Goal: Information Seeking & Learning: Check status

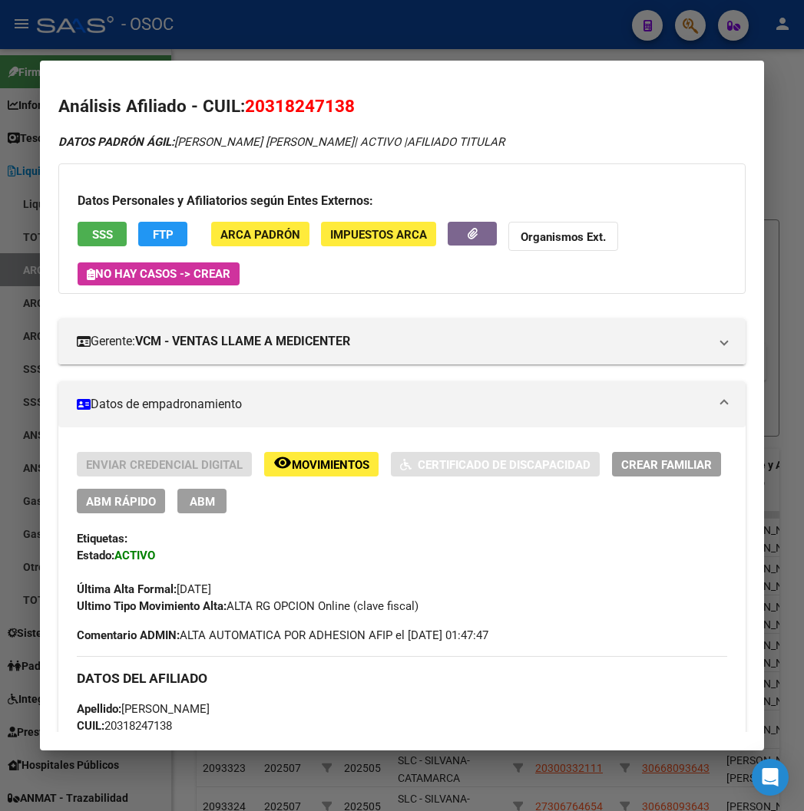
click at [495, 37] on div at bounding box center [402, 405] width 804 height 811
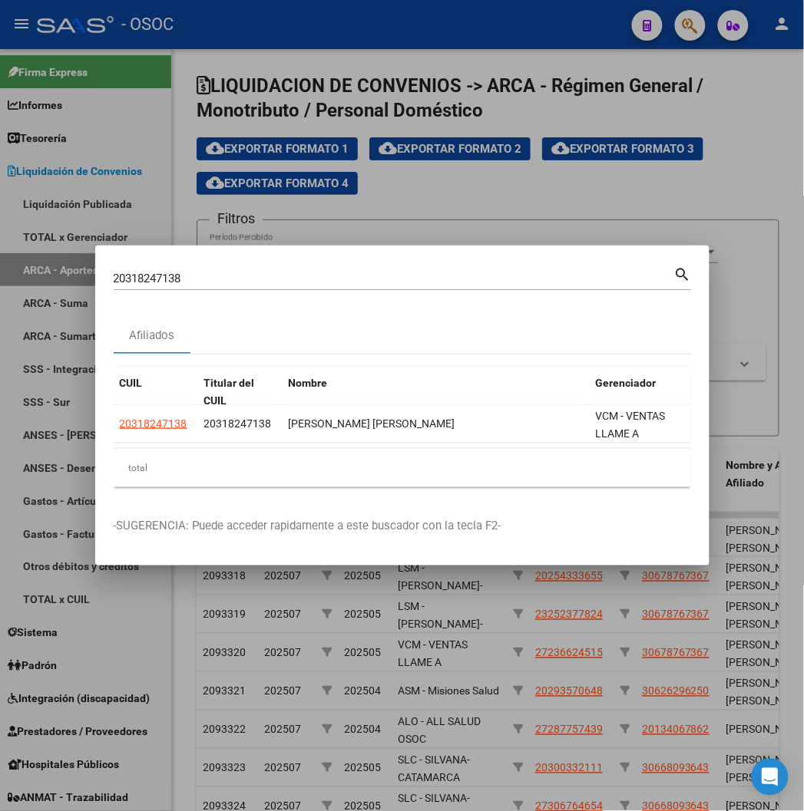
click at [114, 277] on input "20318247138" at bounding box center [394, 279] width 560 height 14
paste input "7388617700"
type input "27388617700"
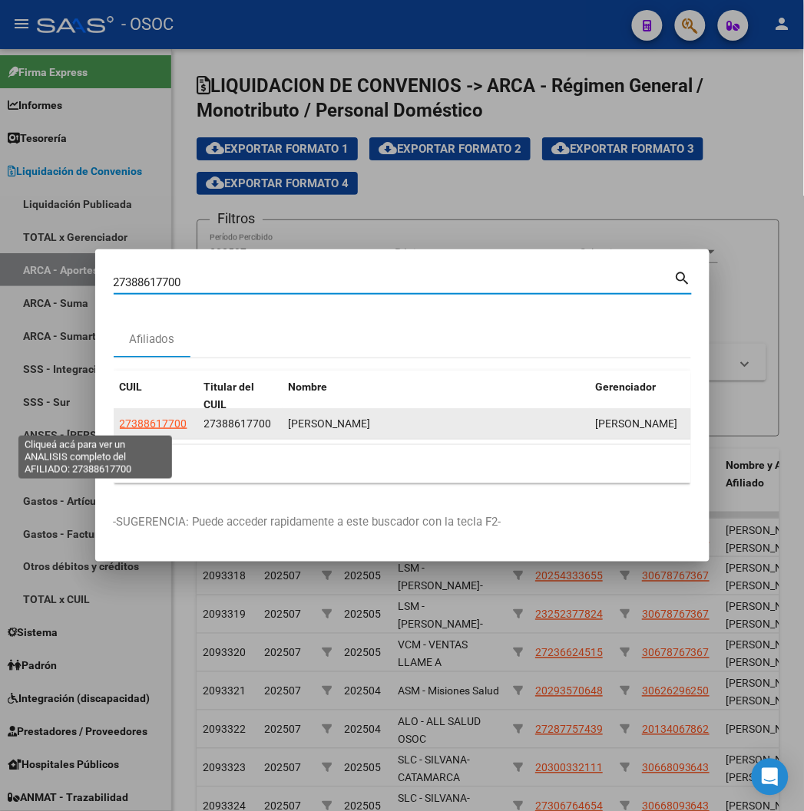
click at [120, 428] on font "27388617700" at bounding box center [154, 424] width 68 height 12
type textarea "27388617700"
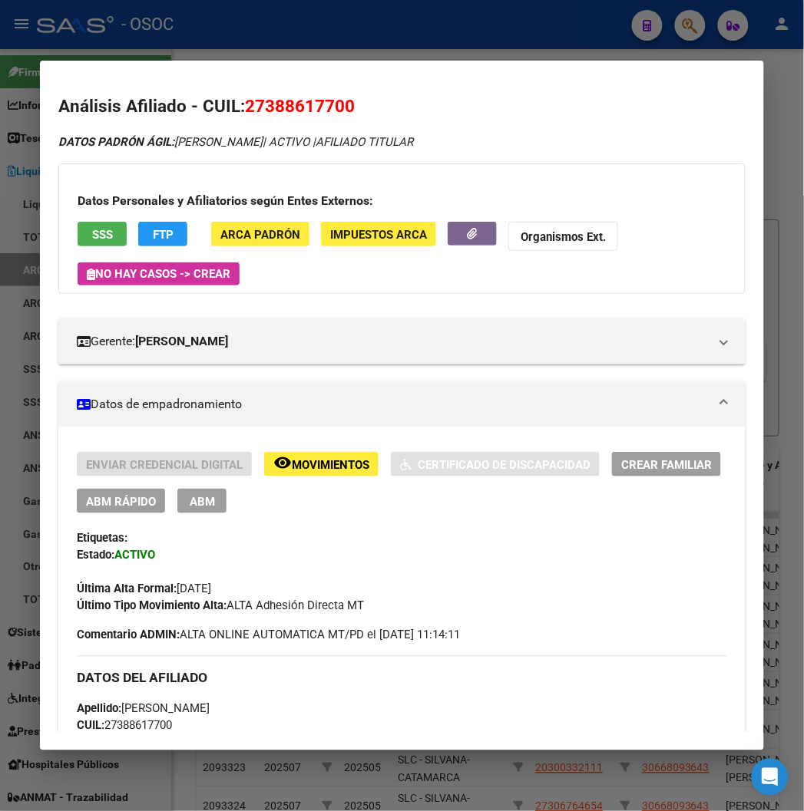
click at [542, 43] on div at bounding box center [402, 405] width 804 height 811
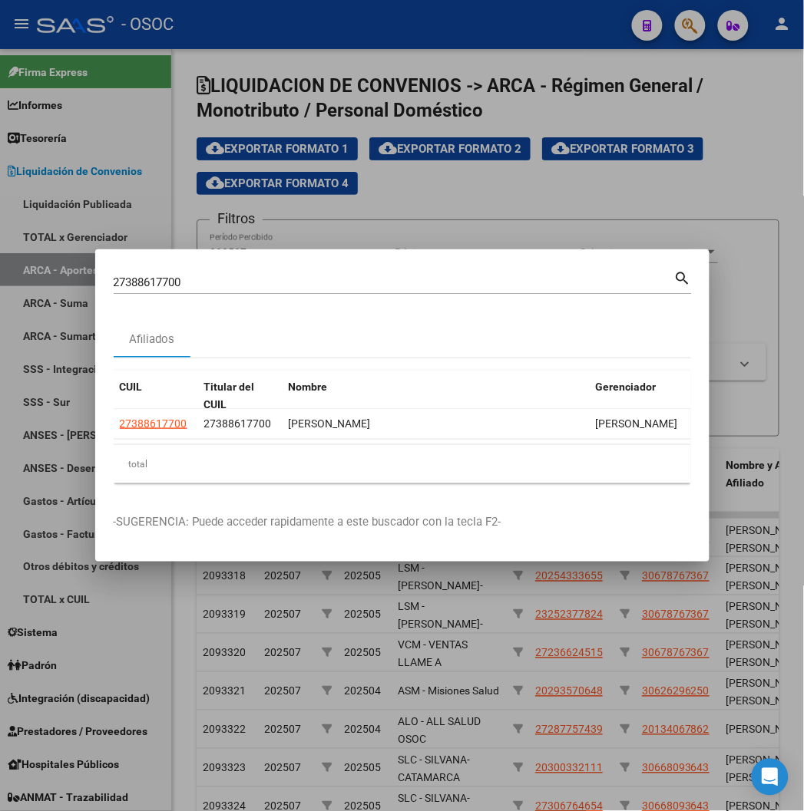
click at [542, 43] on div at bounding box center [402, 405] width 804 height 811
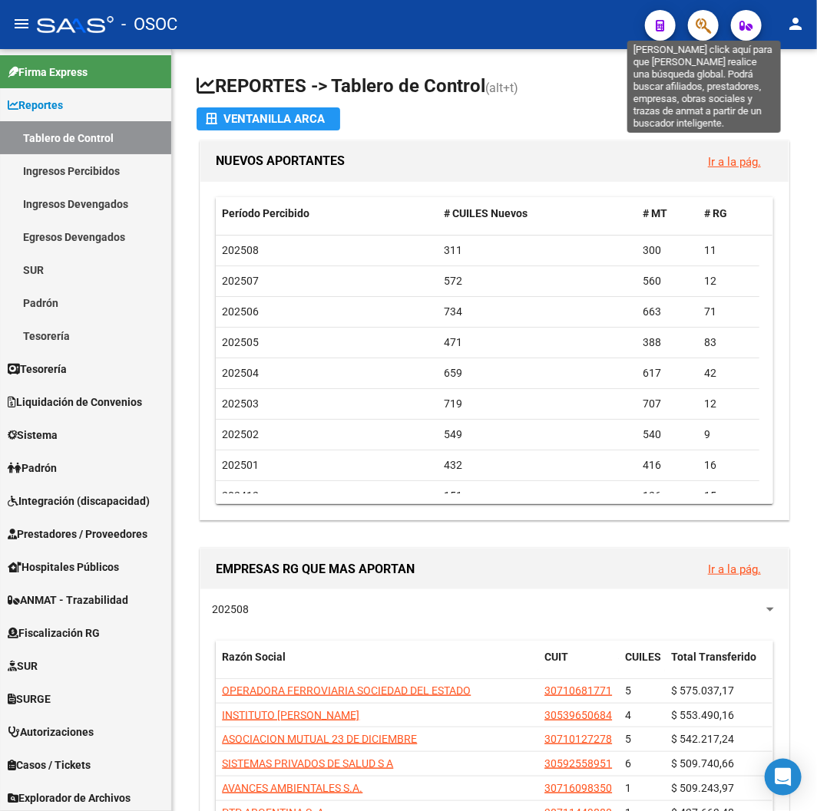
click at [709, 27] on icon "button" at bounding box center [702, 26] width 15 height 18
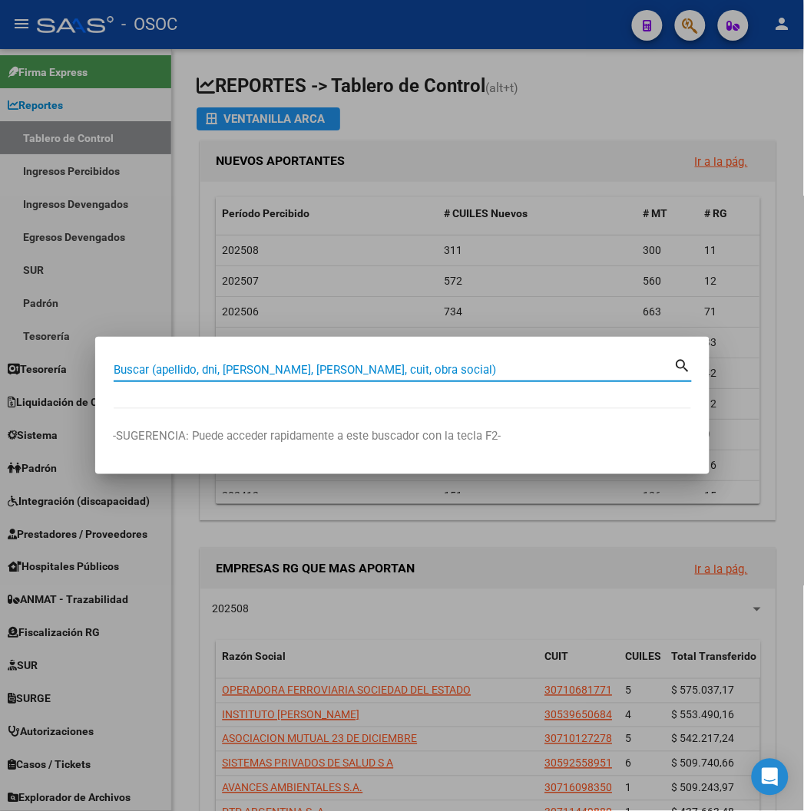
paste input "27226574056"
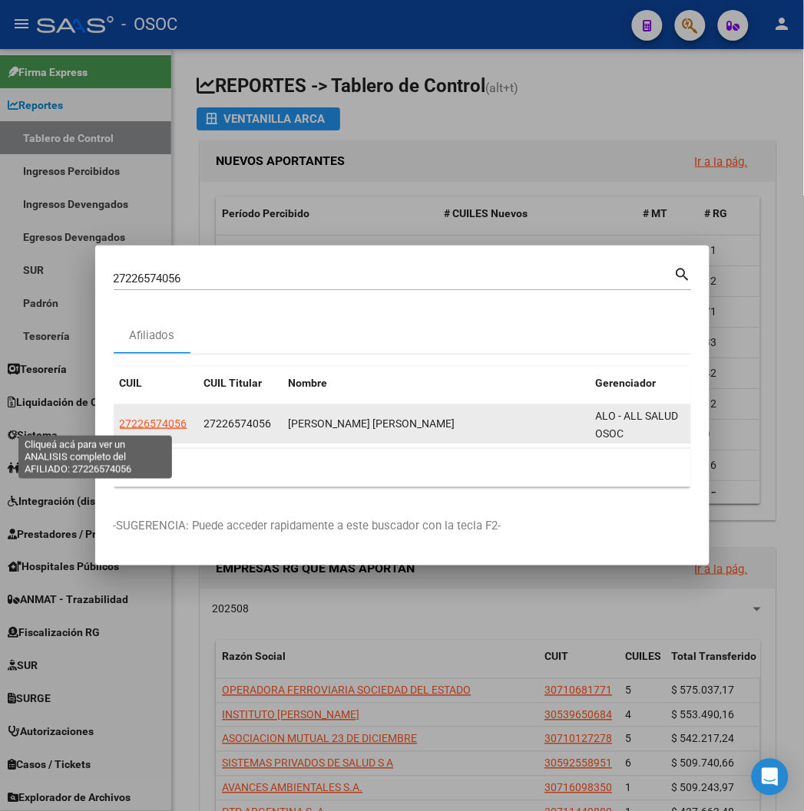
click at [120, 420] on span "27226574056" at bounding box center [154, 424] width 68 height 12
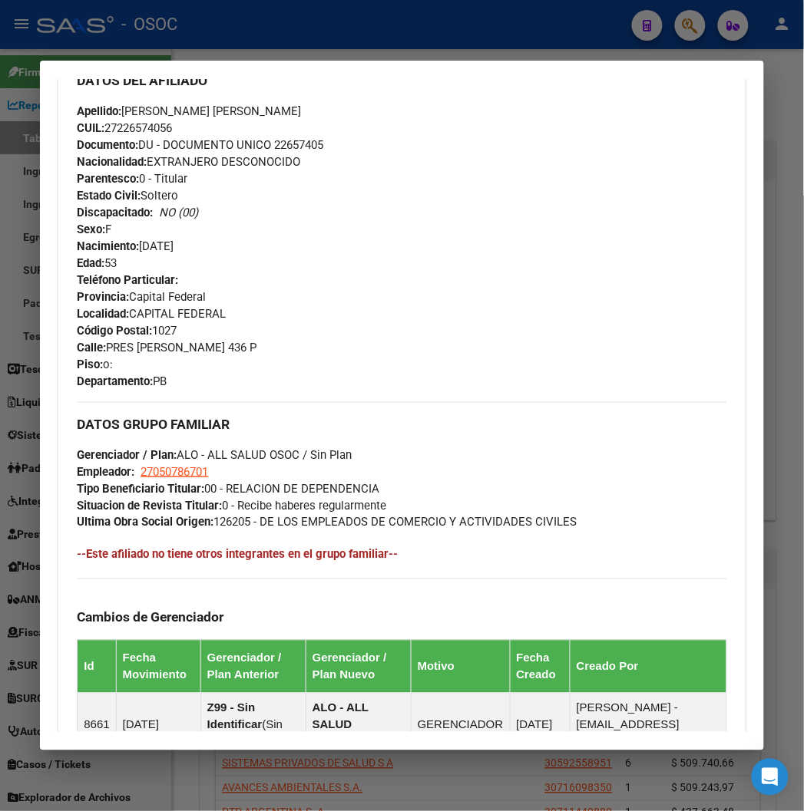
scroll to position [892, 0]
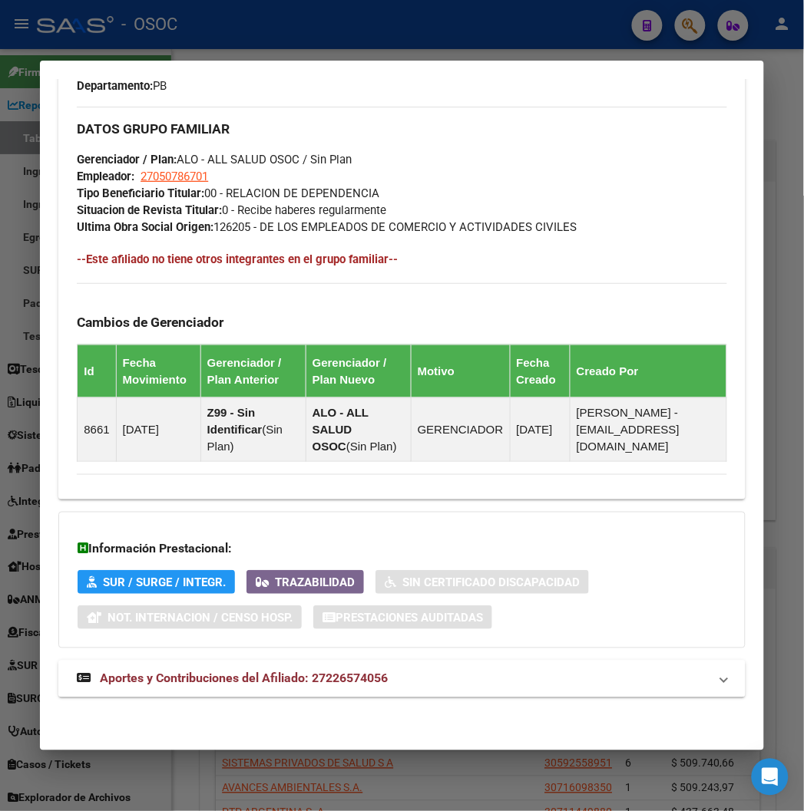
click at [134, 688] on strong "Aportes y Contribuciones del Afiliado: 27226574056" at bounding box center [232, 679] width 311 height 18
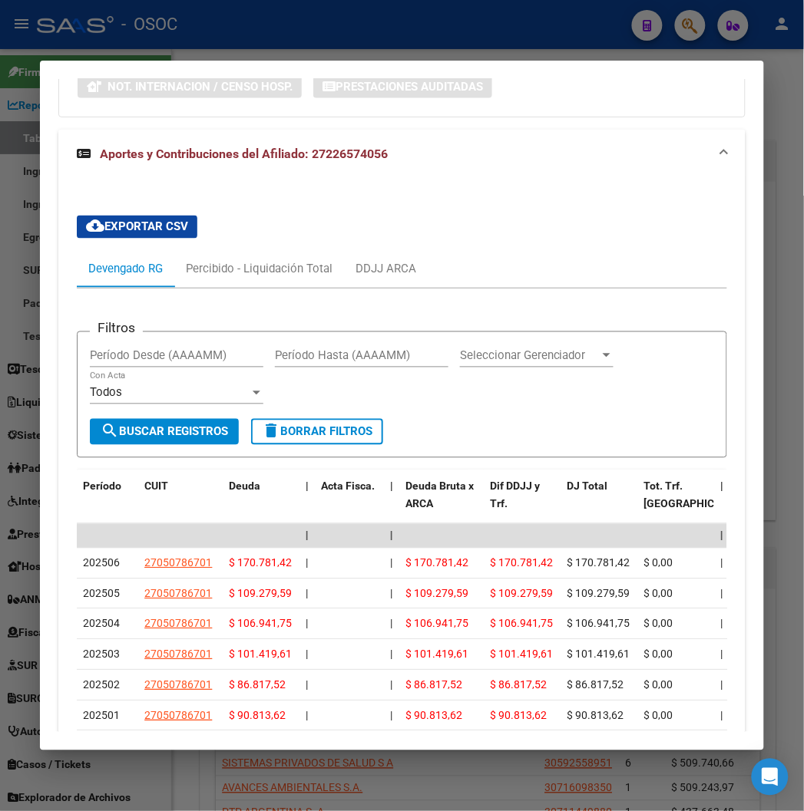
scroll to position [1617, 0]
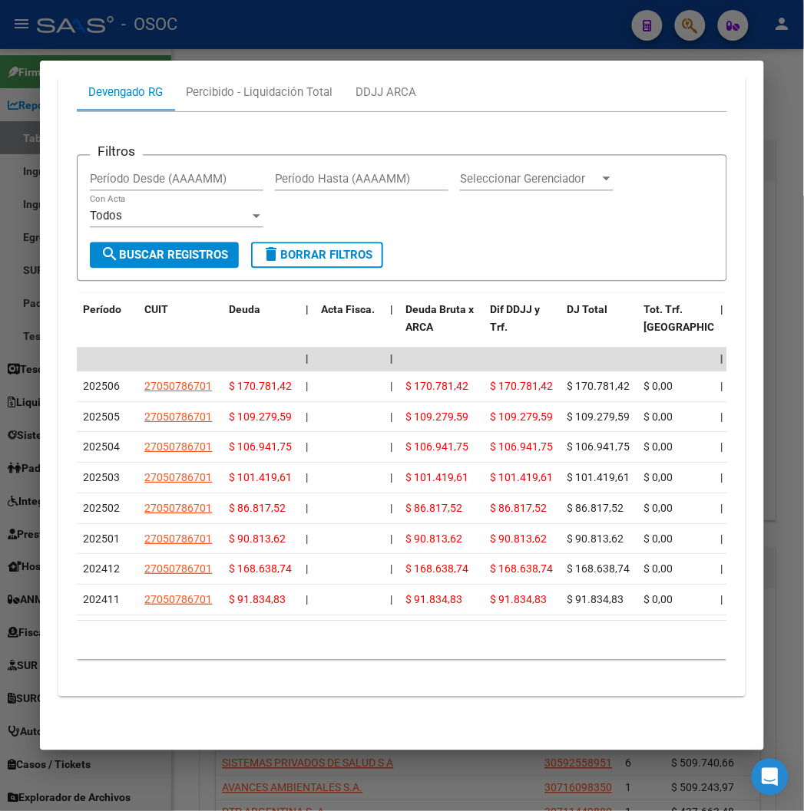
click at [381, 23] on div at bounding box center [402, 405] width 804 height 811
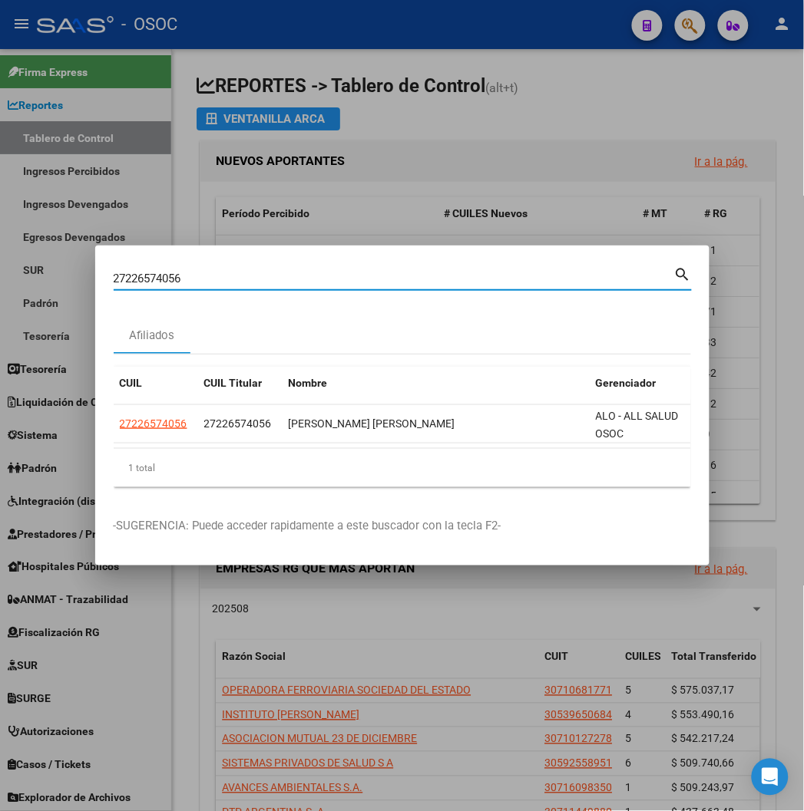
click at [117, 279] on input "27226574056" at bounding box center [394, 279] width 560 height 14
paste input "3454009274"
type input "23454009274"
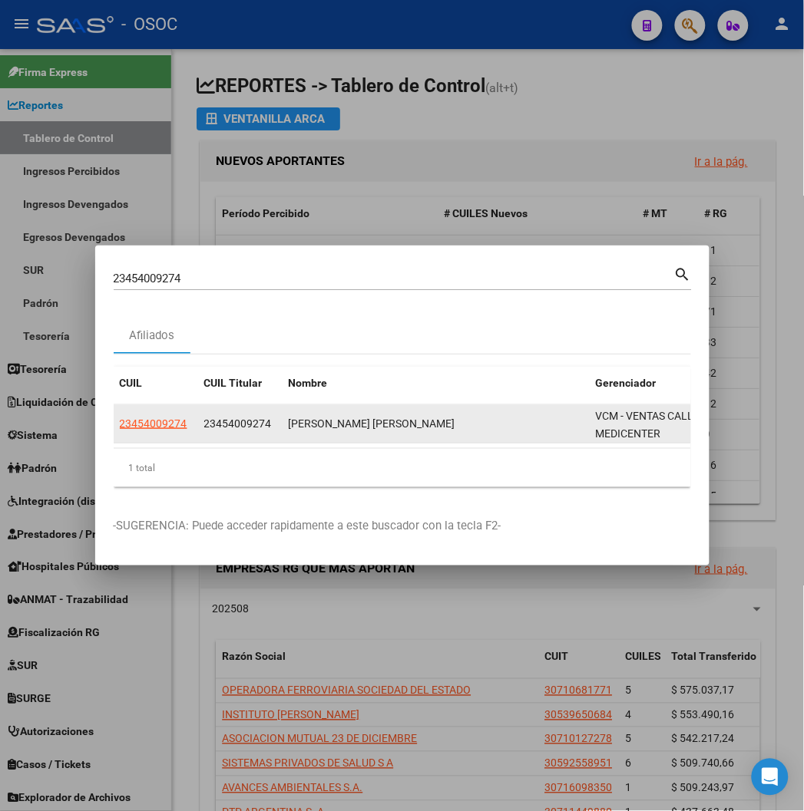
click at [114, 412] on datatable-body-cell "23454009274" at bounding box center [156, 424] width 84 height 38
click at [120, 423] on span "23454009274" at bounding box center [154, 424] width 68 height 12
type textarea "23454009274"
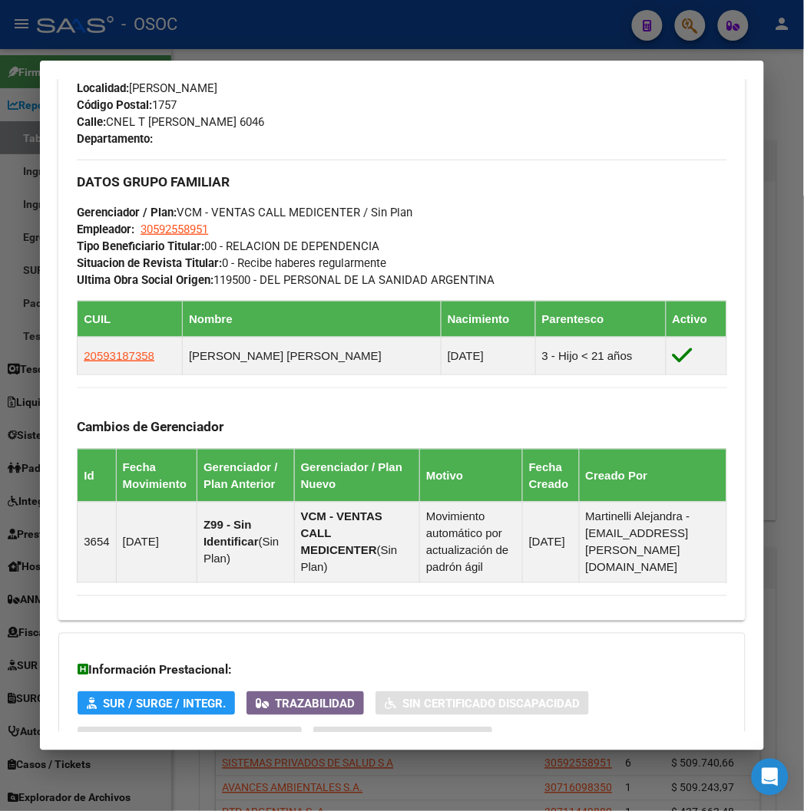
scroll to position [944, 0]
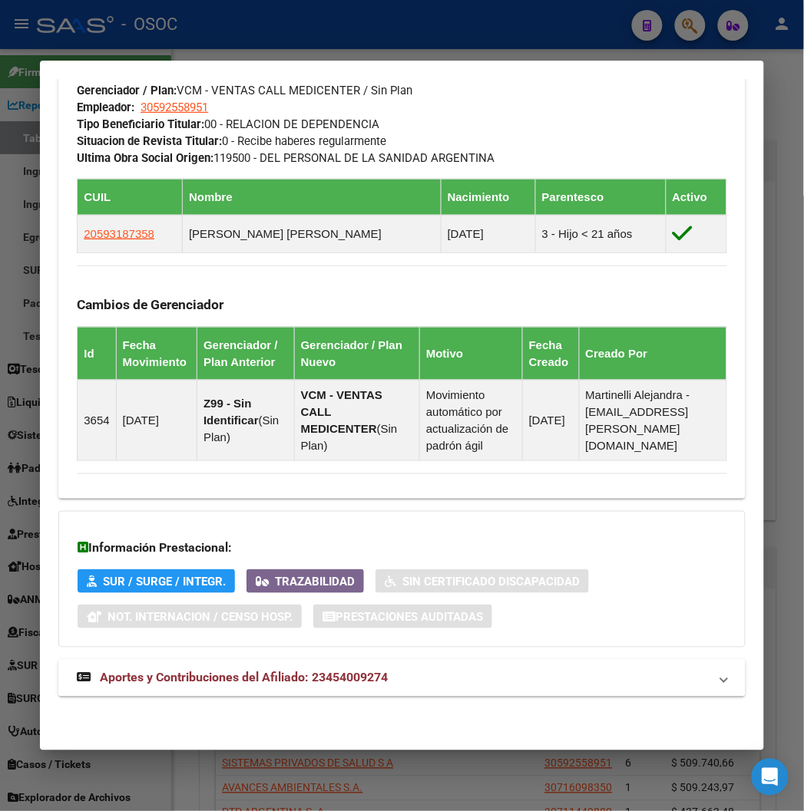
click at [269, 672] on span "Aportes y Contribuciones del Afiliado: 23454009274" at bounding box center [244, 678] width 288 height 15
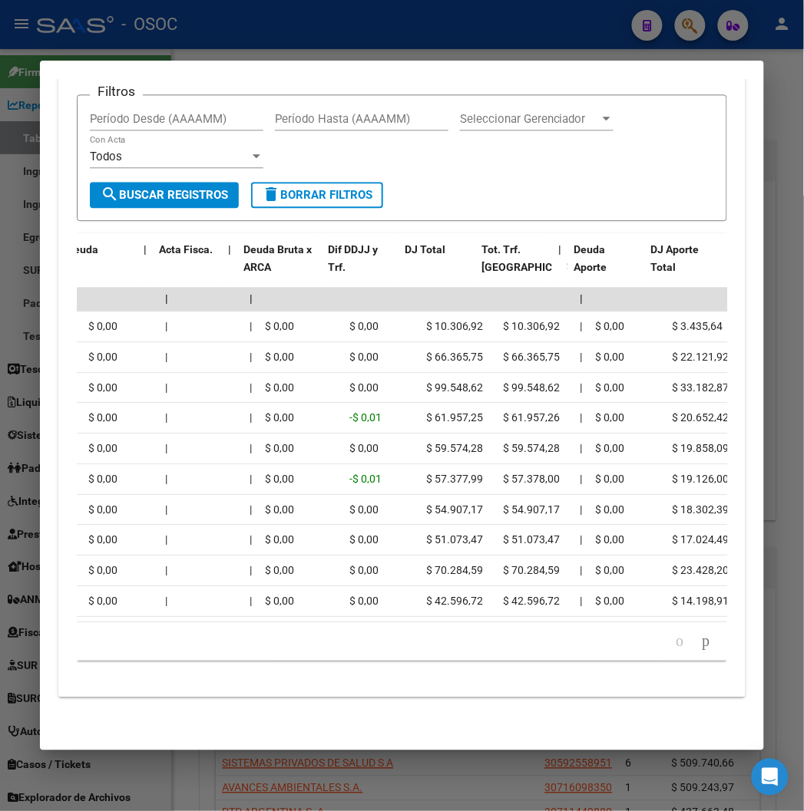
scroll to position [0, 162]
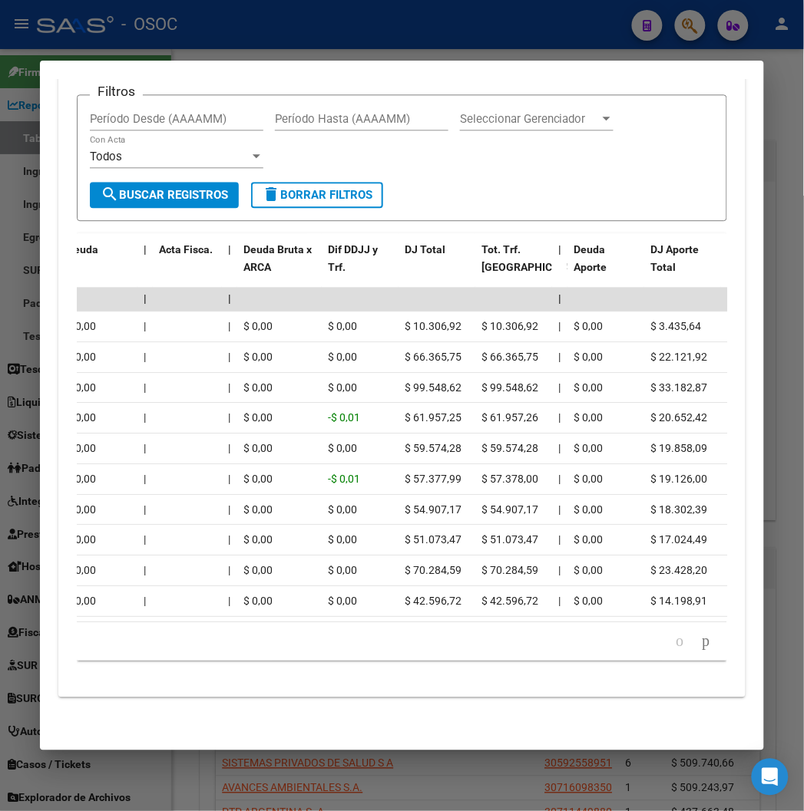
click at [487, 52] on div at bounding box center [402, 405] width 804 height 811
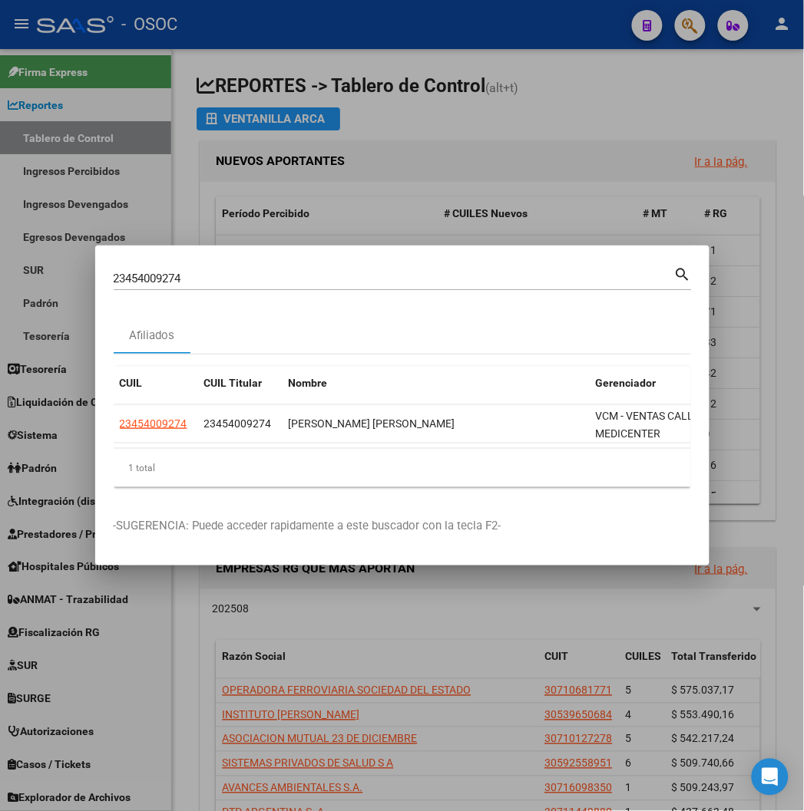
click at [212, 279] on input "23454009274" at bounding box center [394, 279] width 560 height 14
paste input "039201602"
type input "20392016024"
click at [190, 285] on input "20392016024" at bounding box center [394, 279] width 560 height 14
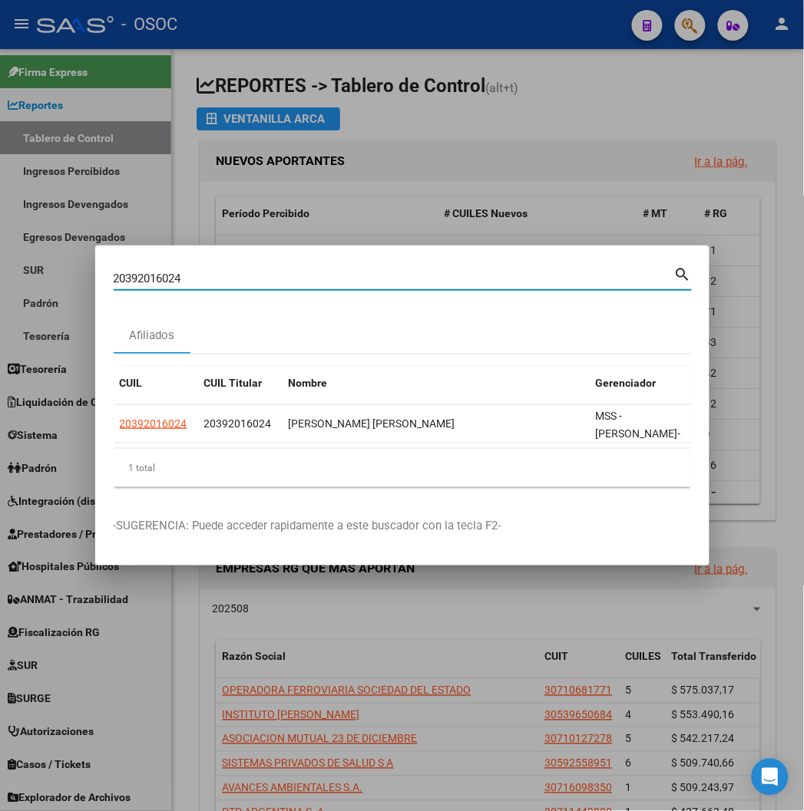
click at [190, 285] on input "20392016024" at bounding box center [394, 279] width 560 height 14
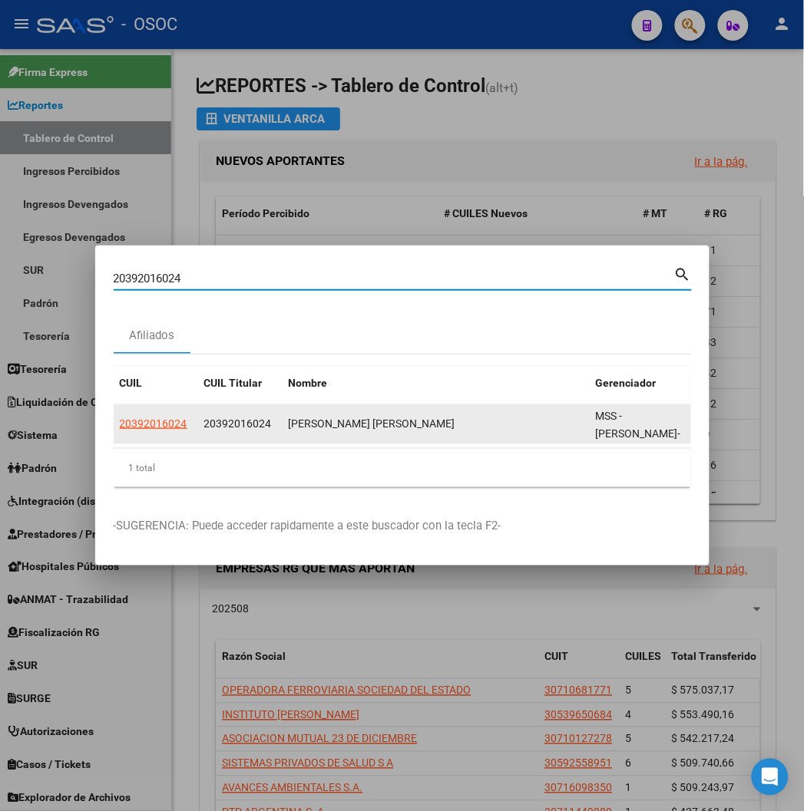
click at [120, 431] on app-link-go-to "20392016024" at bounding box center [154, 424] width 68 height 18
click at [198, 408] on datatable-body-cell "20392016024" at bounding box center [240, 424] width 84 height 38
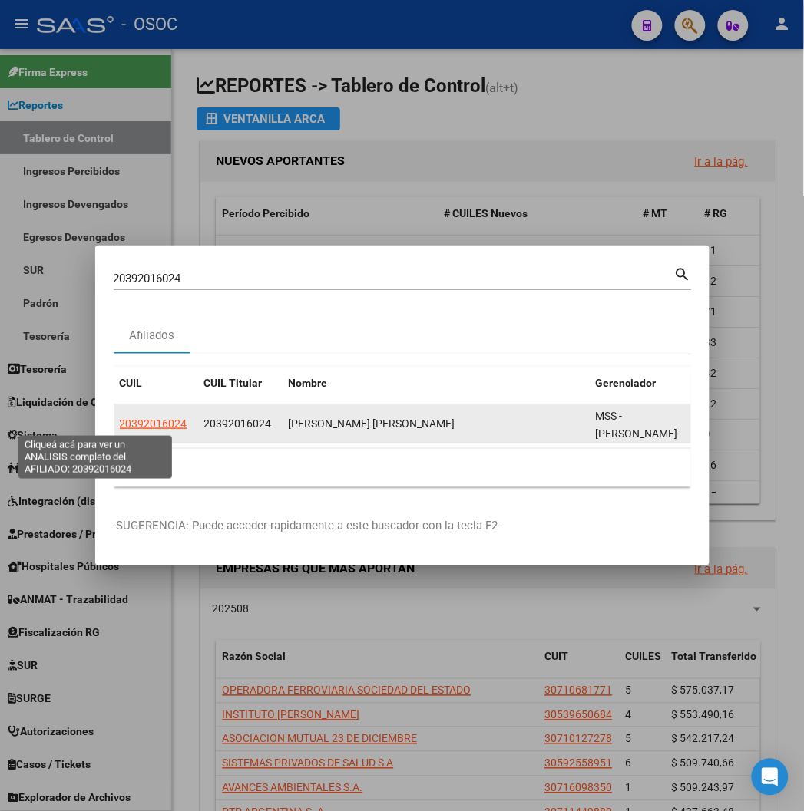
click at [120, 418] on span "20392016024" at bounding box center [154, 424] width 68 height 12
type textarea "20392016024"
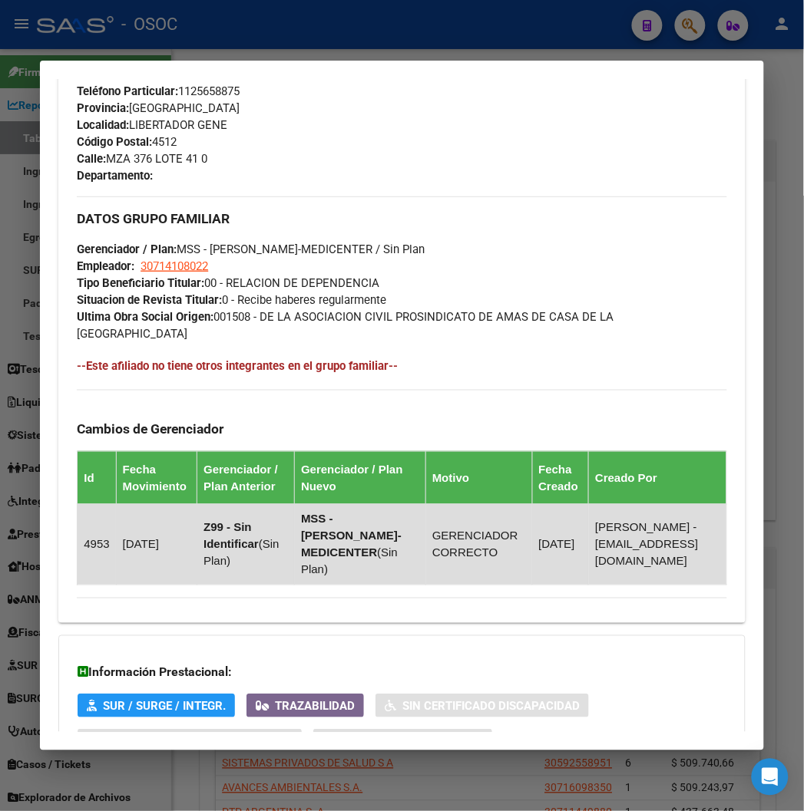
scroll to position [892, 0]
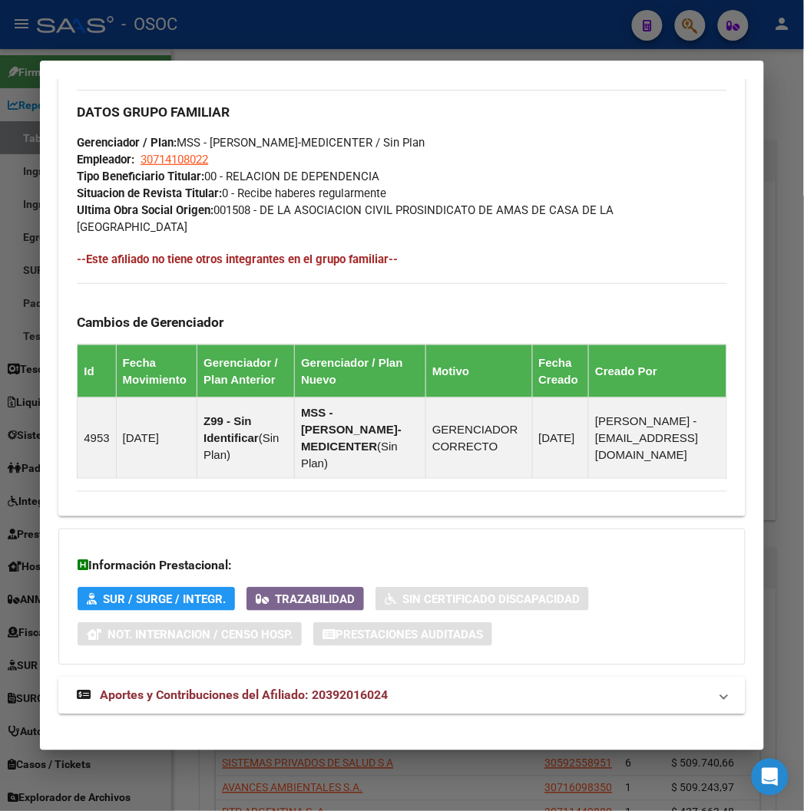
click at [239, 678] on mat-expansion-panel-header "Aportes y Contribuciones del Afiliado: 20392016024" at bounding box center [401, 696] width 686 height 37
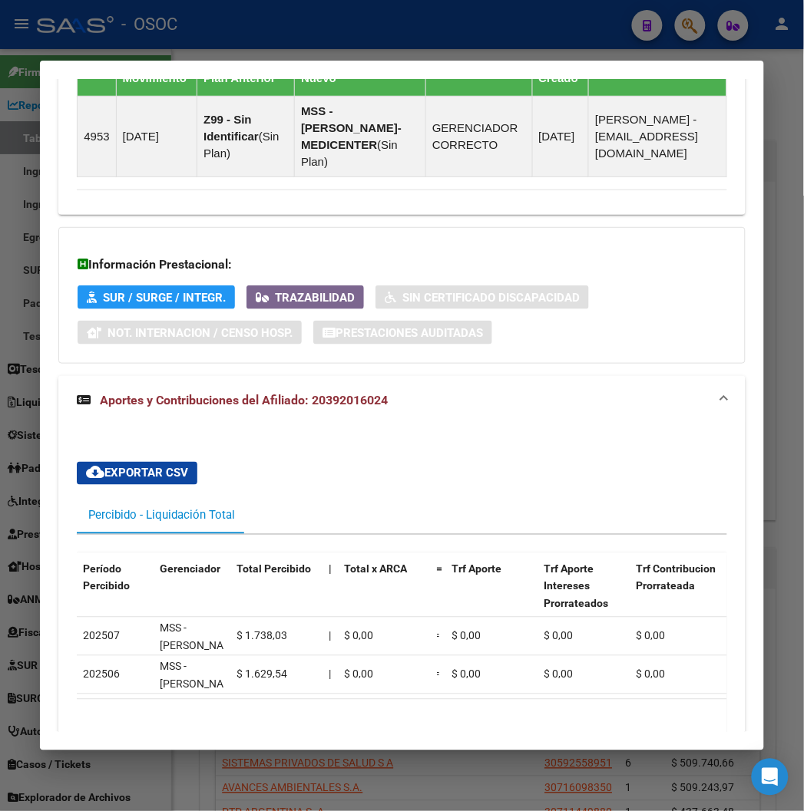
scroll to position [1268, 0]
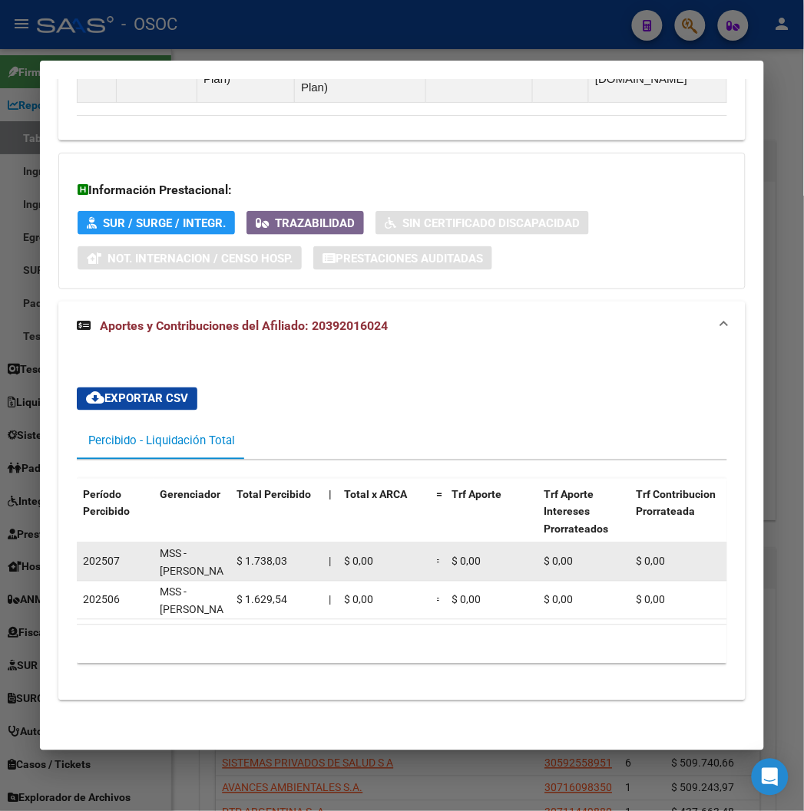
click at [451, 556] on span "$ 0,00" at bounding box center [465, 562] width 29 height 12
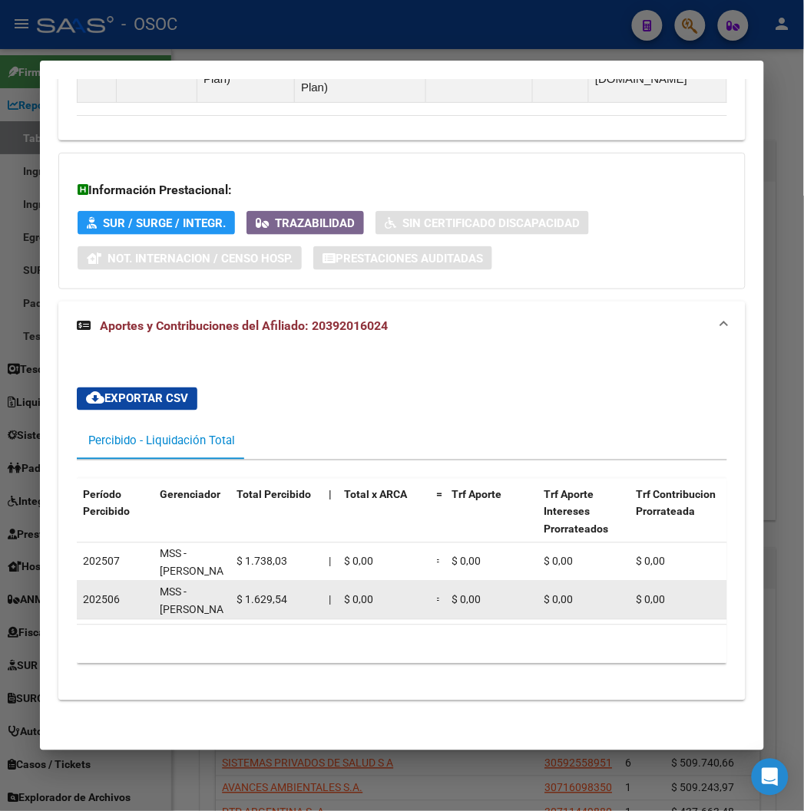
click at [451, 594] on span "$ 0,00" at bounding box center [465, 600] width 29 height 12
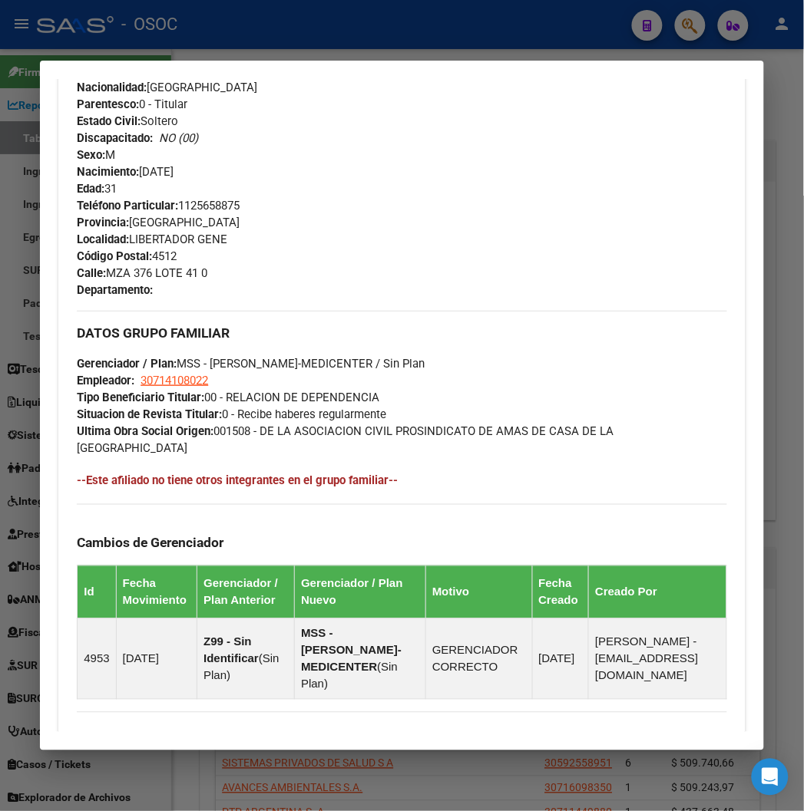
scroll to position [74, 0]
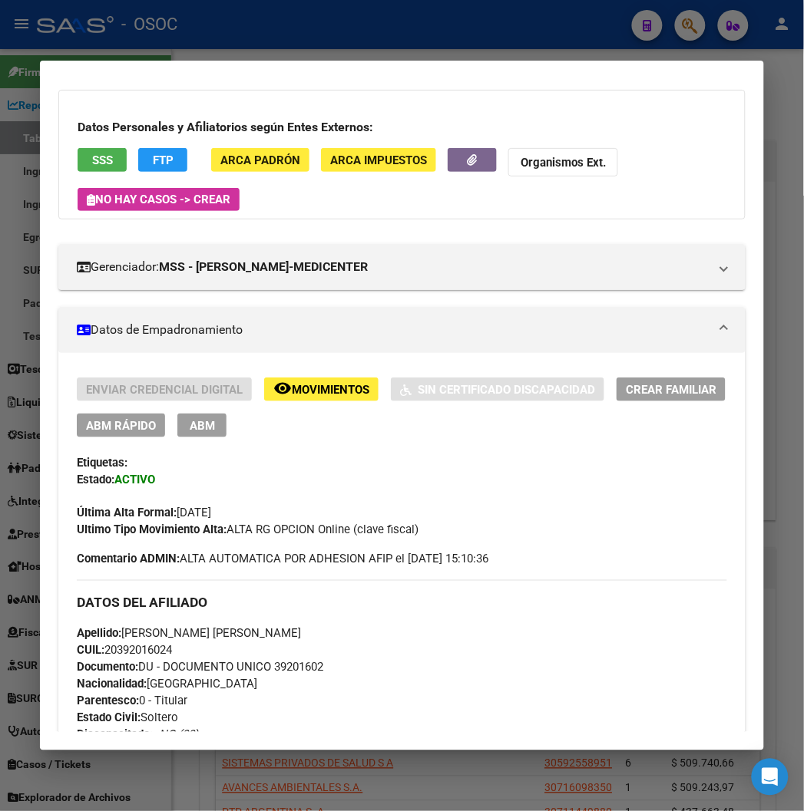
drag, startPoint x: 356, startPoint y: 32, endPoint x: 332, endPoint y: 112, distance: 83.5
click at [356, 32] on div at bounding box center [402, 405] width 804 height 811
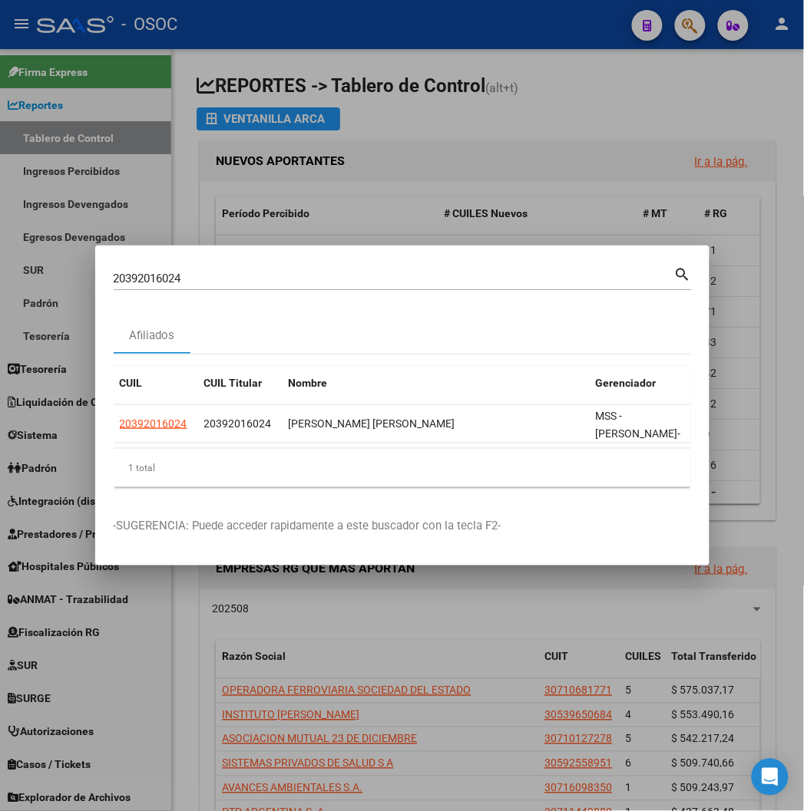
click at [196, 269] on div "20392016024 Buscar (apellido, dni, cuil, nro traspaso, cuit, obra social)" at bounding box center [394, 278] width 560 height 23
click at [194, 280] on input "20392016024" at bounding box center [394, 279] width 560 height 14
paste input "7269267912"
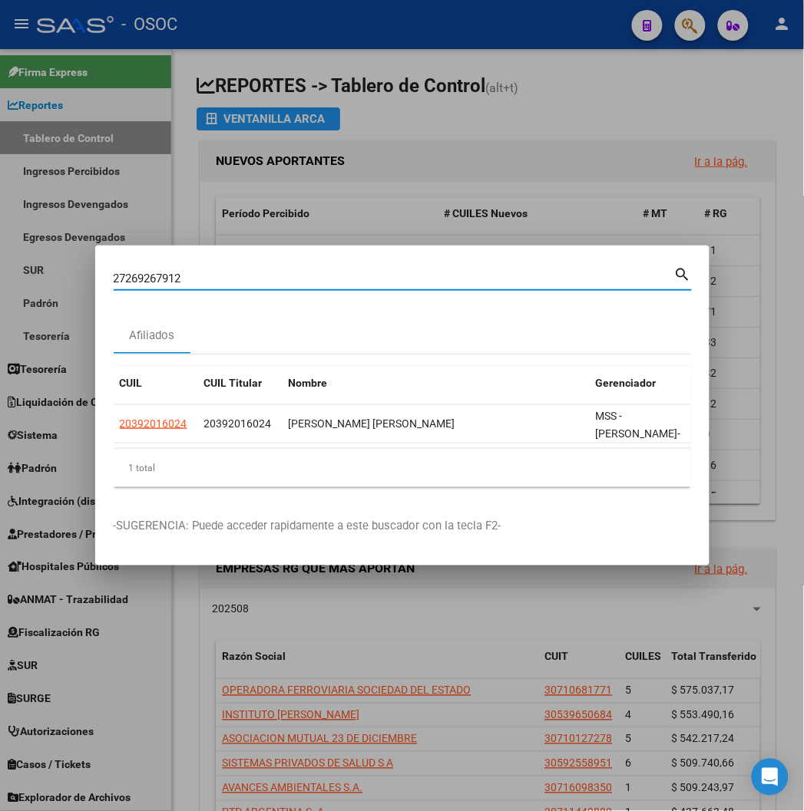
type input "27269267912"
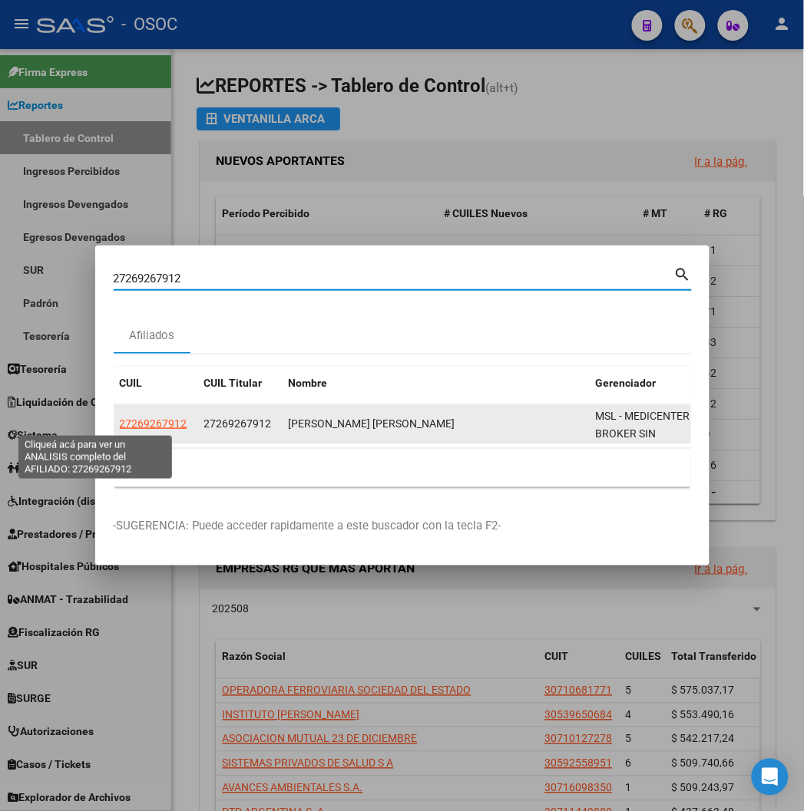
click at [120, 419] on span "27269267912" at bounding box center [154, 424] width 68 height 12
type textarea "27269267912"
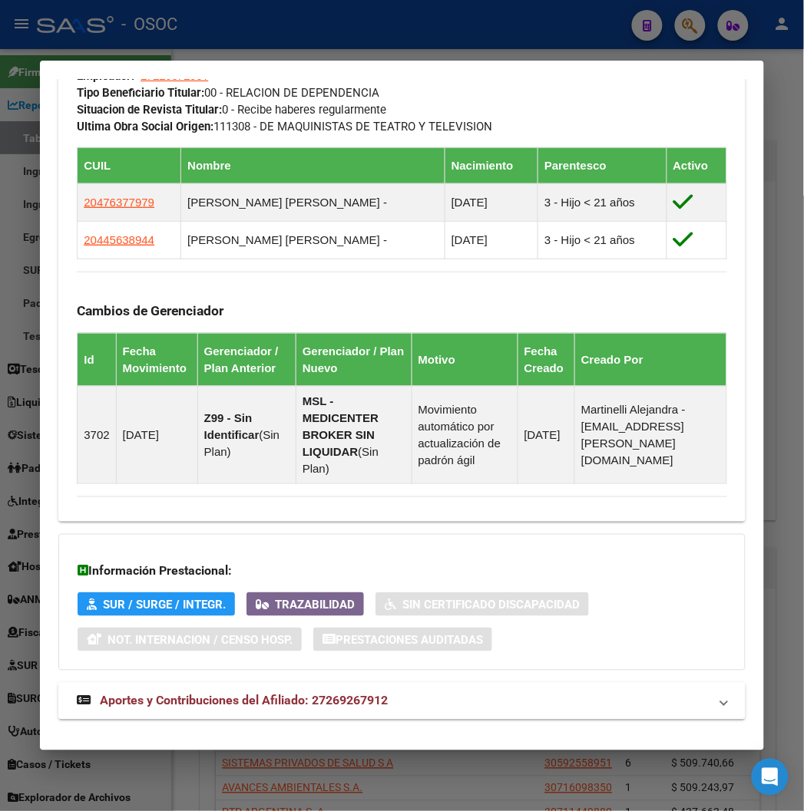
scroll to position [1015, 0]
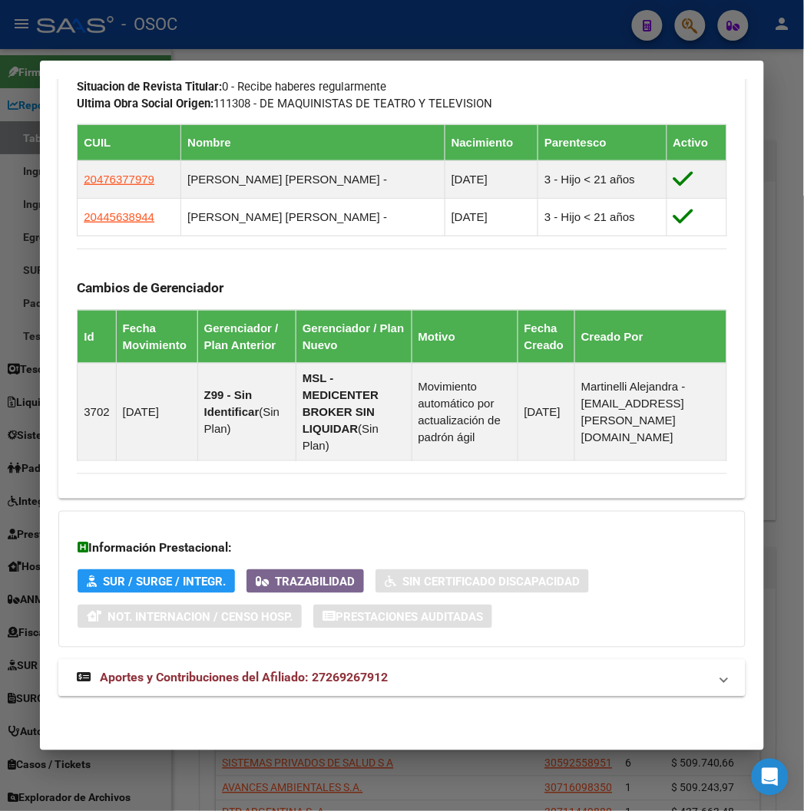
click at [213, 685] on span "Aportes y Contribuciones del Afiliado: 27269267912" at bounding box center [244, 678] width 288 height 15
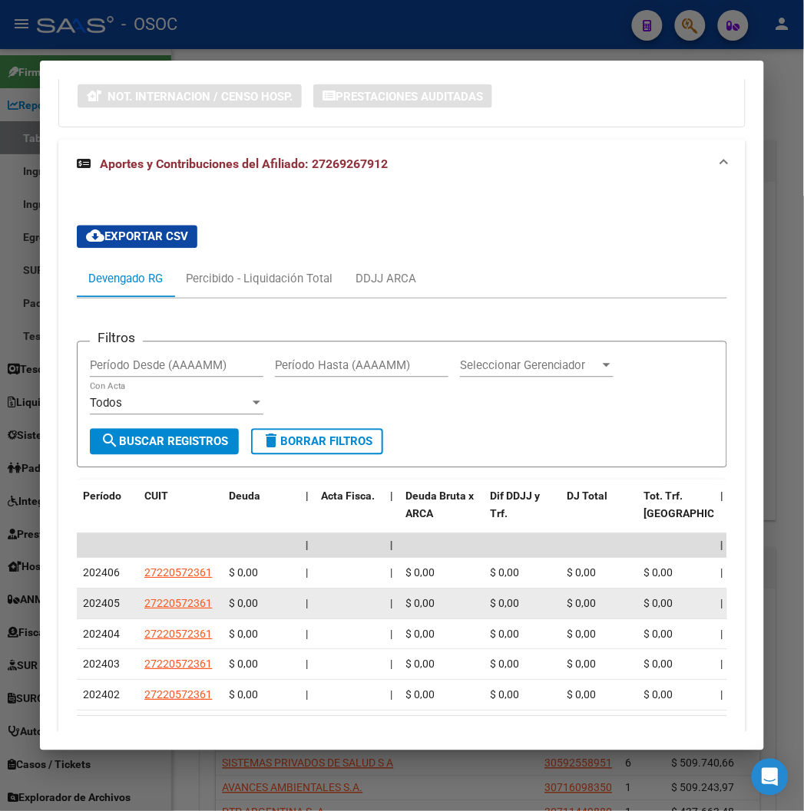
scroll to position [1646, 0]
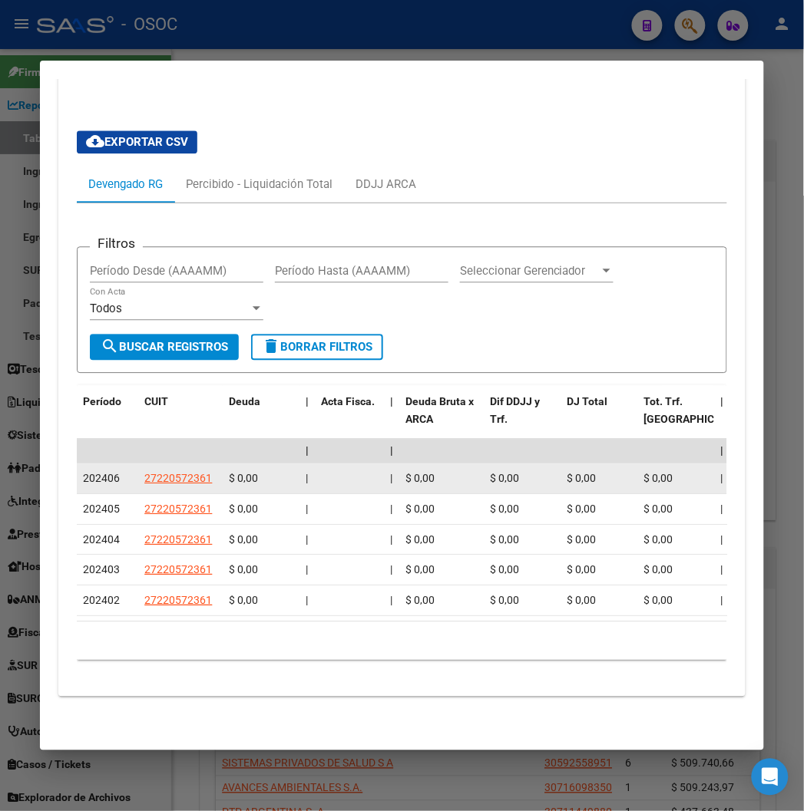
click at [83, 470] on div "202406" at bounding box center [107, 479] width 49 height 18
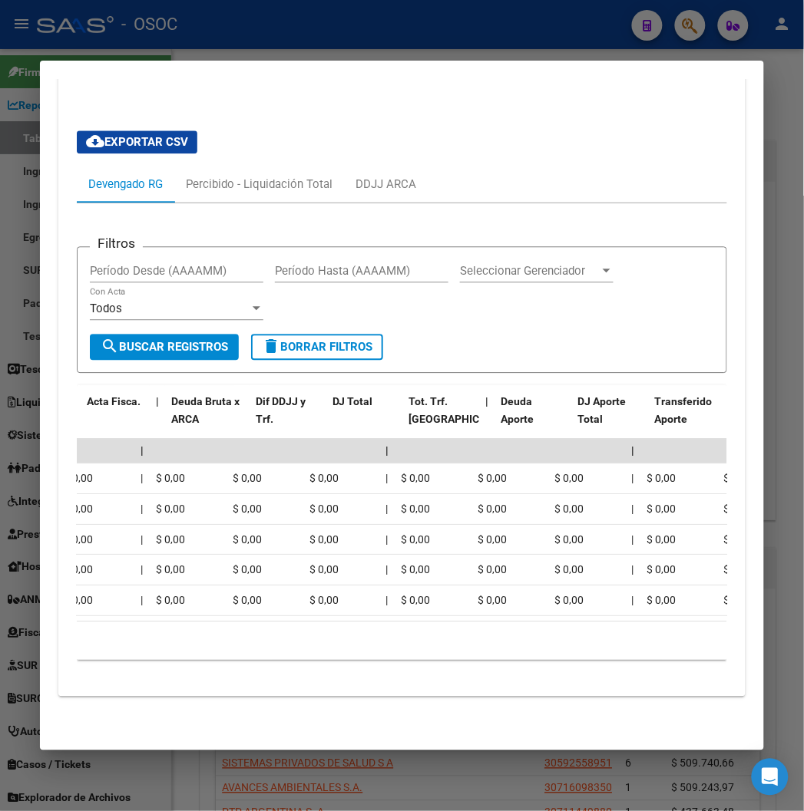
scroll to position [0, 683]
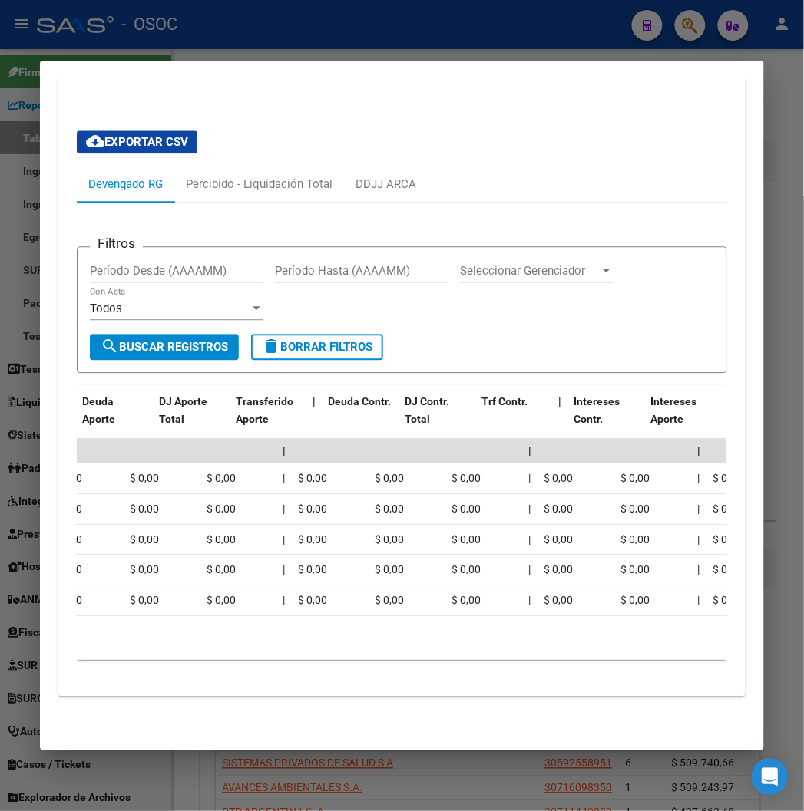
drag, startPoint x: 94, startPoint y: 609, endPoint x: -2, endPoint y: 626, distance: 96.8
click at [0, 626] on html "menu - OSOC person Firma Express Reportes Tablero de Control Ingresos Percibido…" at bounding box center [402, 405] width 804 height 811
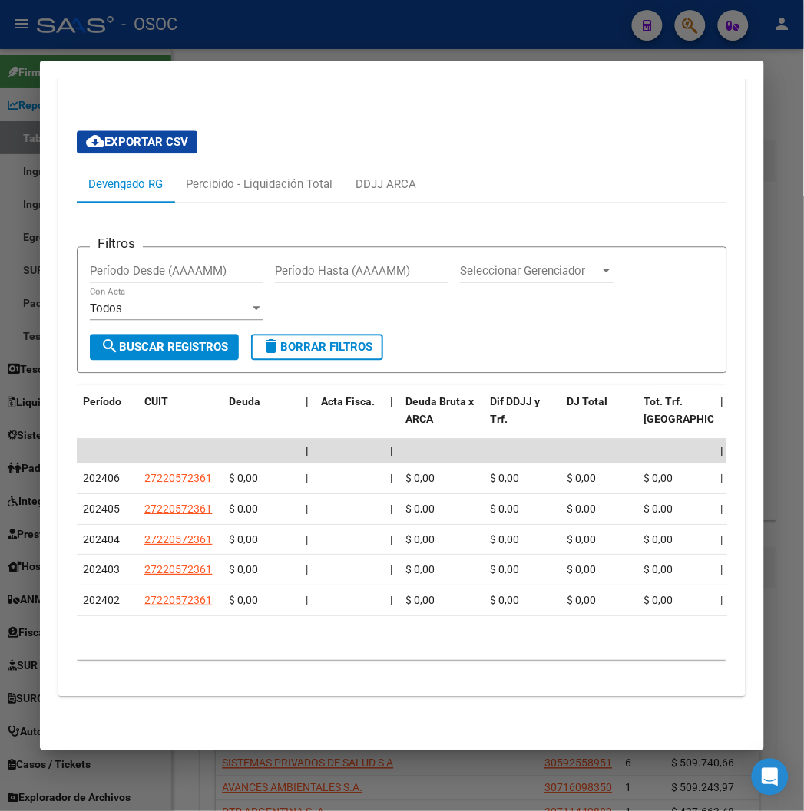
click at [273, 176] on div "Percibido - Liquidación Total" at bounding box center [259, 184] width 147 height 17
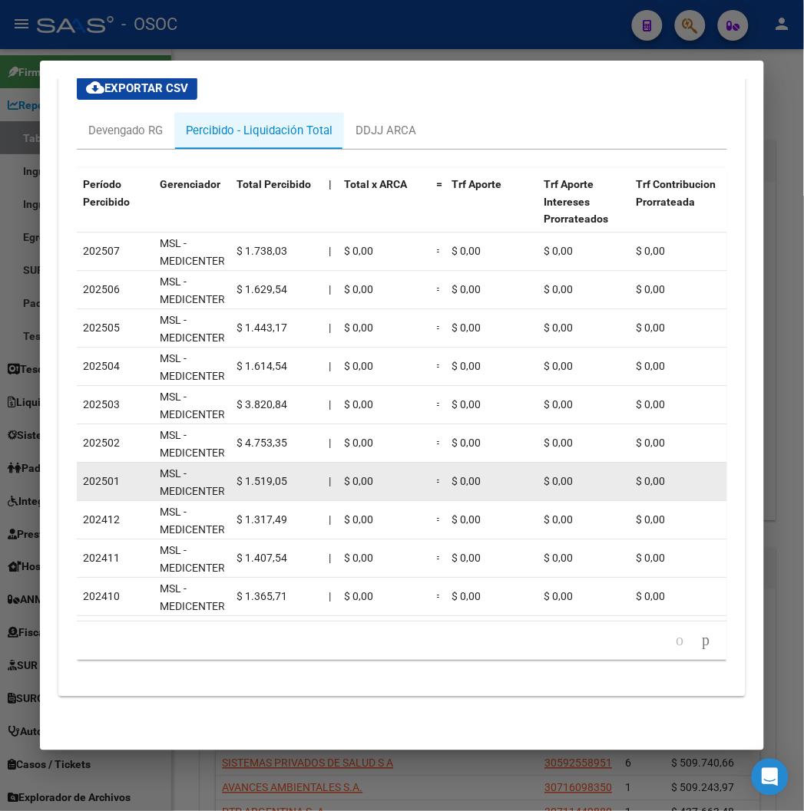
scroll to position [1698, 0]
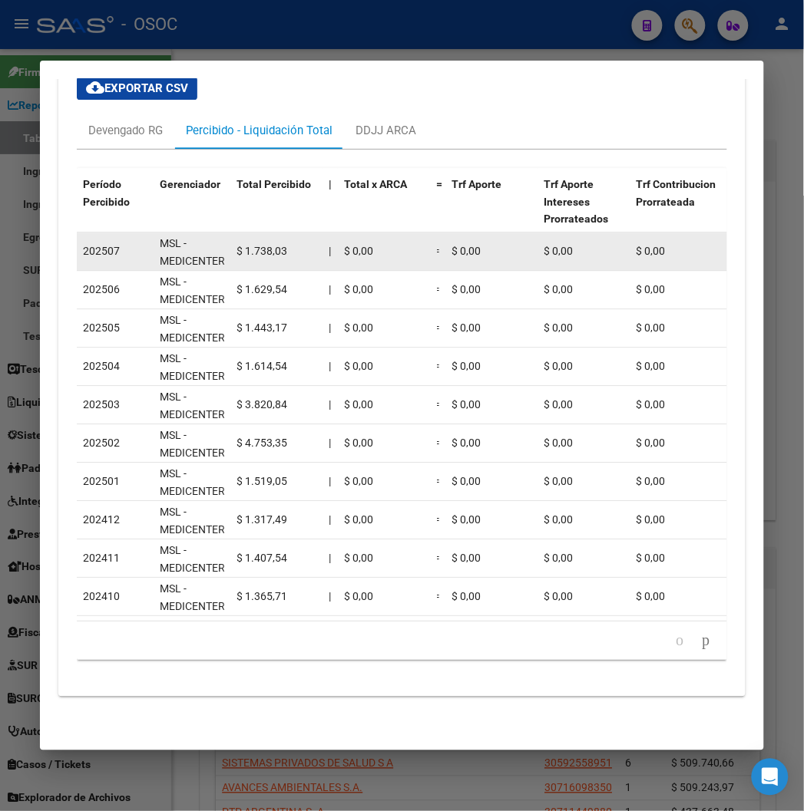
drag, startPoint x: 431, startPoint y: 600, endPoint x: 387, endPoint y: 238, distance: 364.9
click at [388, 243] on datatable-scroller "202507 MSL - MEDICENTER BROKER SIN LIQUIDAR $ 1.738,03 | $ 0,00 = $ 0,00 $ 0,00…" at bounding box center [417, 425] width 681 height 384
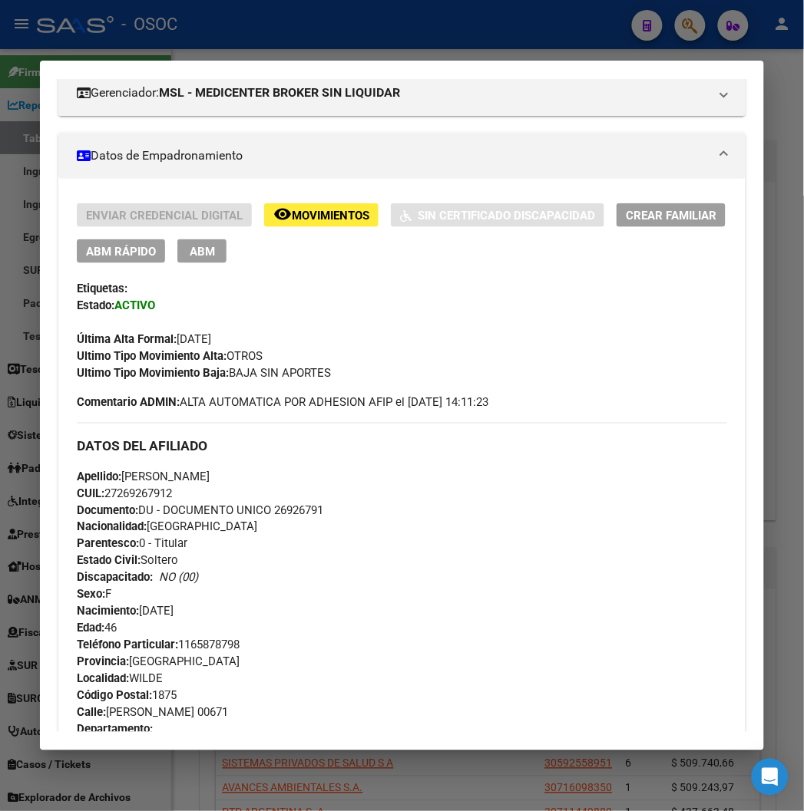
scroll to position [0, 0]
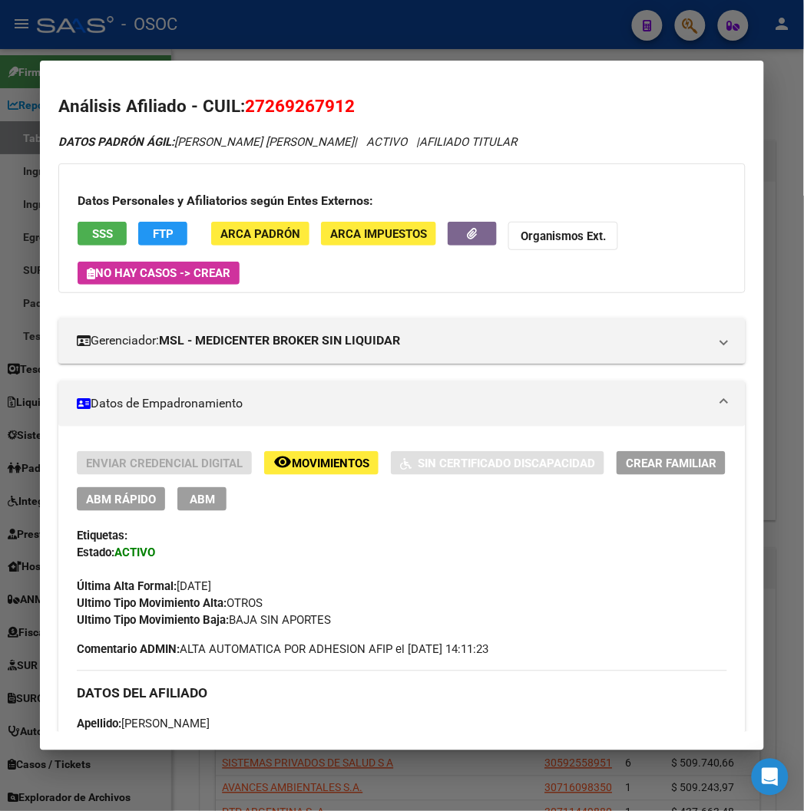
click at [143, 20] on div at bounding box center [402, 405] width 804 height 811
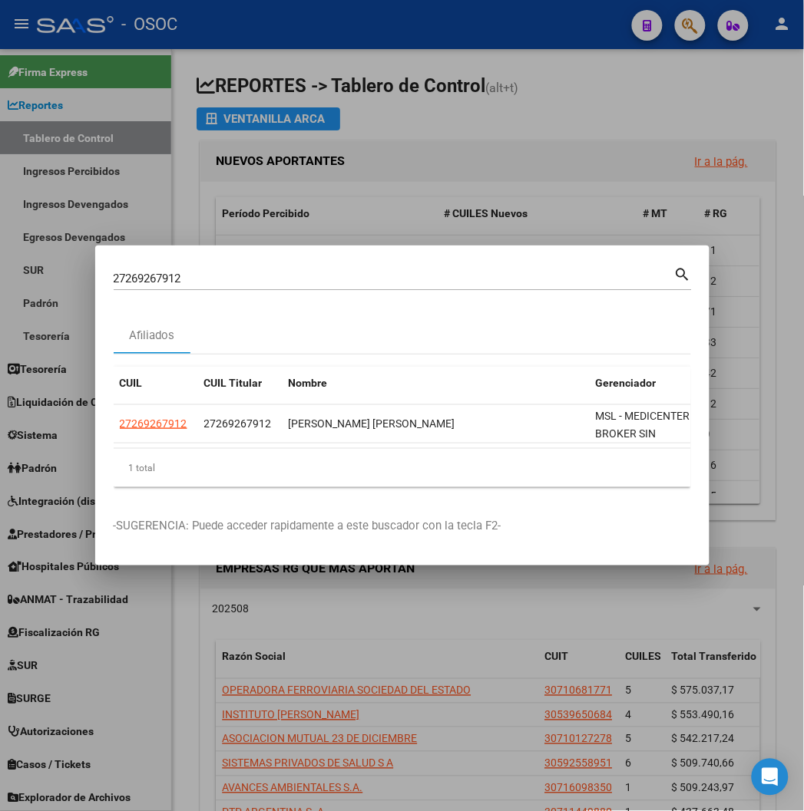
click at [190, 282] on input "27269267912" at bounding box center [394, 279] width 560 height 14
paste input "0404285786"
type input "20404285786"
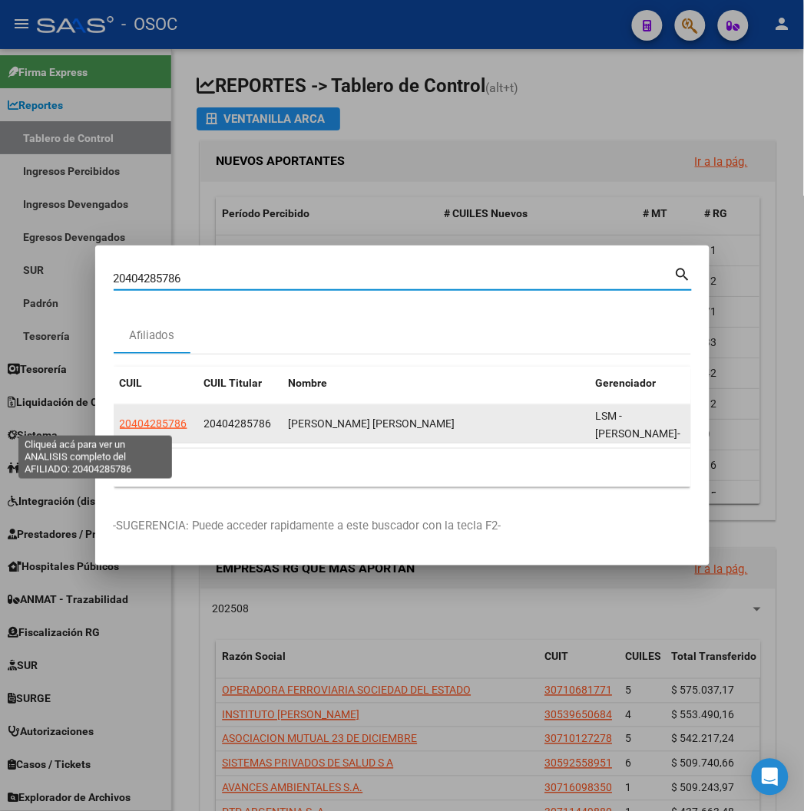
click at [120, 422] on span "20404285786" at bounding box center [154, 424] width 68 height 12
type textarea "20404285786"
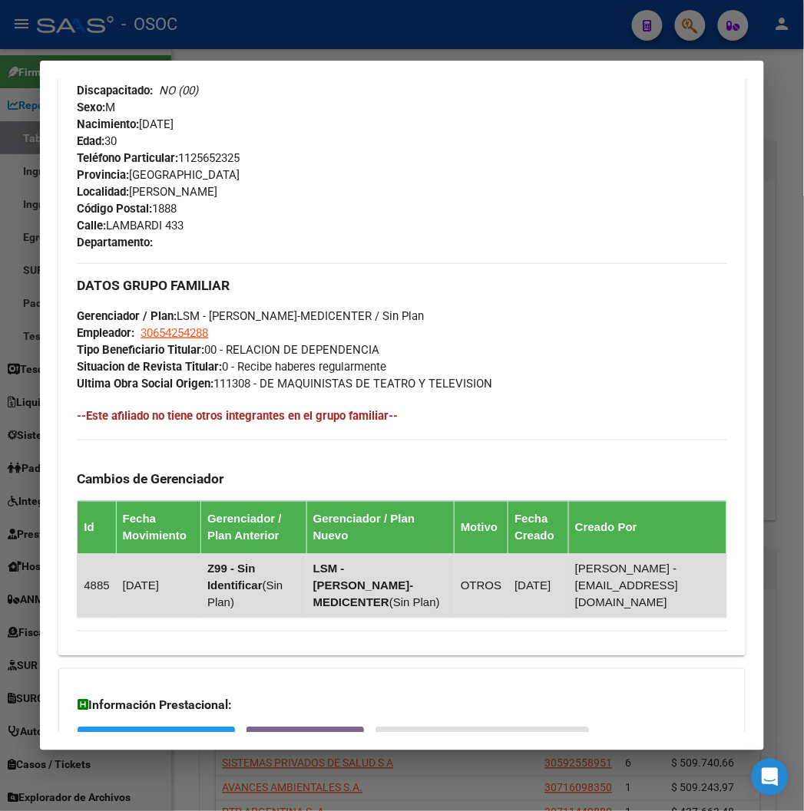
scroll to position [876, 0]
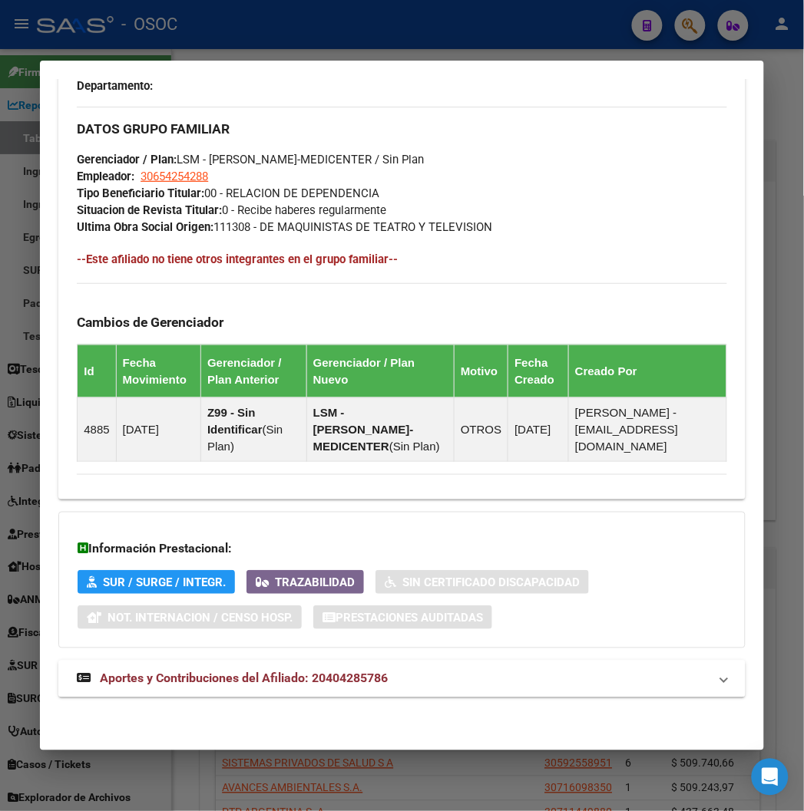
click at [263, 662] on mat-expansion-panel-header "Aportes y Contribuciones del Afiliado: 20404285786" at bounding box center [401, 679] width 686 height 37
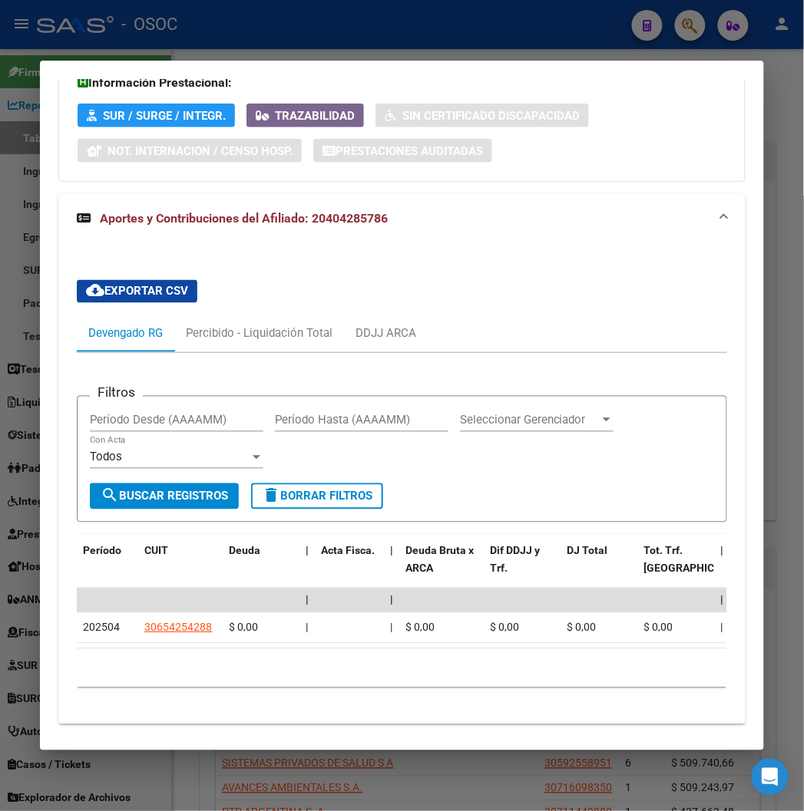
scroll to position [1382, 0]
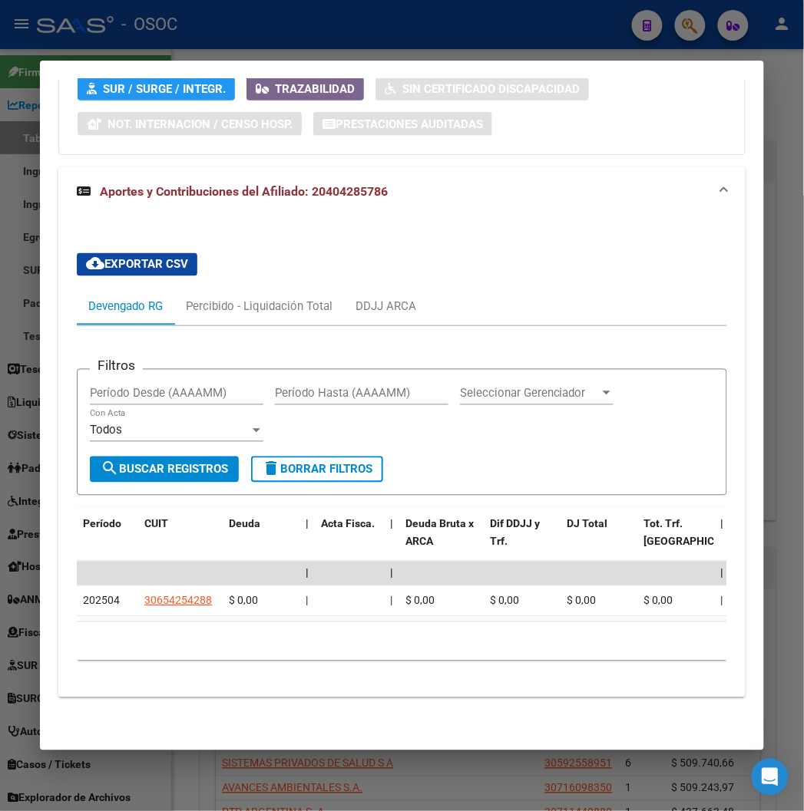
drag, startPoint x: 138, startPoint y: 21, endPoint x: 144, endPoint y: 33, distance: 13.7
click at [139, 21] on div at bounding box center [402, 405] width 804 height 811
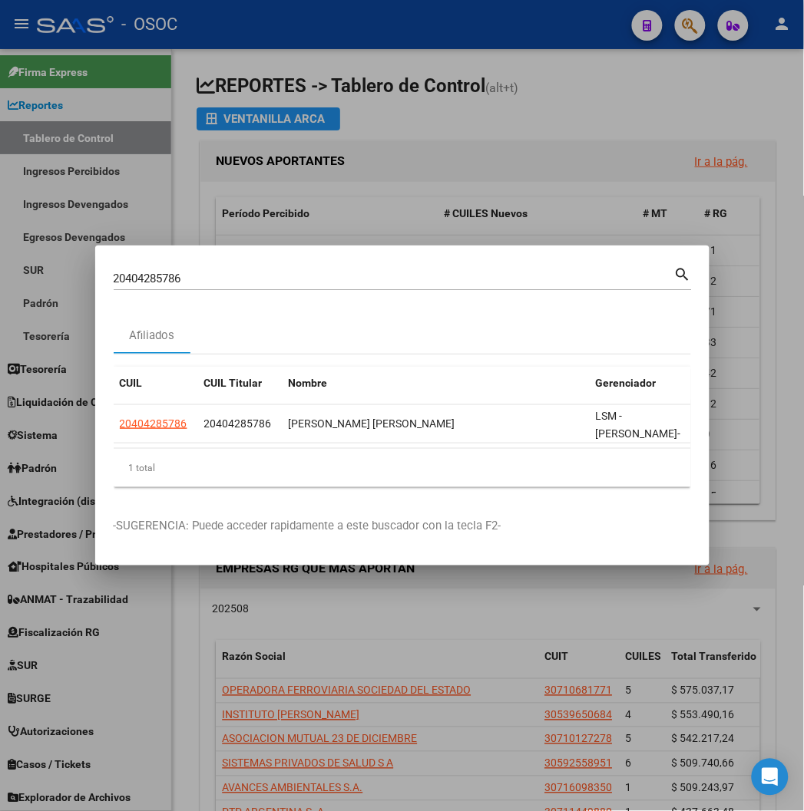
click at [195, 275] on input "20404285786" at bounding box center [394, 279] width 560 height 14
paste input "94579881"
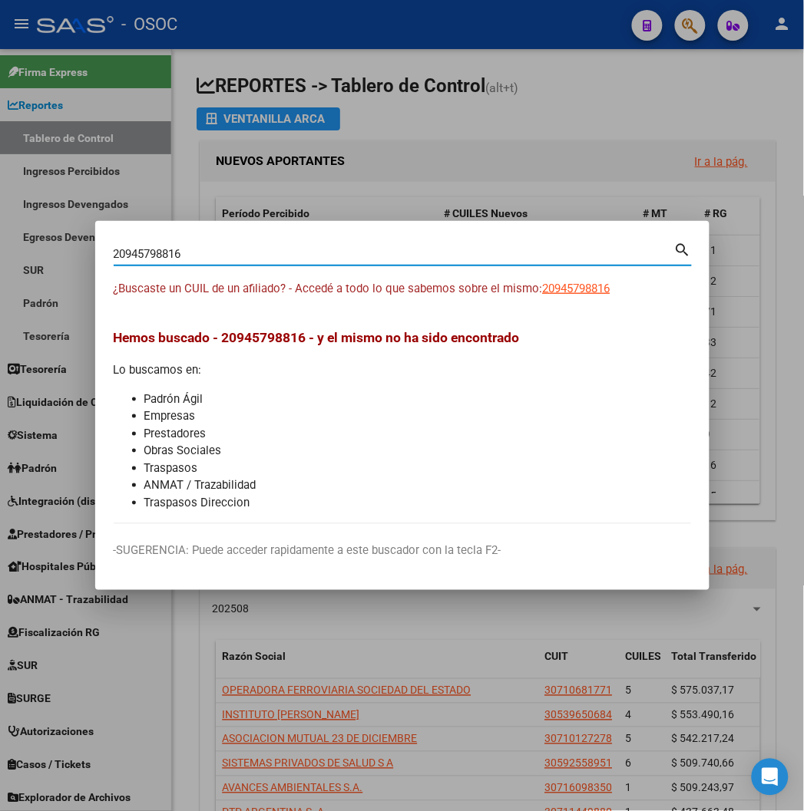
click at [114, 241] on div "20945798816 Buscar (apellido, dni, cuil, nro traspaso, cuit, obra social) search" at bounding box center [403, 252] width 578 height 26
click at [114, 255] on input "20945798816" at bounding box center [394, 254] width 560 height 14
paste input "722657405"
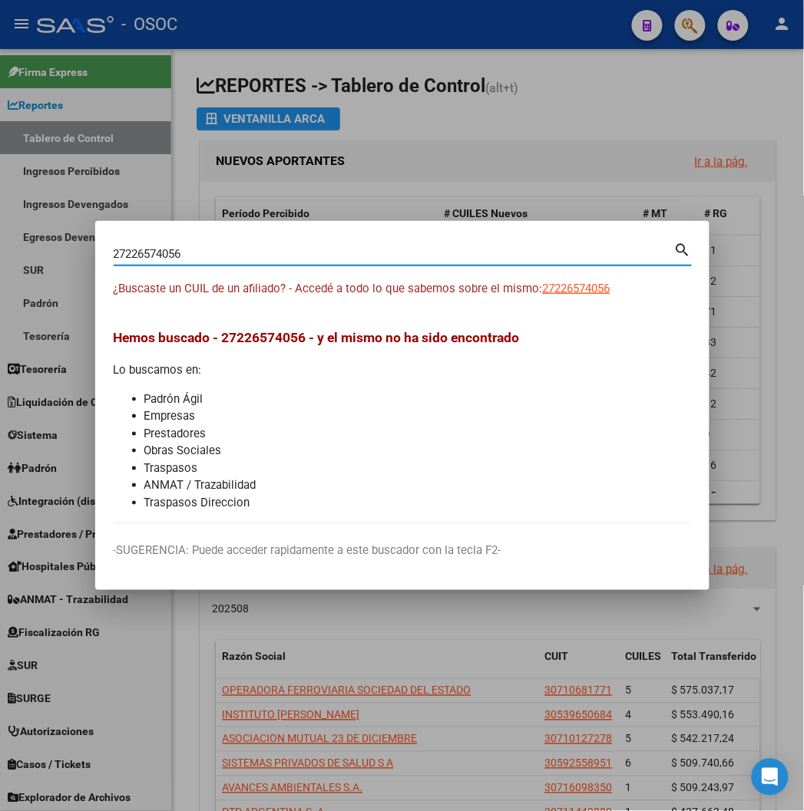
type input "27226574056"
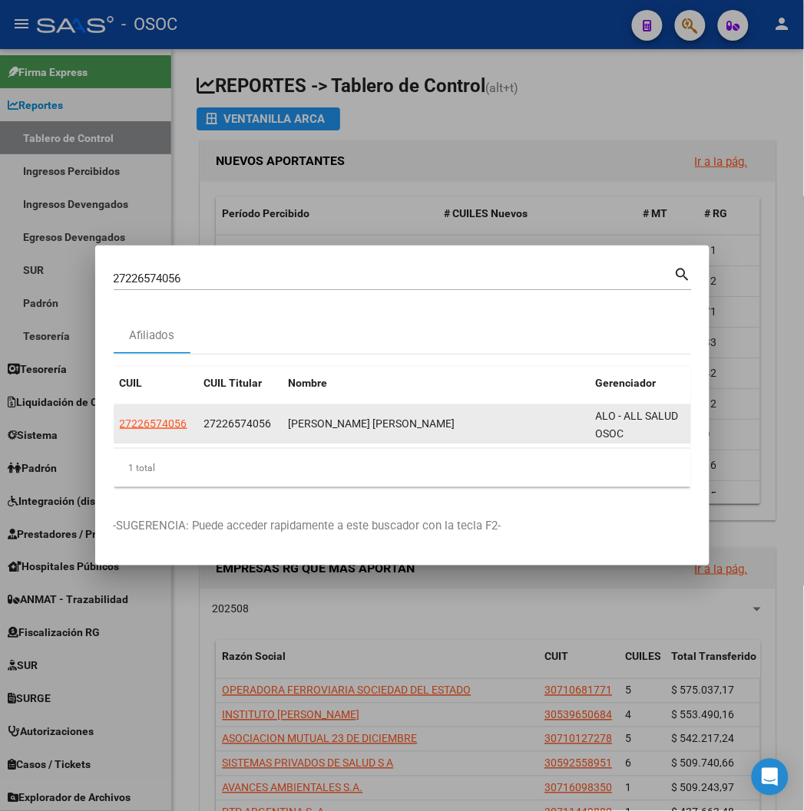
click at [121, 432] on app-link-go-to "27226574056" at bounding box center [154, 424] width 68 height 18
click at [120, 430] on span "27226574056" at bounding box center [154, 424] width 68 height 12
type textarea "27226574056"
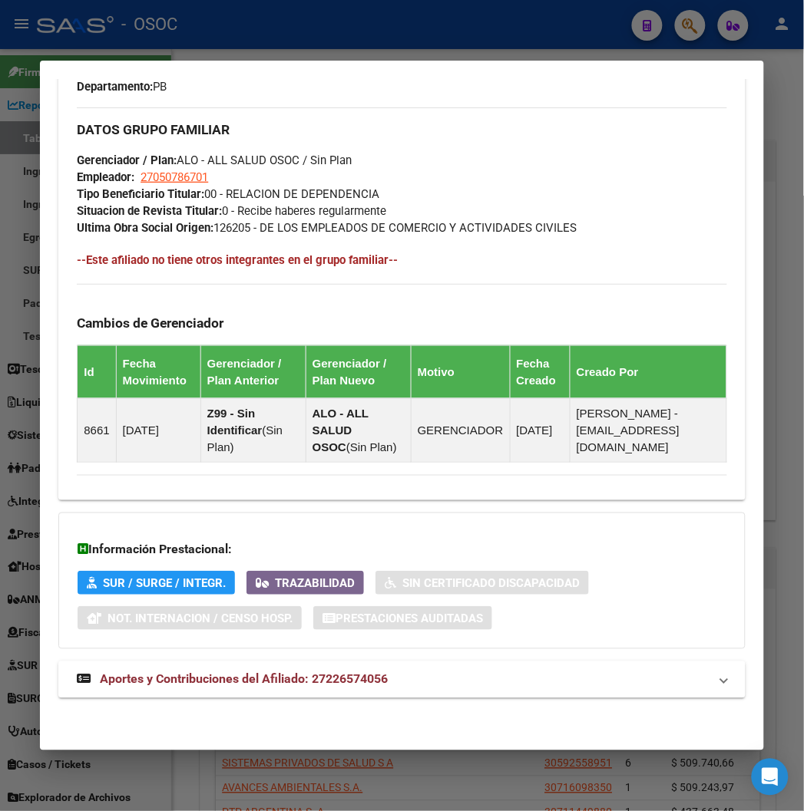
scroll to position [892, 0]
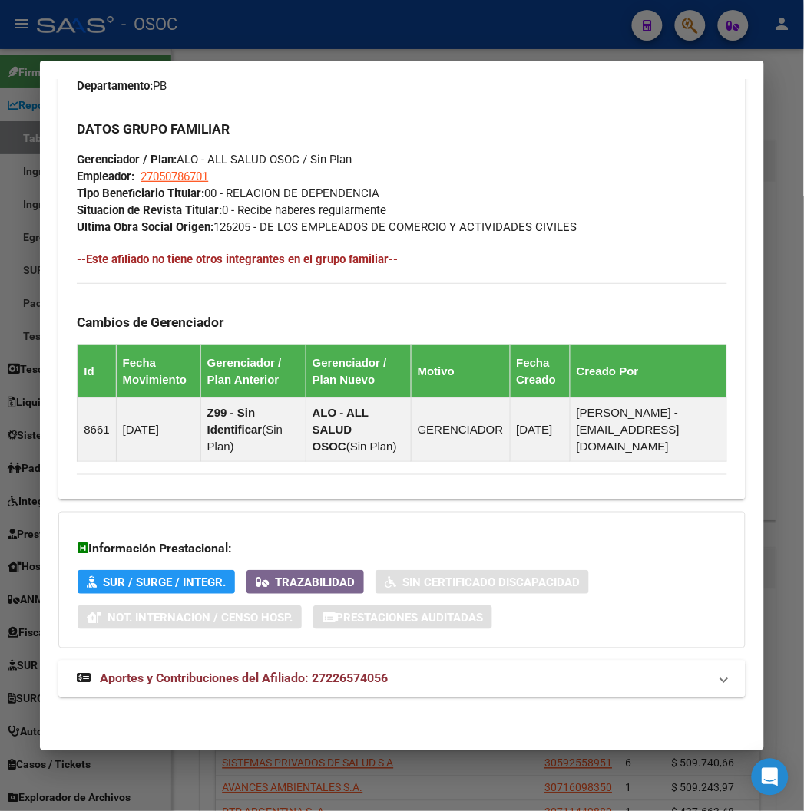
click at [179, 663] on mat-expansion-panel-header "Aportes y Contribuciones del Afiliado: 27226574056" at bounding box center [401, 679] width 686 height 37
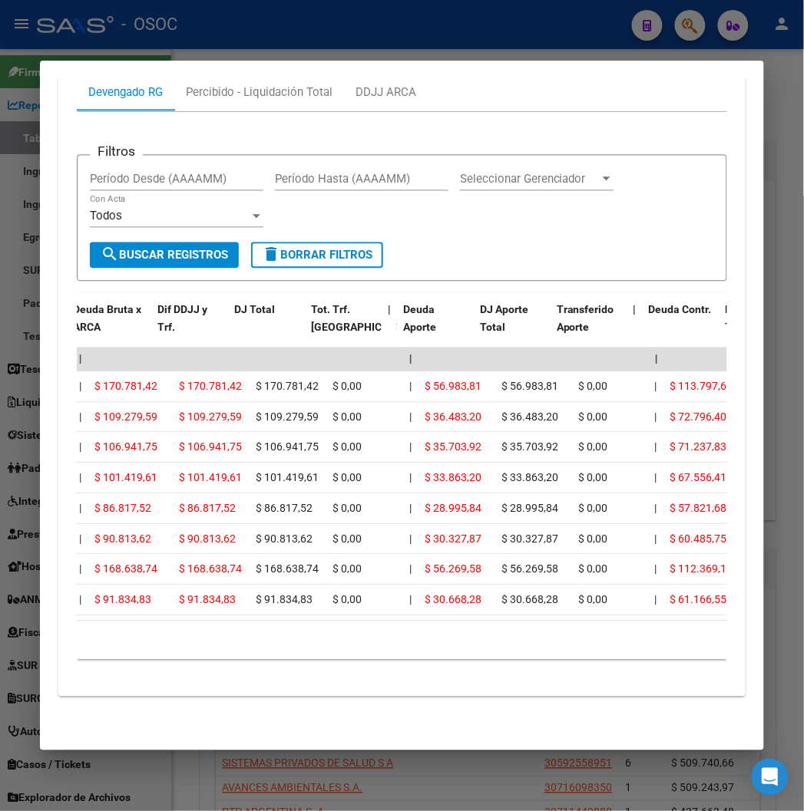
scroll to position [0, 119]
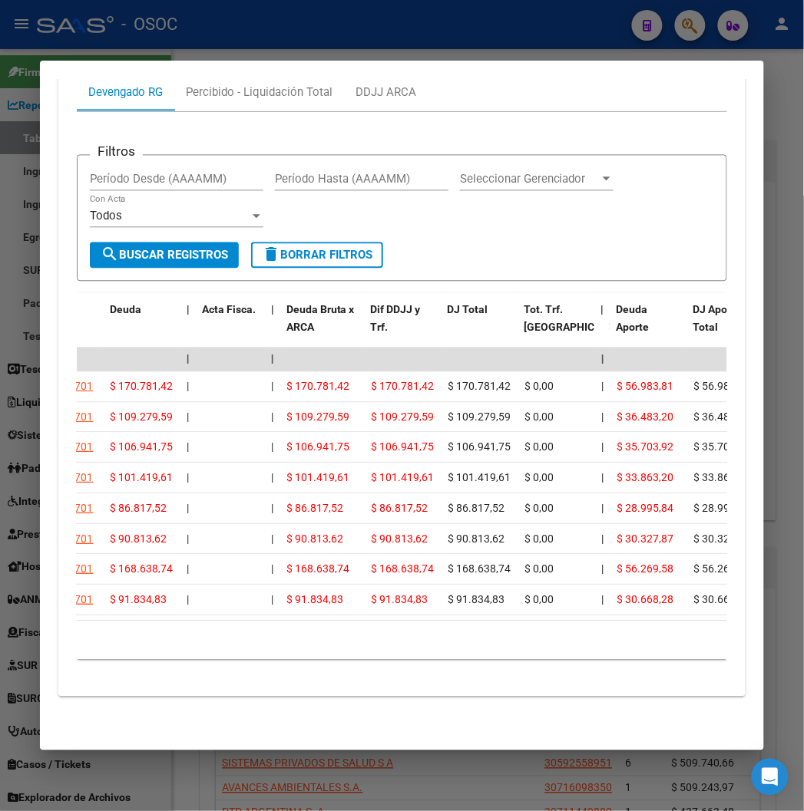
click at [292, 36] on div at bounding box center [402, 405] width 804 height 811
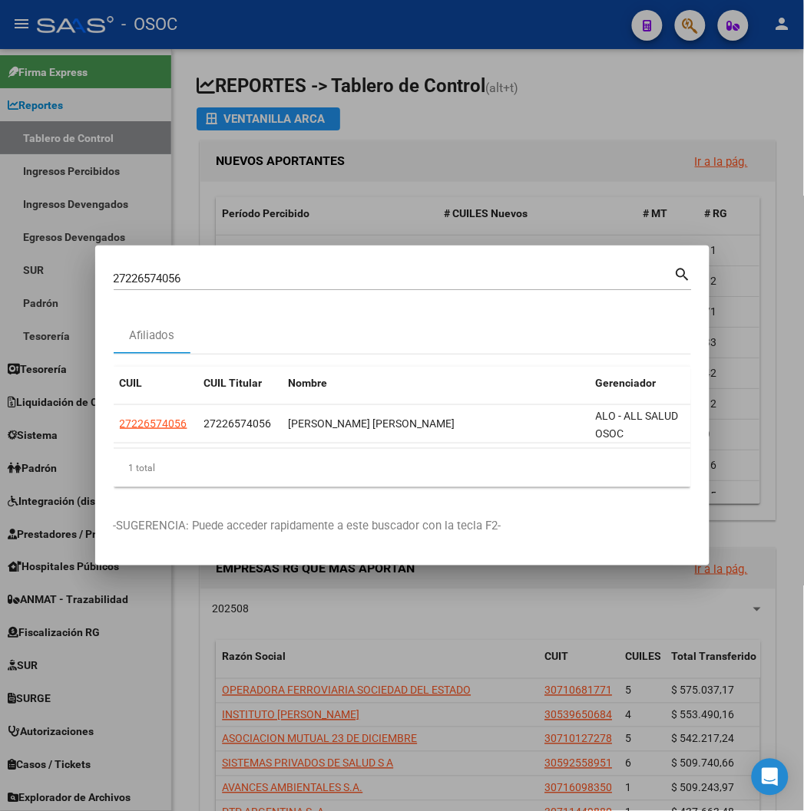
click at [131, 277] on input "27226574056" at bounding box center [394, 279] width 560 height 14
paste input "0238281432"
type input "20238281432"
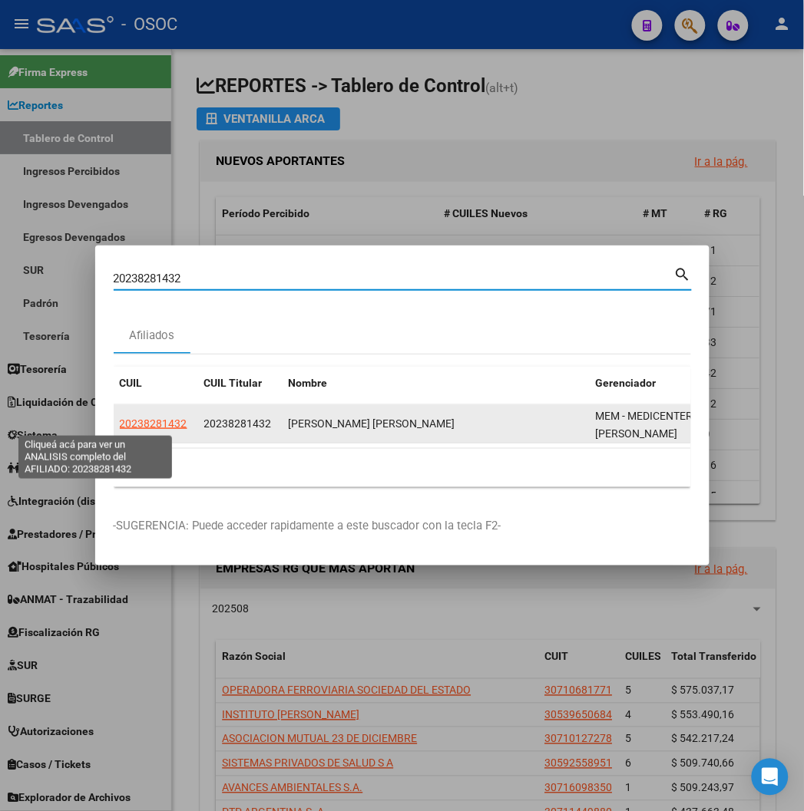
click at [120, 424] on span "20238281432" at bounding box center [154, 424] width 68 height 12
type textarea "20238281432"
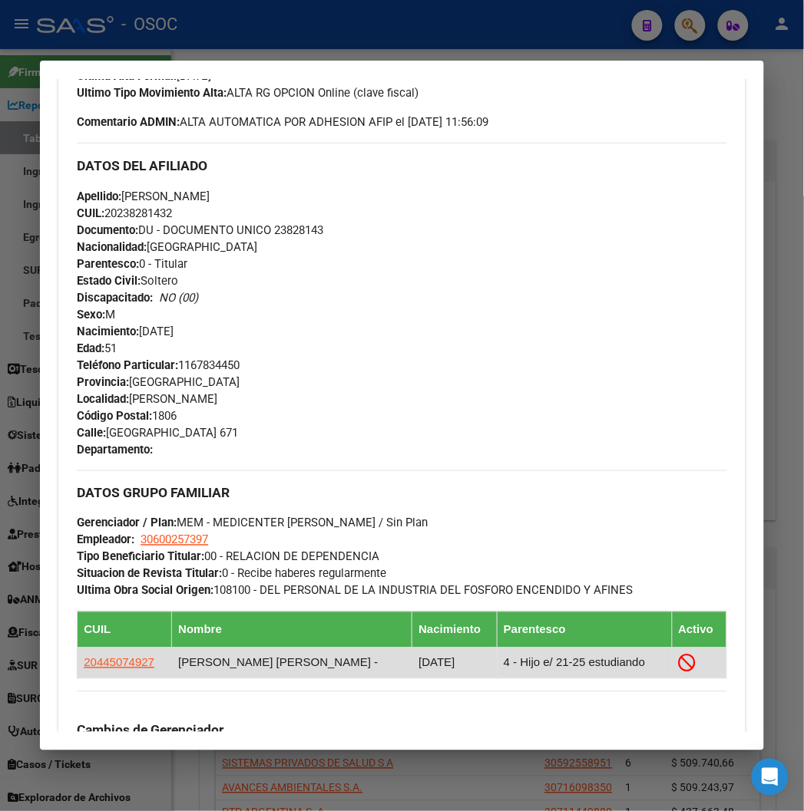
scroll to position [937, 0]
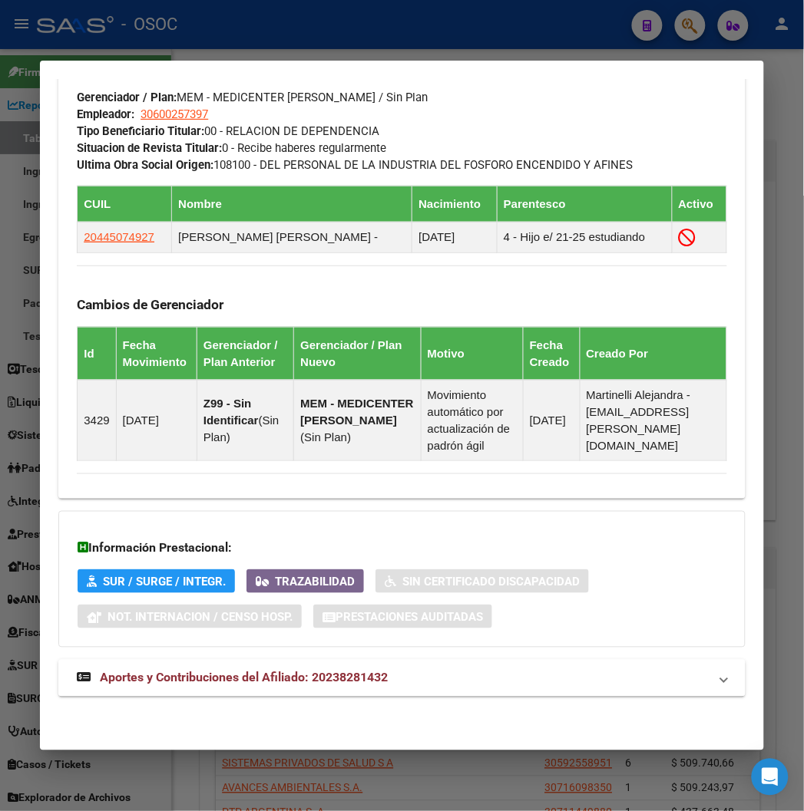
click at [261, 676] on span "Aportes y Contribuciones del Afiliado: 20238281432" at bounding box center [244, 678] width 288 height 15
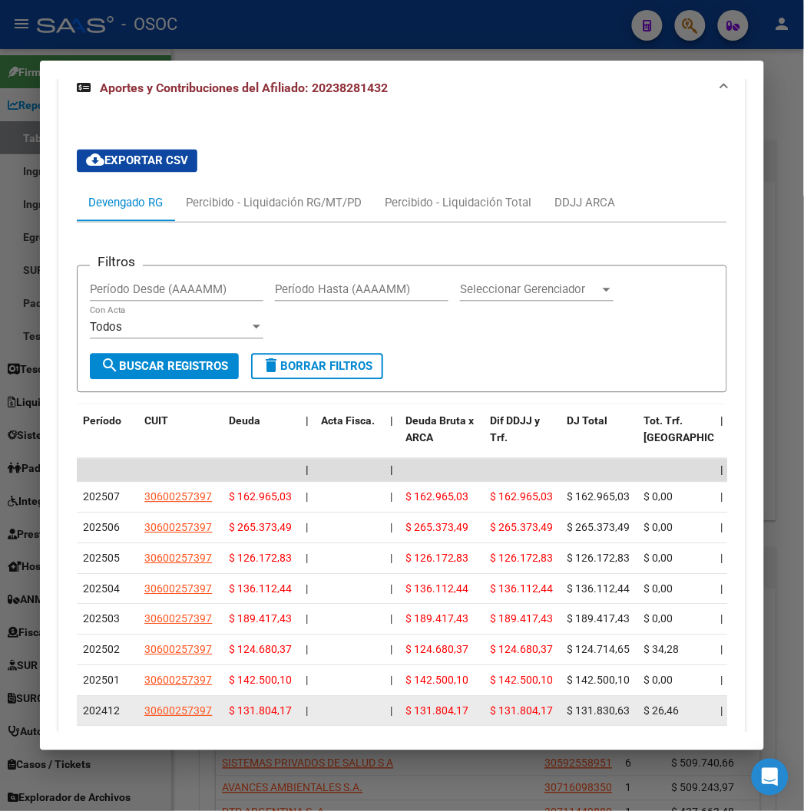
scroll to position [1620, 0]
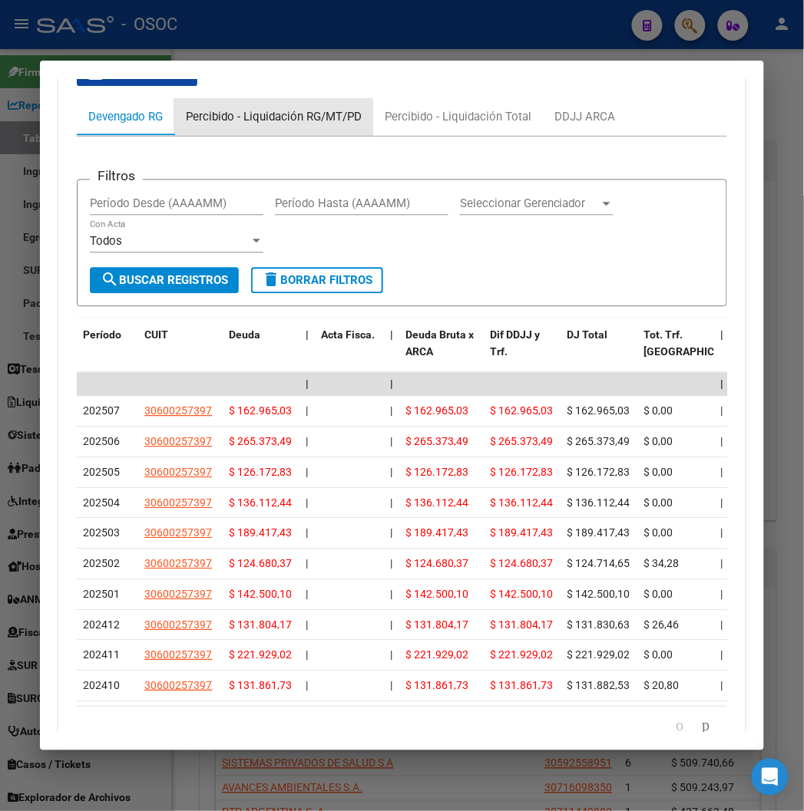
click at [228, 132] on div "Percibido - Liquidación RG/MT/PD" at bounding box center [273, 117] width 199 height 37
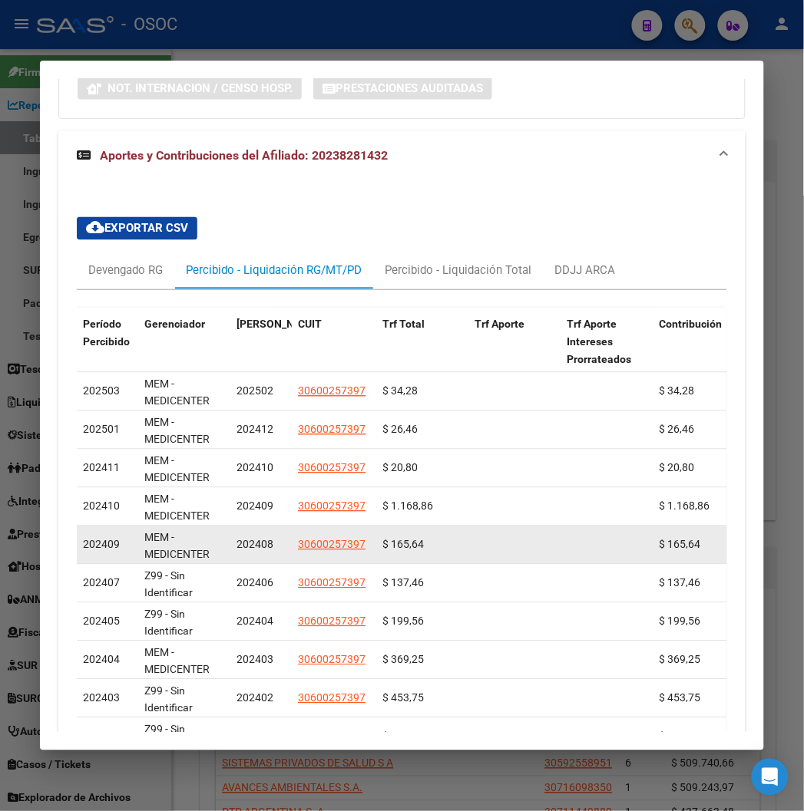
scroll to position [1270, 0]
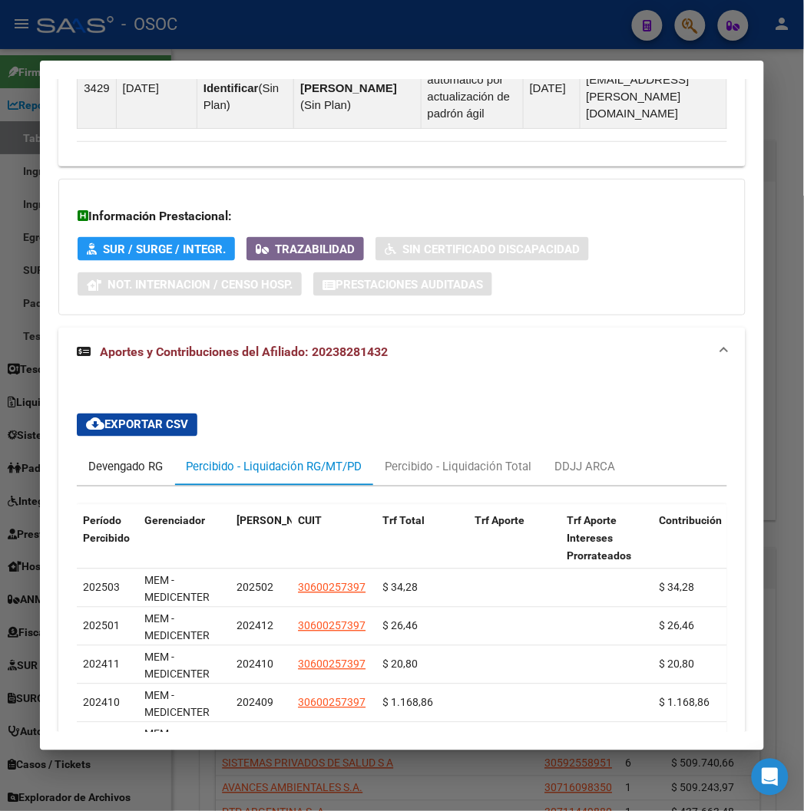
click at [105, 474] on div "Devengado RG" at bounding box center [125, 467] width 74 height 17
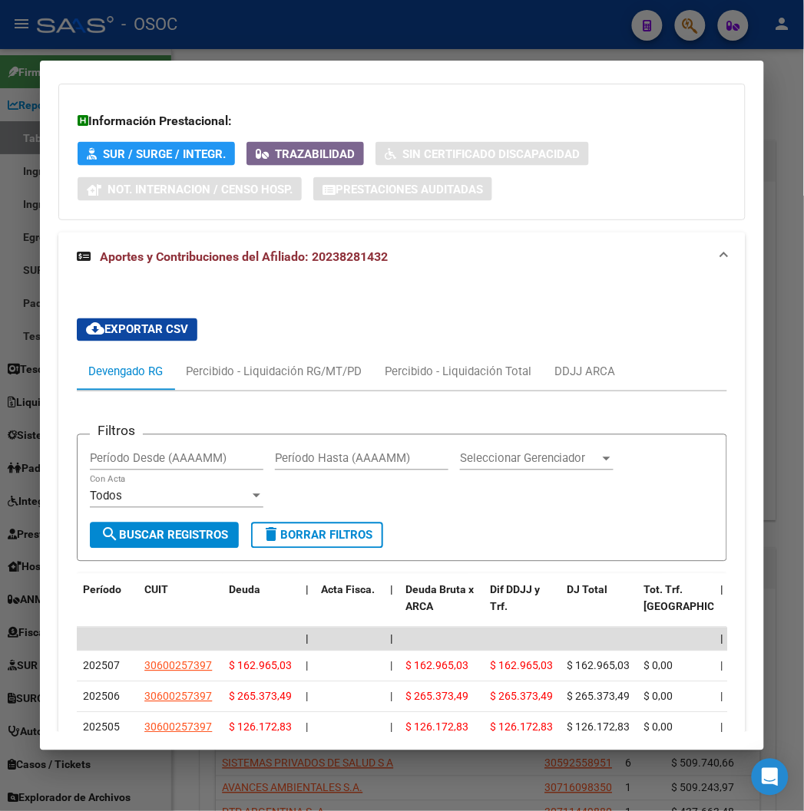
scroll to position [1696, 0]
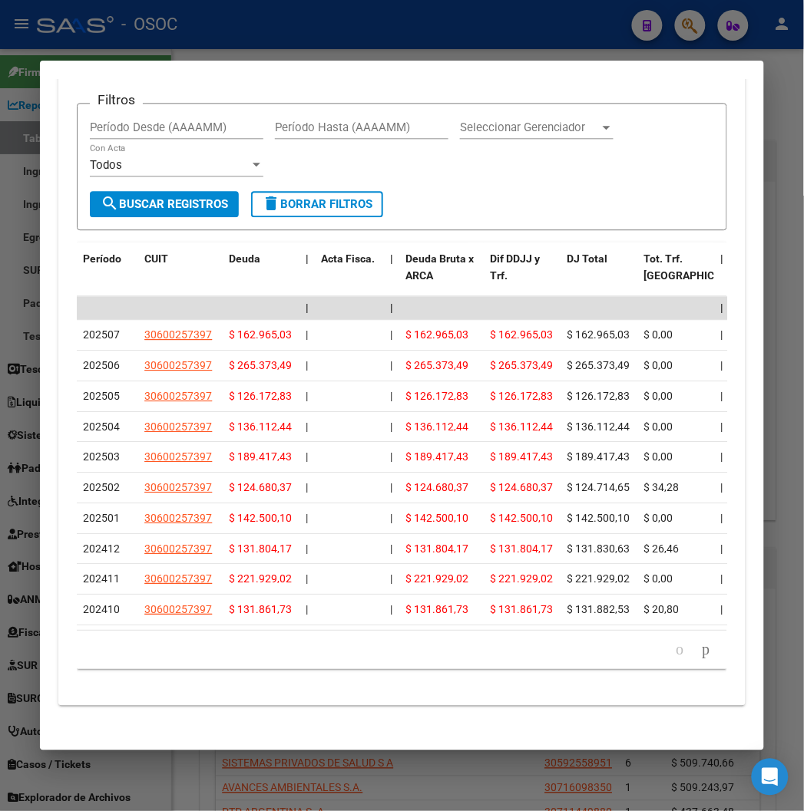
click at [480, 28] on div at bounding box center [402, 405] width 804 height 811
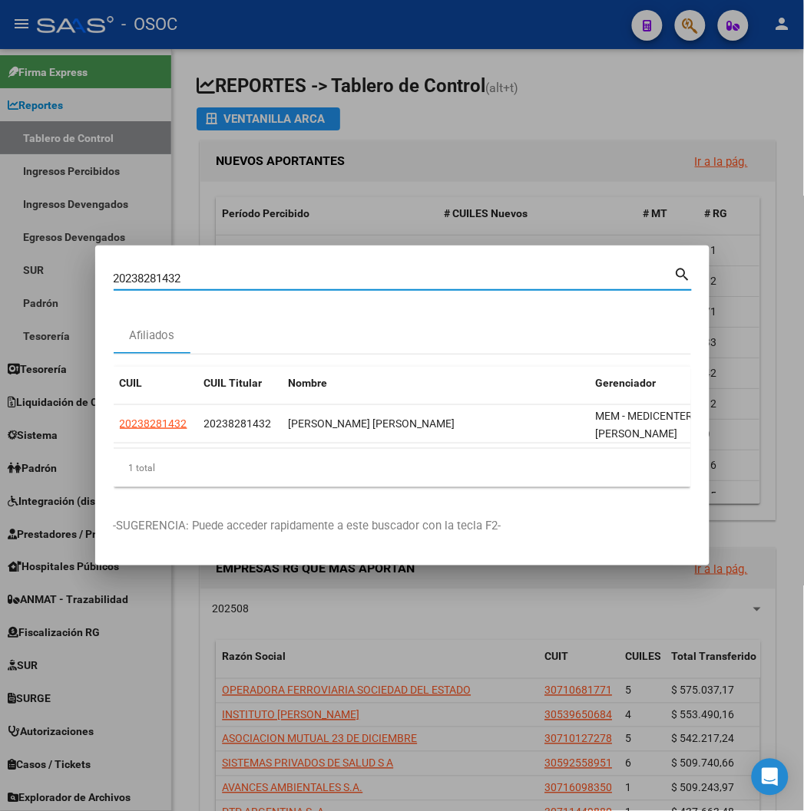
click at [147, 279] on input "20238281432" at bounding box center [394, 279] width 560 height 14
paste input "347814157"
type input "20347814157"
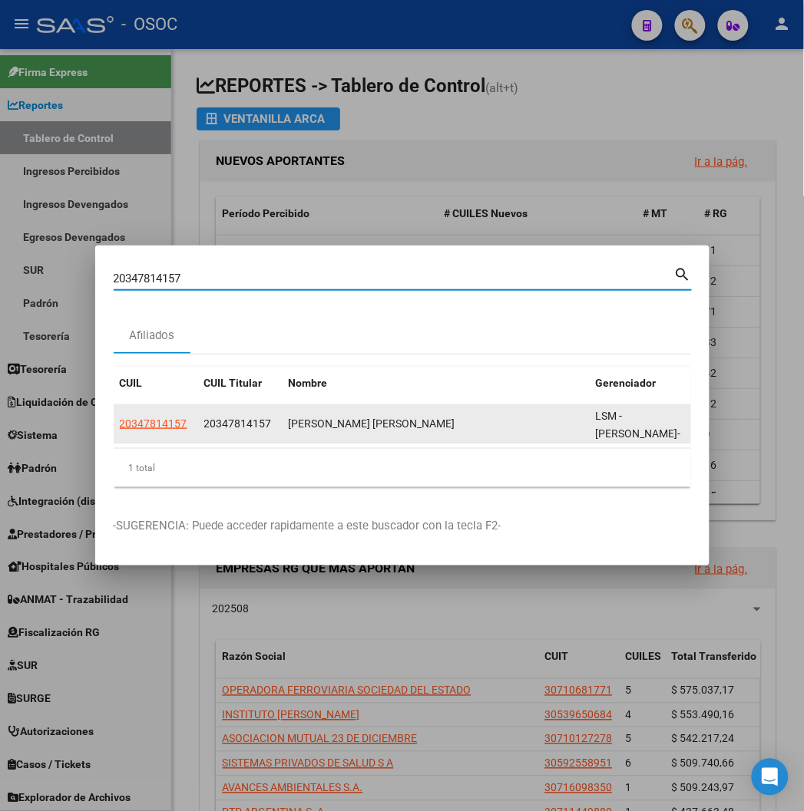
click at [114, 413] on datatable-body-cell "20347814157" at bounding box center [156, 424] width 84 height 38
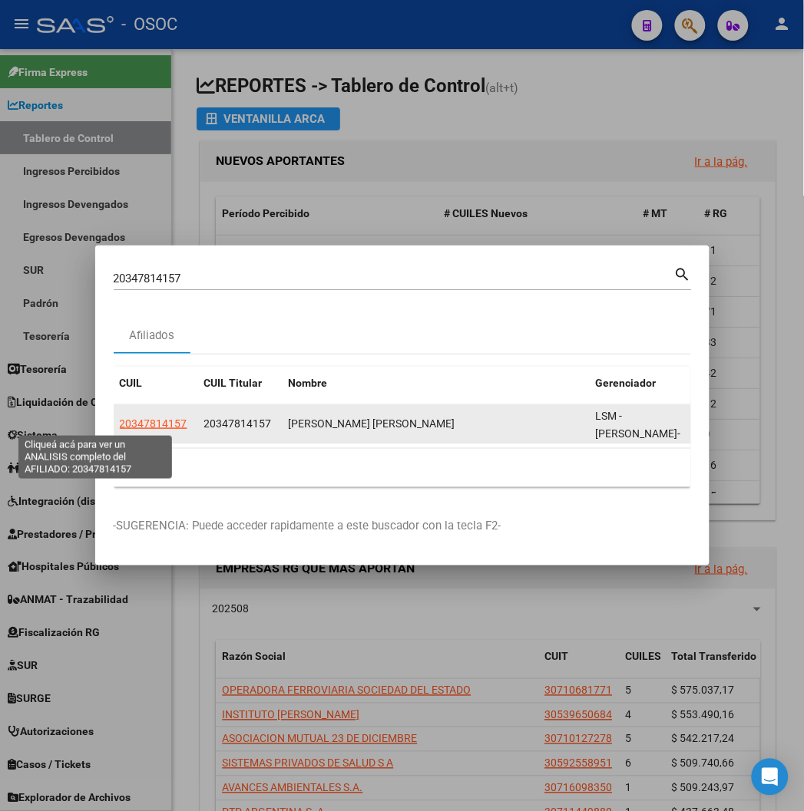
click at [120, 421] on span "20347814157" at bounding box center [154, 424] width 68 height 12
type textarea "20347814157"
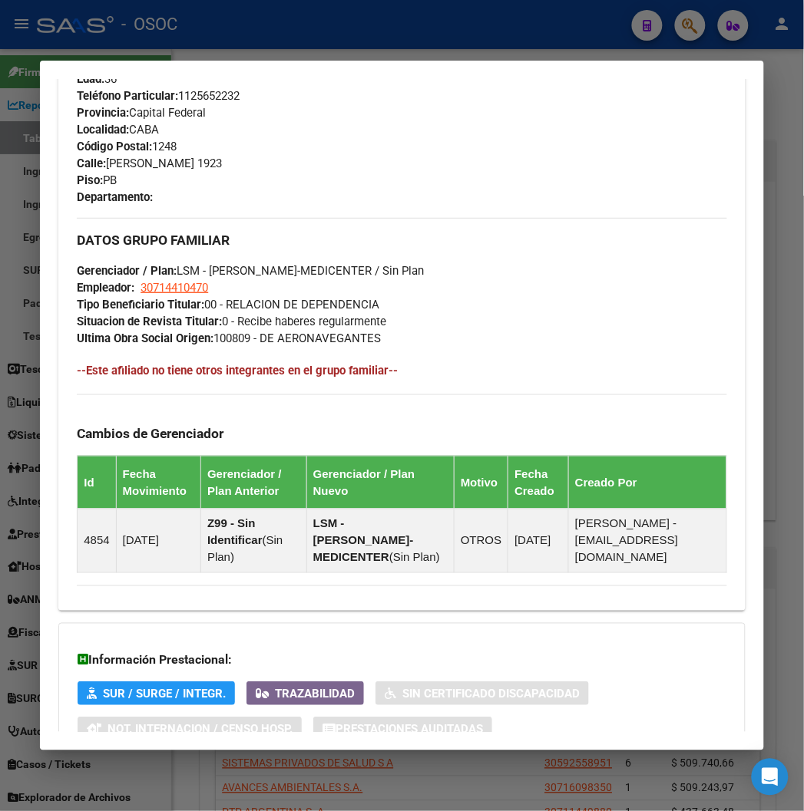
scroll to position [892, 0]
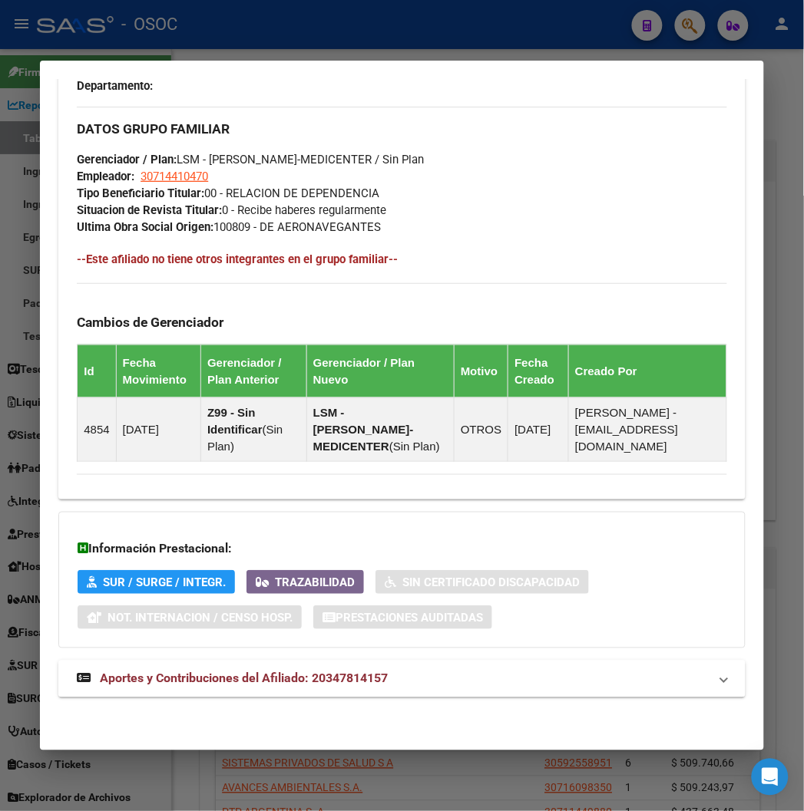
click at [200, 693] on mat-expansion-panel-header "Aportes y Contribuciones del Afiliado: 20347814157" at bounding box center [401, 679] width 686 height 37
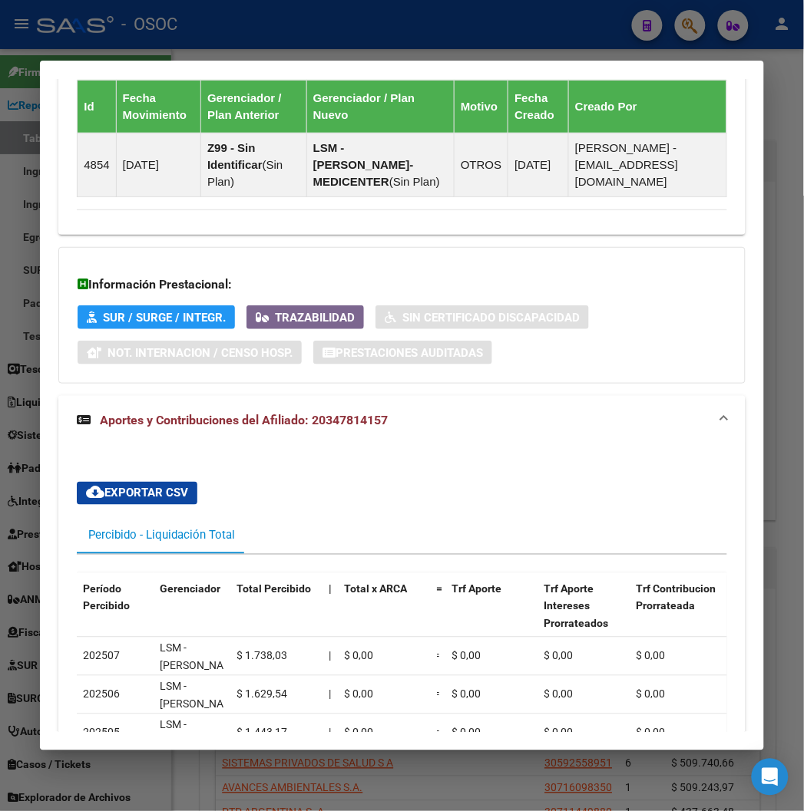
scroll to position [1306, 0]
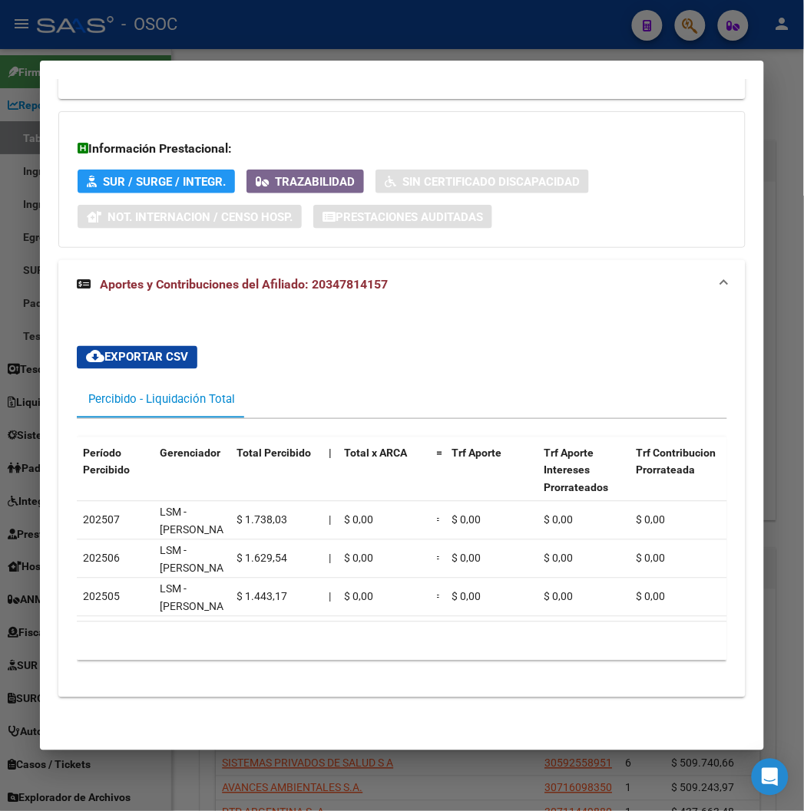
click at [419, 68] on mat-dialog-container "Análisis Afiliado - CUIL: 20347814157 DATOS PADRÓN ÁGIL: SANTANA LUIS ARIEL | A…" at bounding box center [401, 405] width 723 height 689
click at [173, 40] on div at bounding box center [402, 405] width 804 height 811
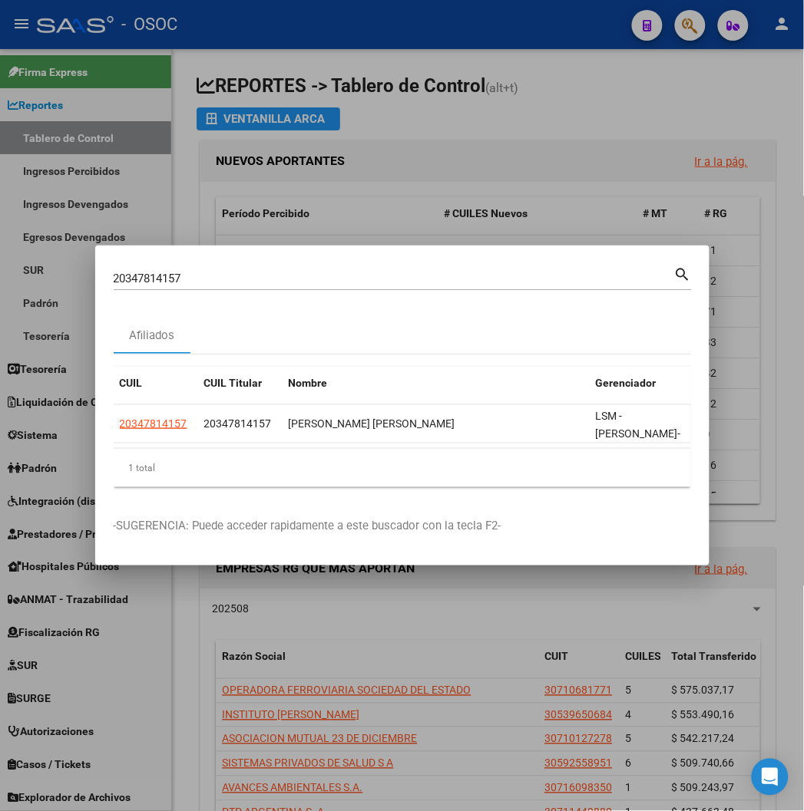
click at [114, 269] on div "20347814157 Buscar (apellido, dni, cuil, nro traspaso, cuit, obra social)" at bounding box center [394, 278] width 560 height 23
click at [114, 270] on div "20347814157 Buscar (apellido, dni, cuil, nro traspaso, cuit, obra social)" at bounding box center [394, 278] width 560 height 23
click at [114, 280] on input "20347814157" at bounding box center [394, 279] width 560 height 14
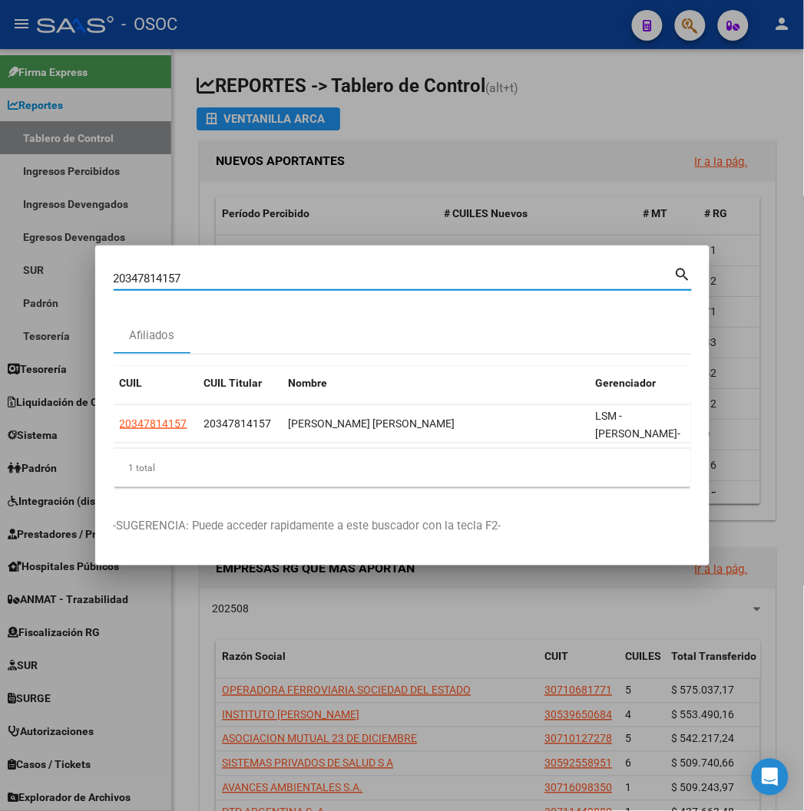
paste input "3372076674"
type input "23372076674"
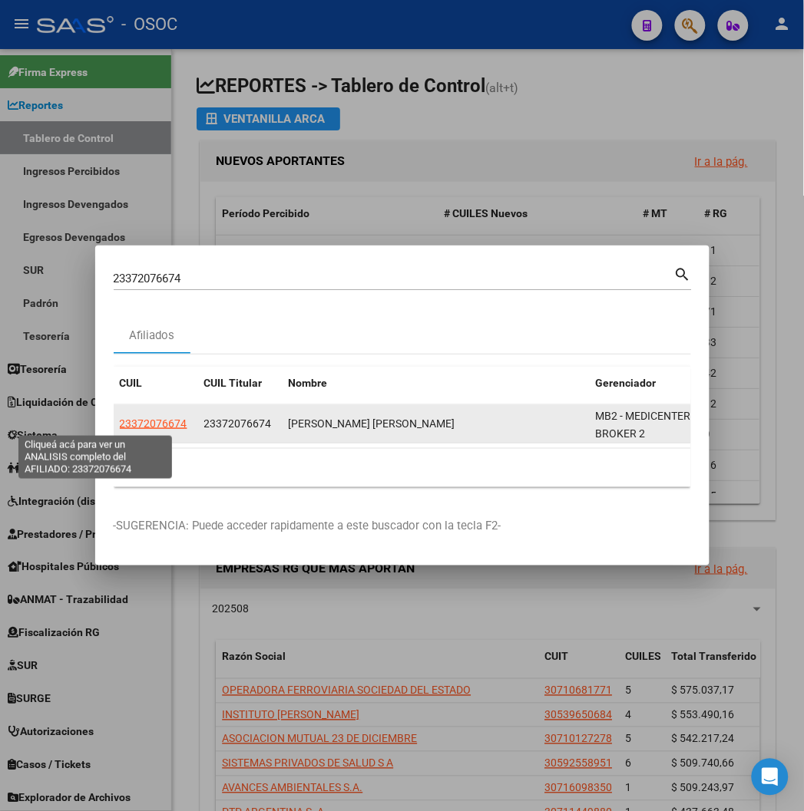
click at [120, 421] on span "23372076674" at bounding box center [154, 424] width 68 height 12
type textarea "23372076674"
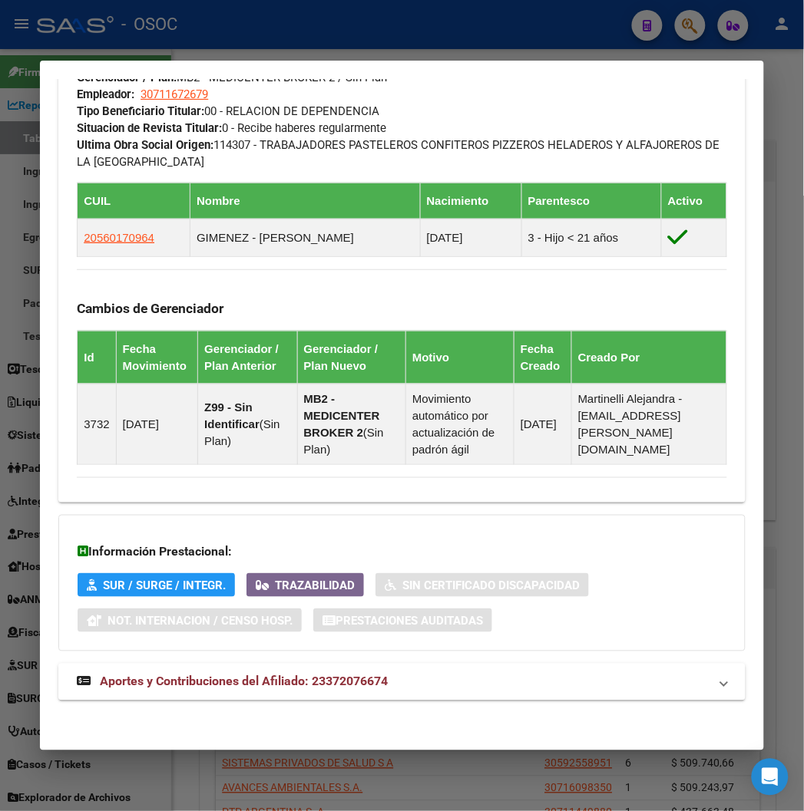
scroll to position [961, 0]
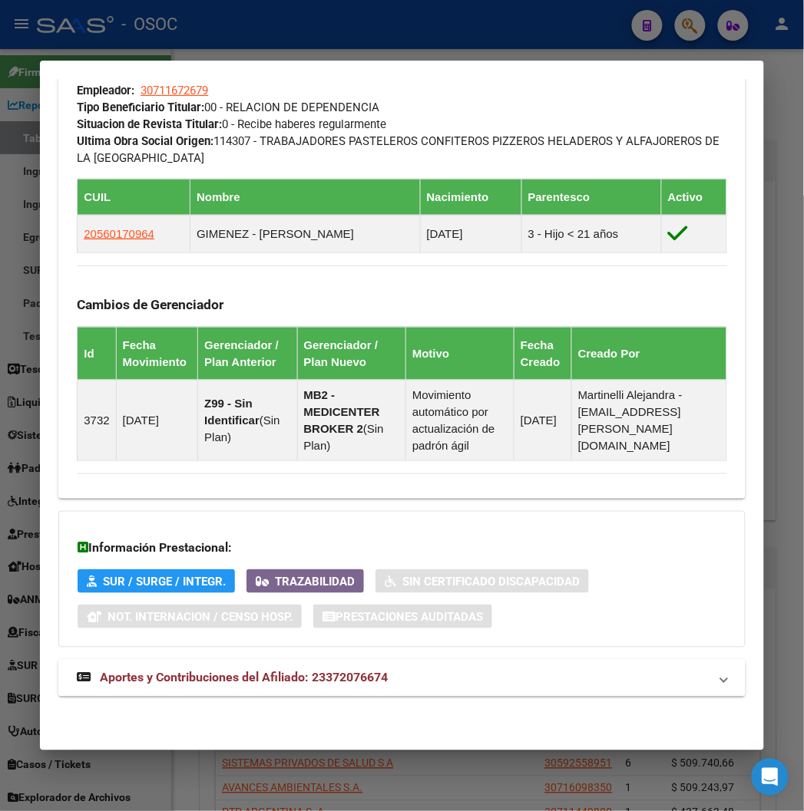
click at [243, 691] on mat-expansion-panel-header "Aportes y Contribuciones del Afiliado: 23372076674" at bounding box center [401, 678] width 686 height 37
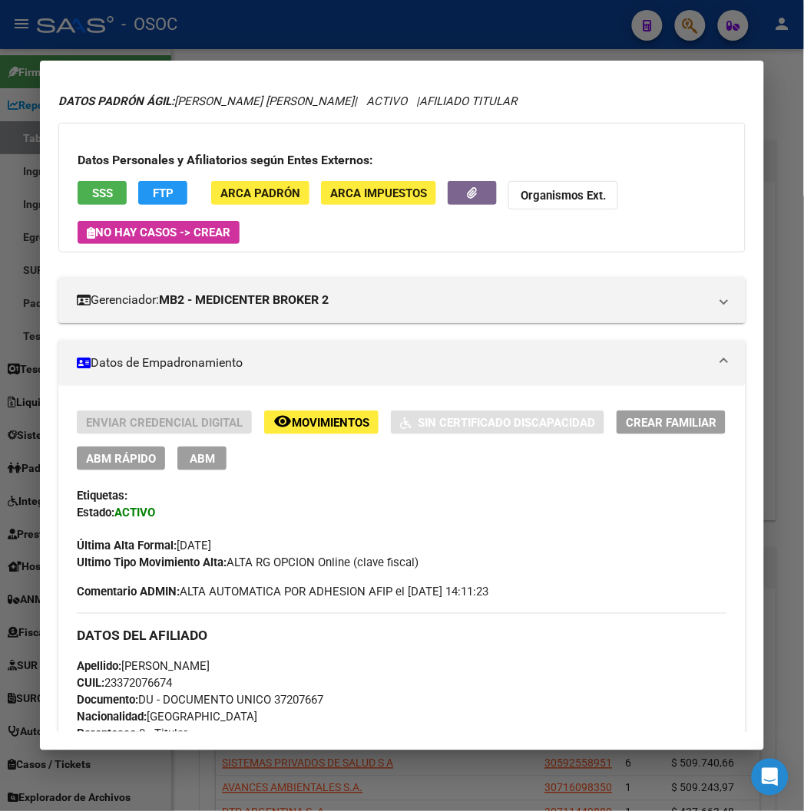
scroll to position [0, 0]
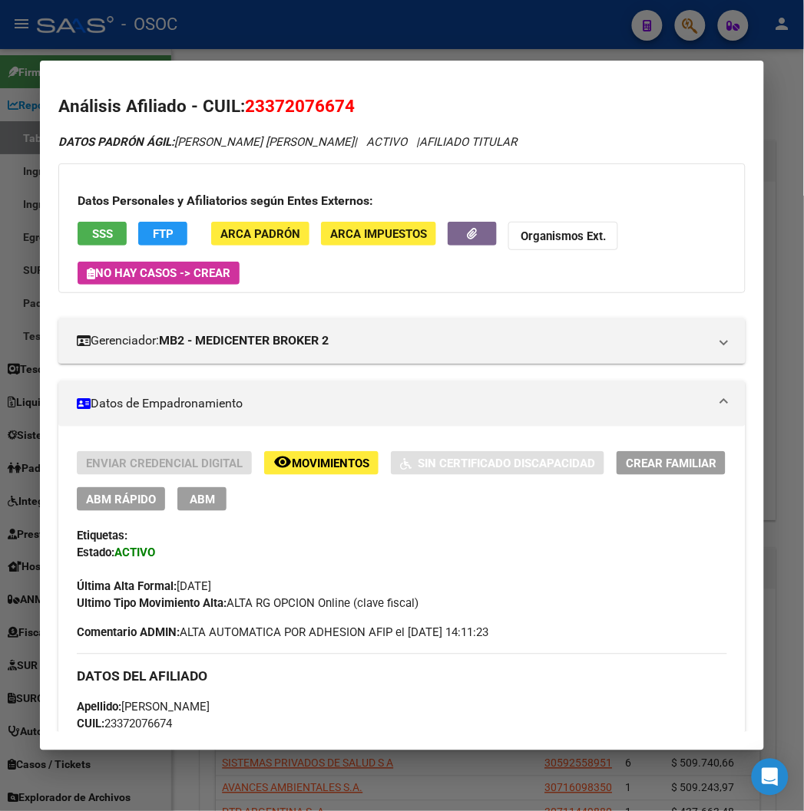
click at [431, 54] on div at bounding box center [402, 405] width 804 height 811
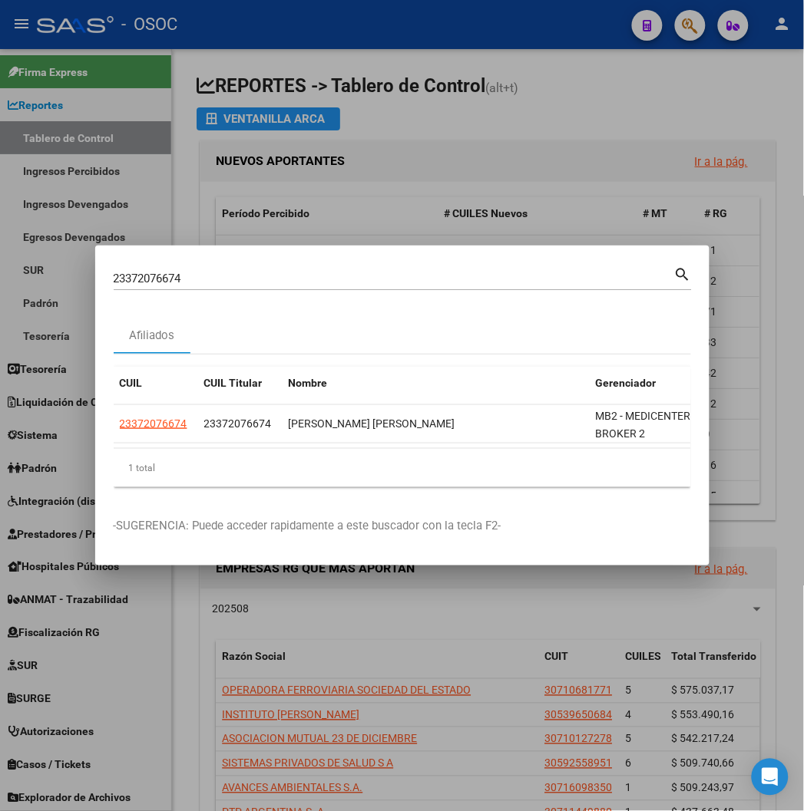
click at [170, 271] on div "23372076674 Buscar (apellido, dni, cuil, nro traspaso, cuit, obra social)" at bounding box center [394, 278] width 560 height 23
click at [166, 279] on input "23372076674" at bounding box center [394, 279] width 560 height 14
paste input "0258048742"
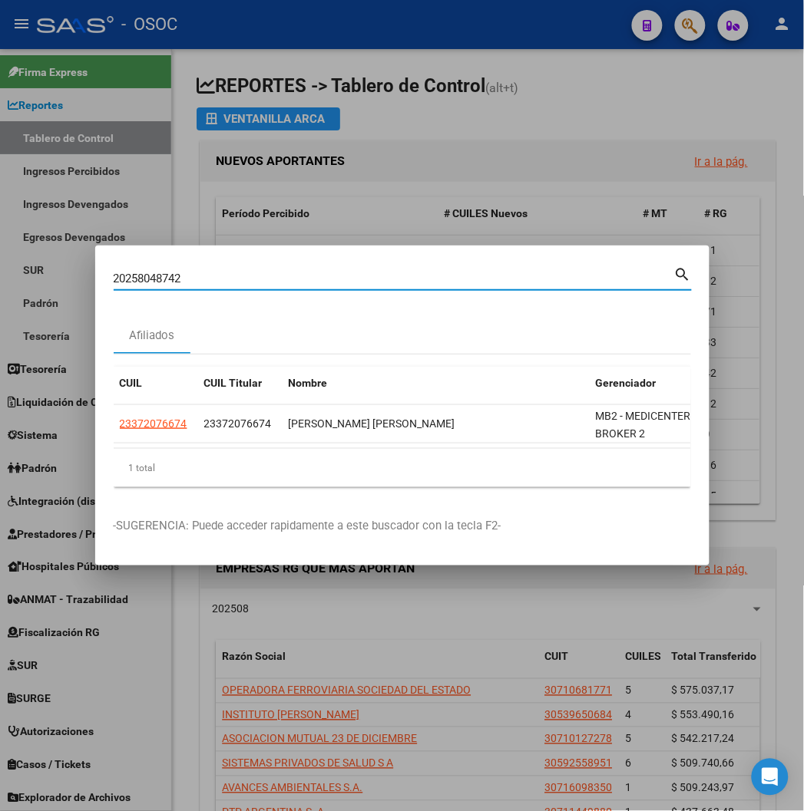
type input "20258048742"
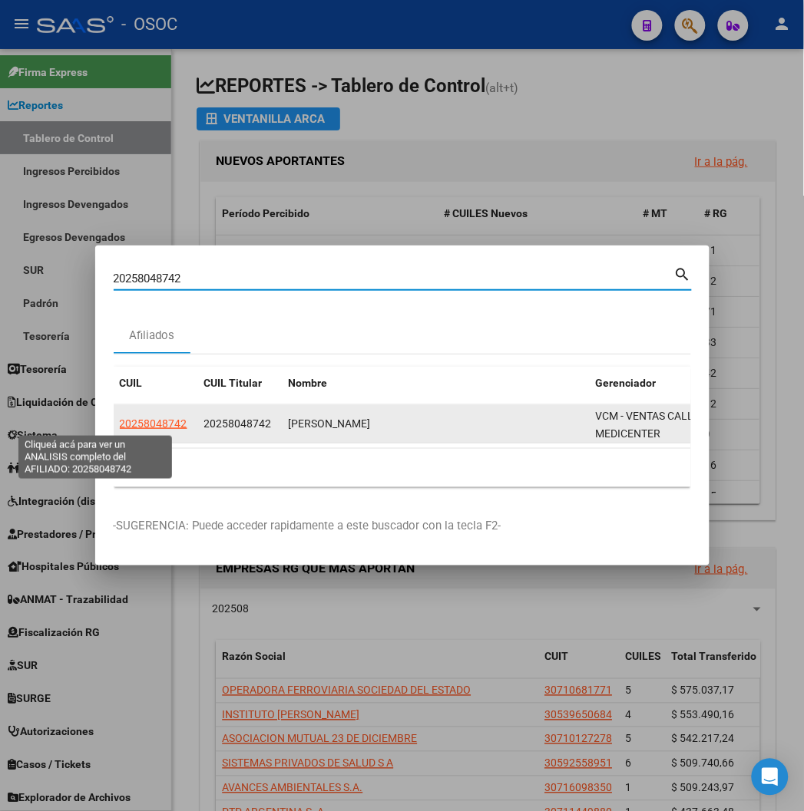
click at [120, 428] on span "20258048742" at bounding box center [154, 424] width 68 height 12
type textarea "20258048742"
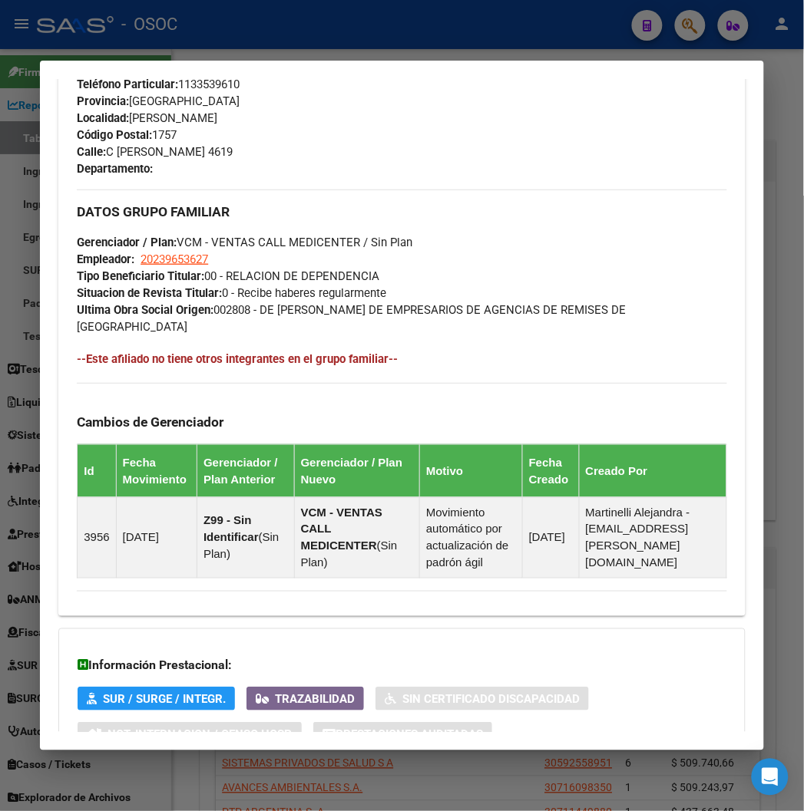
scroll to position [892, 0]
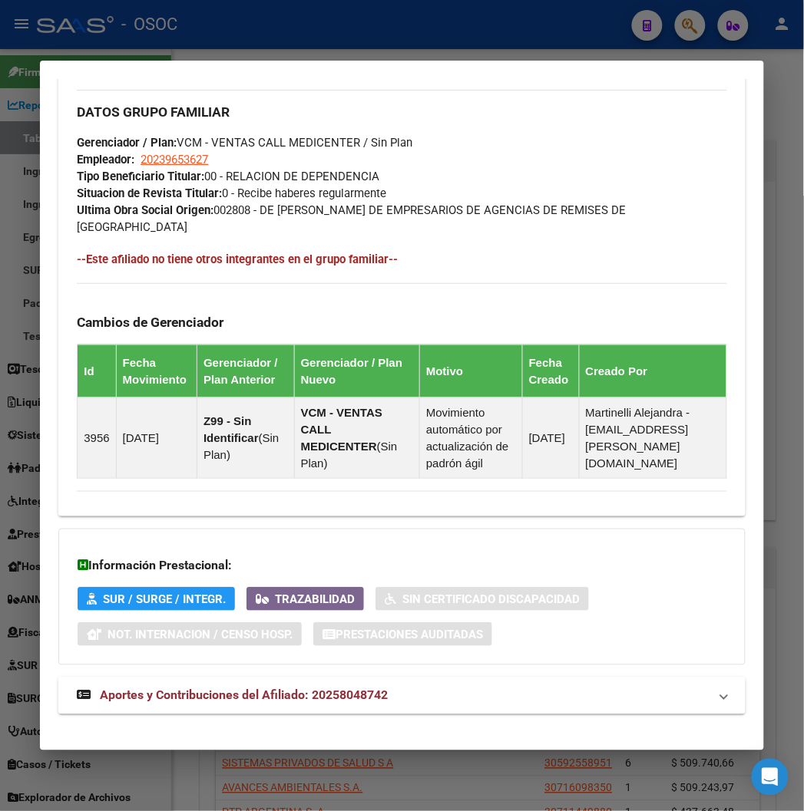
click at [208, 678] on mat-expansion-panel-header "Aportes y Contribuciones del Afiliado: 20258048742" at bounding box center [401, 696] width 686 height 37
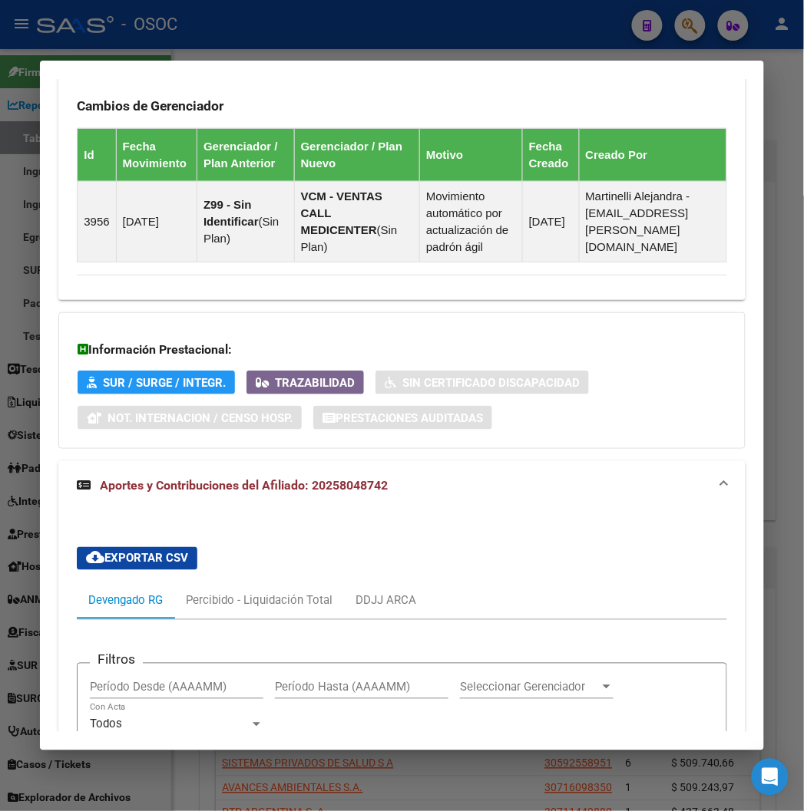
scroll to position [1620, 0]
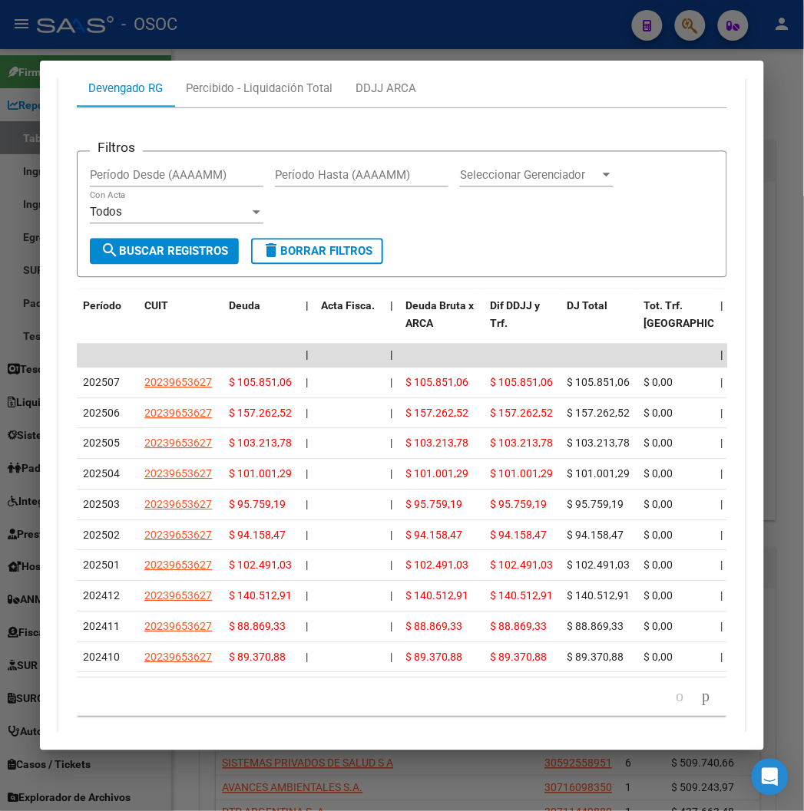
drag, startPoint x: 438, startPoint y: 34, endPoint x: 400, endPoint y: 149, distance: 121.4
click at [438, 34] on div at bounding box center [402, 405] width 804 height 811
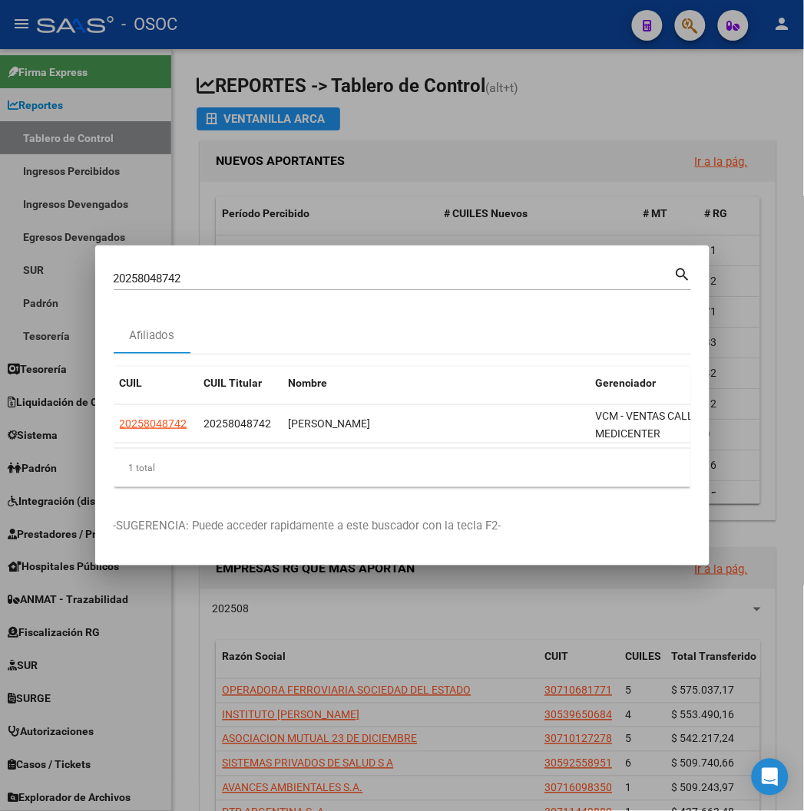
click at [190, 287] on div "20258048742 Buscar (apellido, dni, cuil, nro traspaso, cuit, obra social)" at bounding box center [394, 278] width 560 height 23
click at [177, 273] on input "20258048742" at bounding box center [394, 279] width 560 height 14
paste input "7283099224"
type input "27283099224"
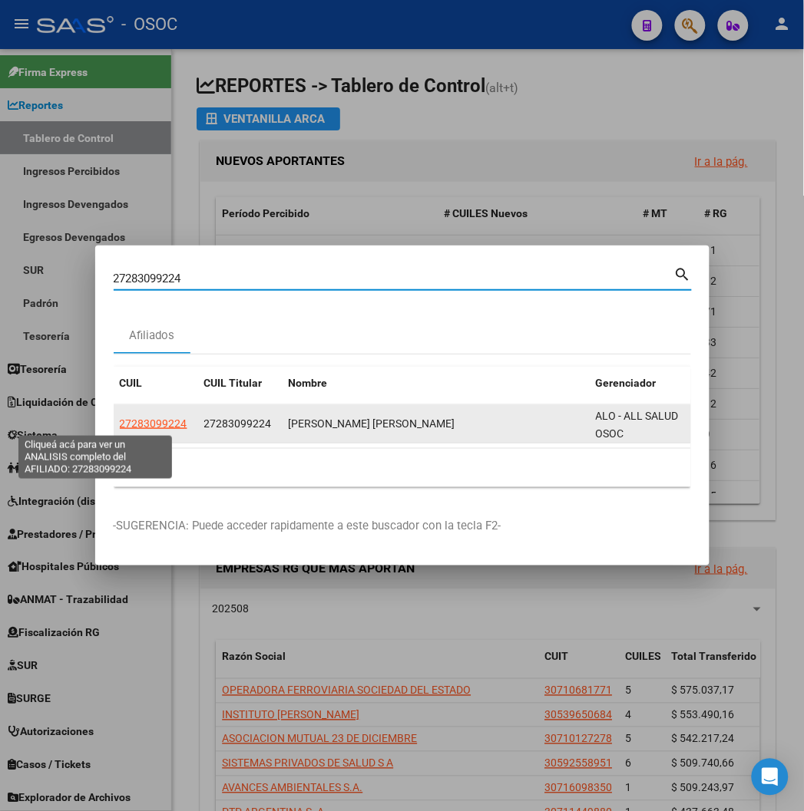
click at [120, 425] on span "27283099224" at bounding box center [154, 424] width 68 height 12
type textarea "27283099224"
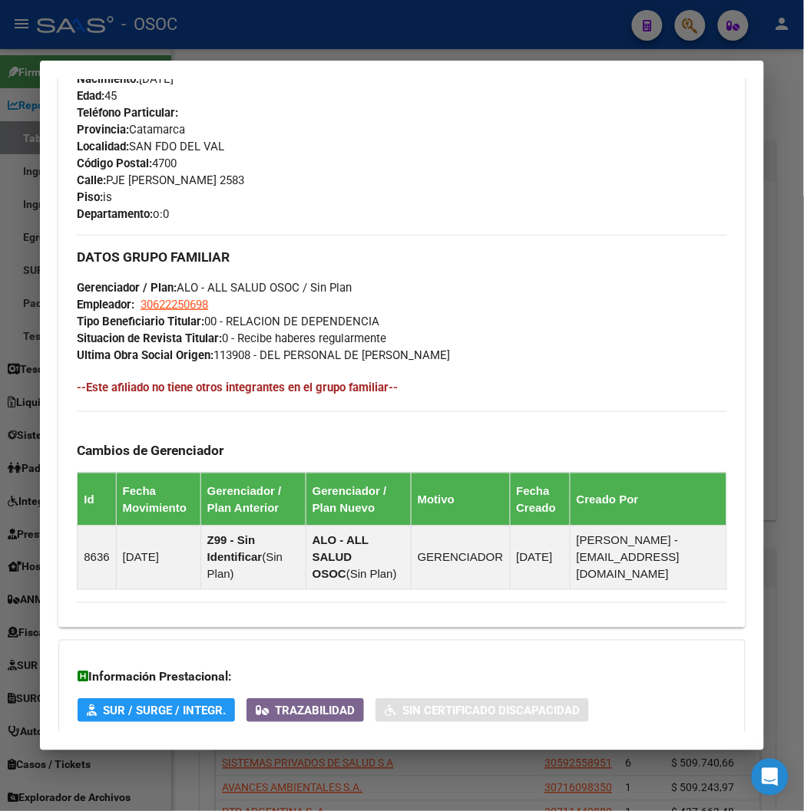
scroll to position [892, 0]
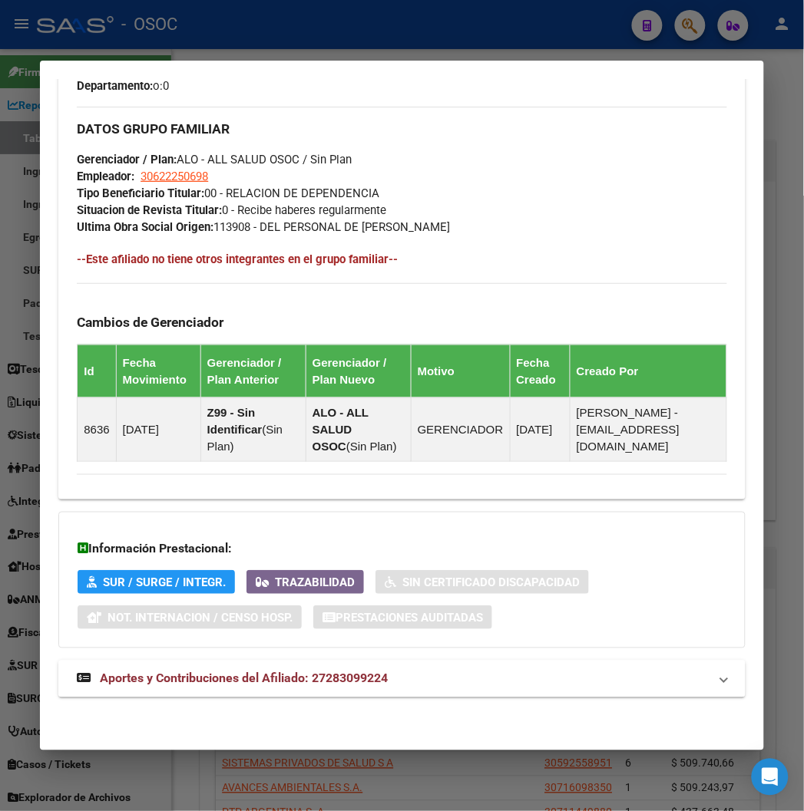
click at [296, 670] on strong "Aportes y Contribuciones del Afiliado: 27283099224" at bounding box center [232, 679] width 311 height 18
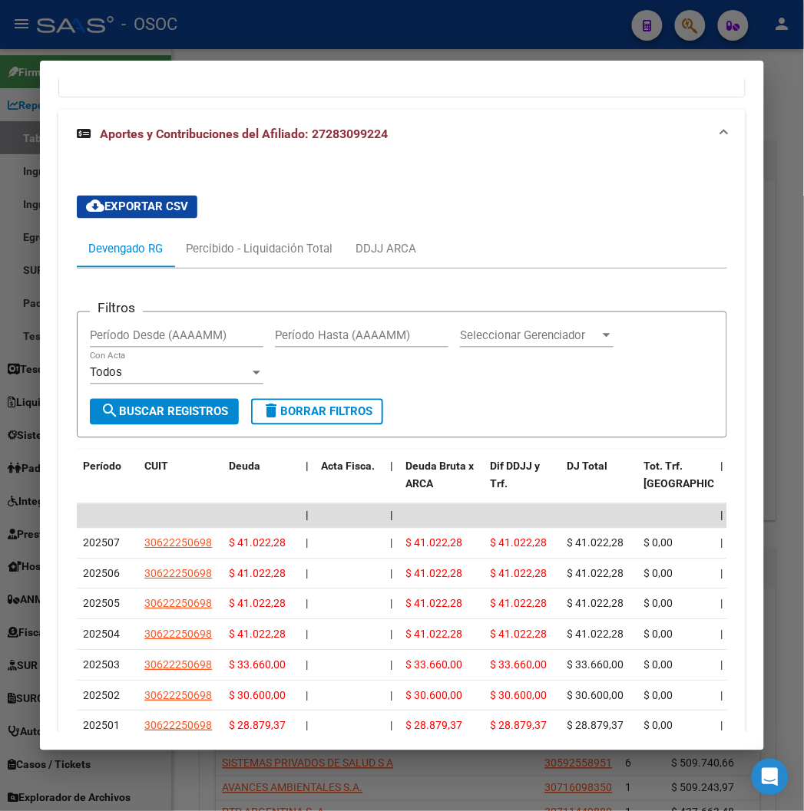
scroll to position [1479, 0]
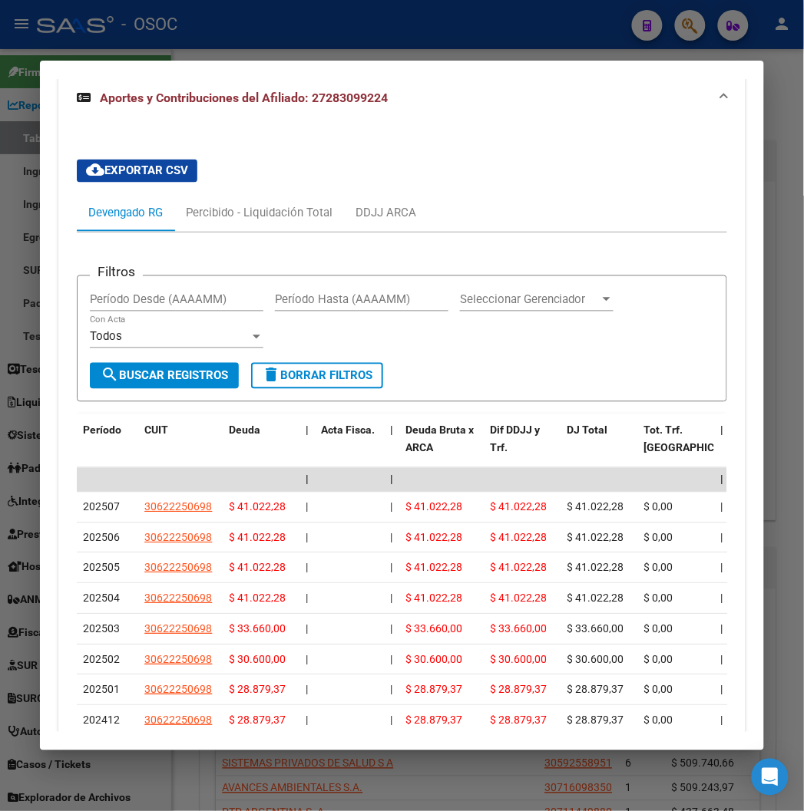
click at [357, 29] on div at bounding box center [402, 405] width 804 height 811
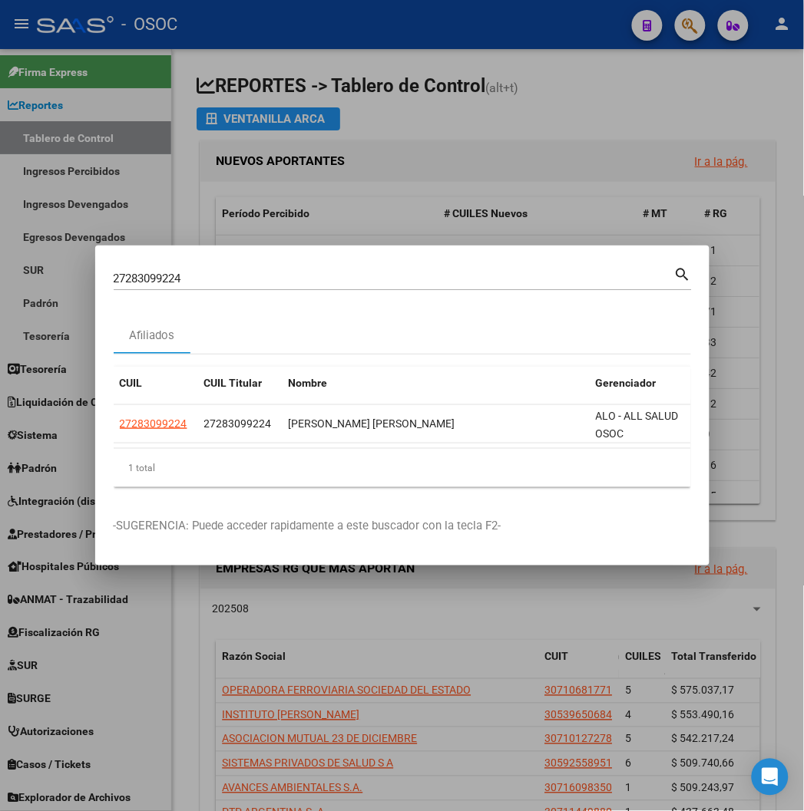
click at [114, 274] on input "27283099224" at bounding box center [394, 279] width 560 height 14
paste input "0312006279"
type input "20312006279"
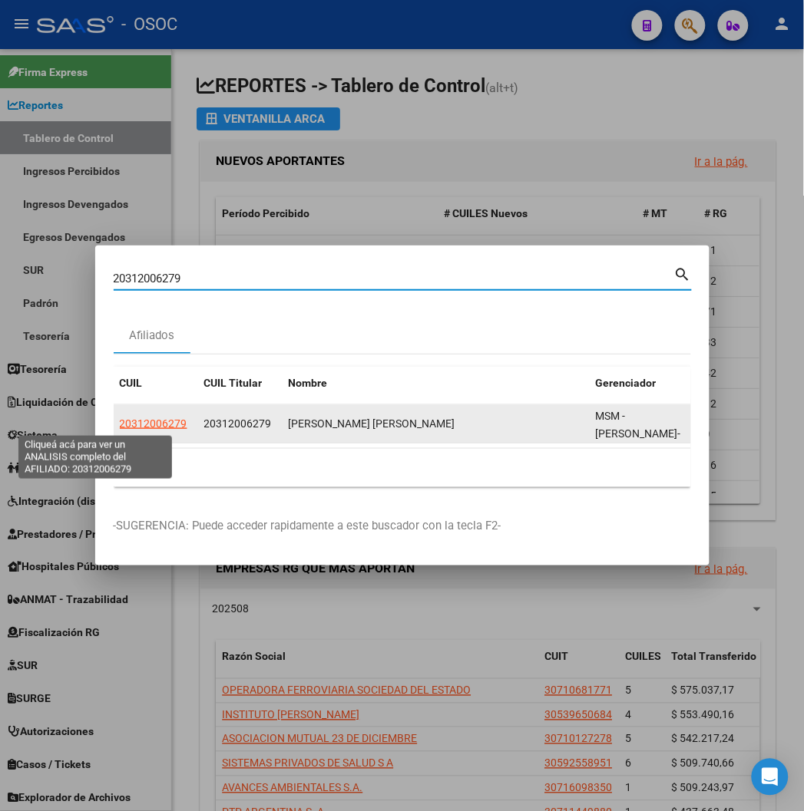
click at [120, 428] on span "20312006279" at bounding box center [154, 424] width 68 height 12
type textarea "20312006279"
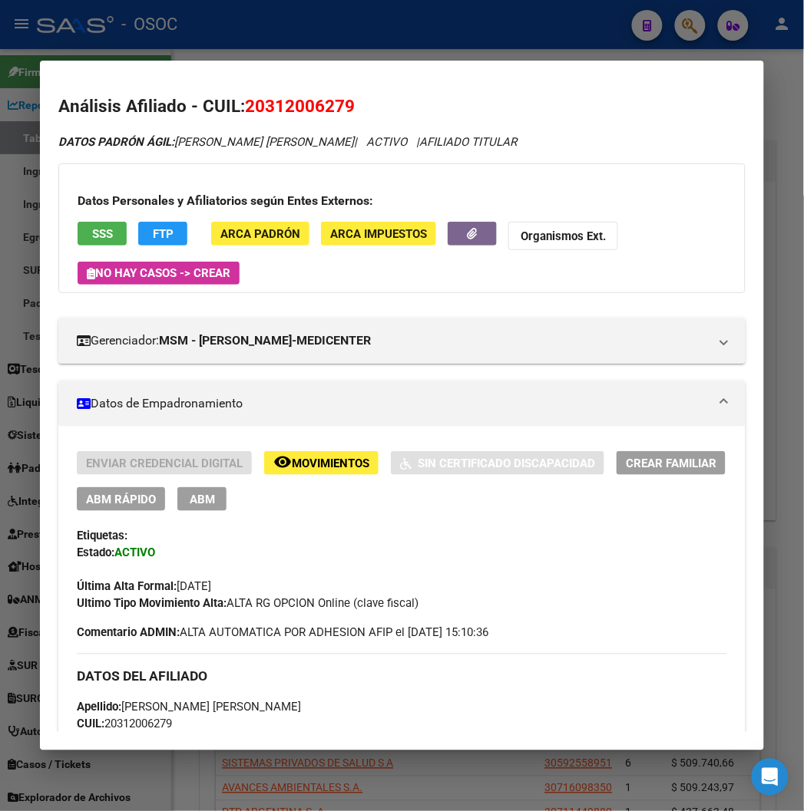
click at [350, 63] on mat-dialog-container "Análisis Afiliado - CUIL: 20312006279 DATOS PADRÓN ÁGIL: VIVAS FABIAN GONZALO |…" at bounding box center [401, 405] width 723 height 689
click at [339, 47] on div at bounding box center [402, 405] width 804 height 811
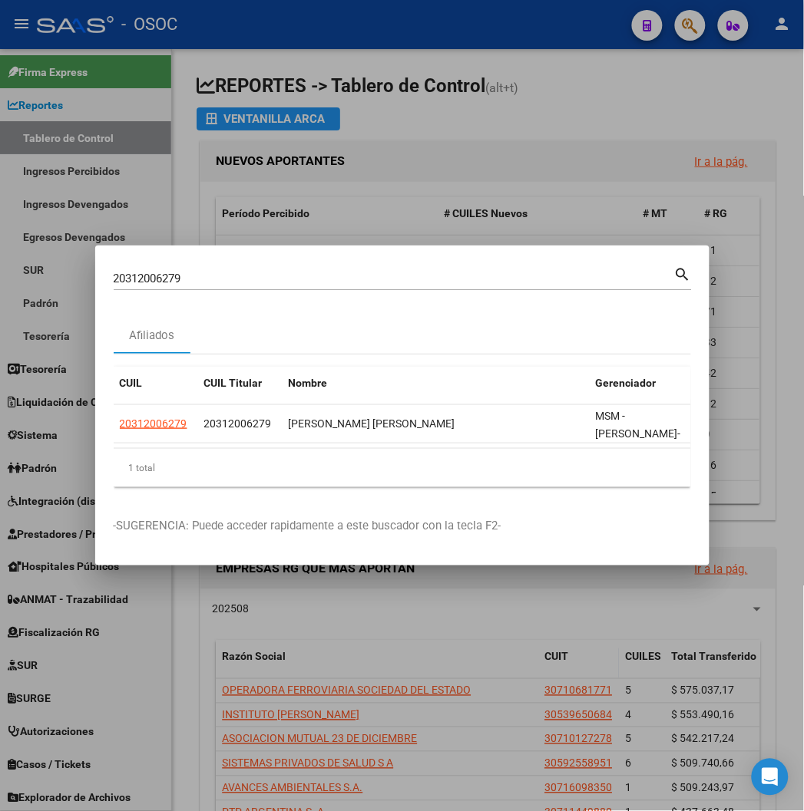
click at [186, 284] on input "20312006279" at bounding box center [394, 279] width 560 height 14
paste input "7442094824"
type input "27442094824"
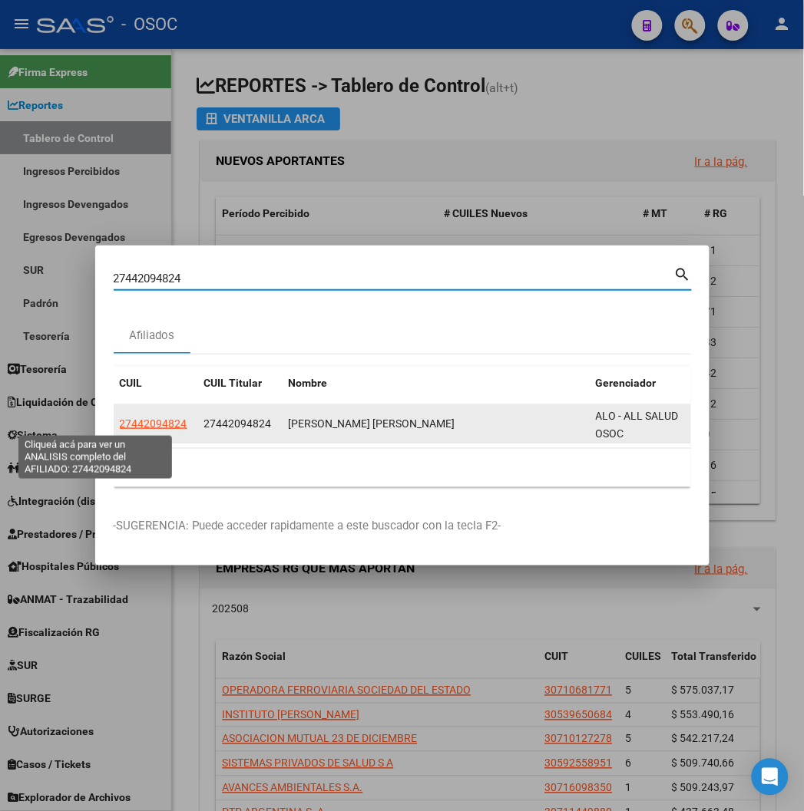
click at [120, 430] on span "27442094824" at bounding box center [154, 424] width 68 height 12
type textarea "27442094824"
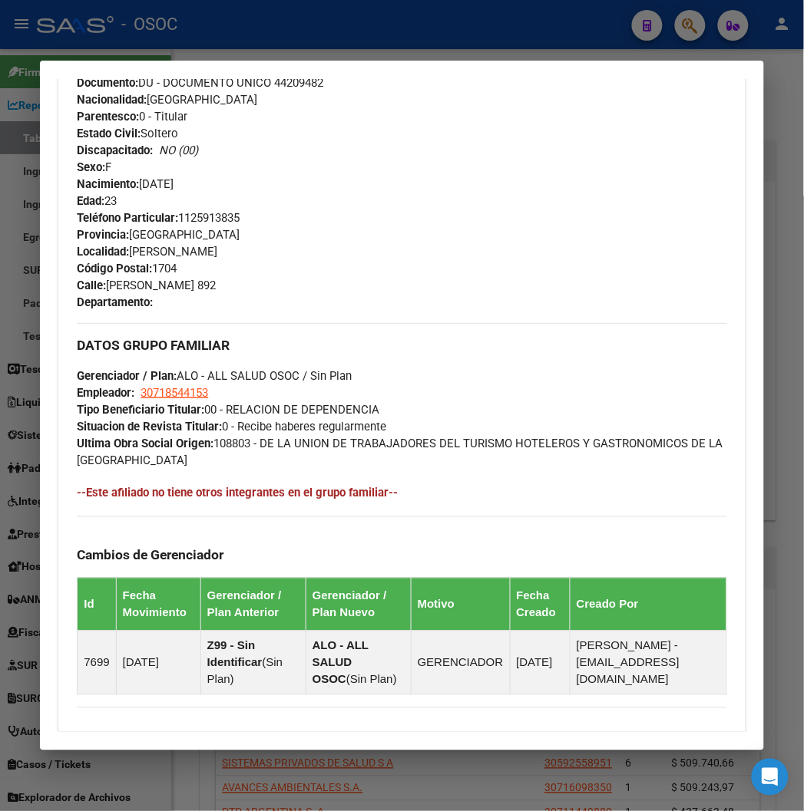
scroll to position [909, 0]
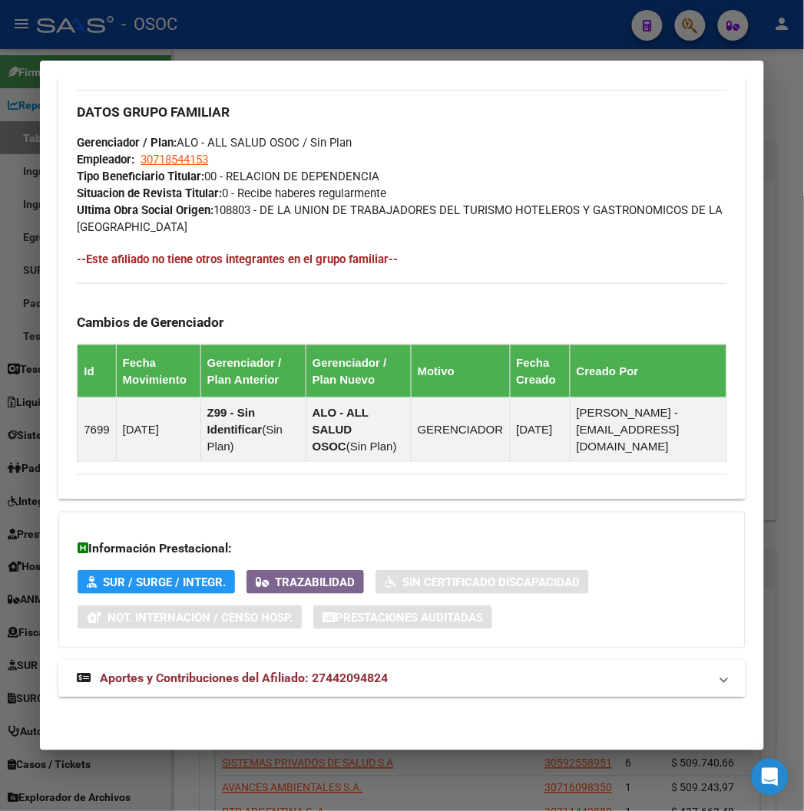
click at [357, 669] on mat-expansion-panel-header "Aportes y Contribuciones del Afiliado: 27442094824" at bounding box center [401, 679] width 686 height 37
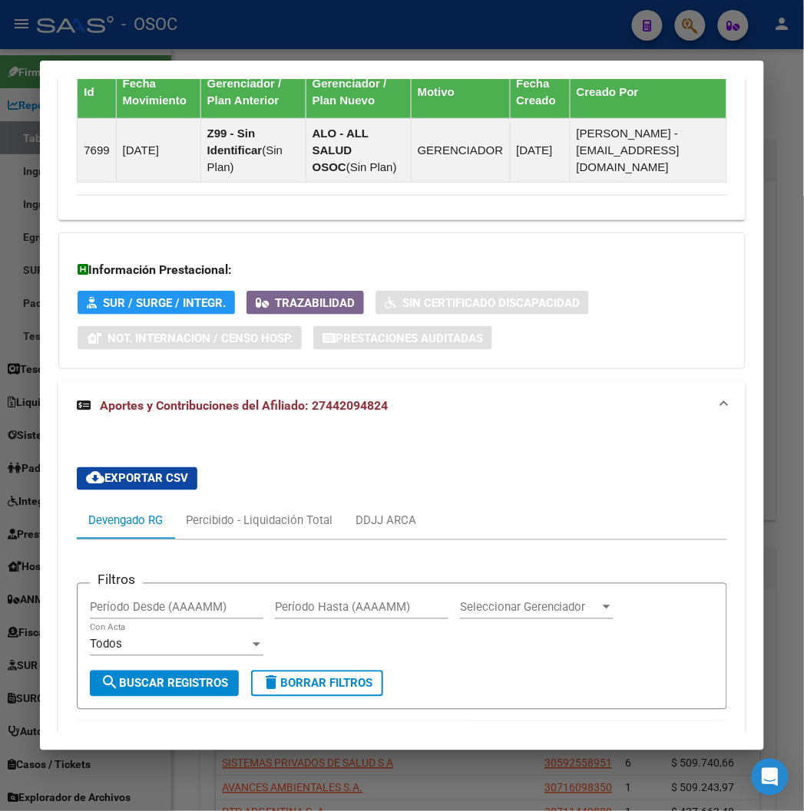
scroll to position [1478, 0]
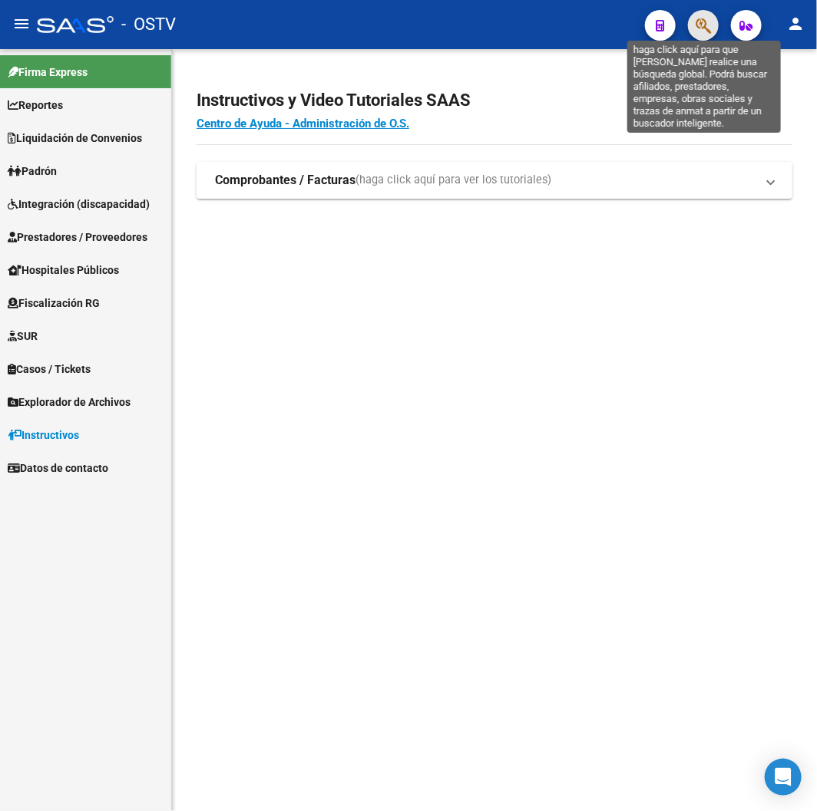
click at [699, 31] on icon "button" at bounding box center [702, 26] width 15 height 18
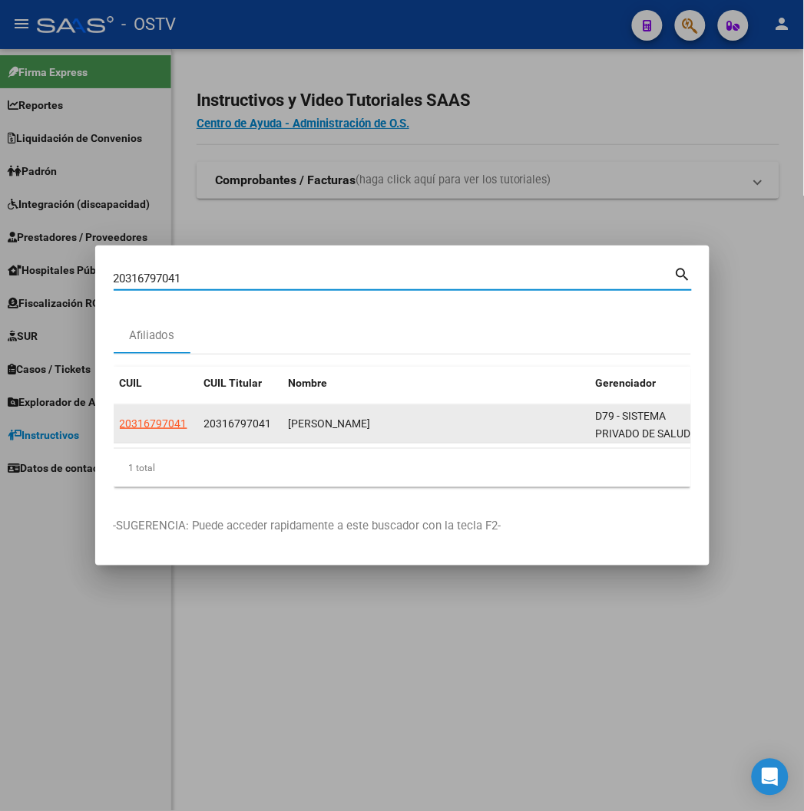
click at [120, 431] on app-link-go-to "20316797041" at bounding box center [154, 424] width 68 height 18
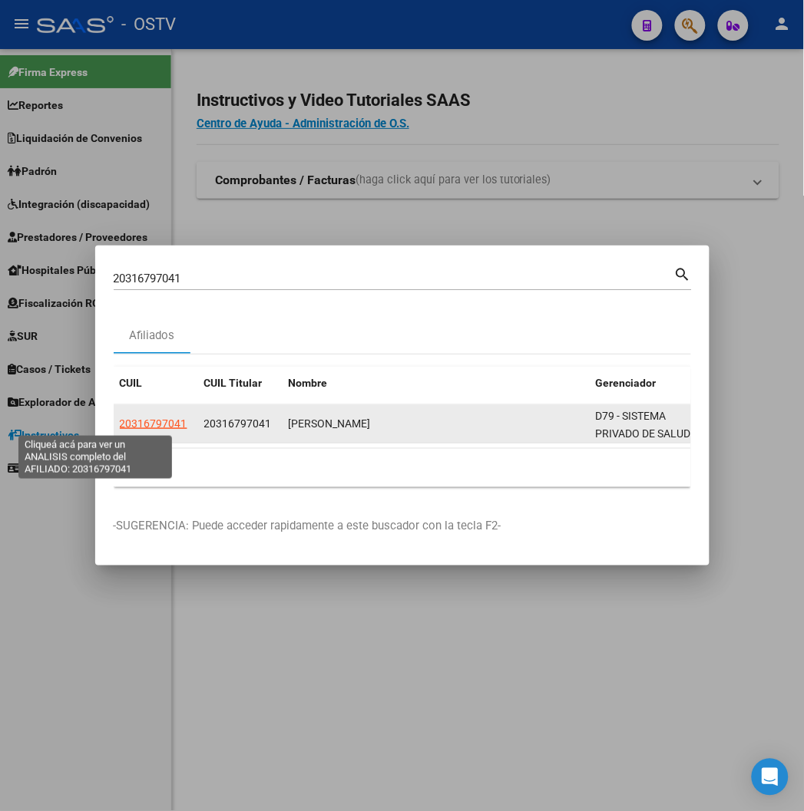
click at [120, 420] on span "20316797041" at bounding box center [154, 424] width 68 height 12
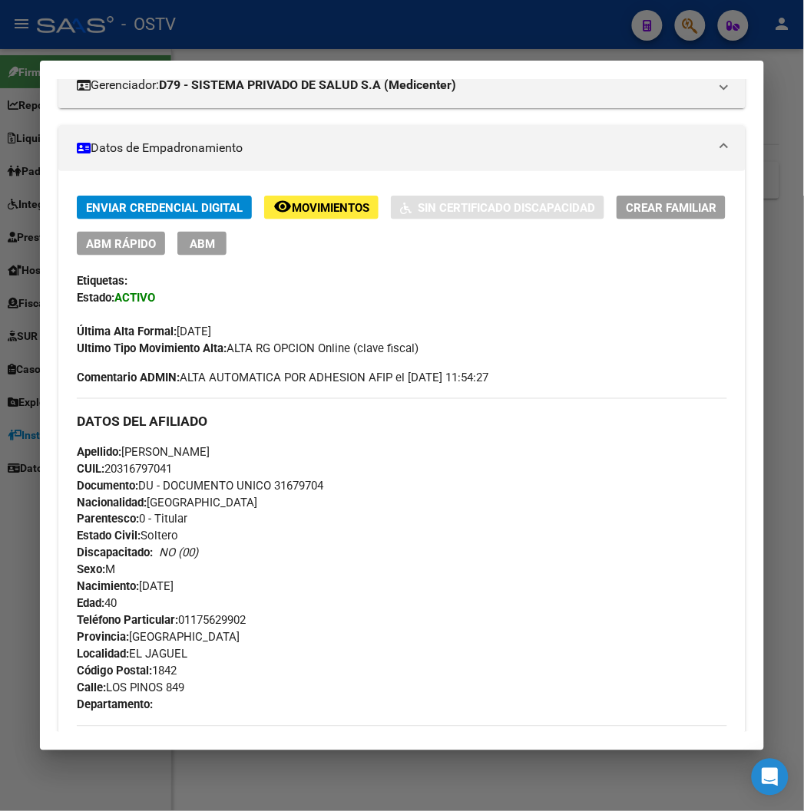
scroll to position [712, 0]
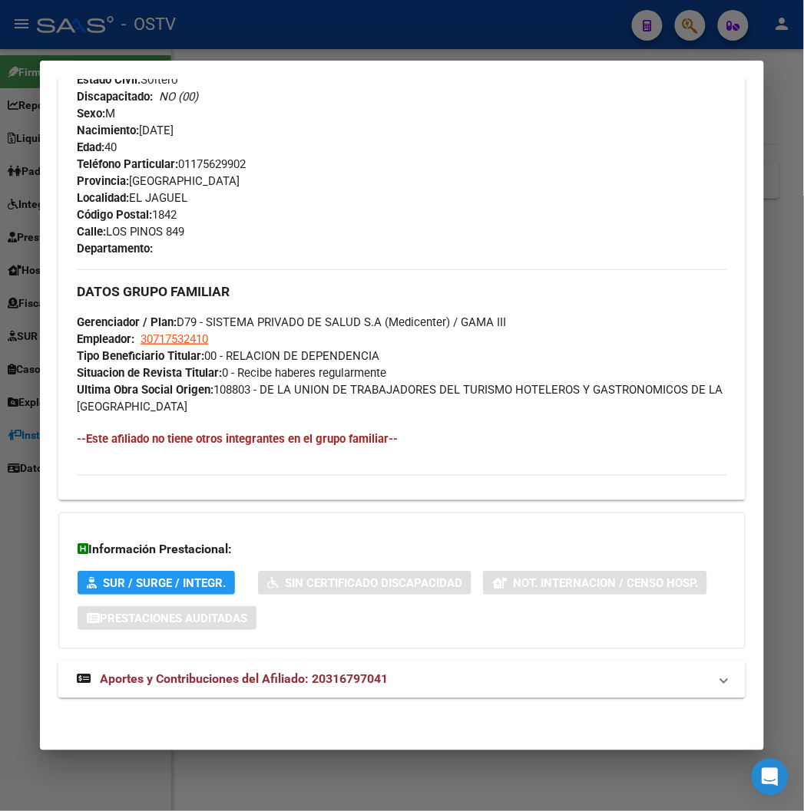
click at [229, 672] on span "Aportes y Contribuciones del Afiliado: 20316797041" at bounding box center [244, 679] width 288 height 15
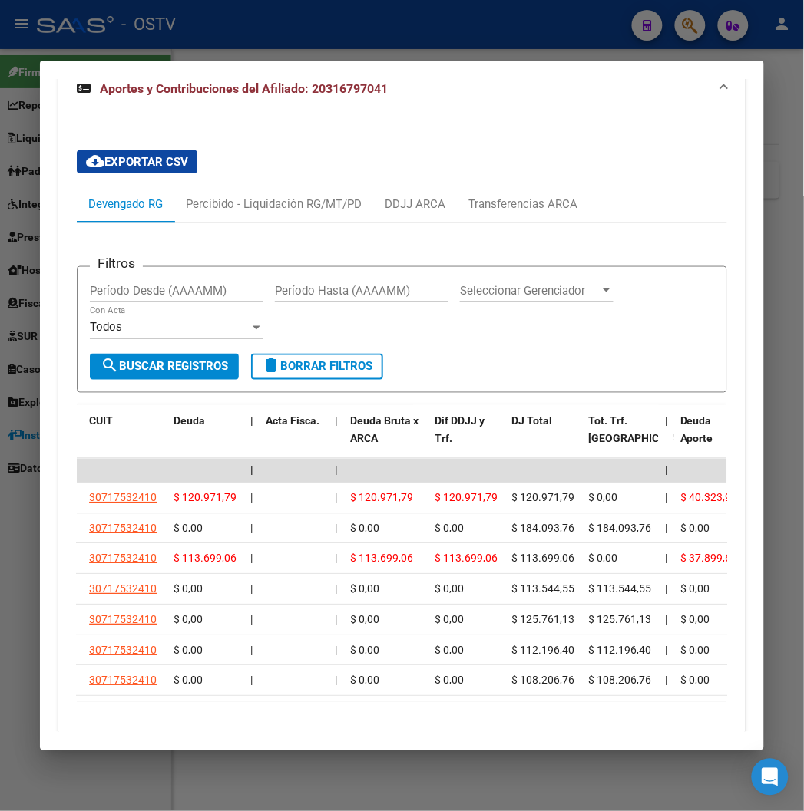
scroll to position [0, 0]
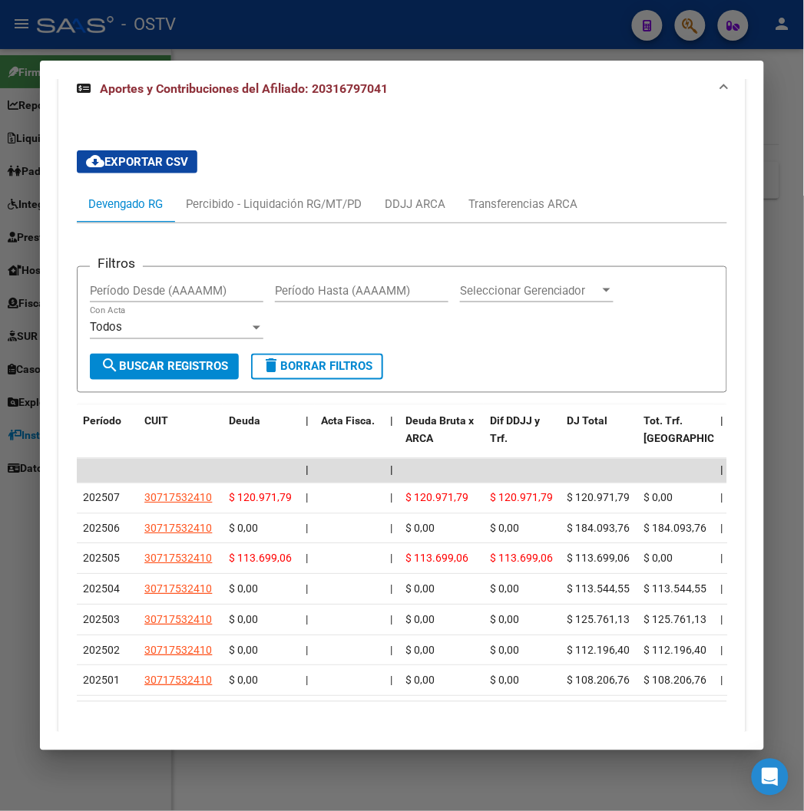
click at [203, 36] on div at bounding box center [402, 405] width 804 height 811
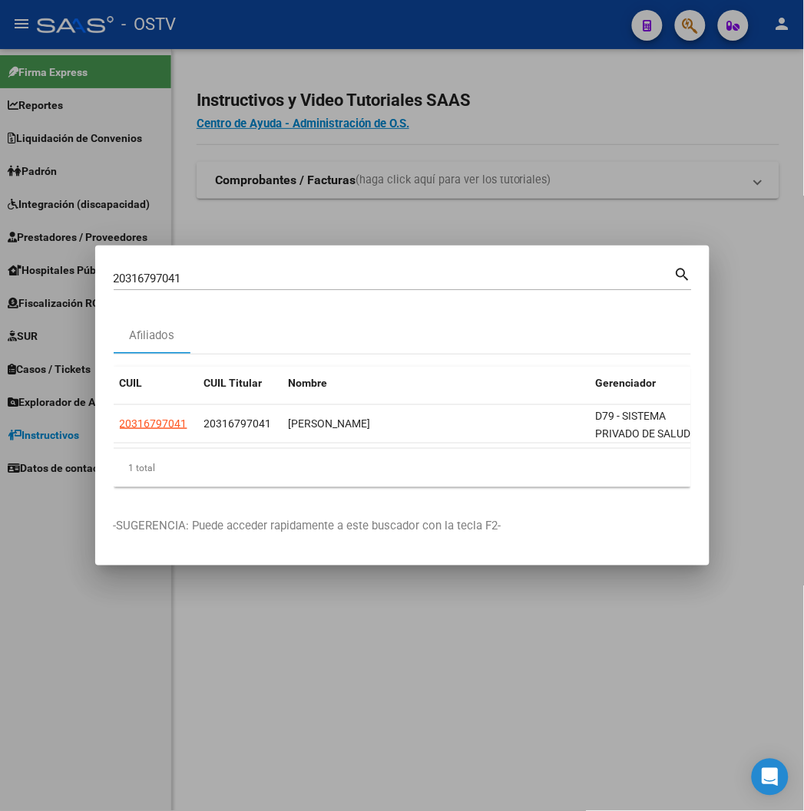
click at [123, 288] on div "20316797041 Buscar (apellido, dni, cuil, nro traspaso, cuit, obra social)" at bounding box center [394, 278] width 560 height 23
click at [114, 276] on input "20316797041" at bounding box center [394, 279] width 560 height 14
paste input "72731495"
type input "20372731495"
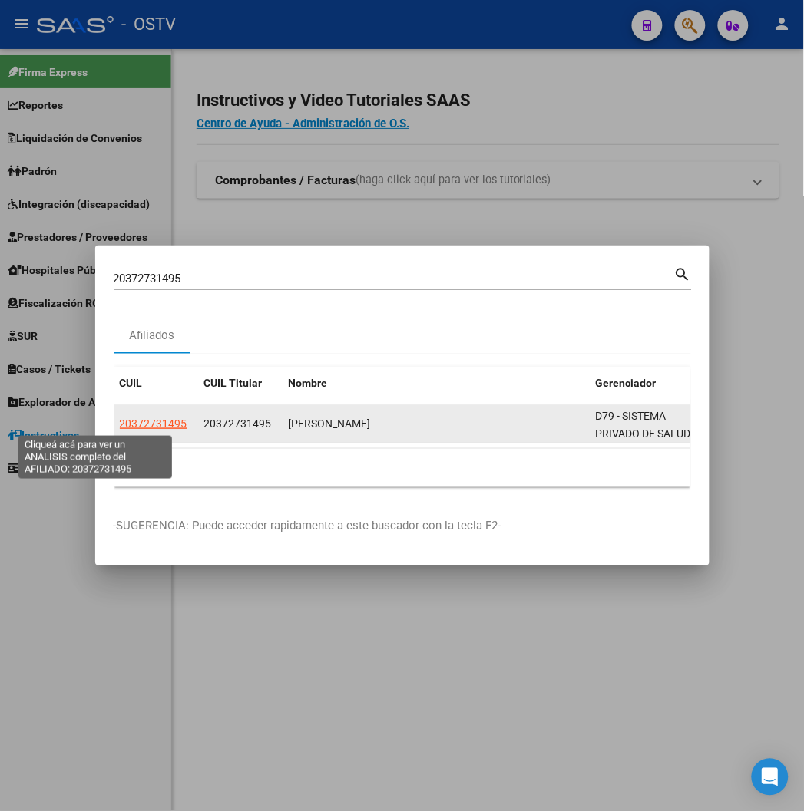
click at [120, 428] on span "20372731495" at bounding box center [154, 424] width 68 height 12
type textarea "20372731495"
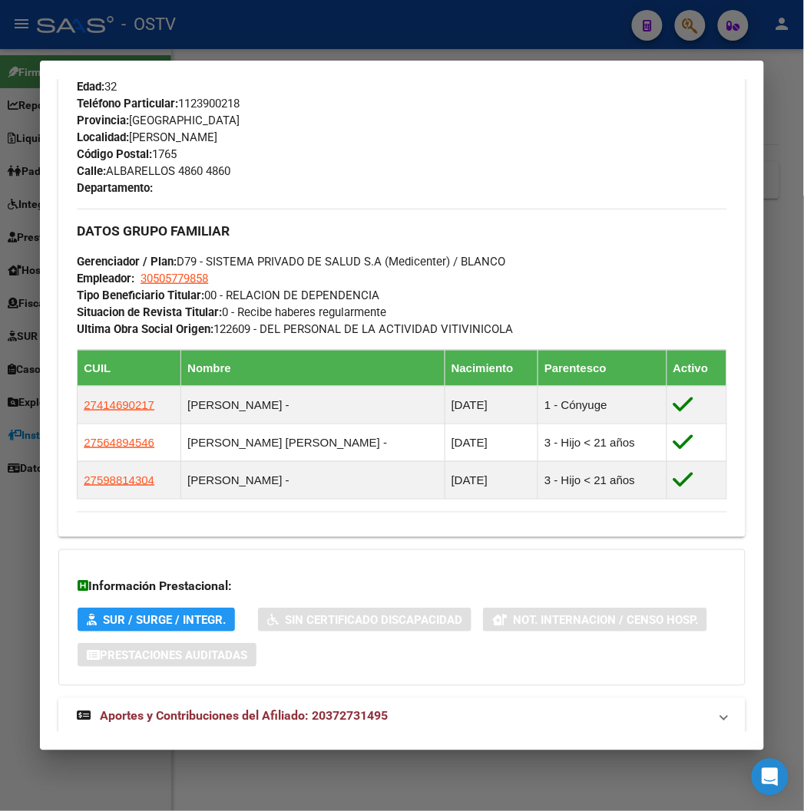
scroll to position [811, 0]
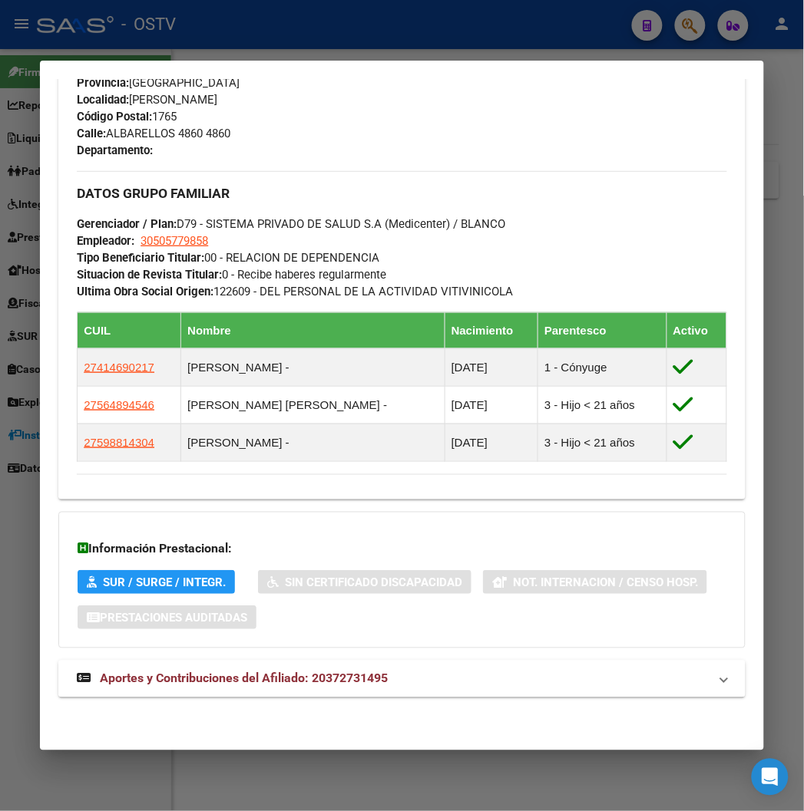
click at [343, 672] on span "Aportes y Contribuciones del Afiliado: 20372731495" at bounding box center [244, 679] width 288 height 15
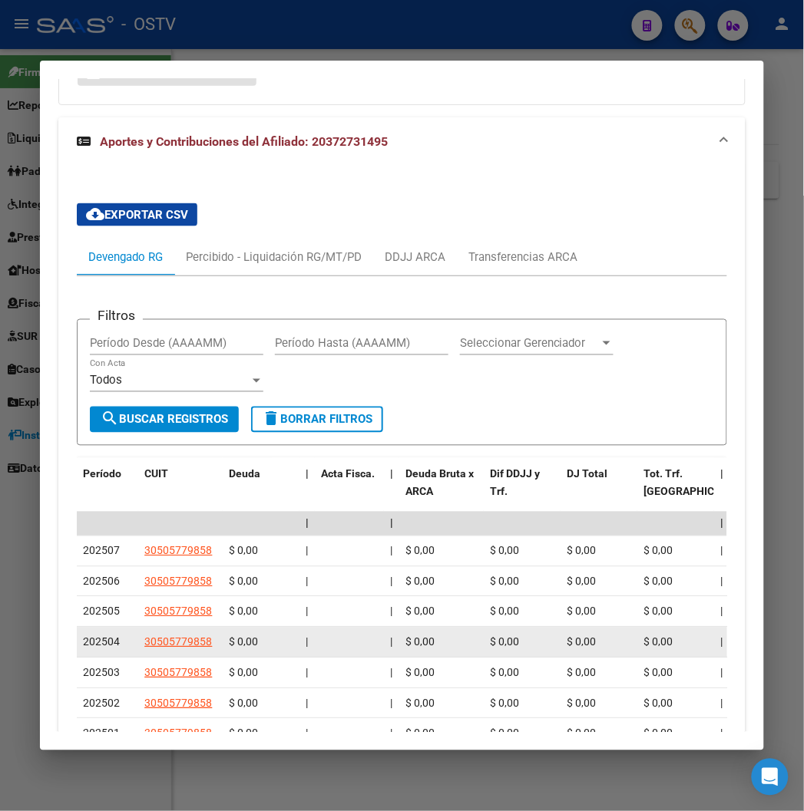
scroll to position [1567, 0]
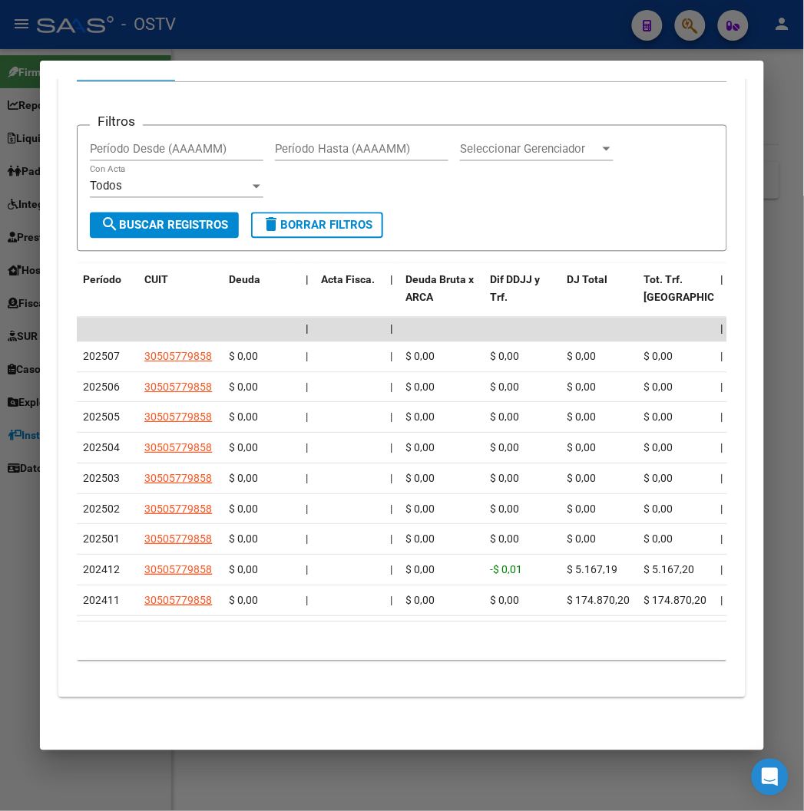
drag, startPoint x: 157, startPoint y: 622, endPoint x: 184, endPoint y: 622, distance: 26.9
click at [184, 622] on datatable-body "| | | | | | | | | | | | | 202507 30505779858 $ 0,00 | | $ 0,00 $ 0,00 $ 0,00 $ …" at bounding box center [417, 470] width 681 height 304
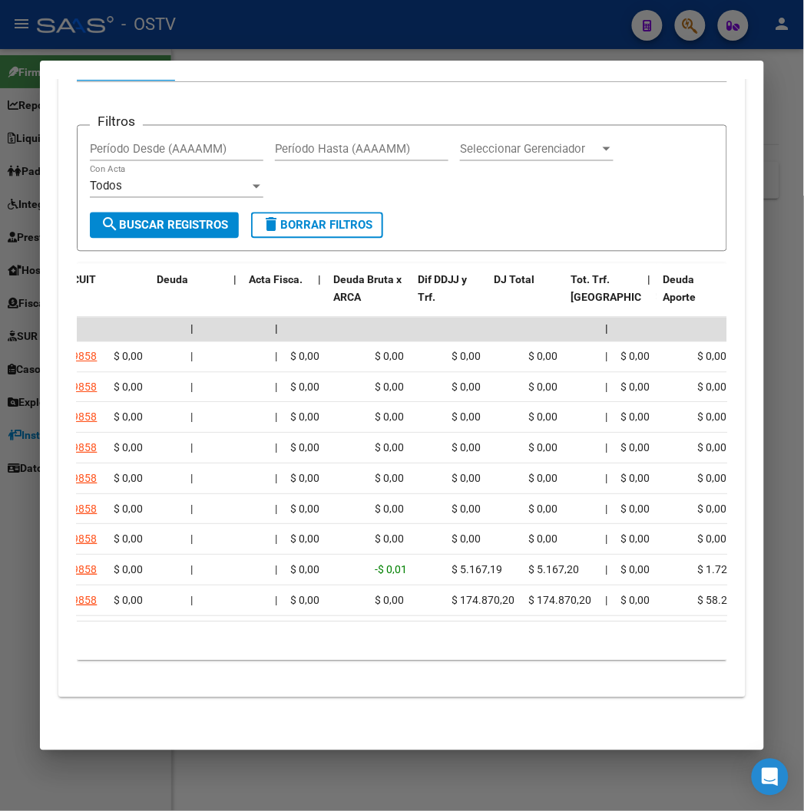
scroll to position [0, 0]
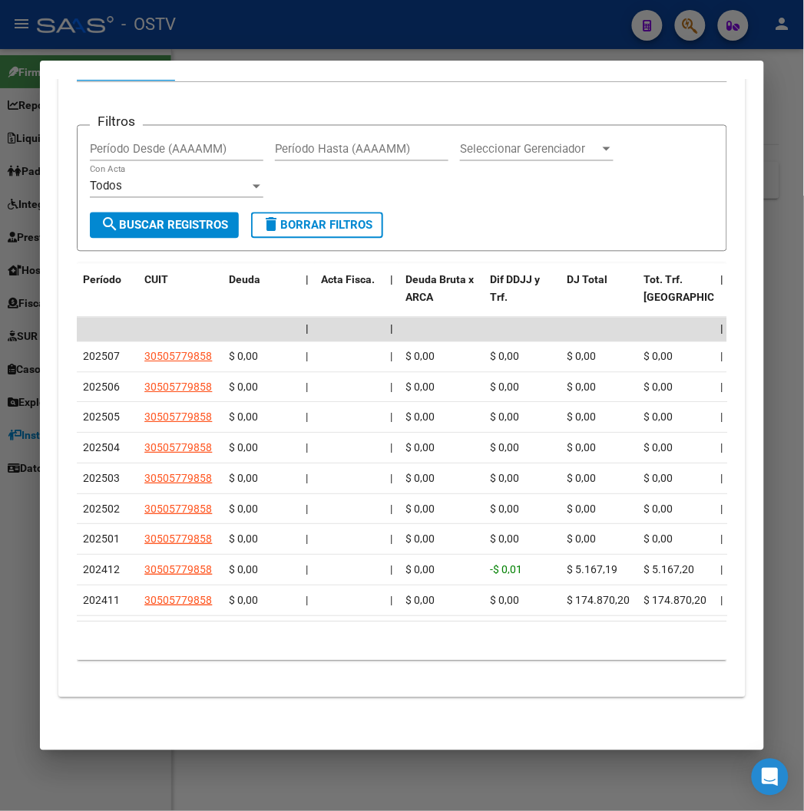
click at [354, 39] on div at bounding box center [402, 405] width 804 height 811
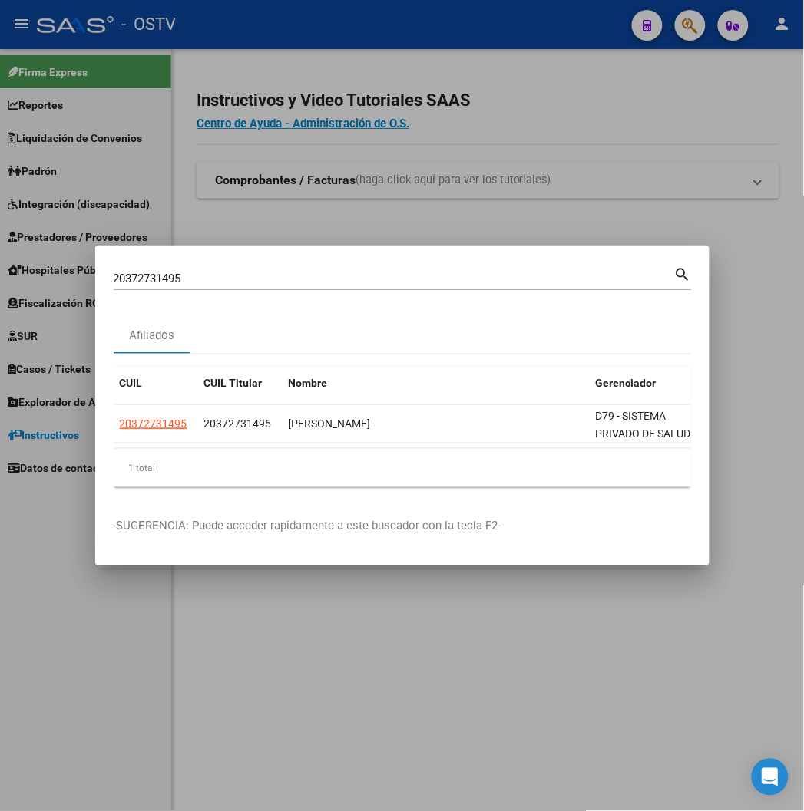
click at [135, 282] on input "20372731495" at bounding box center [394, 279] width 560 height 14
paste input "3454009274"
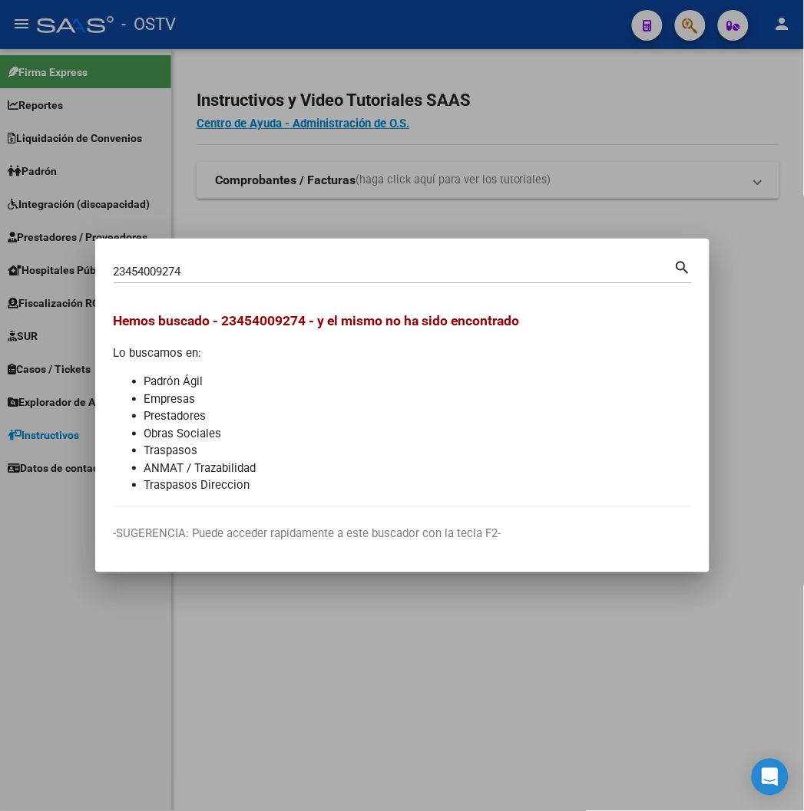
click at [157, 263] on div "23454009274 Buscar (apellido, dni, cuil, nro traspaso, cuit, obra social)" at bounding box center [394, 271] width 560 height 23
click at [154, 273] on input "23454009274" at bounding box center [394, 272] width 560 height 14
paste input "0945798816"
click at [154, 273] on input "23454009274" at bounding box center [394, 272] width 560 height 14
type input "20945798816"
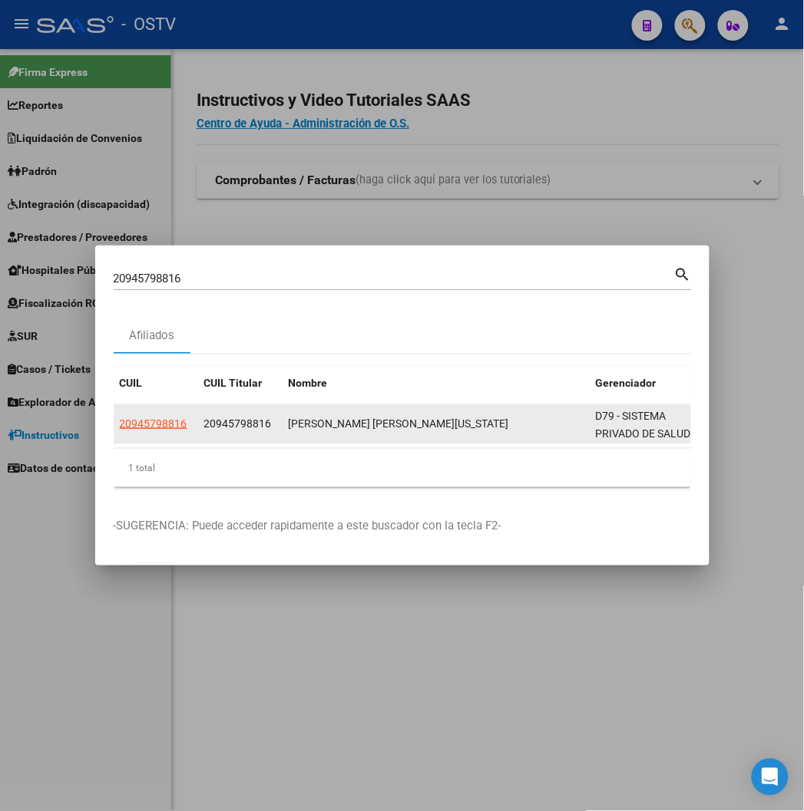
click at [120, 432] on app-link-go-to "20945798816" at bounding box center [154, 424] width 68 height 18
click at [120, 421] on span "20945798816" at bounding box center [154, 424] width 68 height 12
type textarea "20945798816"
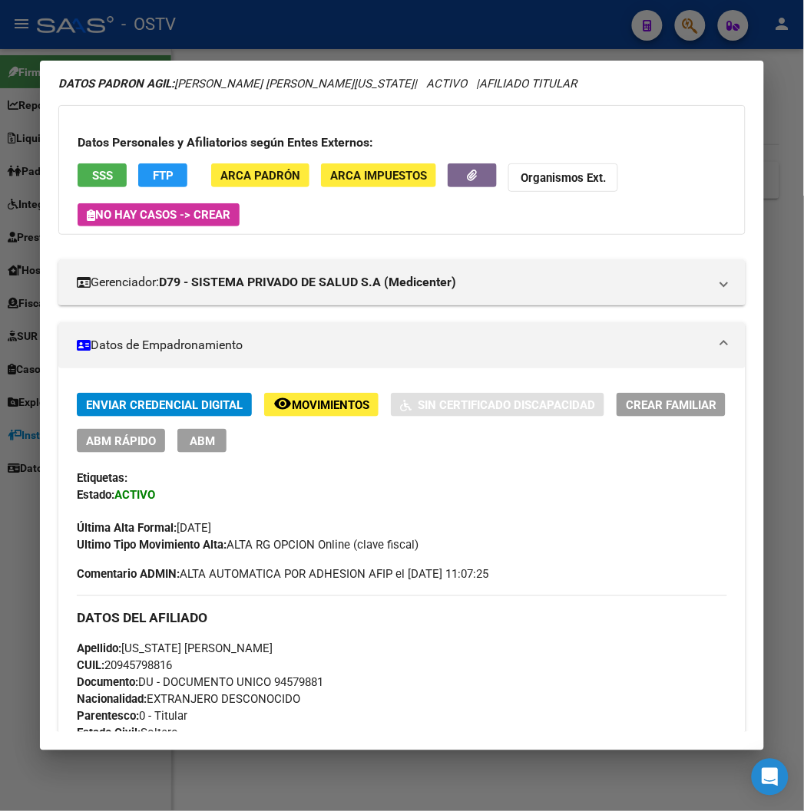
scroll to position [85, 0]
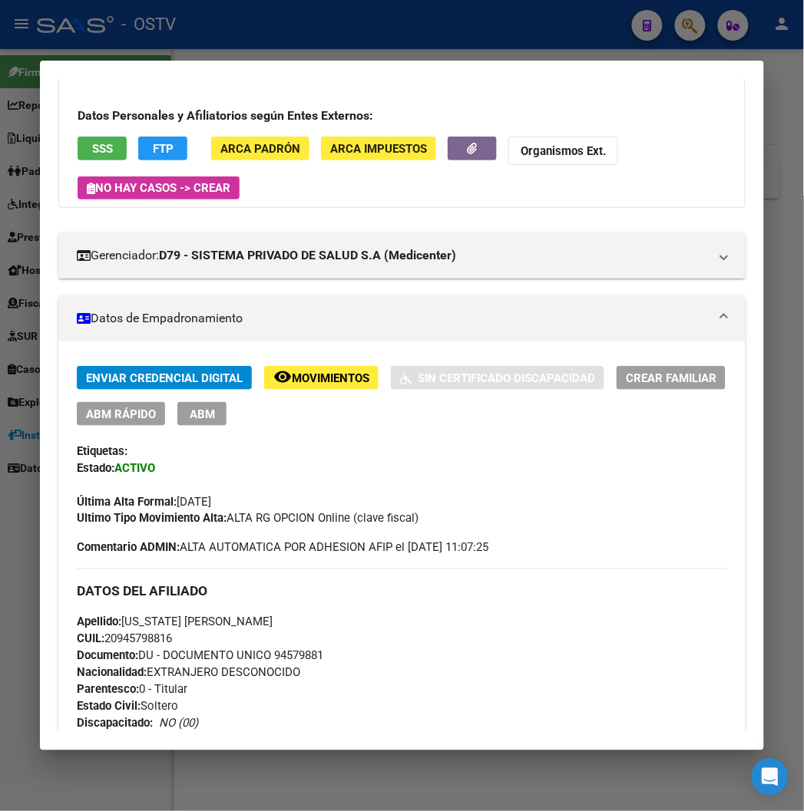
click at [341, 481] on div "Última Alta Formal: 01/11/2024" at bounding box center [401, 494] width 649 height 34
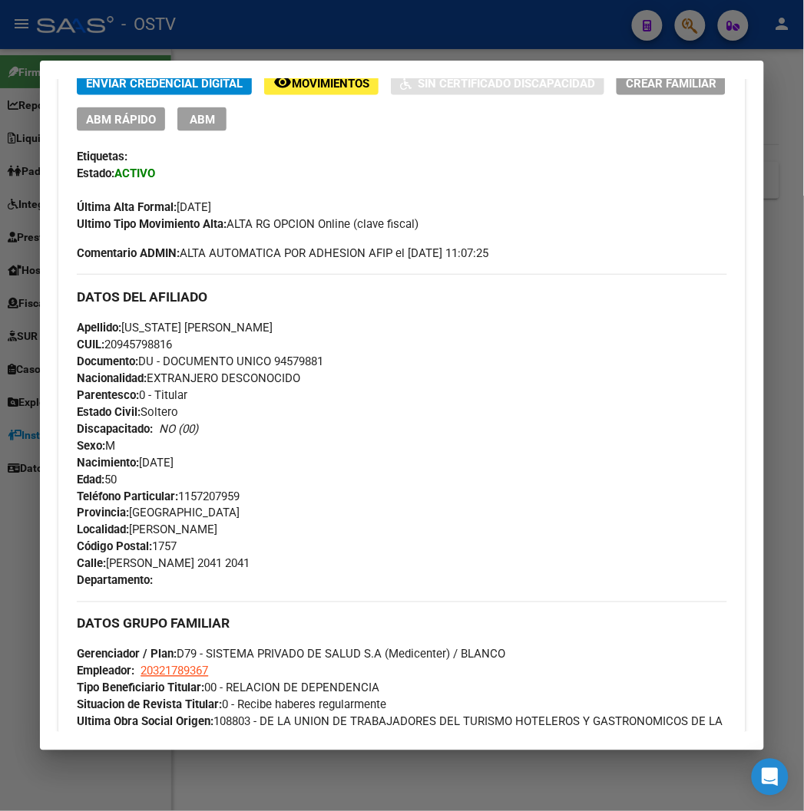
scroll to position [712, 0]
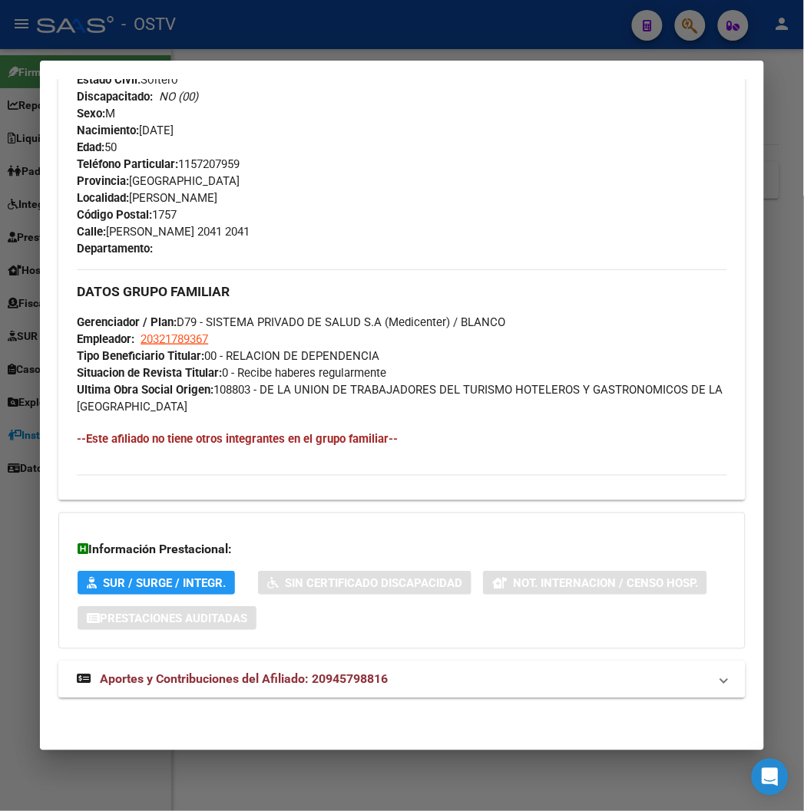
drag, startPoint x: 182, startPoint y: 685, endPoint x: 195, endPoint y: 582, distance: 104.4
click at [183, 685] on span "Aportes y Contribuciones del Afiliado: 20945798816" at bounding box center [244, 679] width 288 height 15
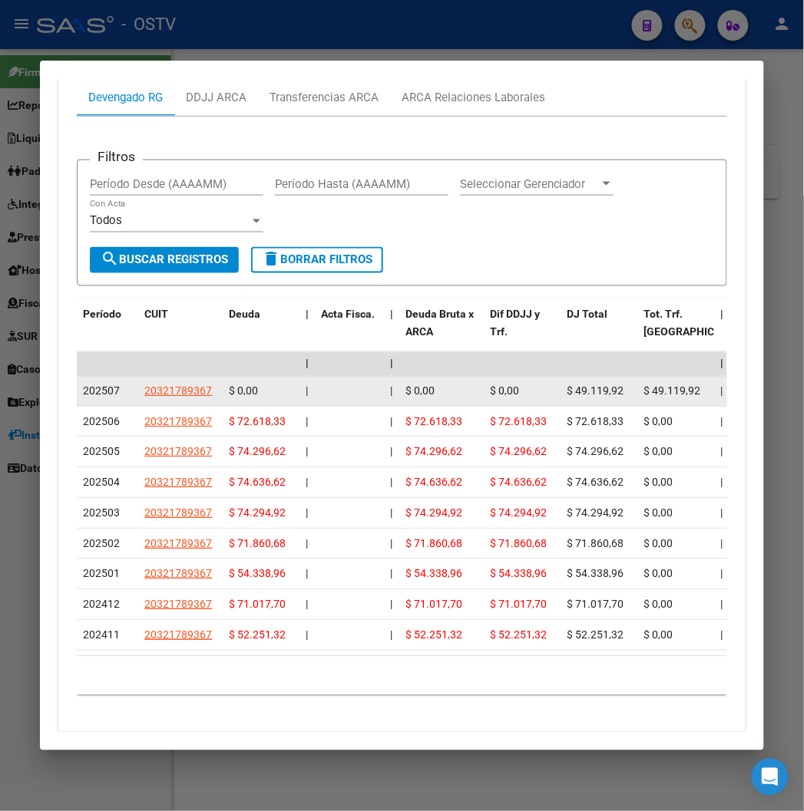
scroll to position [1469, 0]
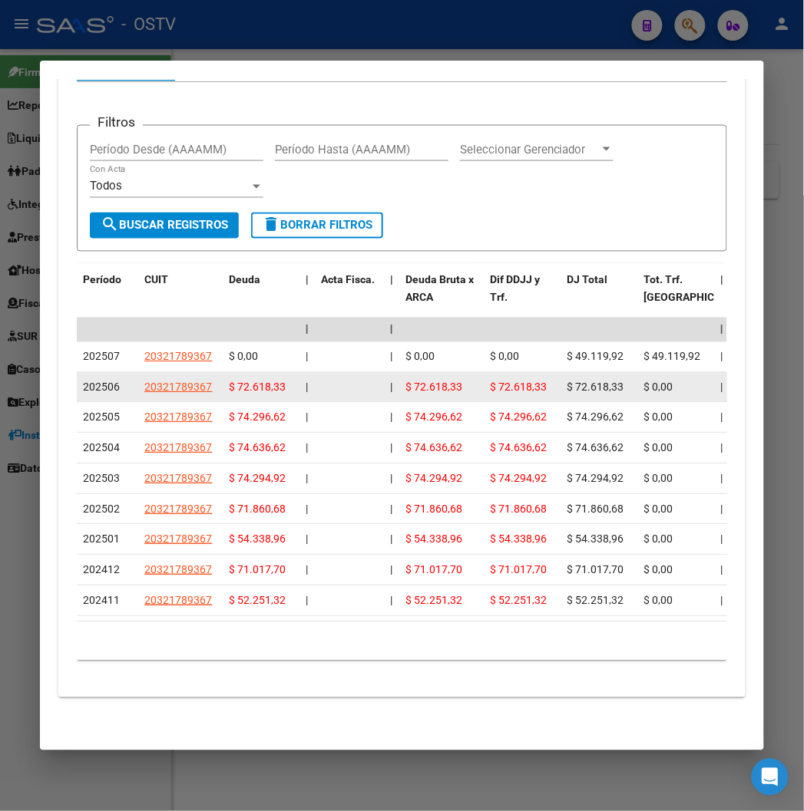
click at [637, 385] on datatable-body-cell "$ 0,00" at bounding box center [675, 388] width 77 height 30
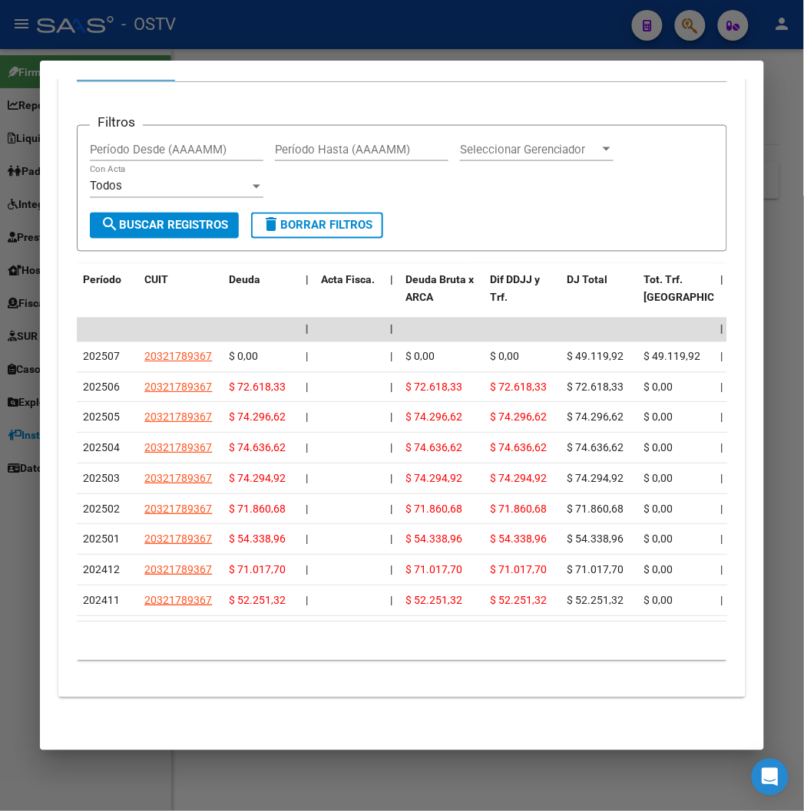
scroll to position [0, 226]
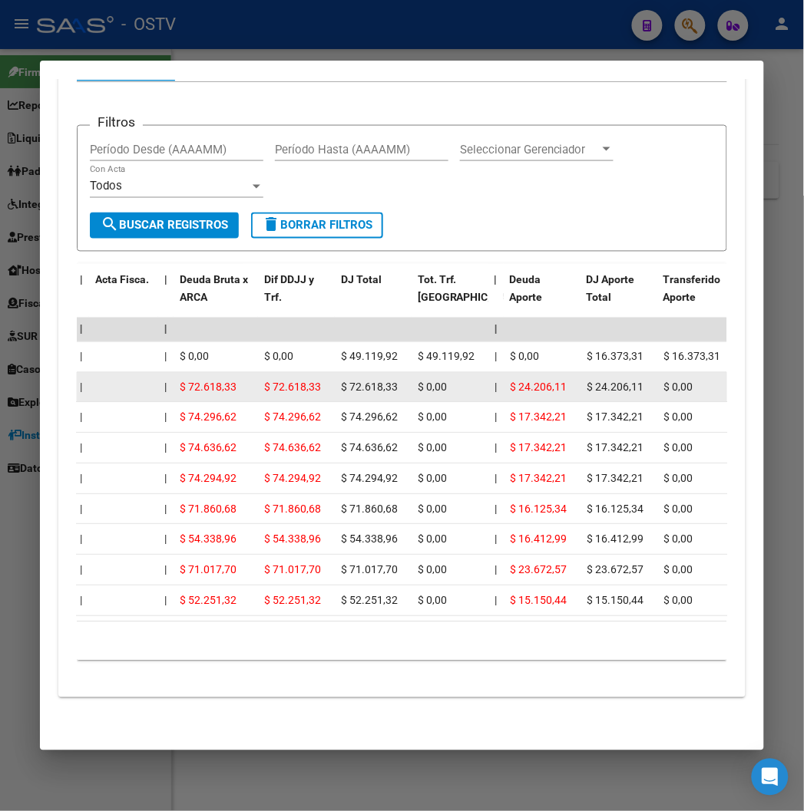
click at [264, 381] on span "$ 72.618,33" at bounding box center [292, 387] width 57 height 12
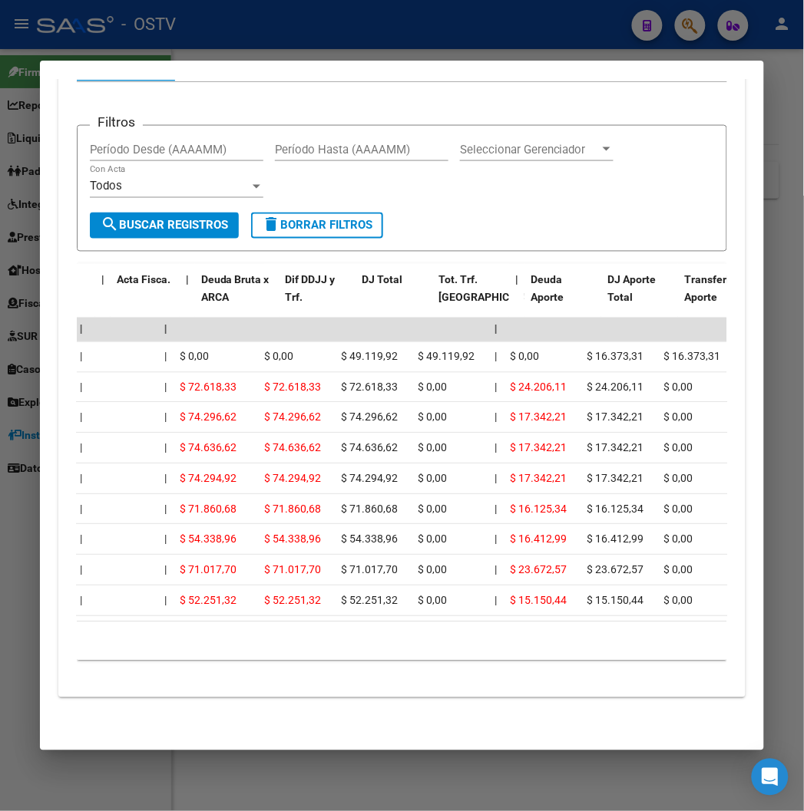
scroll to position [0, 0]
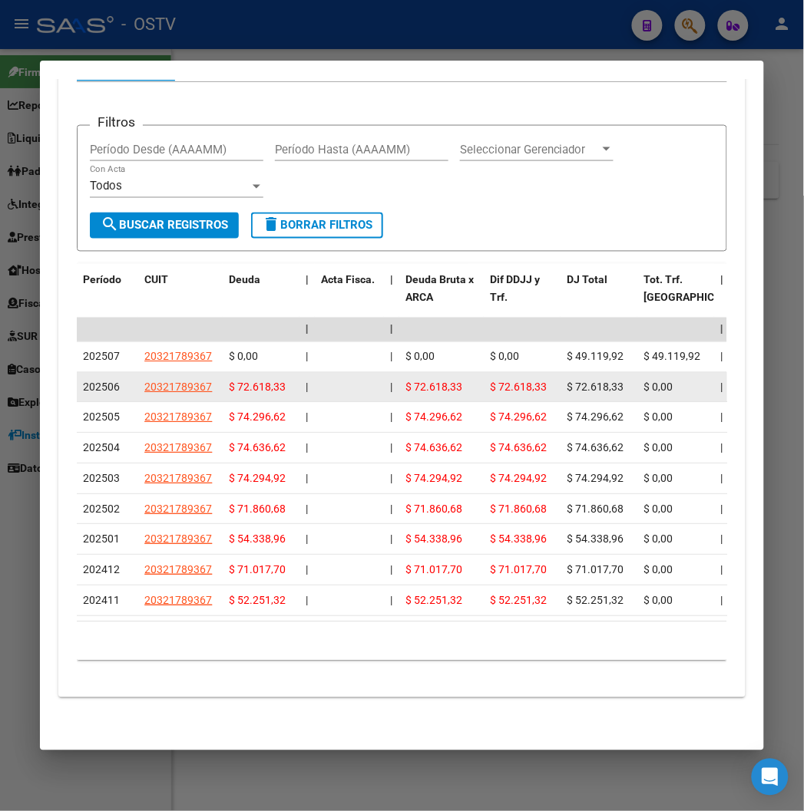
click at [405, 381] on span "$ 72.618,33" at bounding box center [433, 387] width 57 height 12
click at [484, 373] on datatable-body-cell "$ 72.618,33" at bounding box center [522, 388] width 77 height 30
click at [229, 381] on span "$ 72.618,33" at bounding box center [257, 387] width 57 height 12
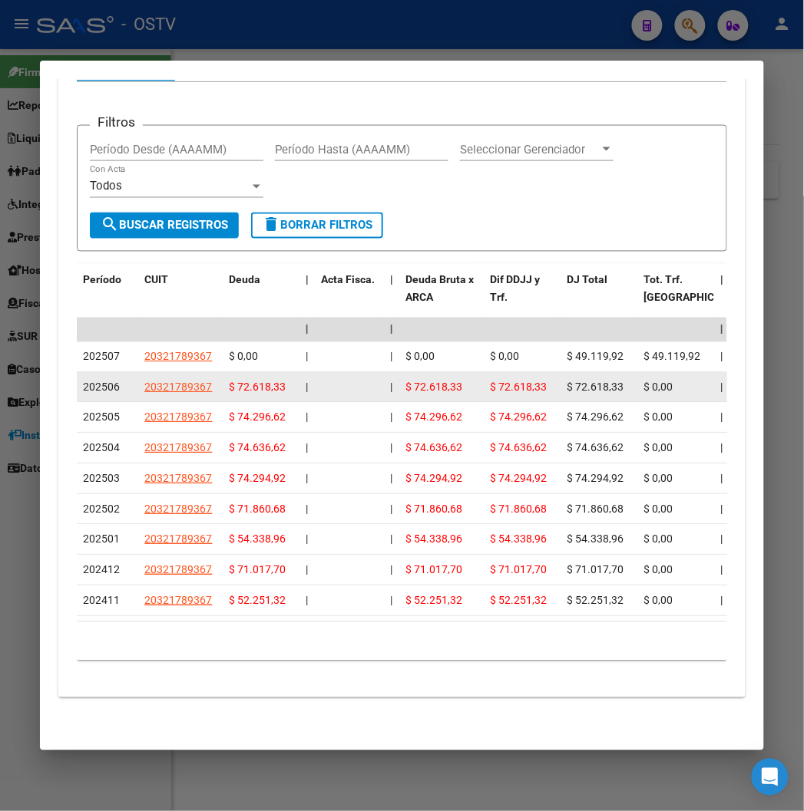
click at [229, 381] on span "$ 72.618,33" at bounding box center [257, 387] width 57 height 12
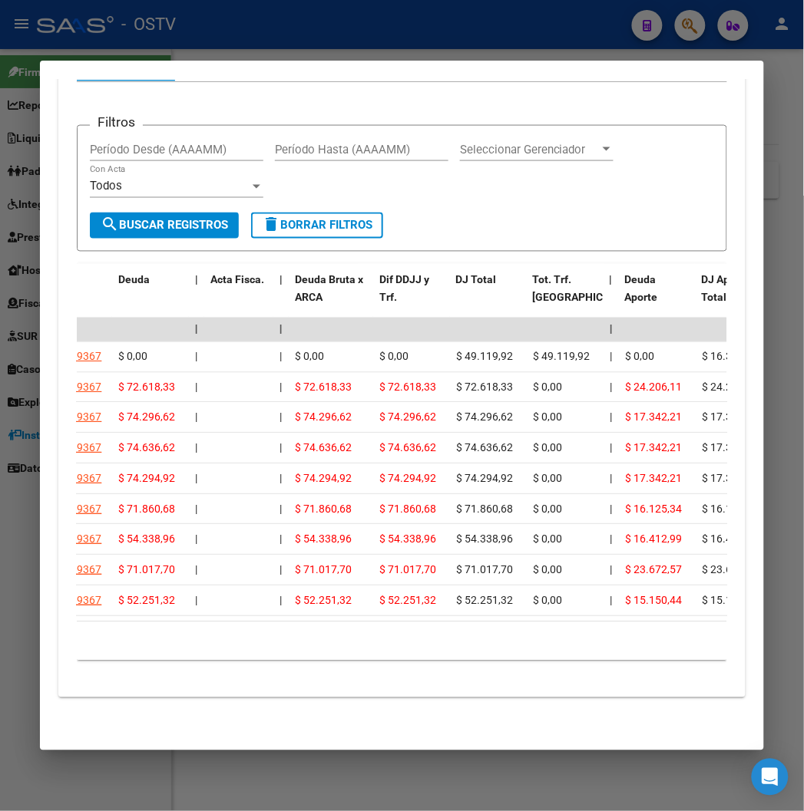
scroll to position [0, 140]
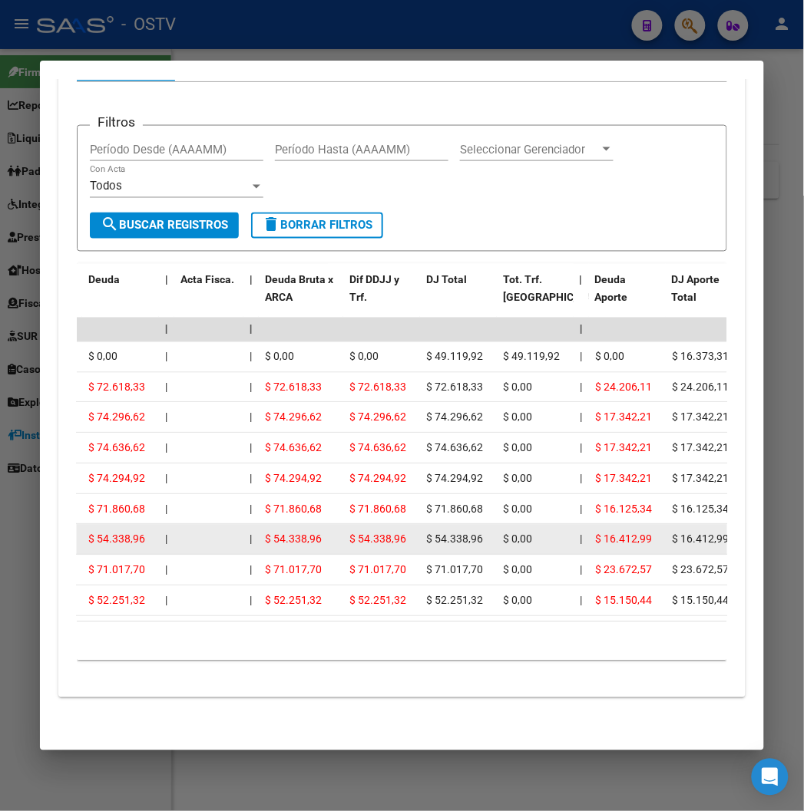
drag, startPoint x: 315, startPoint y: 372, endPoint x: 376, endPoint y: 510, distance: 151.2
click at [376, 510] on datatable-scroller "| | | | | | | | | | | | | 202507 20321789367 $ 0,00 | | $ 0,00 $ 0,00 $ 49.119,…" at bounding box center [276, 467] width 681 height 299
click at [376, 525] on datatable-body-cell "$ 54.338,96" at bounding box center [381, 540] width 77 height 30
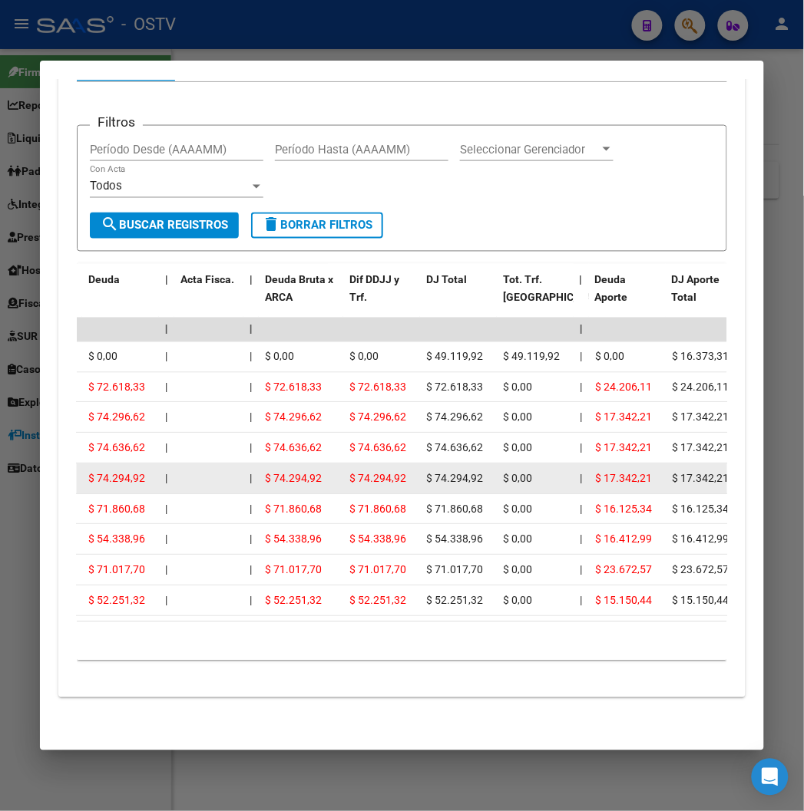
click at [465, 471] on div "$ 74.294,92" at bounding box center [458, 480] width 64 height 18
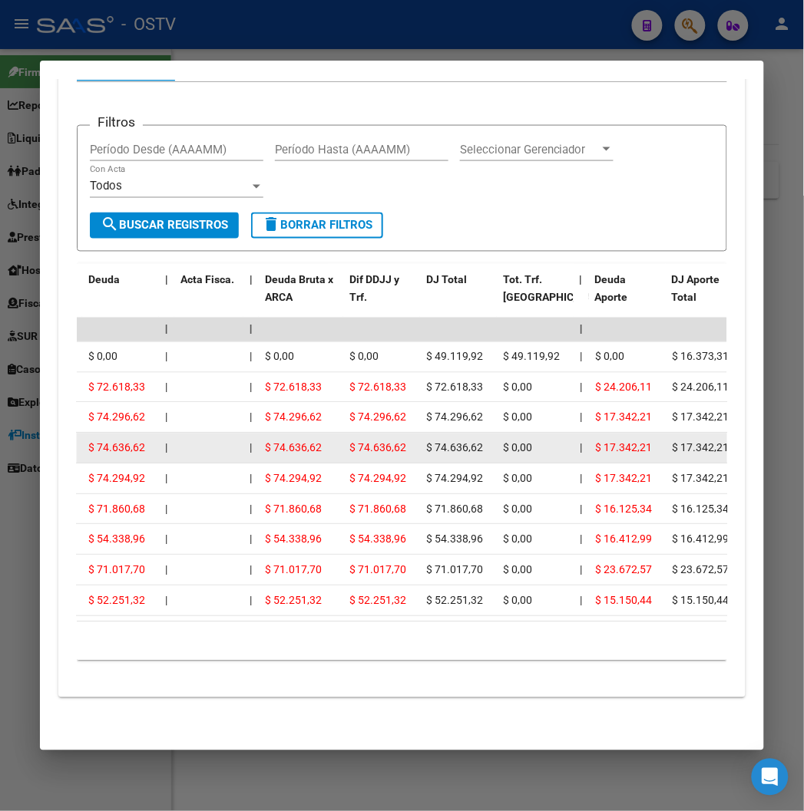
click at [439, 442] on span "$ 74.636,62" at bounding box center [454, 448] width 57 height 12
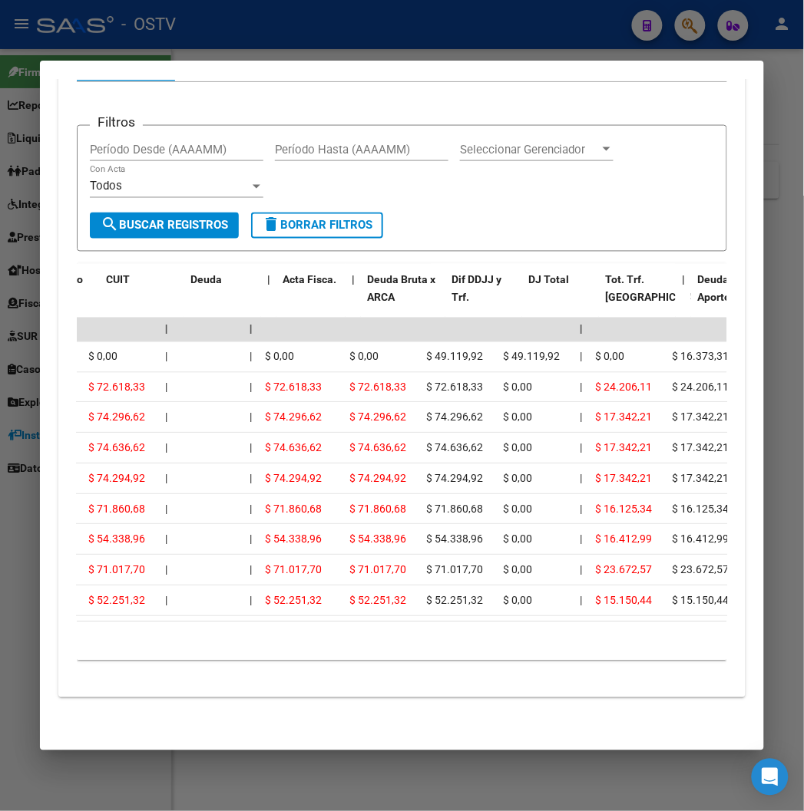
scroll to position [0, 0]
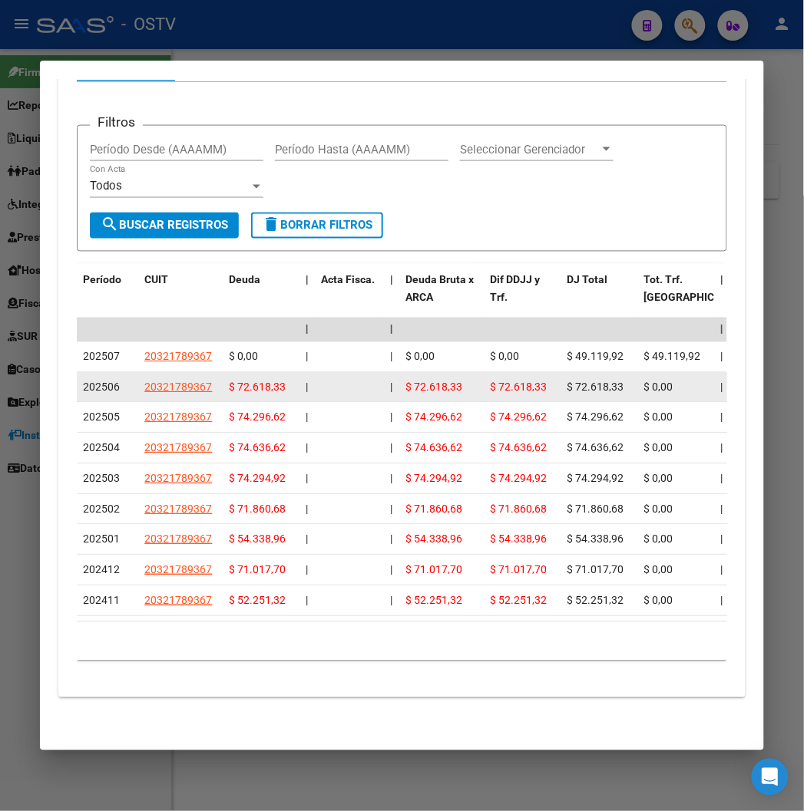
click at [490, 381] on span "$ 72.618,33" at bounding box center [518, 387] width 57 height 12
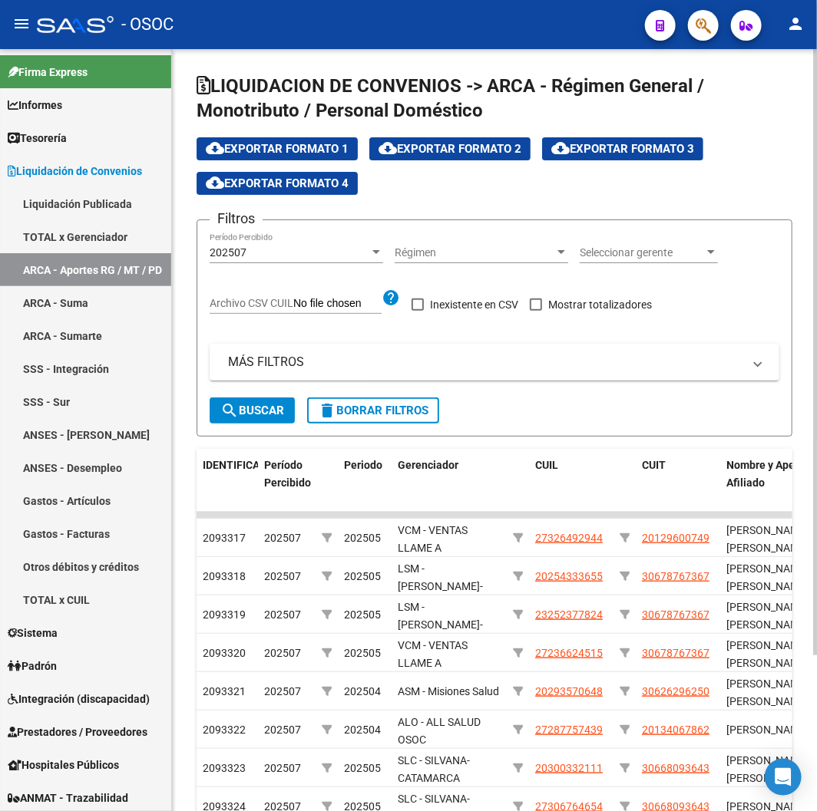
click at [811, 307] on div "LIQUIDACION DE CONVENIOS -> ARCA - Régimen General / Monotributo / Personal Dom…" at bounding box center [494, 522] width 645 height 946
click at [711, 23] on button "button" at bounding box center [703, 25] width 31 height 31
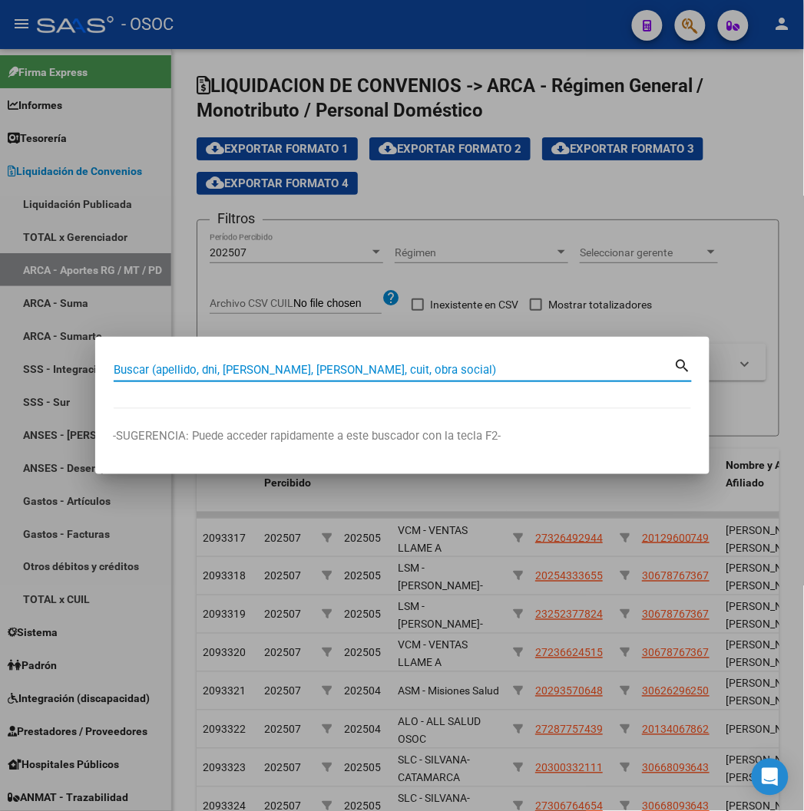
paste input "20312006279"
type input "20312006279"
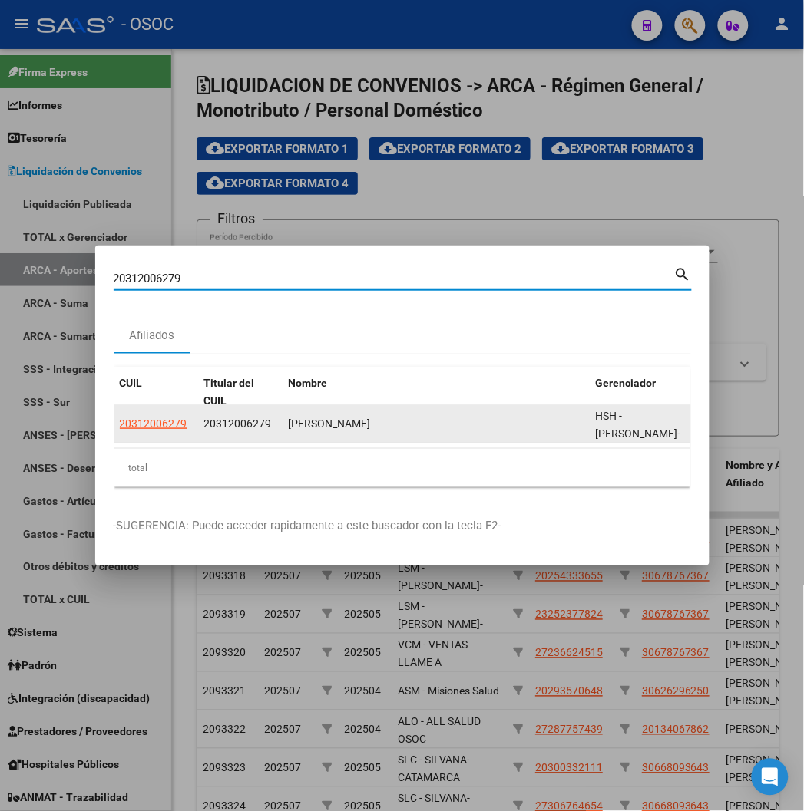
click at [120, 418] on font "20312006279" at bounding box center [154, 424] width 68 height 12
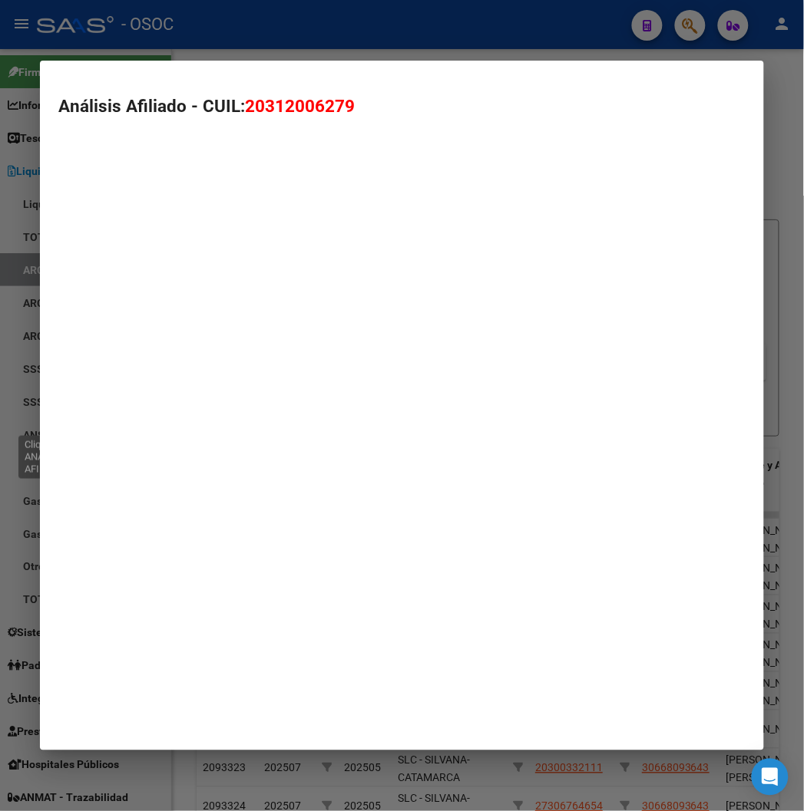
type textarea "20312006279"
click at [114, 422] on mat-dialog-container "Análisis Afiliado - CUIL: 20312006279" at bounding box center [401, 405] width 723 height 689
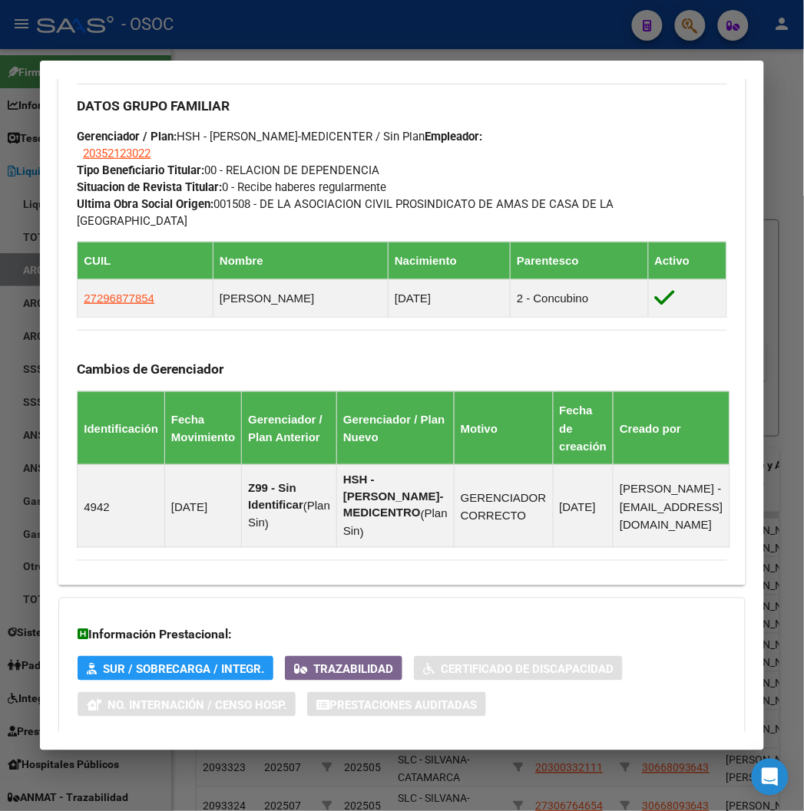
scroll to position [1002, 0]
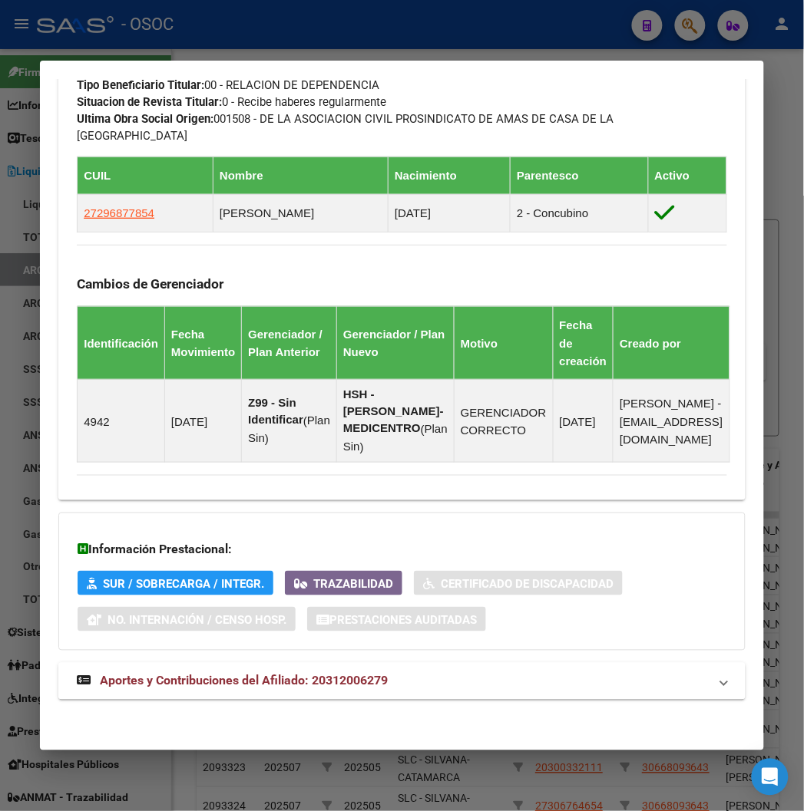
click at [421, 686] on mat-panel-title "Aportes y Contribuciones del Afiliado: 20312006279" at bounding box center [392, 681] width 631 height 18
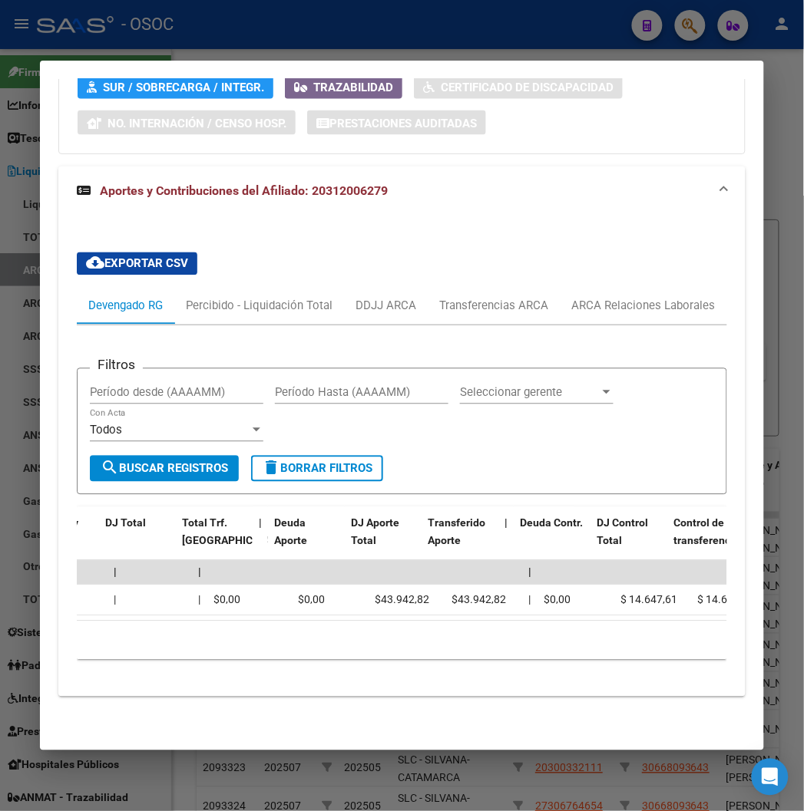
scroll to position [0, 461]
click at [323, 31] on div at bounding box center [402, 405] width 804 height 811
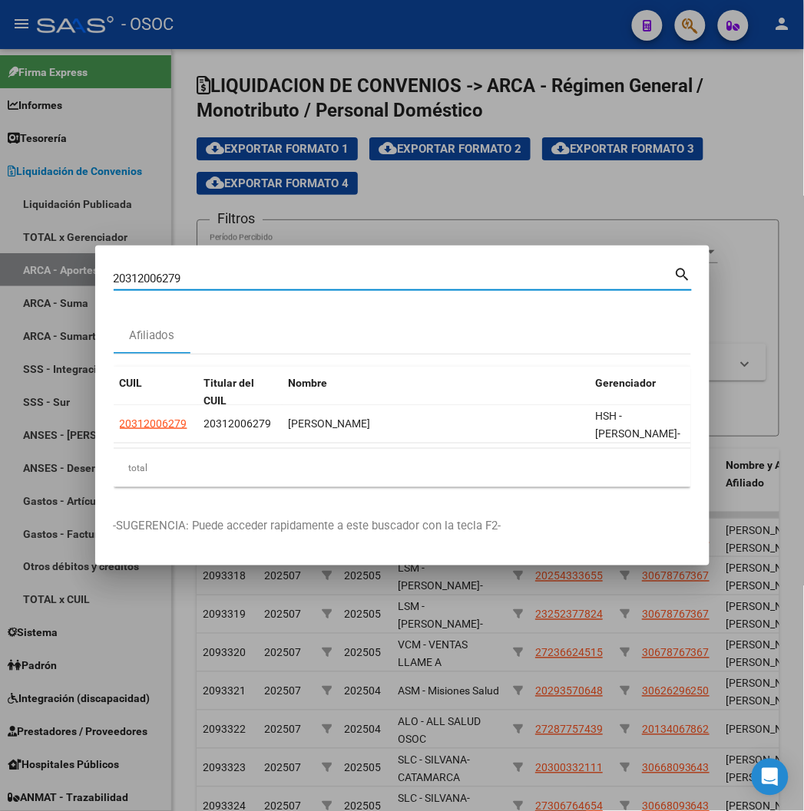
click at [121, 280] on input "20312006279" at bounding box center [394, 279] width 560 height 14
paste input "5359725"
click at [121, 280] on input "20312006279" at bounding box center [394, 279] width 560 height 14
type input "20315359725"
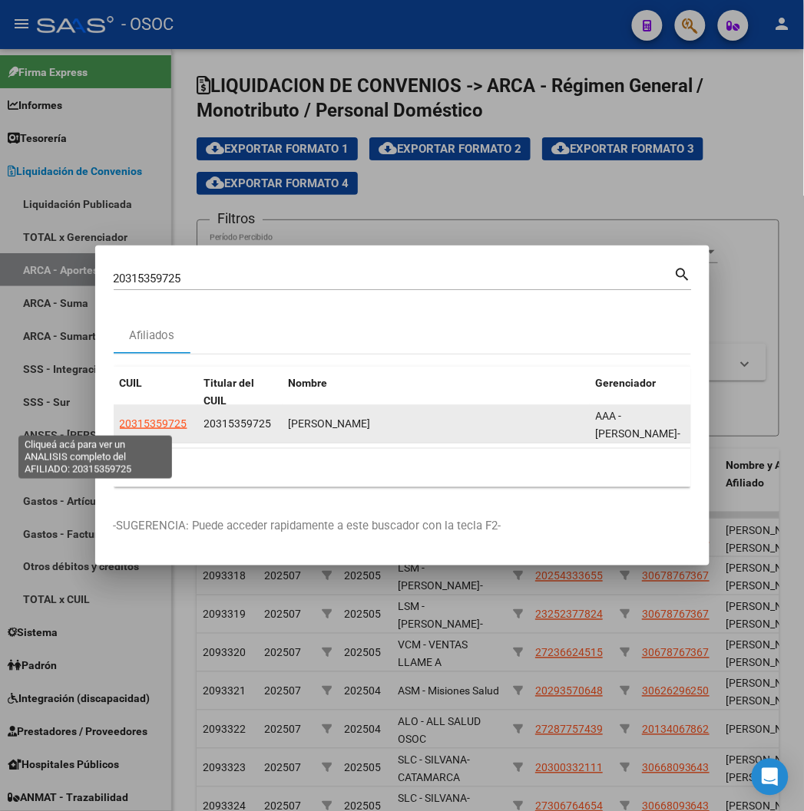
click at [120, 424] on font "20315359725" at bounding box center [154, 424] width 68 height 12
type textarea "20315359725"
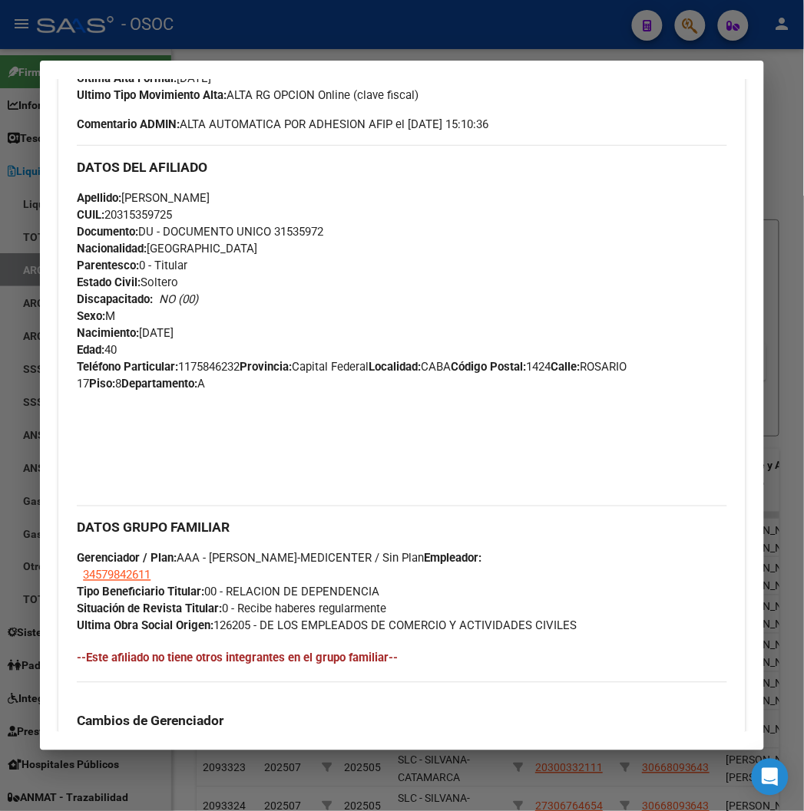
scroll to position [966, 0]
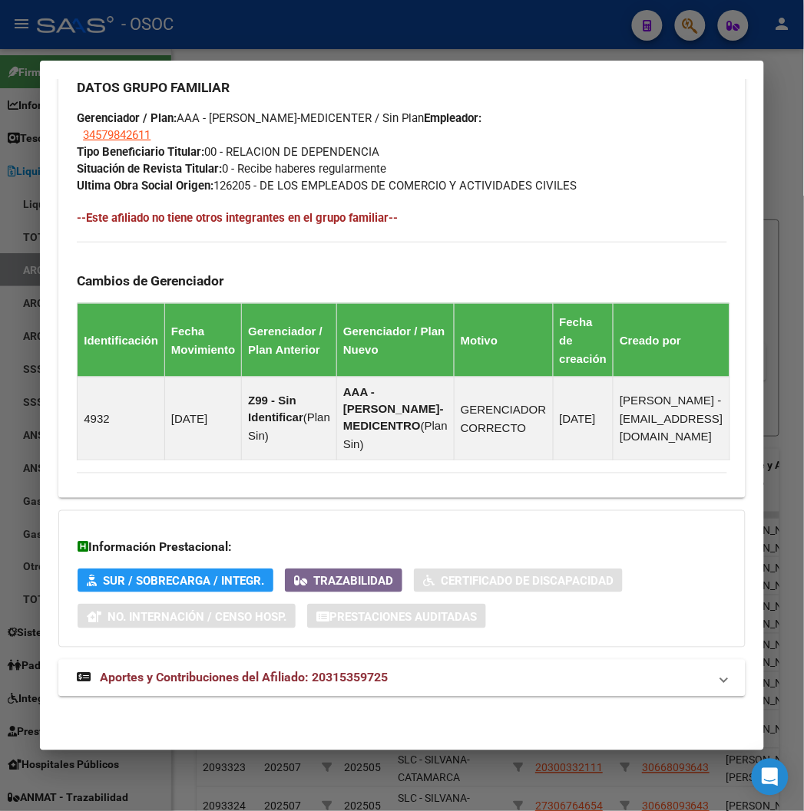
click at [278, 673] on font "Aportes y Contribuciones del Afiliado: 20315359725" at bounding box center [244, 678] width 288 height 15
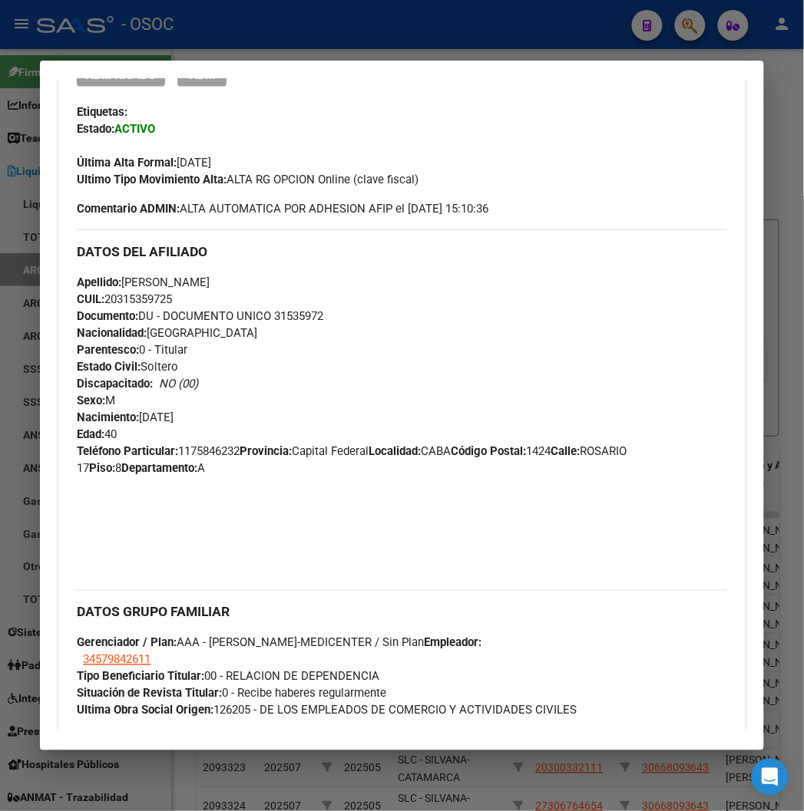
scroll to position [341, 0]
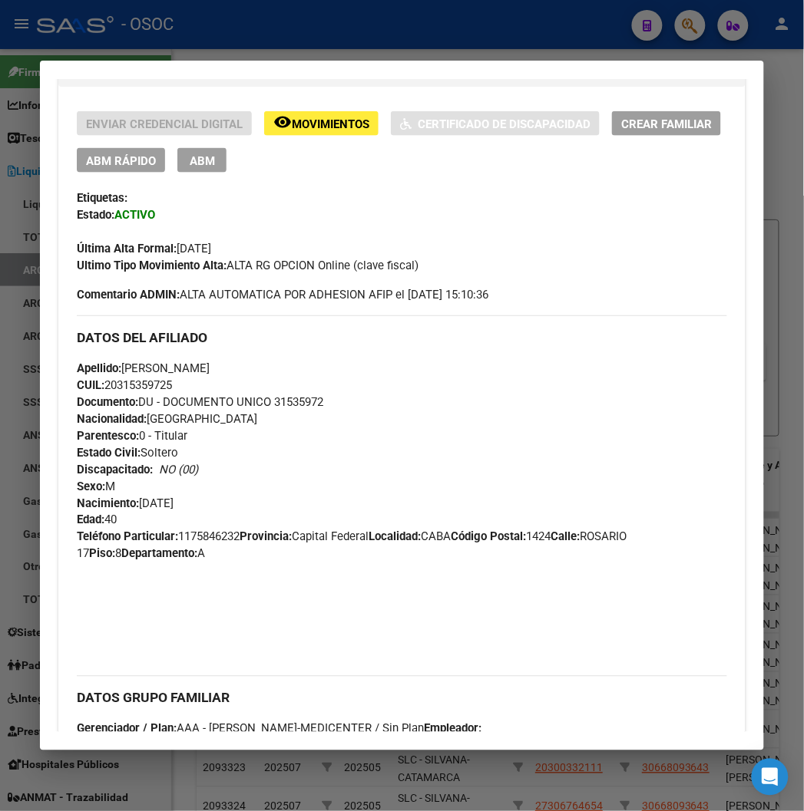
click at [295, 398] on font "DU - DOCUMENTO UNICO 31535972" at bounding box center [230, 402] width 185 height 14
copy font "31535972"
click at [381, 29] on div at bounding box center [402, 405] width 804 height 811
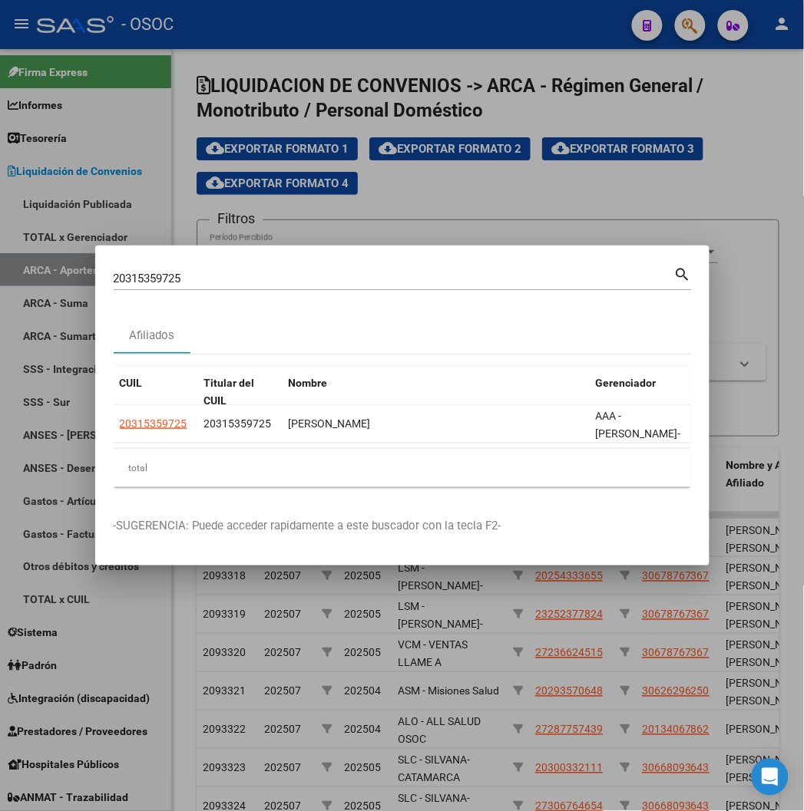
click at [114, 274] on input "20315359725" at bounding box center [394, 279] width 560 height 14
paste input "92016024"
type input "20392016024"
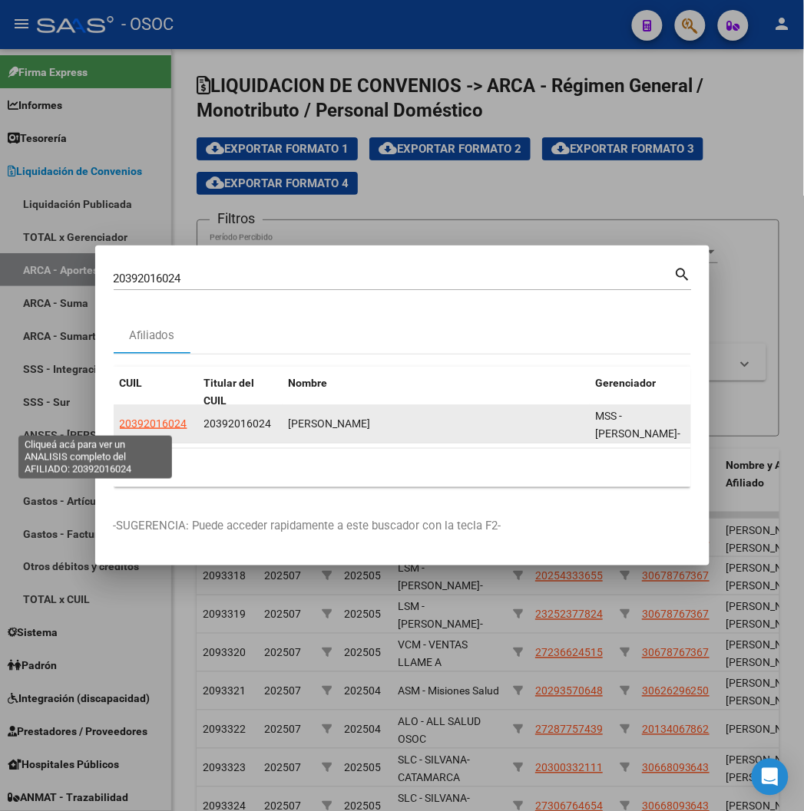
click at [120, 427] on font "20392016024" at bounding box center [154, 424] width 68 height 12
type textarea "20392016024"
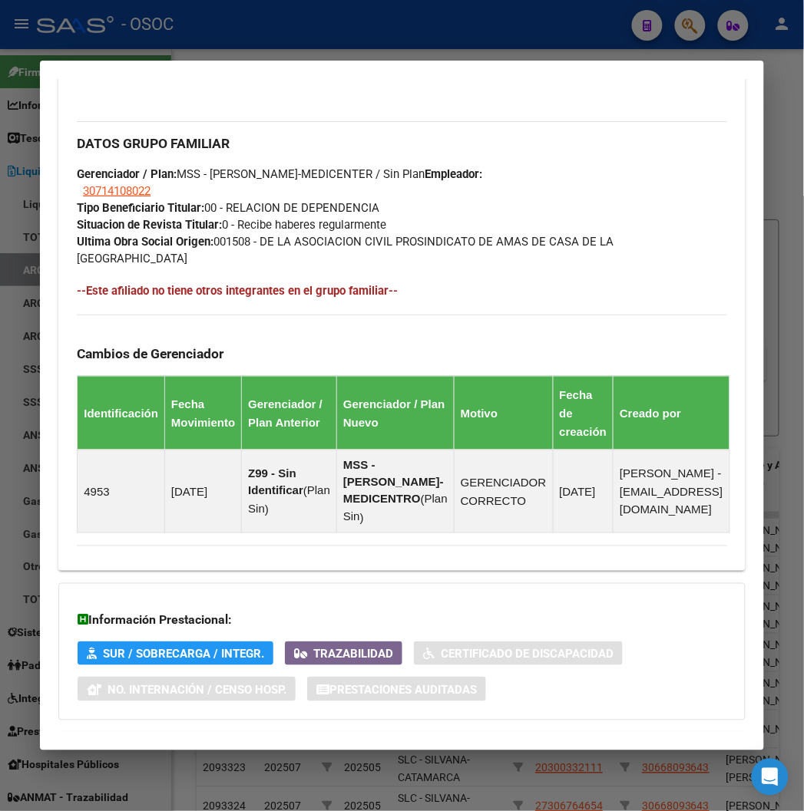
scroll to position [933, 0]
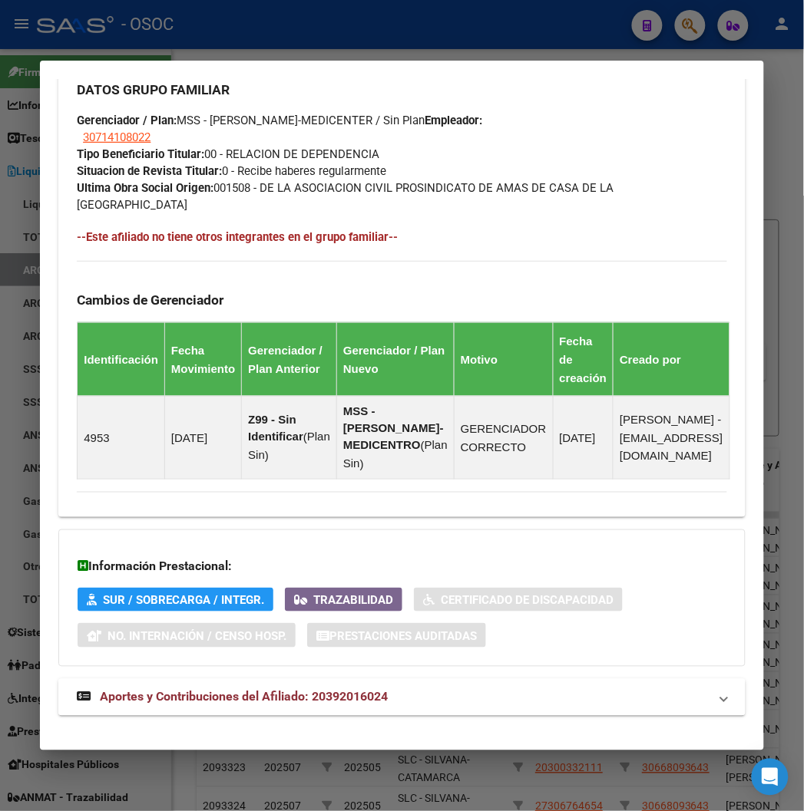
click at [320, 689] on strong "Aportes y Contribuciones del Afiliado: 20392016024" at bounding box center [232, 698] width 311 height 18
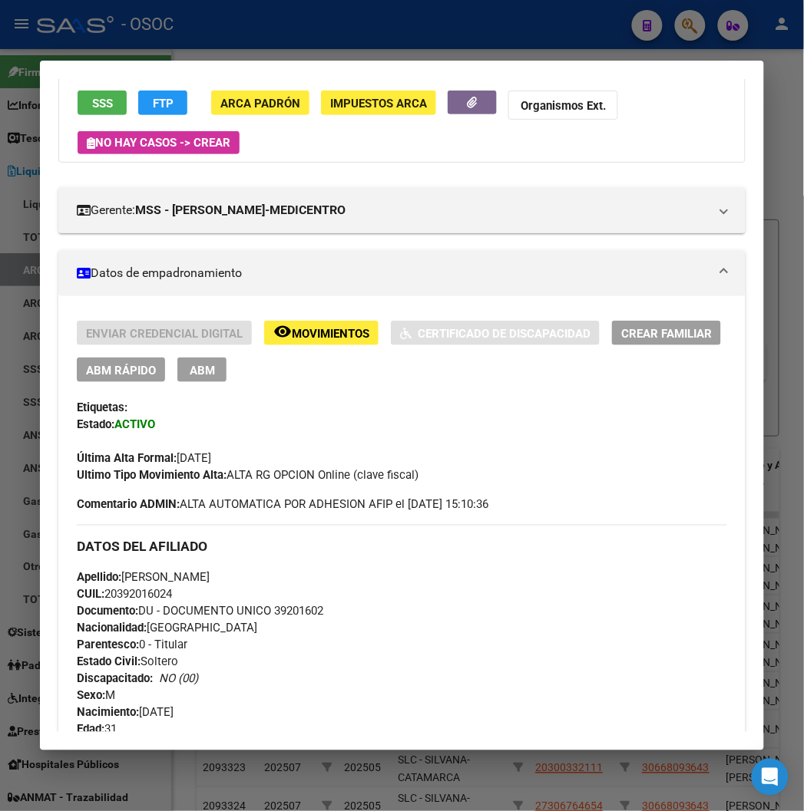
scroll to position [256, 0]
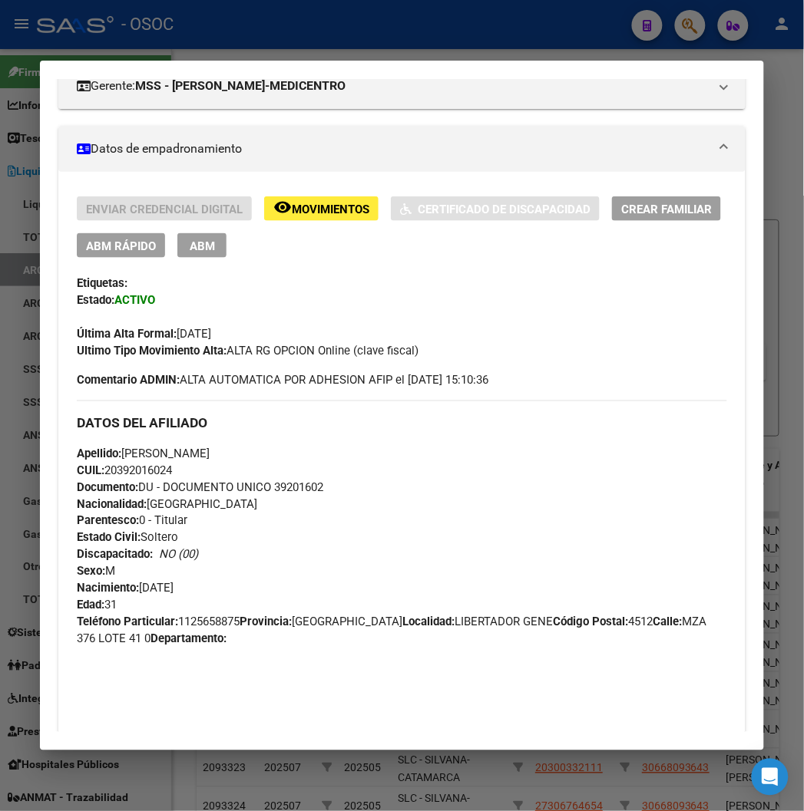
click at [289, 484] on font "DU - DOCUMENTO UNICO 39201602" at bounding box center [230, 487] width 185 height 14
click at [257, 43] on div at bounding box center [402, 405] width 804 height 811
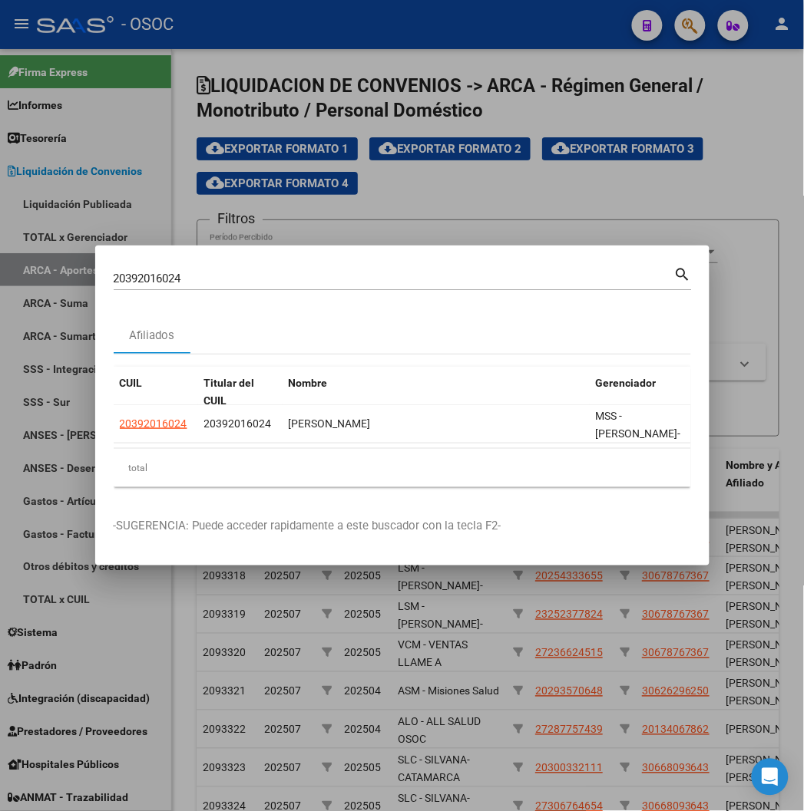
click at [203, 275] on input "20392016024" at bounding box center [394, 279] width 560 height 14
paste input "404285786"
type input "20404285786"
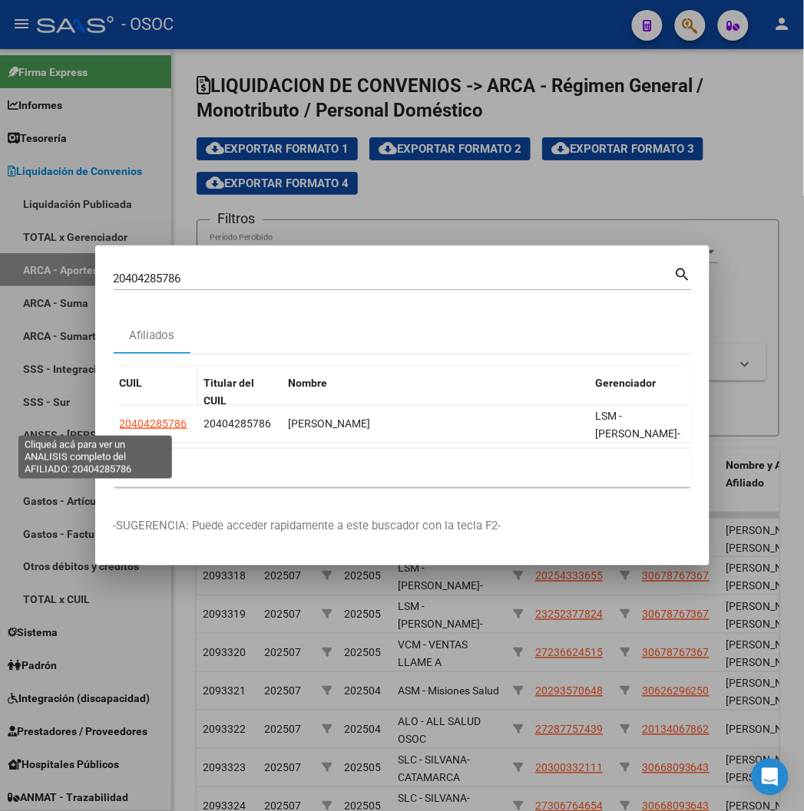
click at [120, 424] on font "20404285786" at bounding box center [154, 424] width 68 height 12
type textarea "20404285786"
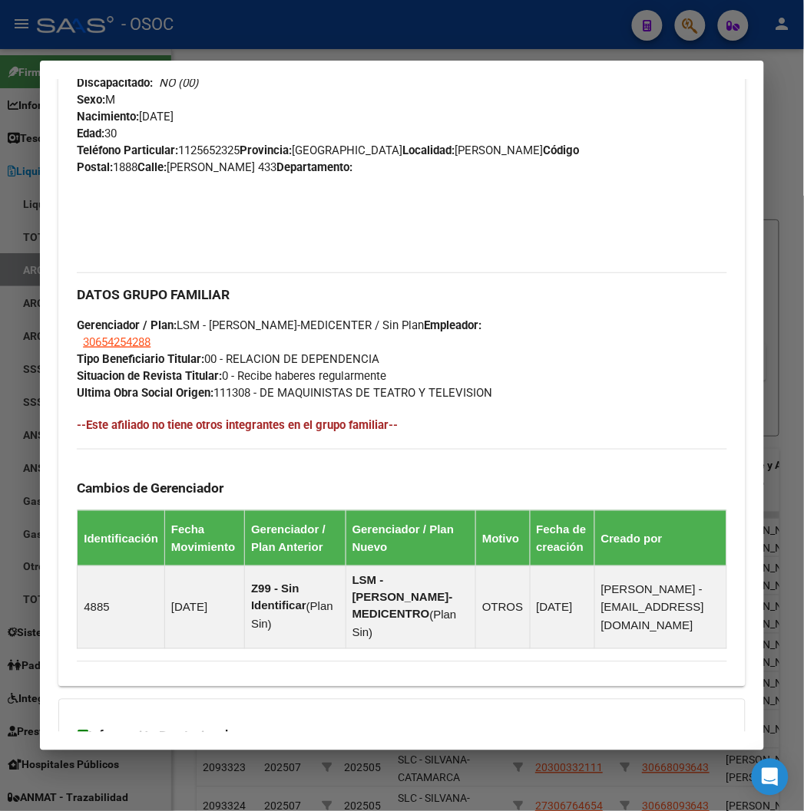
scroll to position [915, 0]
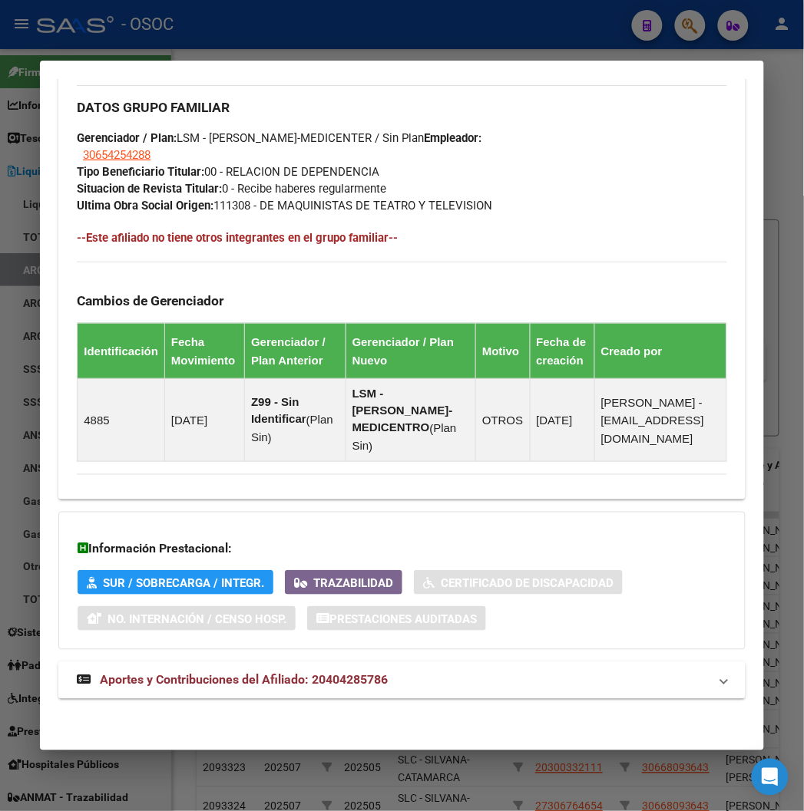
click at [293, 674] on font "Aportes y Contribuciones del Afiliado: 20404285786" at bounding box center [244, 680] width 288 height 15
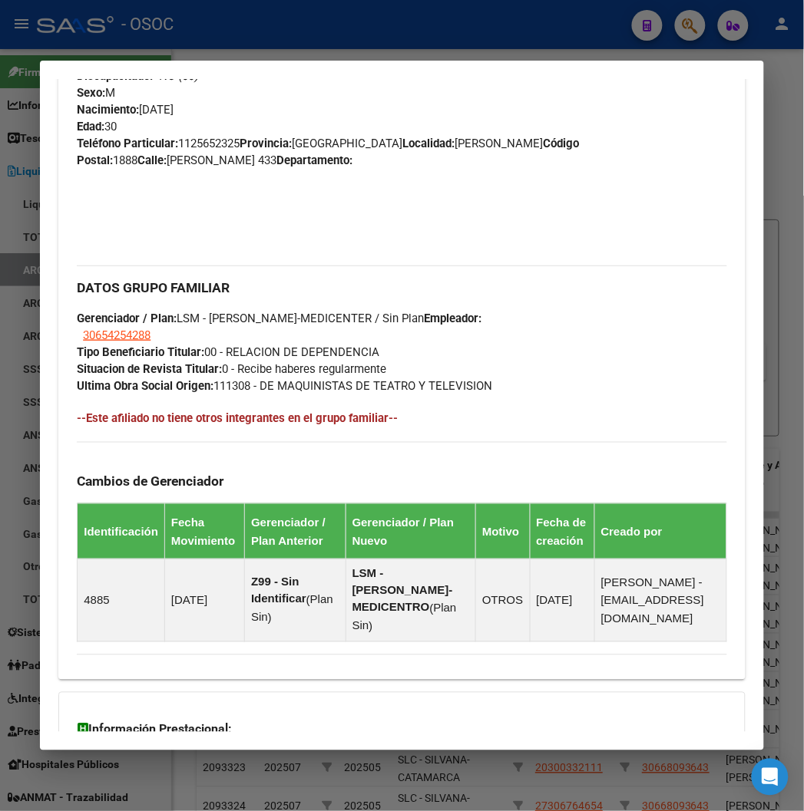
scroll to position [223, 0]
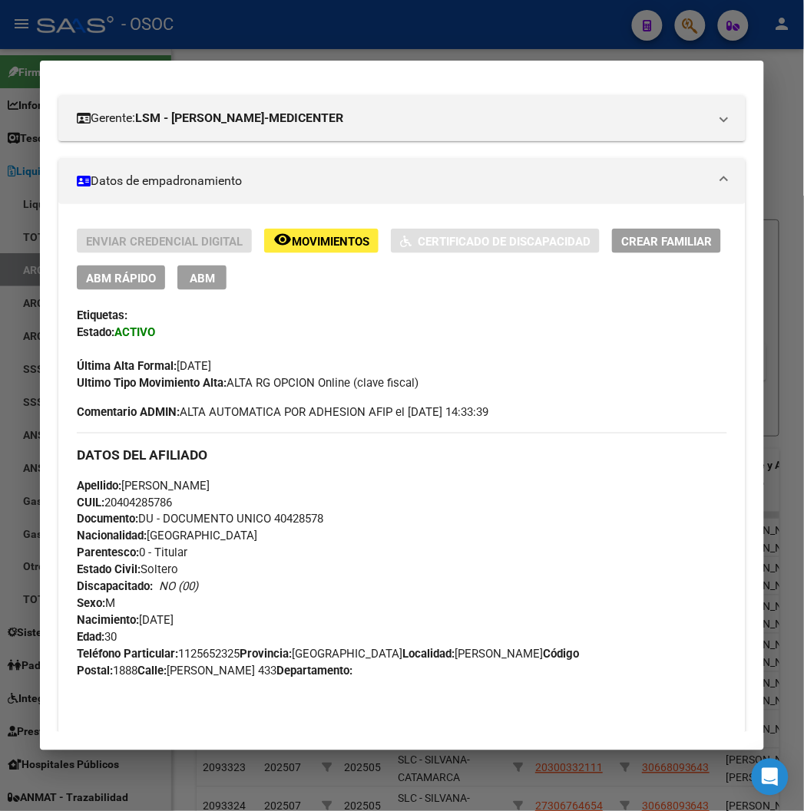
click at [278, 520] on font "DU - DOCUMENTO UNICO 40428578" at bounding box center [230, 520] width 185 height 14
copy font "40428578"
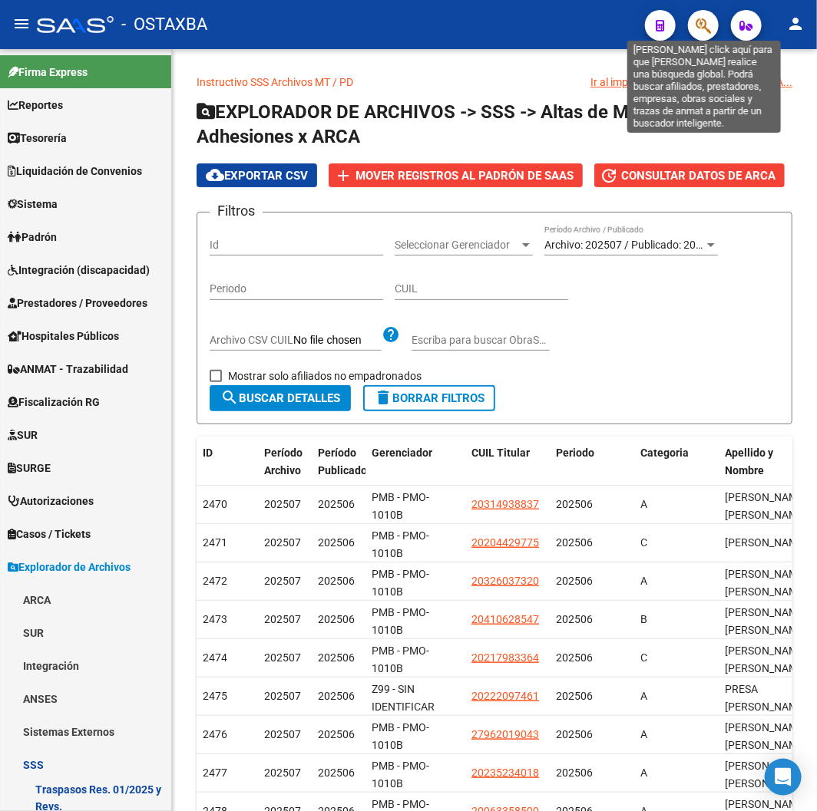
click at [700, 28] on icon "button" at bounding box center [702, 26] width 15 height 18
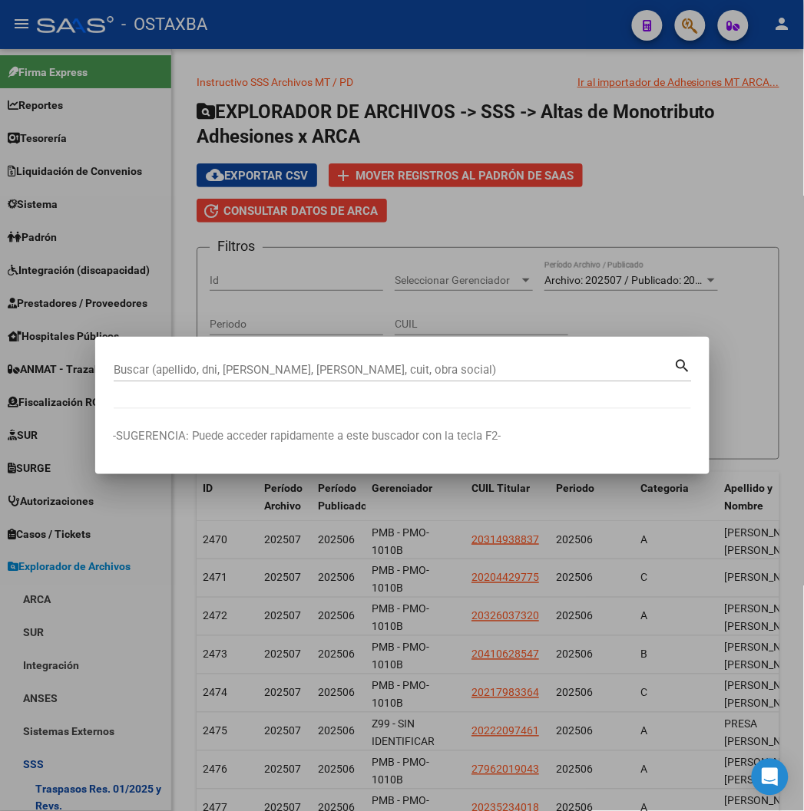
paste input "30732419"
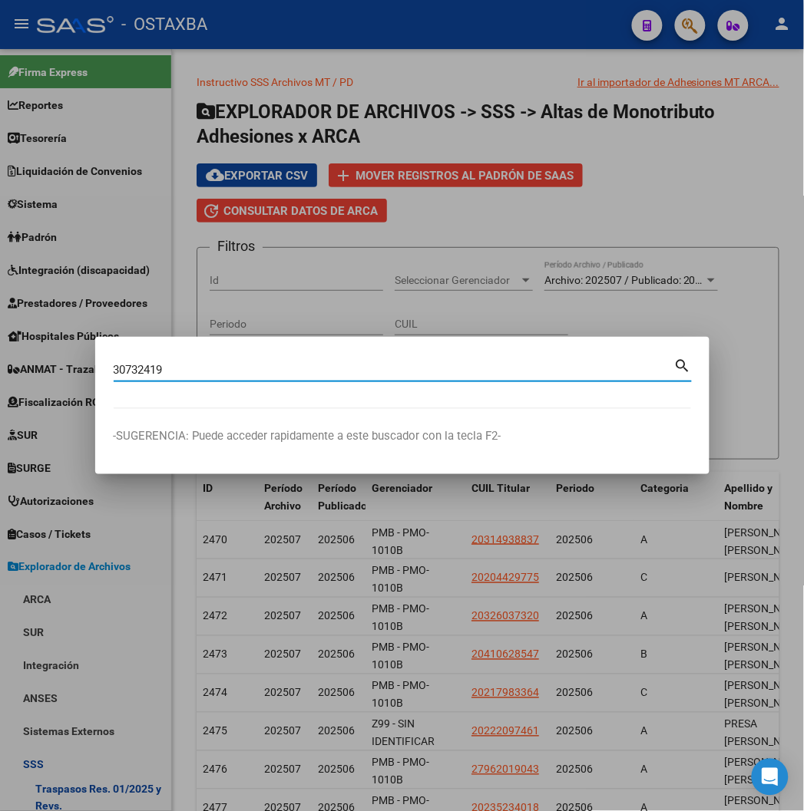
type input "30732419"
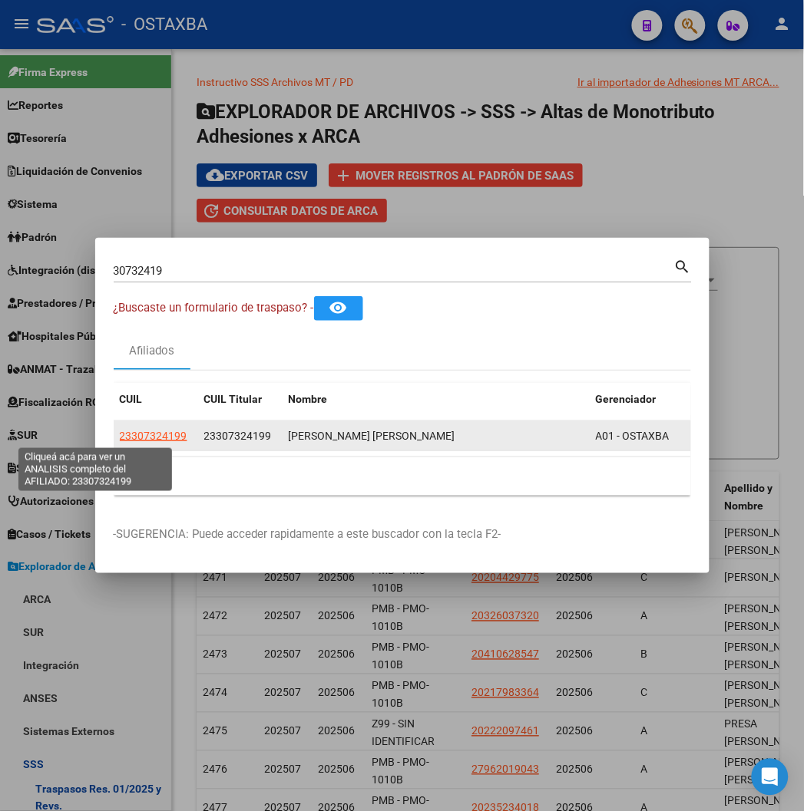
click at [120, 434] on span "23307324199" at bounding box center [154, 436] width 68 height 12
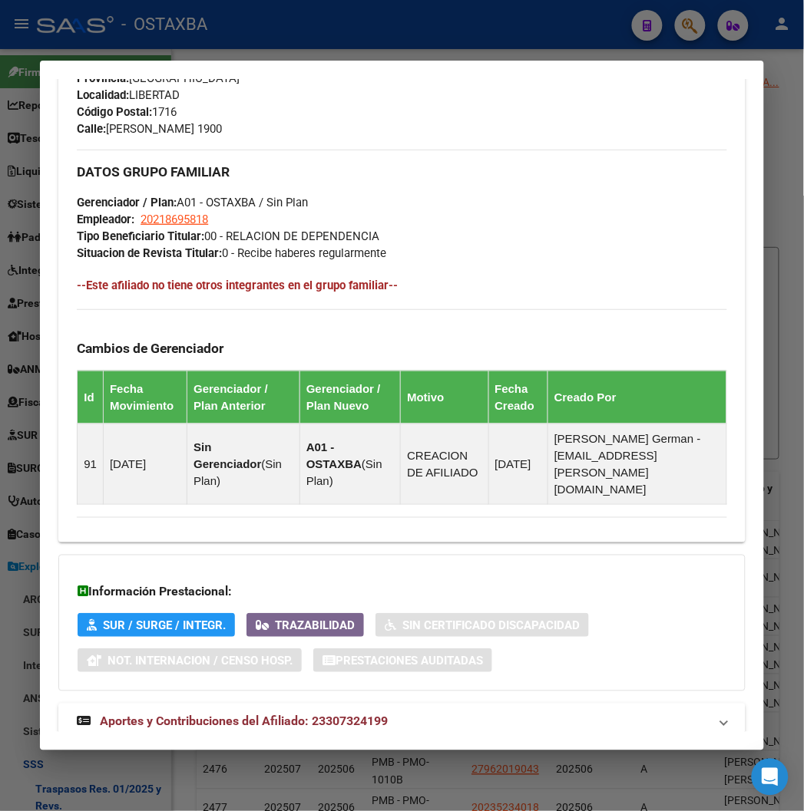
scroll to position [812, 0]
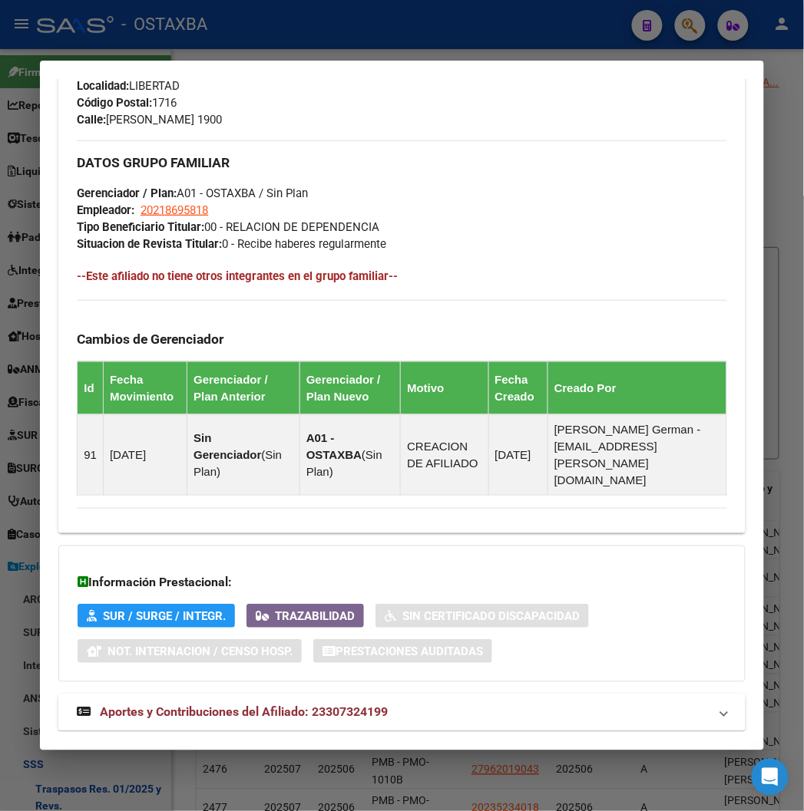
click at [213, 705] on span "Aportes y Contribuciones del Afiliado: 23307324199" at bounding box center [244, 712] width 288 height 15
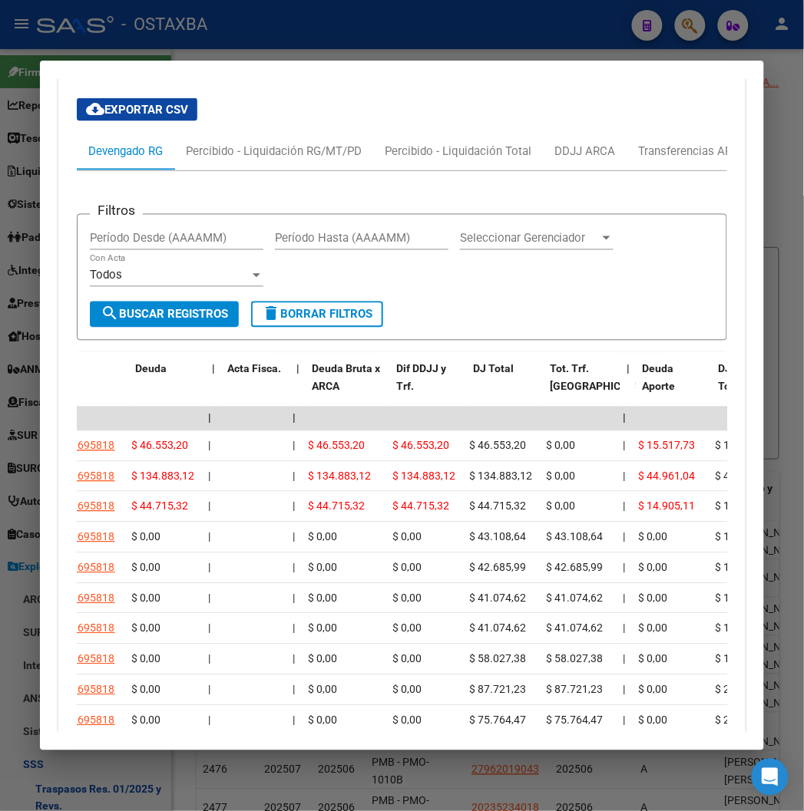
scroll to position [0, 0]
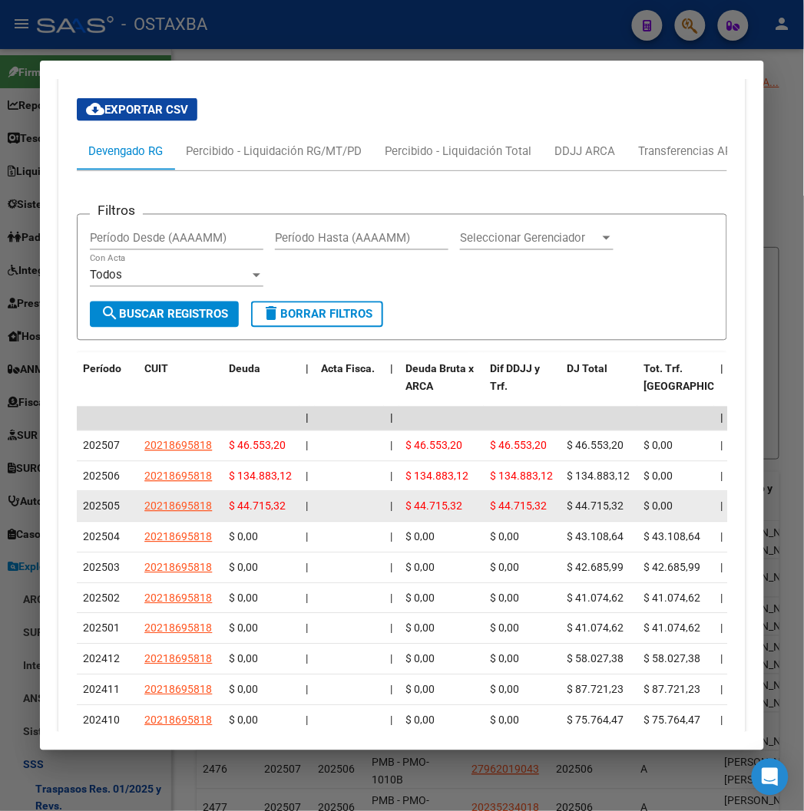
click at [232, 500] on span "$ 44.715,32" at bounding box center [257, 506] width 57 height 12
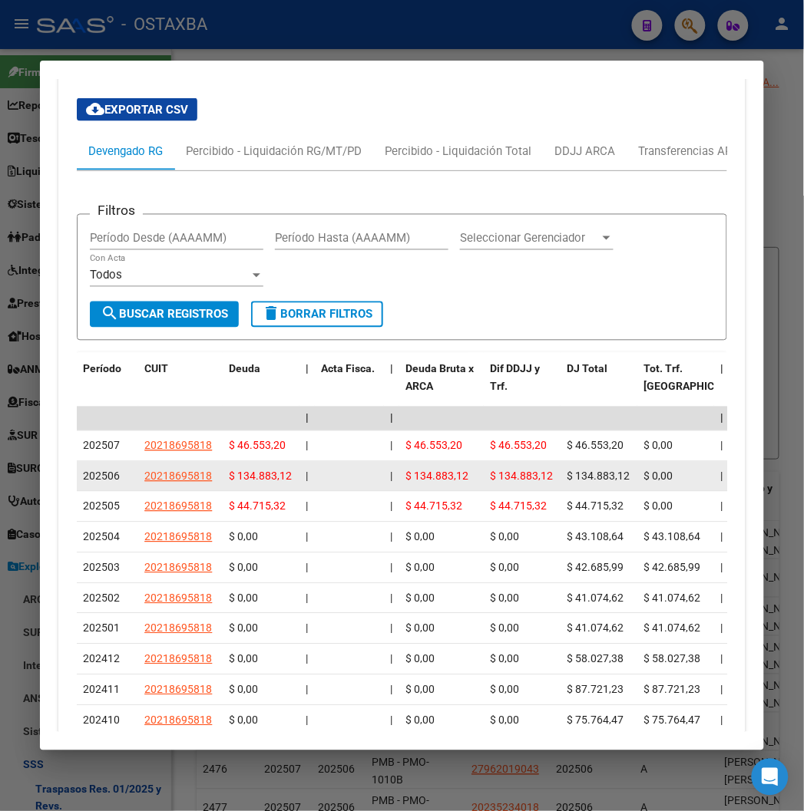
click at [229, 468] on div "$ 134.883,12" at bounding box center [261, 477] width 64 height 18
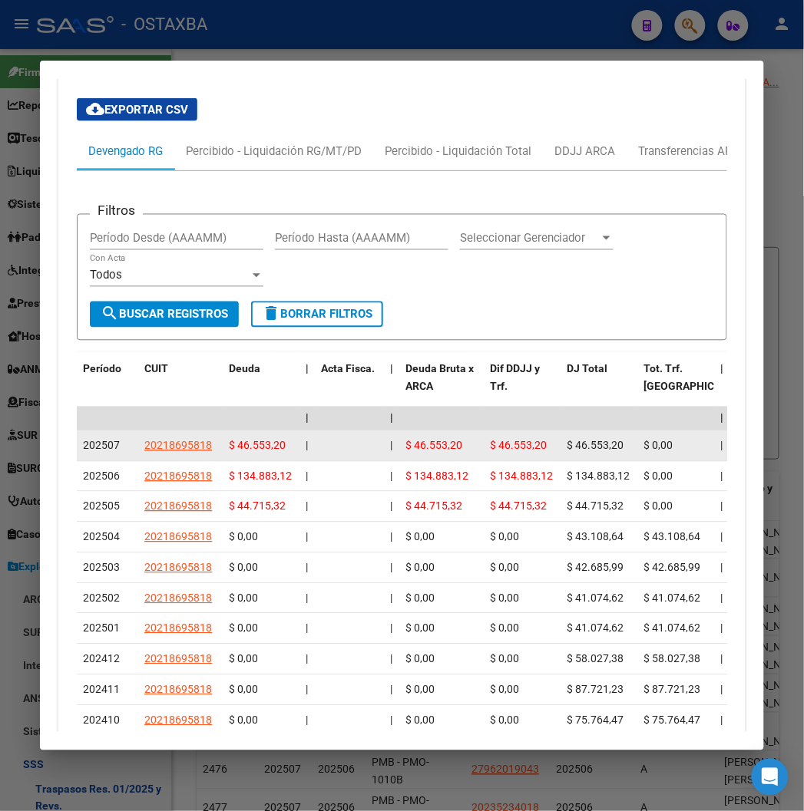
click at [229, 440] on span "$ 46.553,20" at bounding box center [257, 446] width 57 height 12
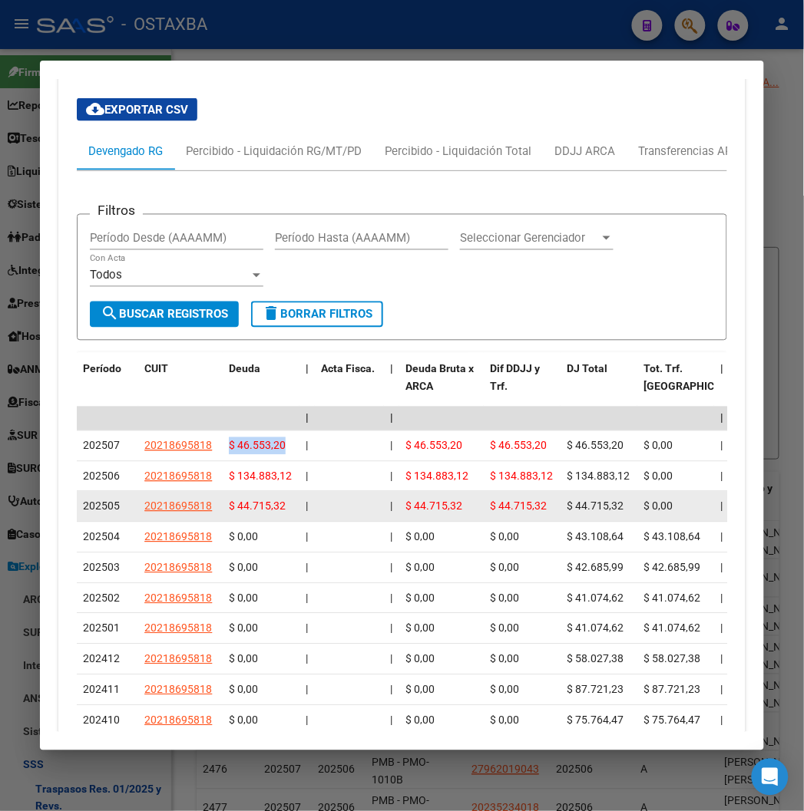
click at [83, 500] on span "202505" at bounding box center [101, 506] width 37 height 12
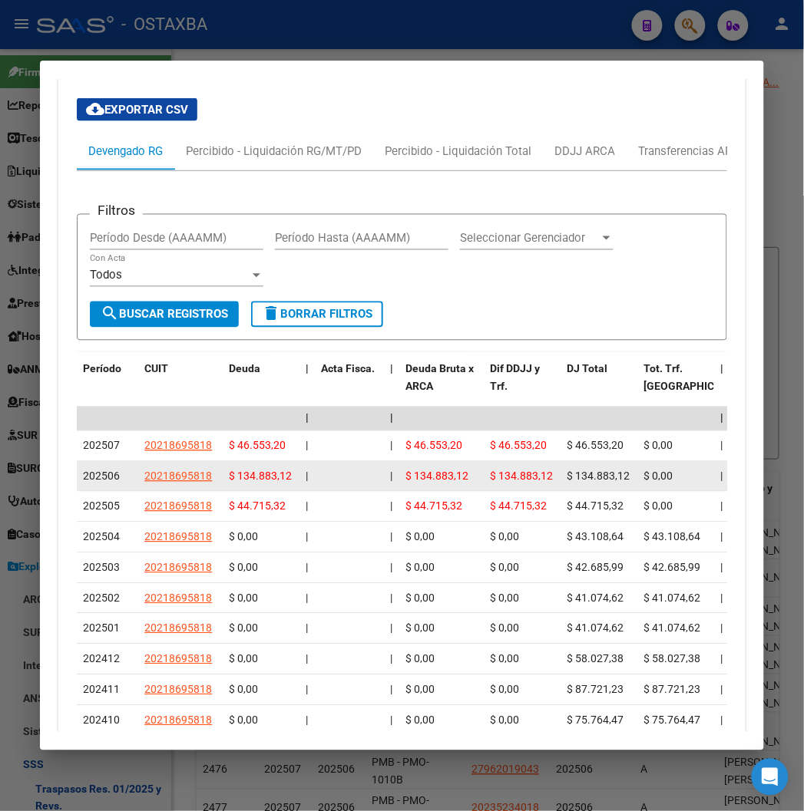
click at [83, 471] on span "202506" at bounding box center [101, 477] width 37 height 12
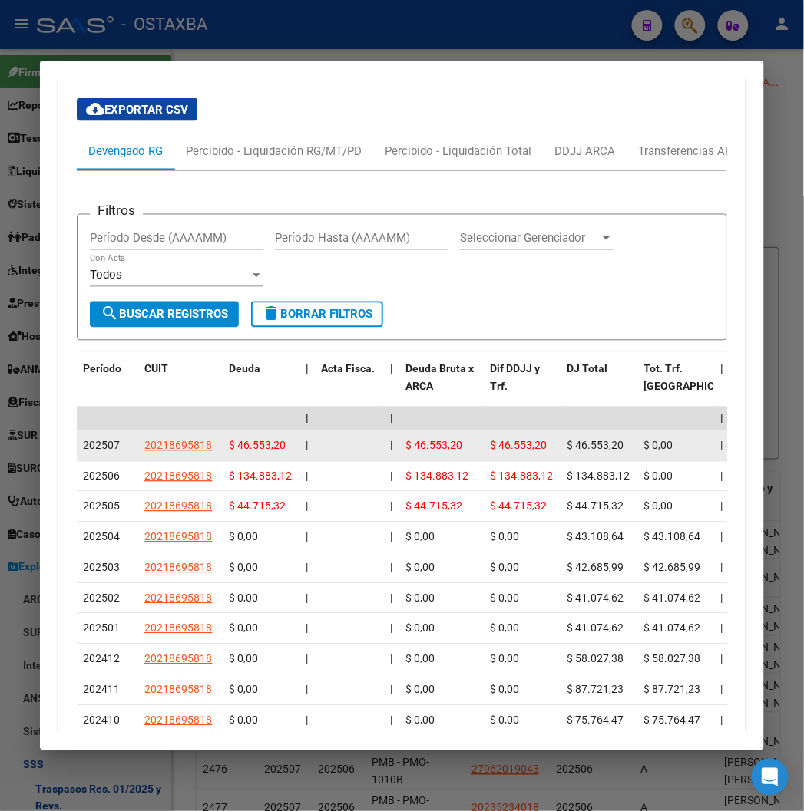
click at [83, 440] on span "202507" at bounding box center [101, 446] width 37 height 12
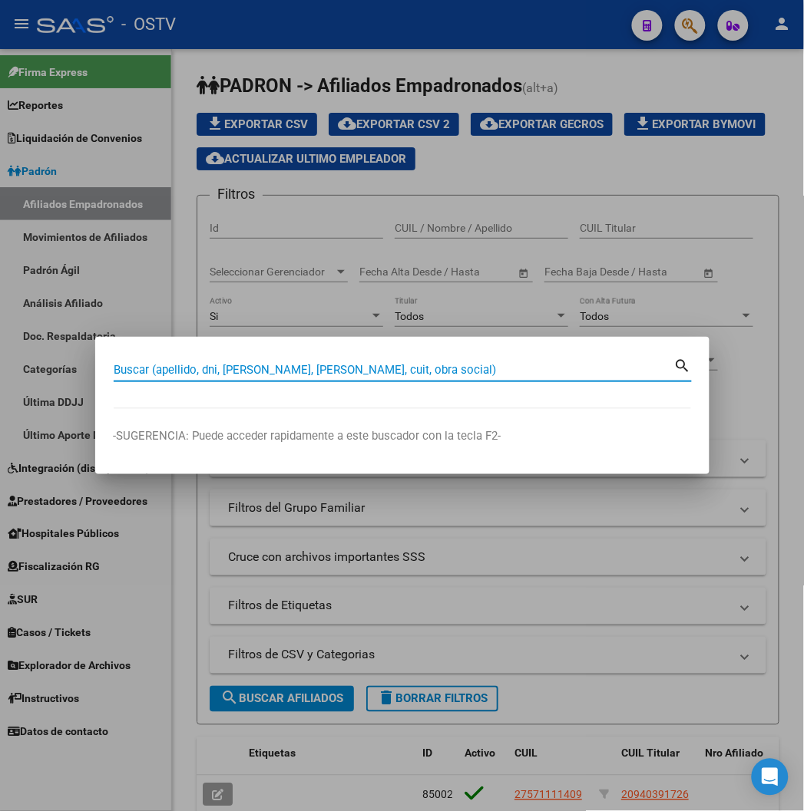
paste input "20948173337"
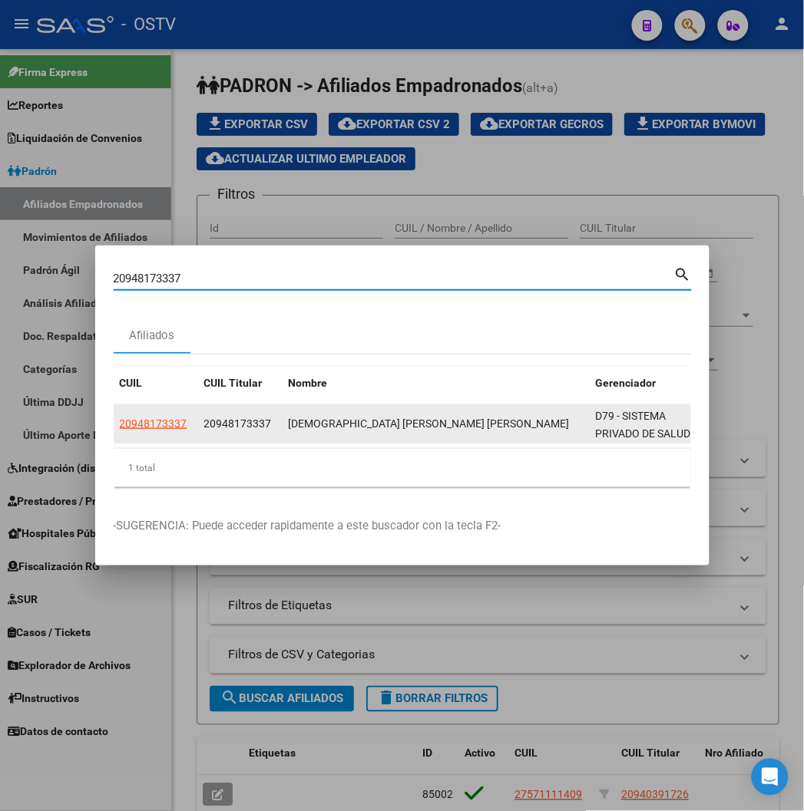
click at [120, 432] on app-link-go-to "20948173337" at bounding box center [154, 424] width 68 height 18
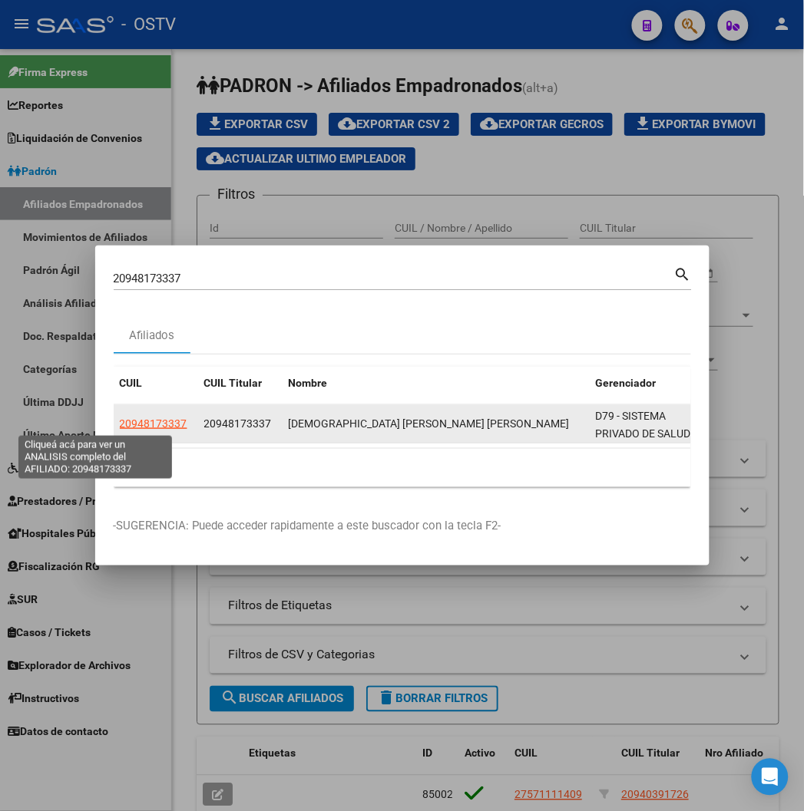
click at [120, 428] on span "20948173337" at bounding box center [154, 424] width 68 height 12
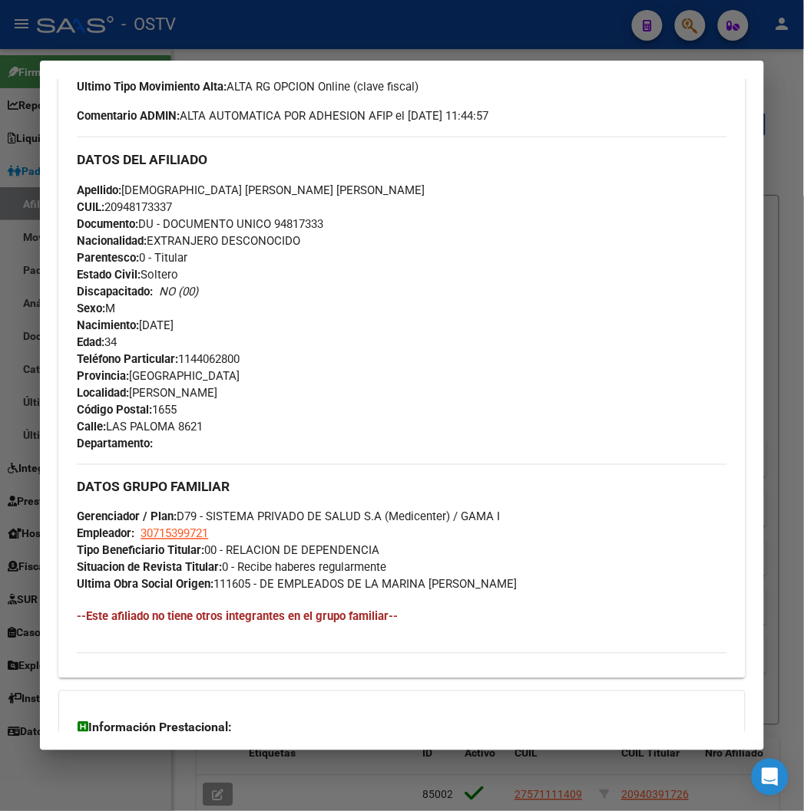
scroll to position [695, 0]
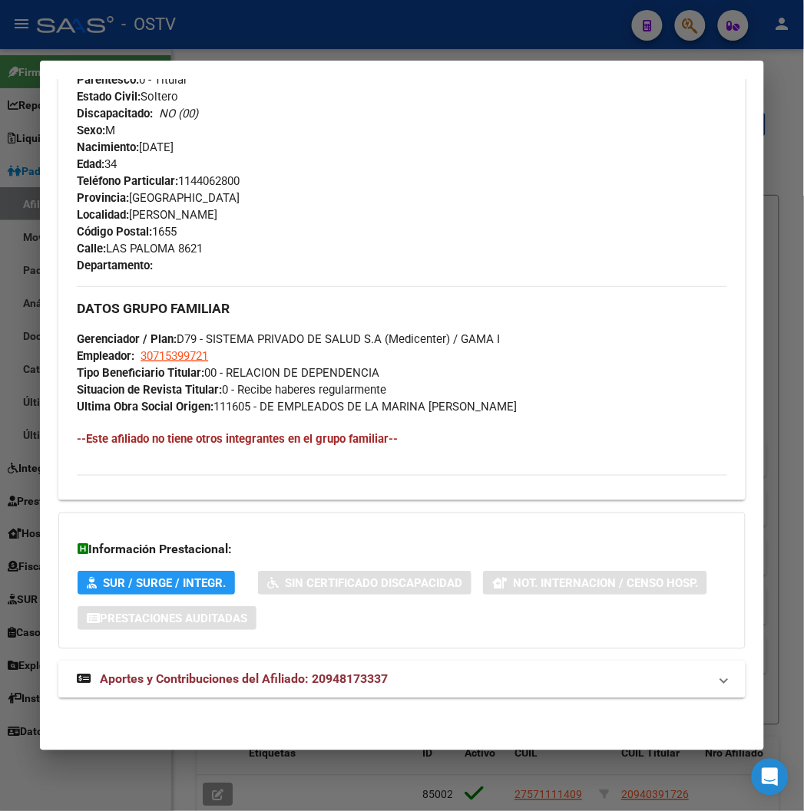
click at [224, 684] on span "Aportes y Contribuciones del Afiliado: 20948173337" at bounding box center [244, 679] width 288 height 15
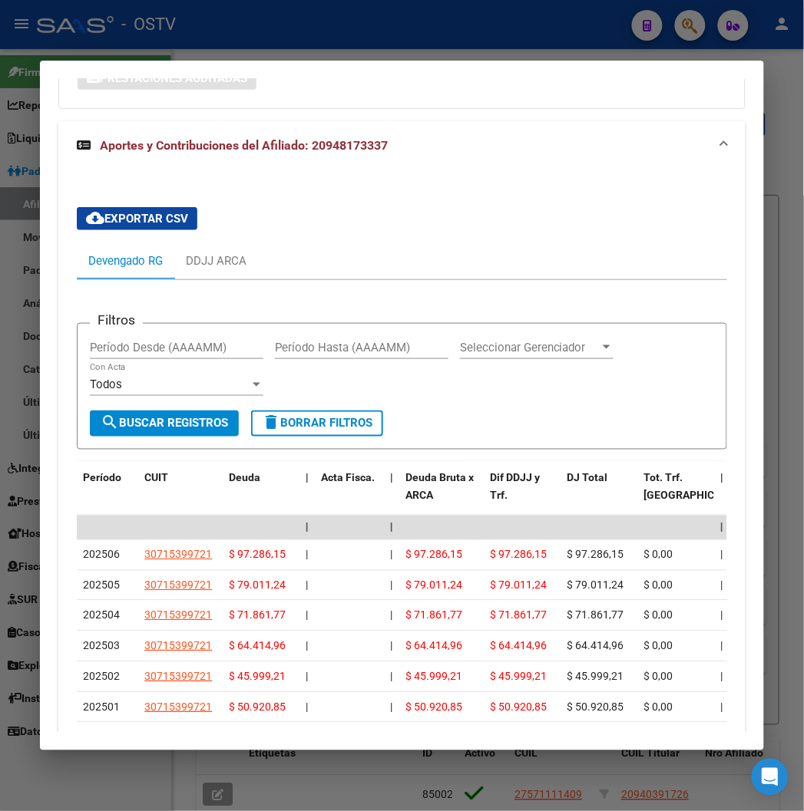
scroll to position [1390, 0]
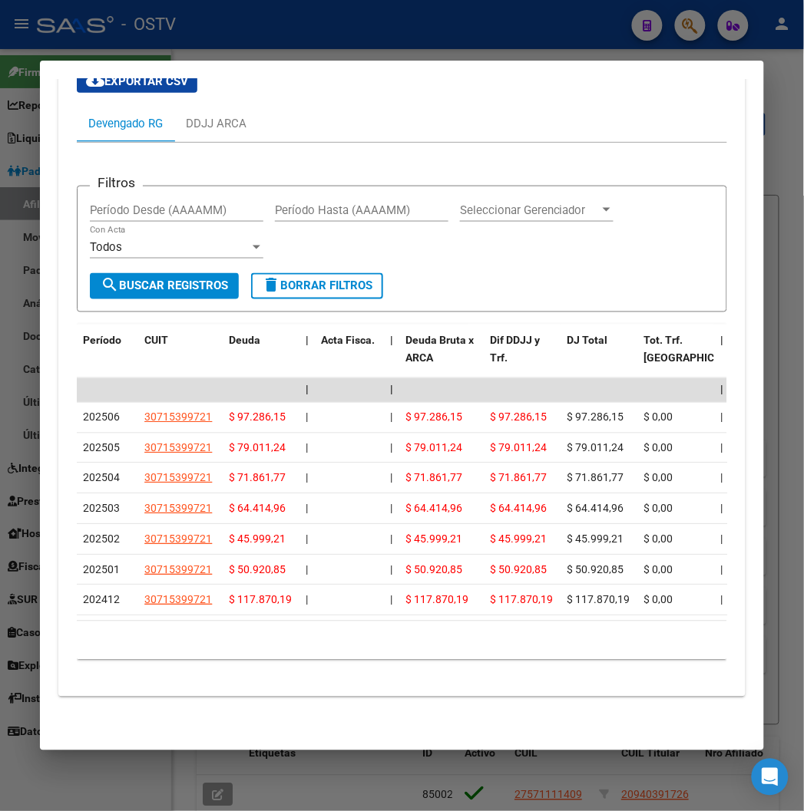
click at [299, 40] on div at bounding box center [402, 405] width 804 height 811
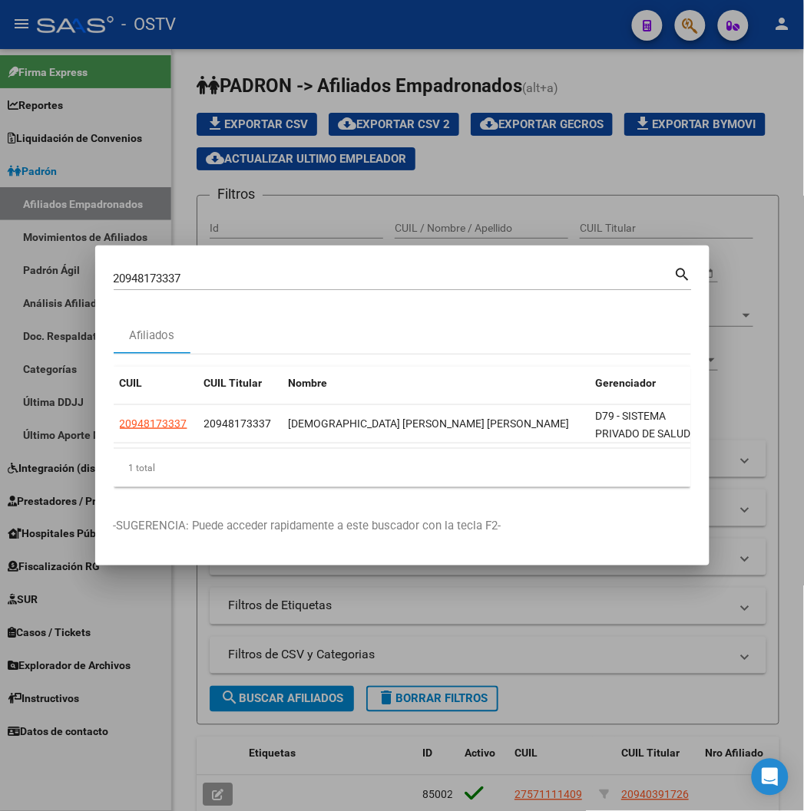
click at [114, 282] on input "20948173337" at bounding box center [394, 279] width 560 height 14
paste input "7321192470"
type input "27321192470"
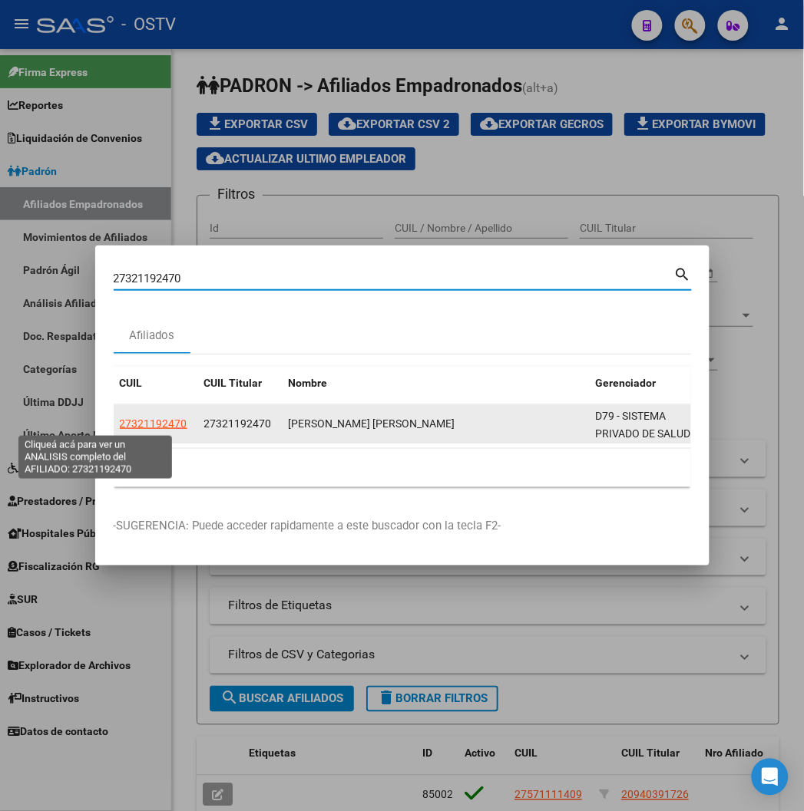
click at [120, 422] on span "27321192470" at bounding box center [154, 424] width 68 height 12
type textarea "27321192470"
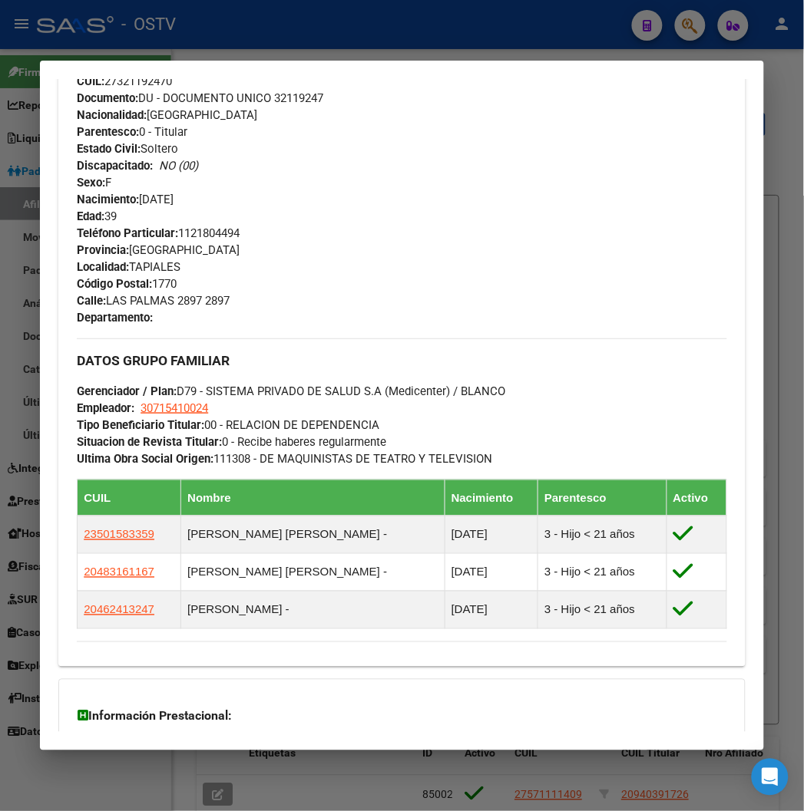
scroll to position [811, 0]
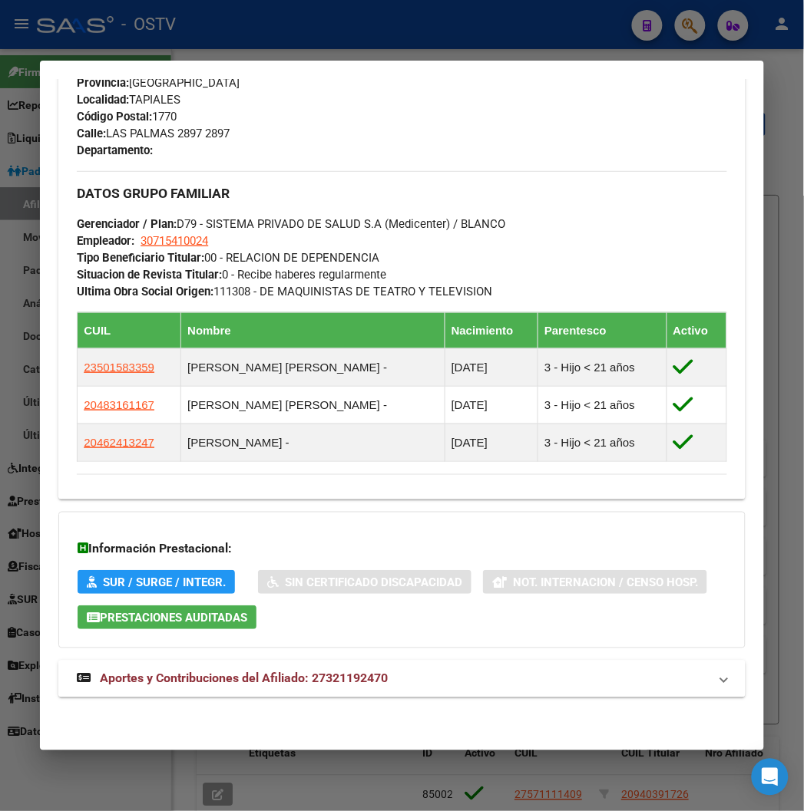
click at [338, 672] on span "Aportes y Contribuciones del Afiliado: 27321192470" at bounding box center [244, 679] width 288 height 15
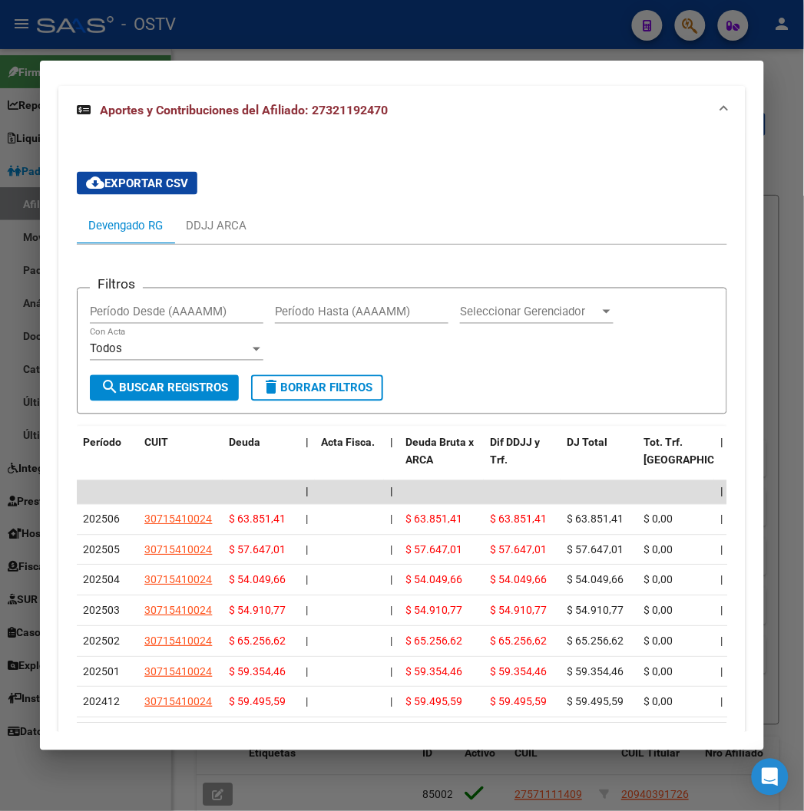
scroll to position [1399, 0]
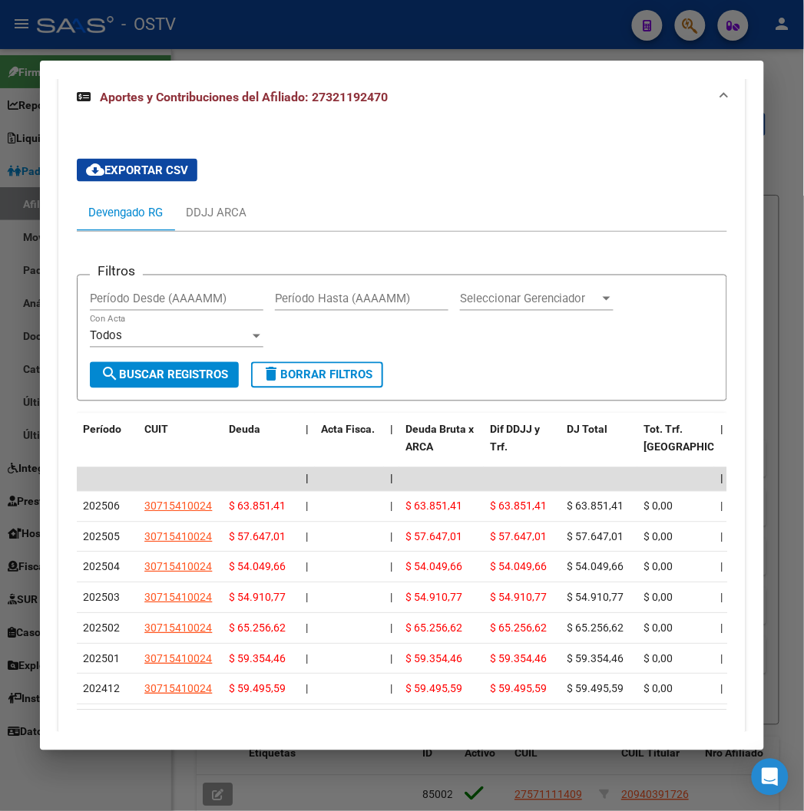
click at [409, 37] on div at bounding box center [402, 405] width 804 height 811
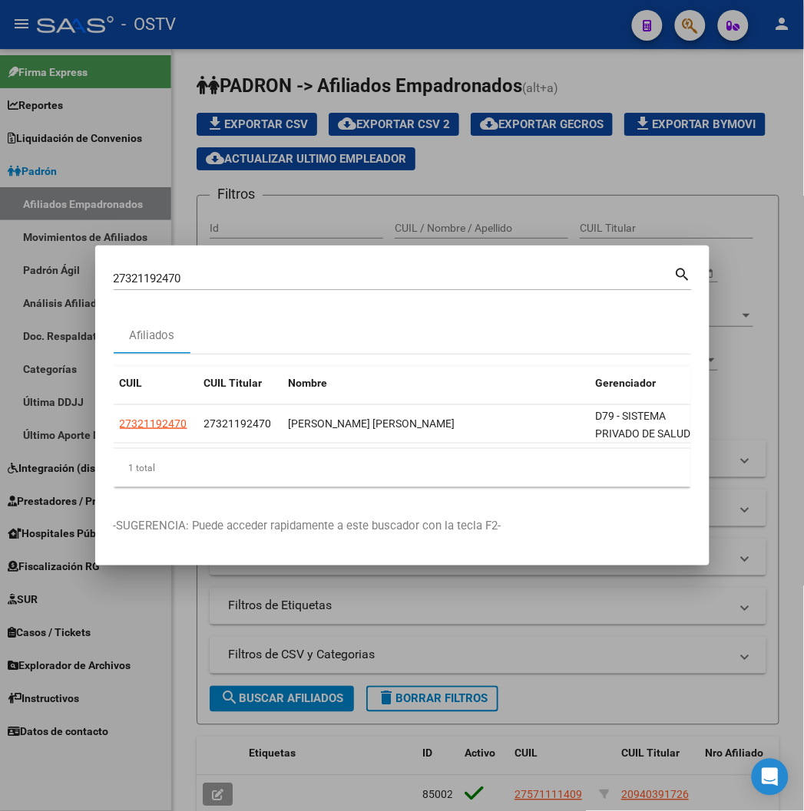
click at [177, 276] on input "27321192470" at bounding box center [394, 279] width 560 height 14
paste input "0945798816"
type input "20945798816"
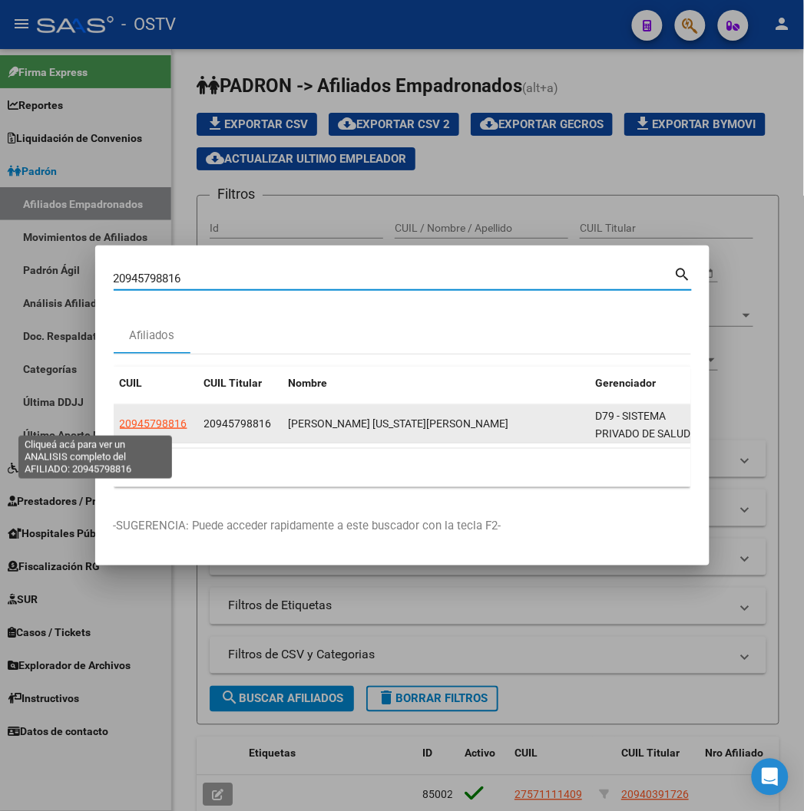
click at [120, 423] on span "20945798816" at bounding box center [154, 424] width 68 height 12
type textarea "20945798816"
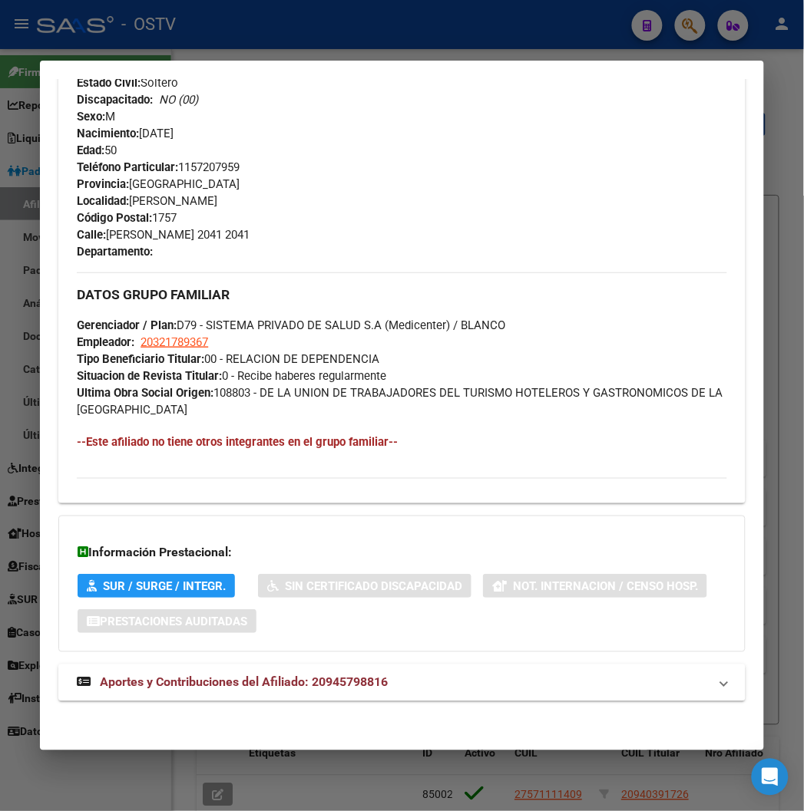
scroll to position [712, 0]
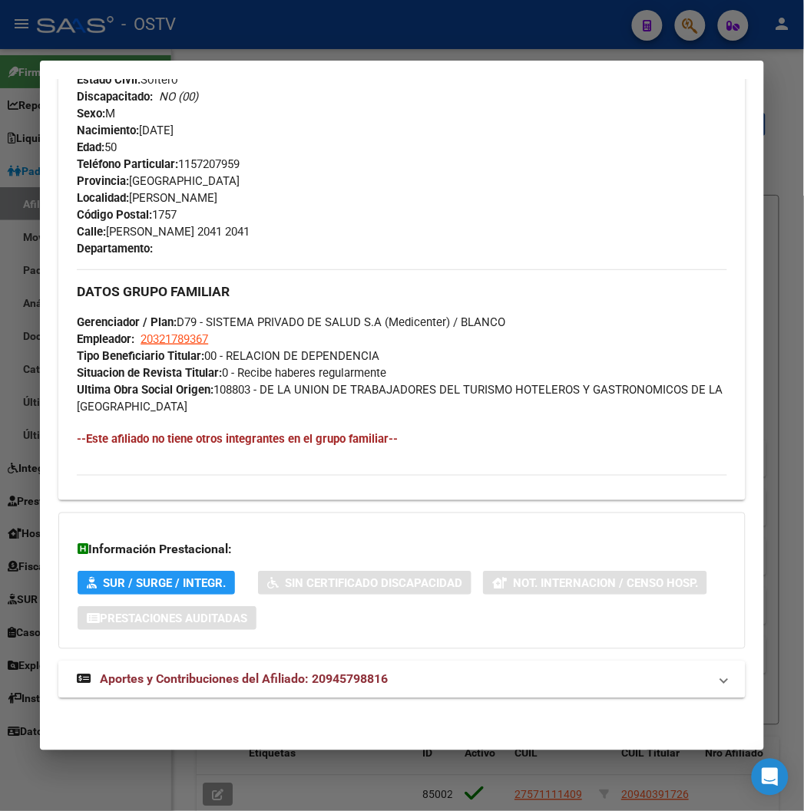
click at [279, 674] on span "Aportes y Contribuciones del Afiliado: 20945798816" at bounding box center [244, 679] width 288 height 15
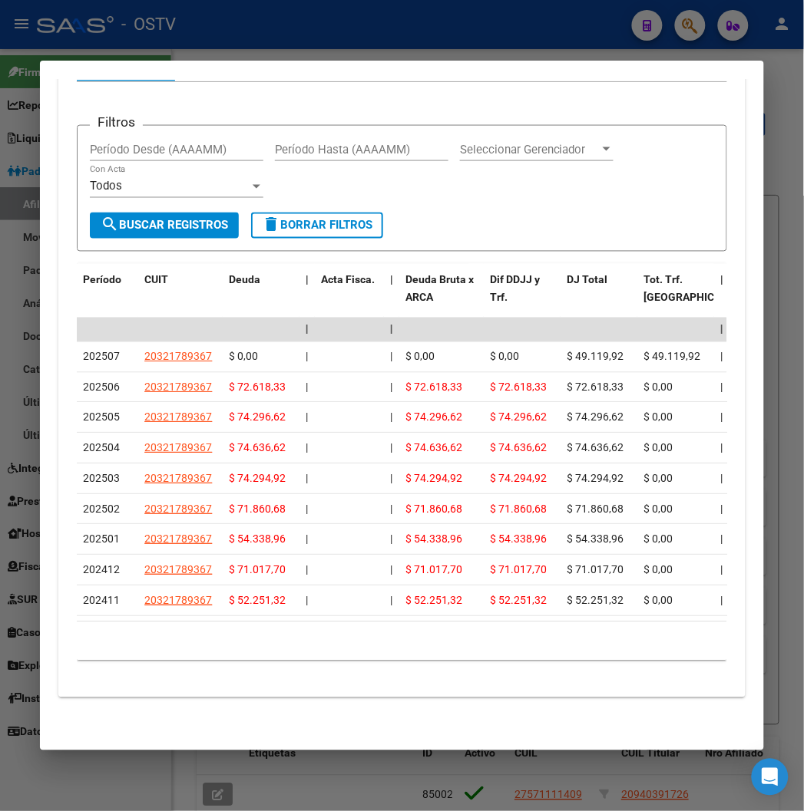
scroll to position [1469, 0]
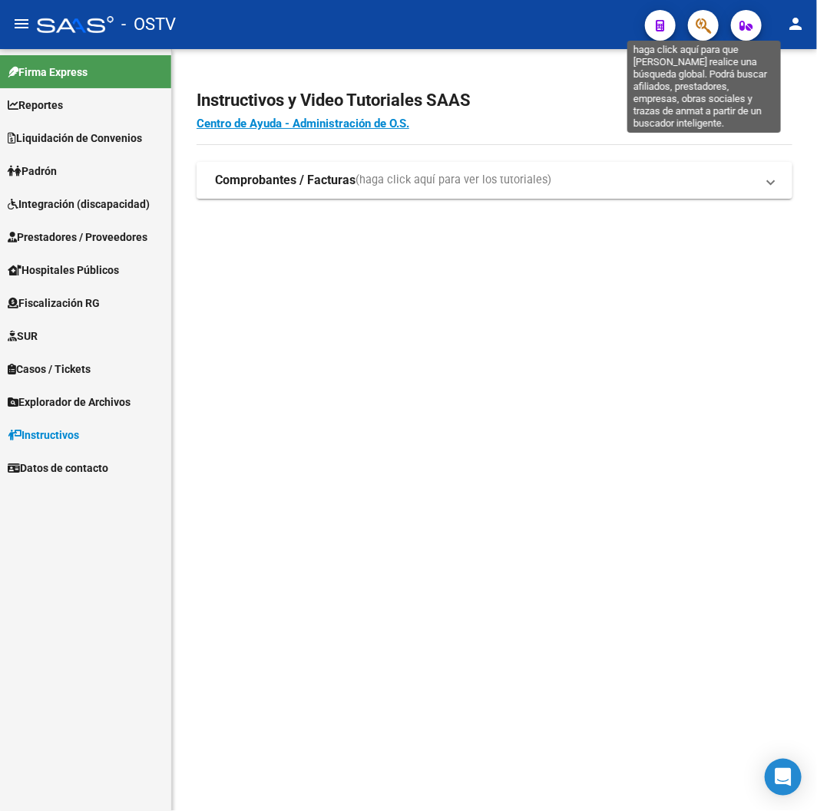
click at [703, 32] on icon "button" at bounding box center [702, 26] width 15 height 18
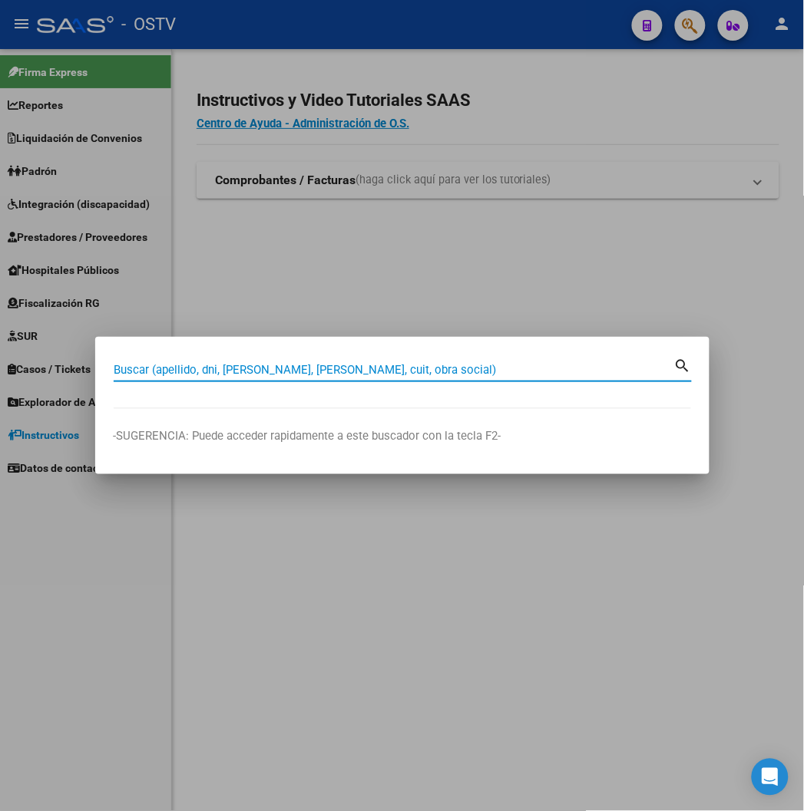
paste input "27261361154"
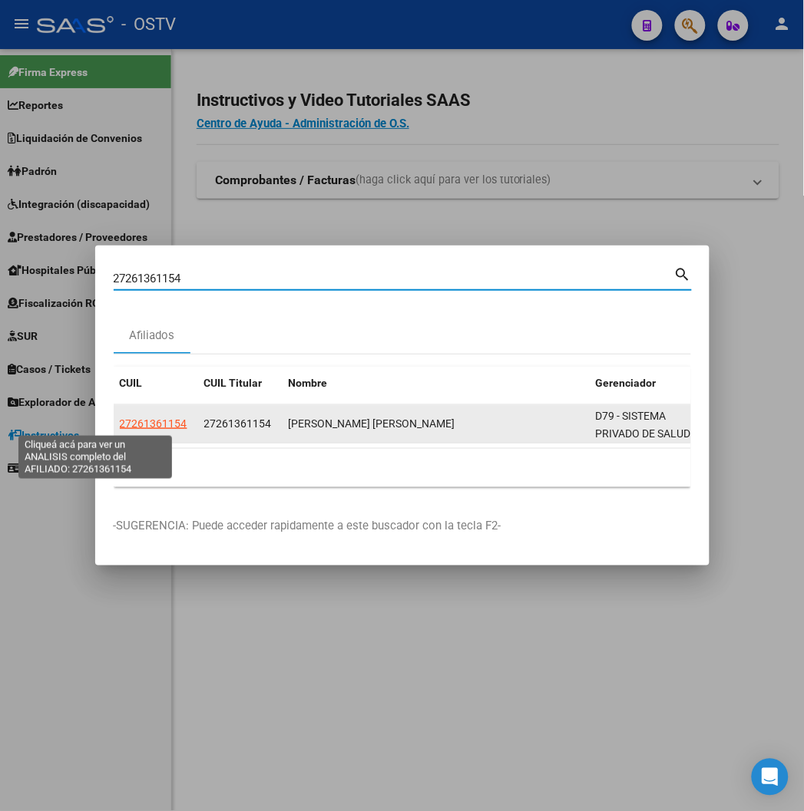
click at [120, 424] on span "27261361154" at bounding box center [154, 424] width 68 height 12
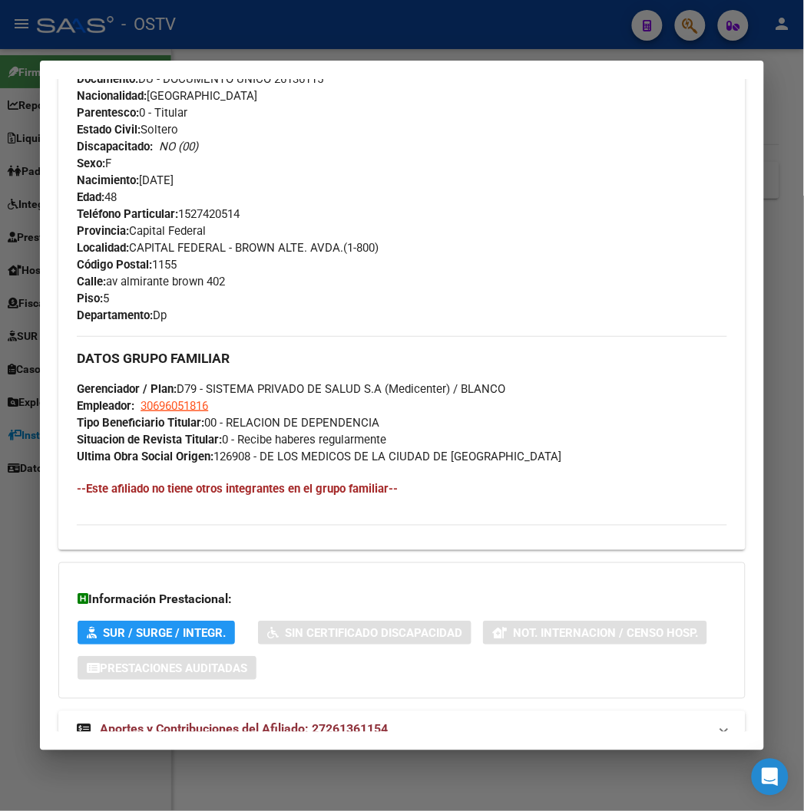
scroll to position [712, 0]
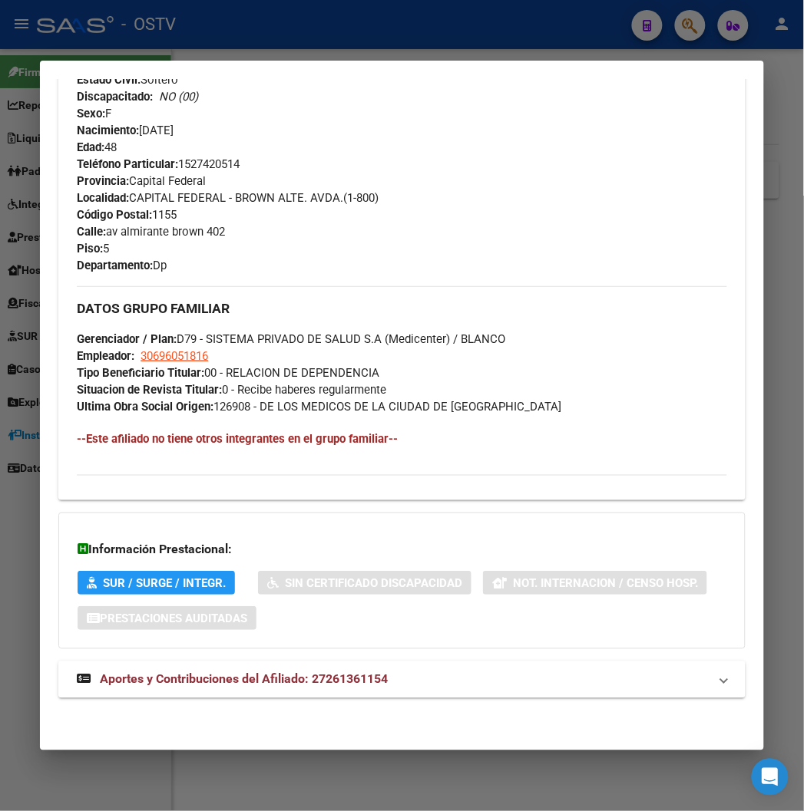
click at [302, 660] on div "DATOS PADRÓN ÁGIL: [PERSON_NAME] [PERSON_NAME] | ACTIVO | AFILIADO TITULAR Dato…" at bounding box center [401, 68] width 686 height 1294
click at [302, 665] on mat-expansion-panel-header "Aportes y Contribuciones del Afiliado: 27261361154" at bounding box center [401, 680] width 686 height 37
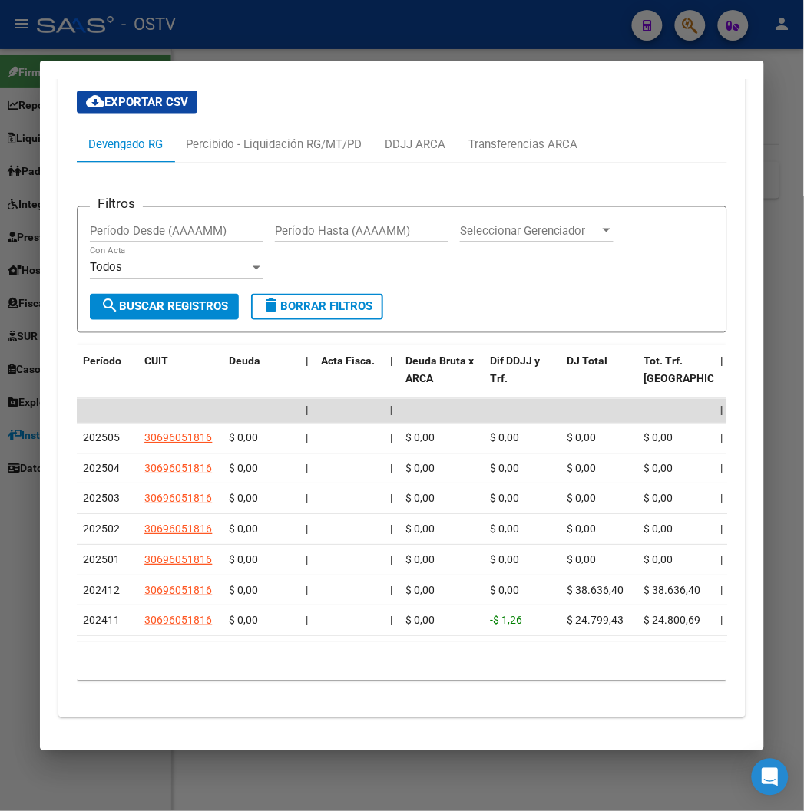
scroll to position [1385, 0]
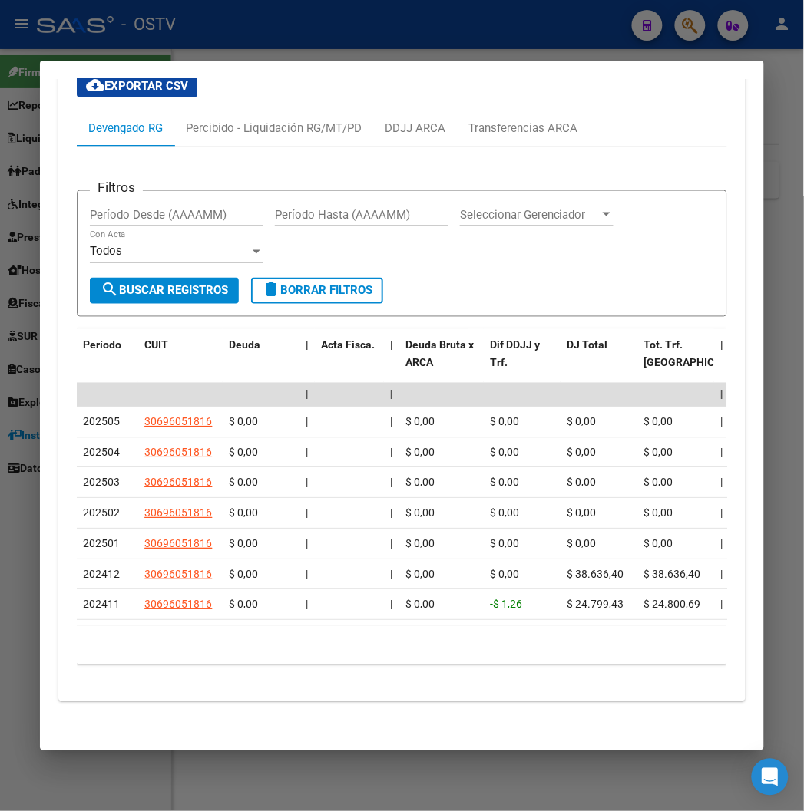
click at [315, 33] on div at bounding box center [402, 405] width 804 height 811
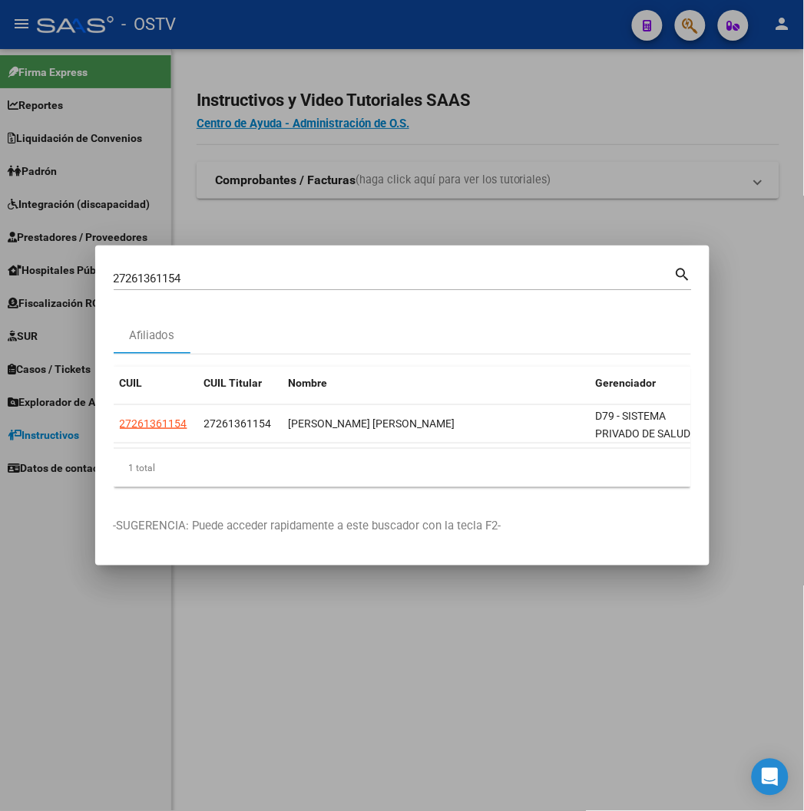
click at [228, 272] on input "27261361154" at bounding box center [394, 279] width 560 height 14
paste input "032845403"
type input "20328454034"
click at [95, 418] on mat-dialog-content "20328454034 Buscar (apellido, dni, cuil, nro traspaso, cuit, obra social) searc…" at bounding box center [402, 382] width 614 height 236
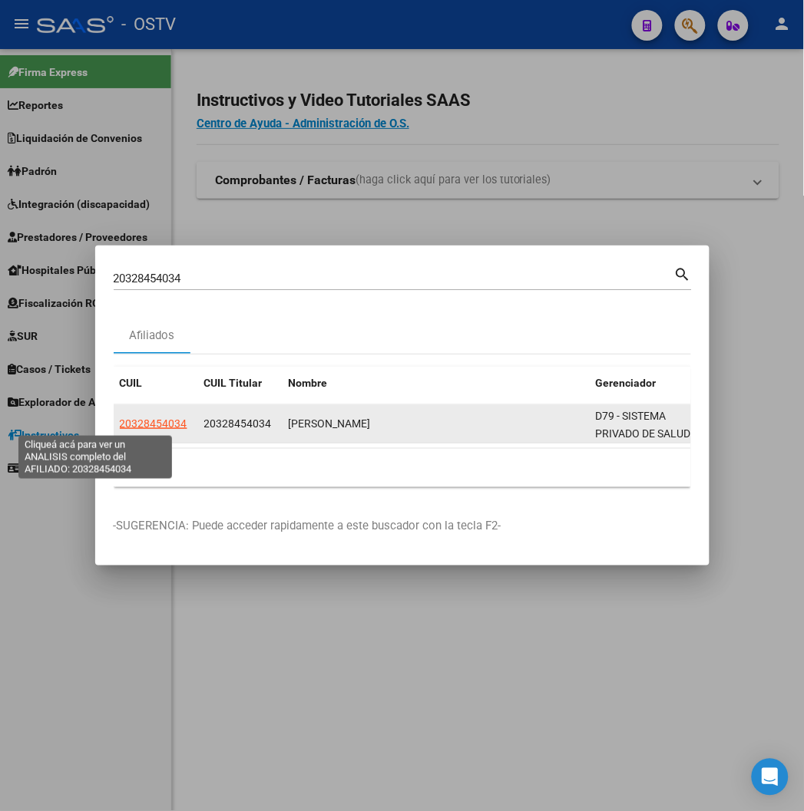
click at [123, 418] on span "20328454034" at bounding box center [154, 424] width 68 height 12
type textarea "20328454034"
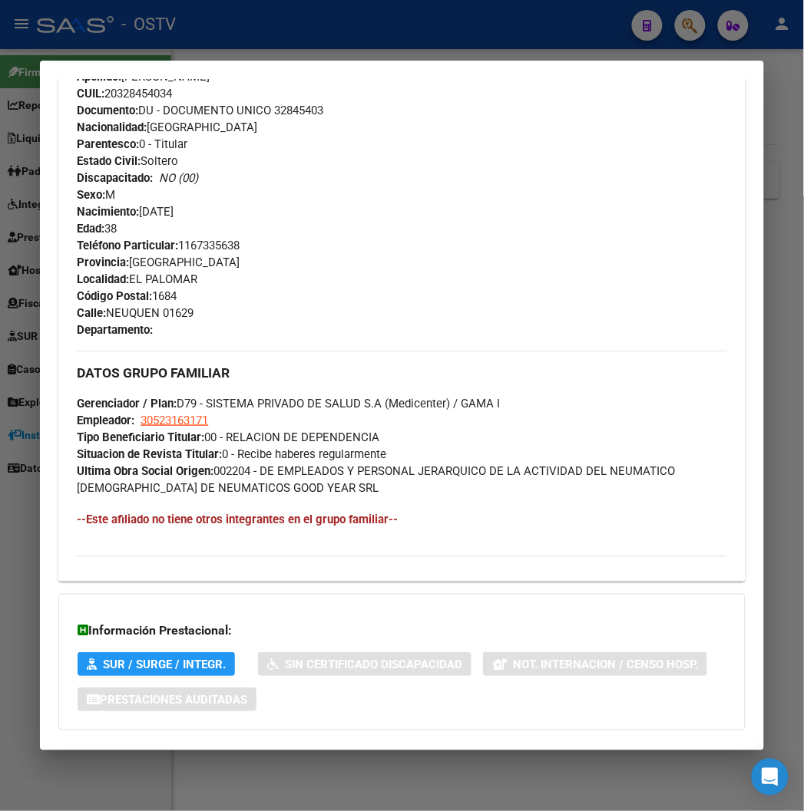
scroll to position [712, 0]
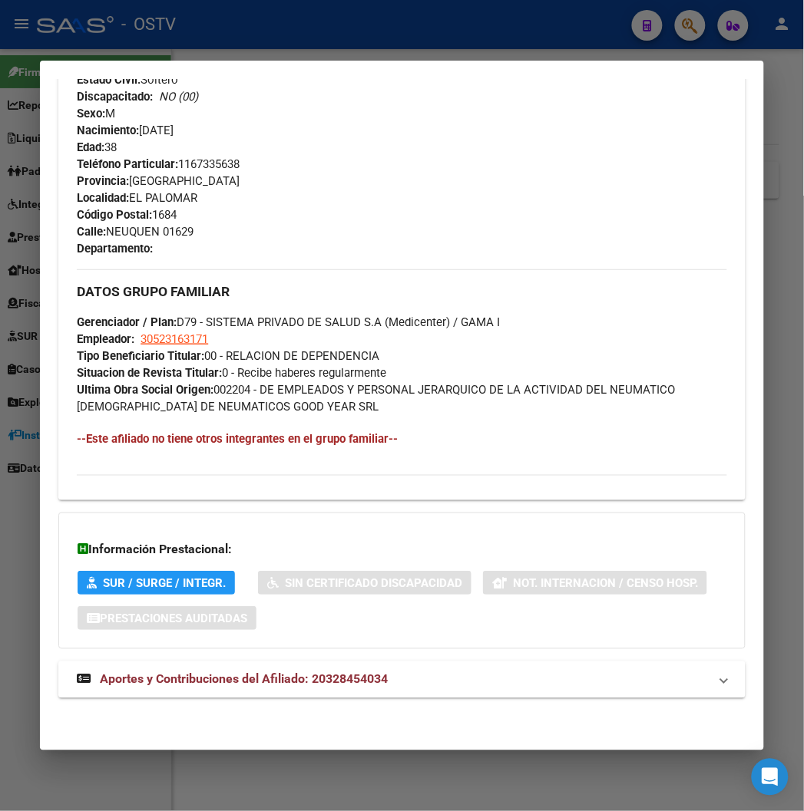
click at [236, 652] on div "DATOS PADRÓN ÁGIL: [PERSON_NAME] | ACTIVO | AFILIADO TITULAR Datos Personales y…" at bounding box center [401, 68] width 686 height 1294
click at [238, 662] on mat-expansion-panel-header "Aportes y Contribuciones del Afiliado: 20328454034" at bounding box center [401, 680] width 686 height 37
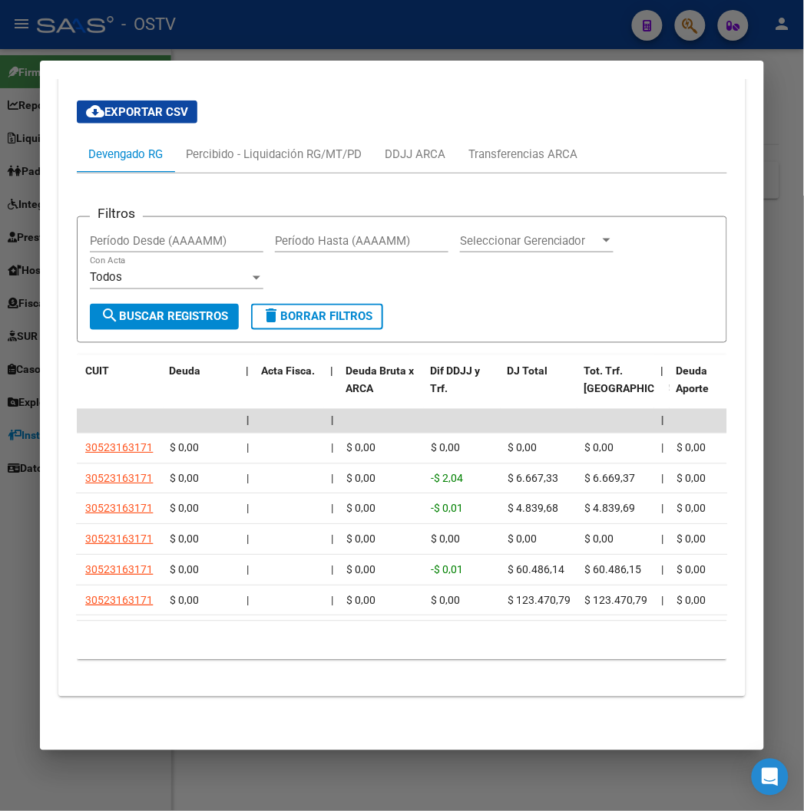
scroll to position [0, 0]
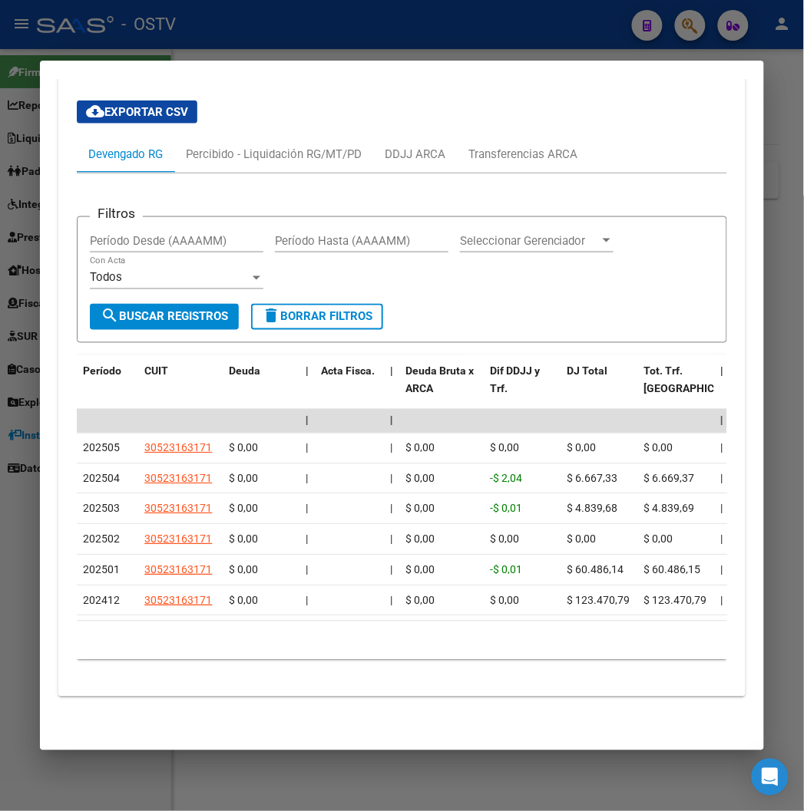
click at [290, 33] on div at bounding box center [402, 405] width 804 height 811
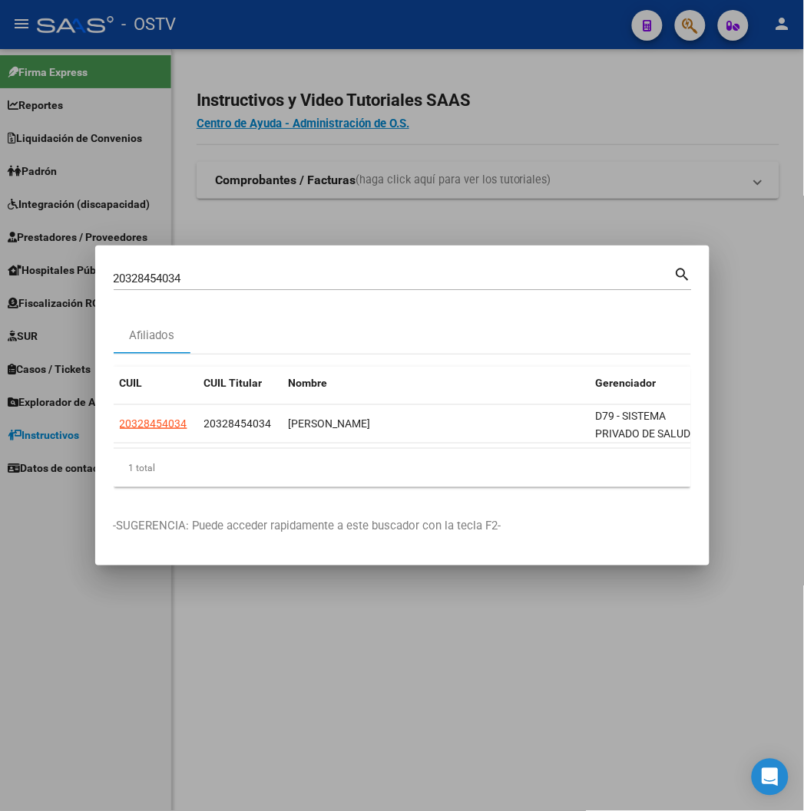
click at [128, 282] on input "20328454034" at bounding box center [394, 279] width 560 height 14
paste input "726136115"
type input "27261361154"
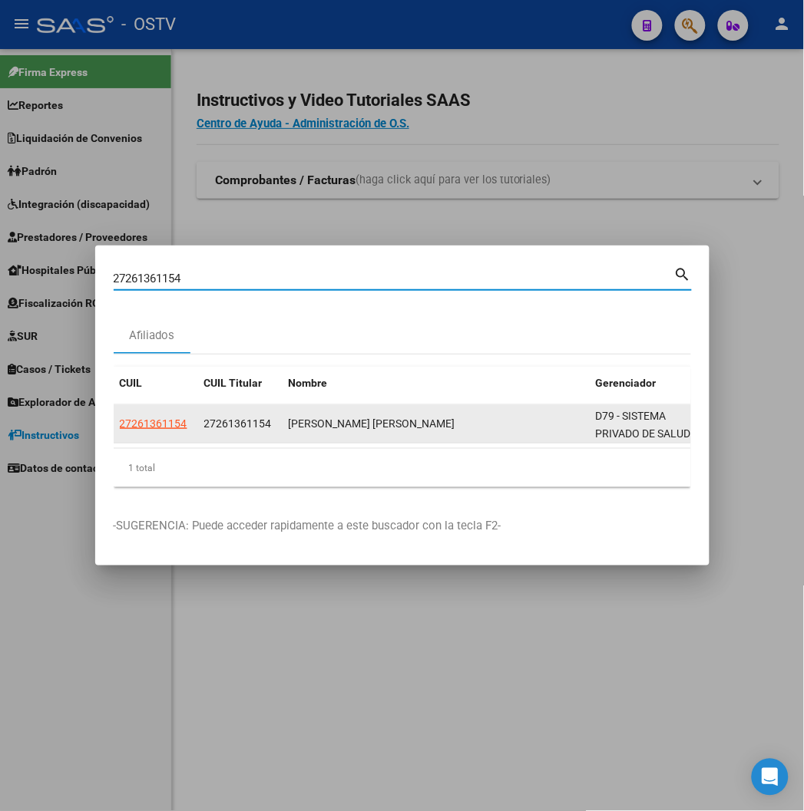
click at [120, 415] on app-link-go-to "27261361154" at bounding box center [154, 424] width 68 height 18
click at [120, 419] on span "27261361154" at bounding box center [154, 424] width 68 height 12
type textarea "27261361154"
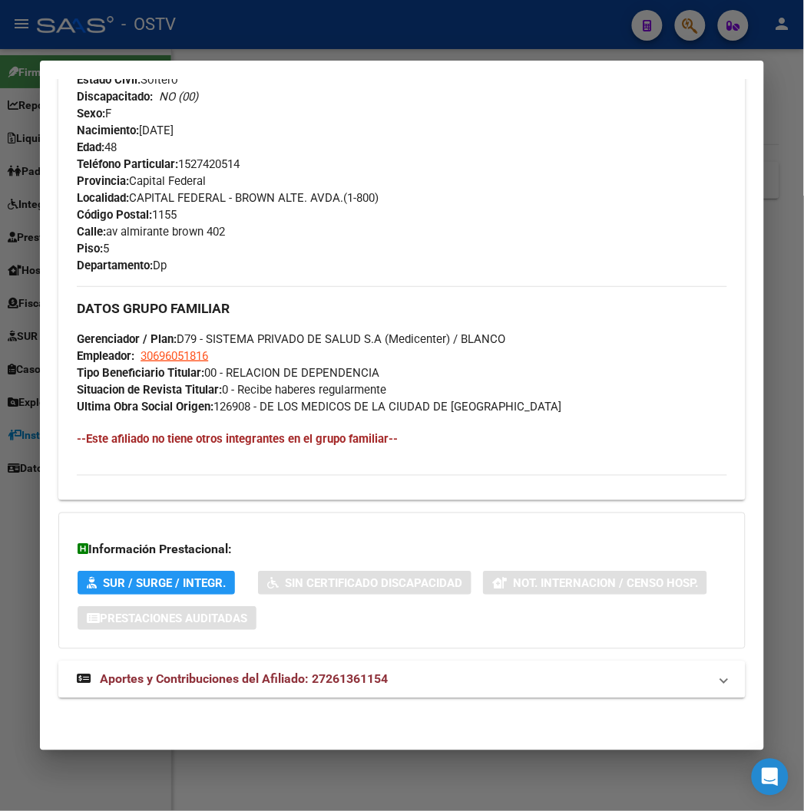
click at [263, 664] on mat-expansion-panel-header "Aportes y Contribuciones del Afiliado: 27261361154" at bounding box center [401, 680] width 686 height 37
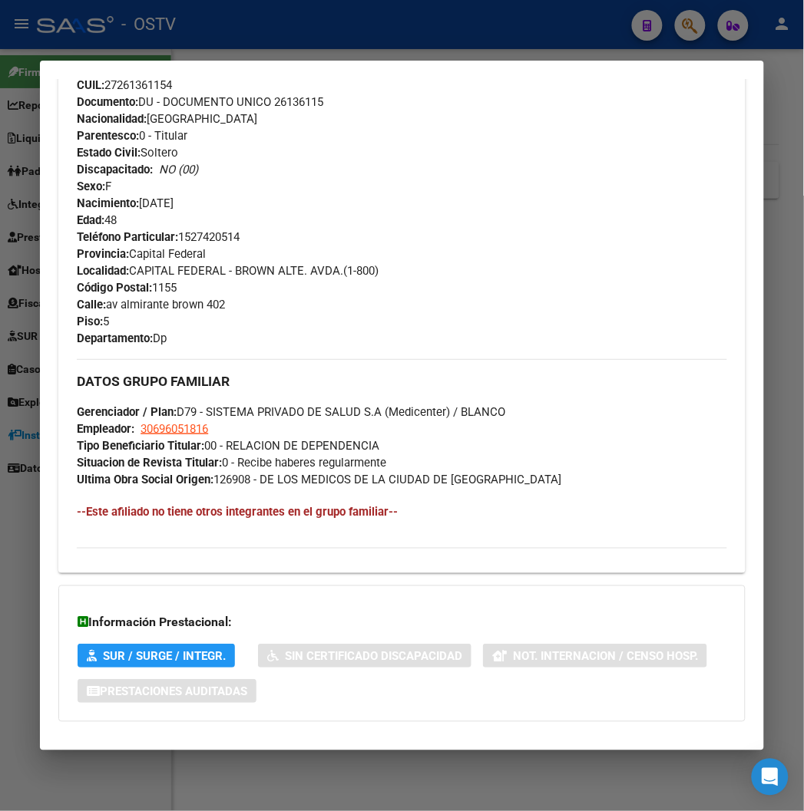
scroll to position [1322, 0]
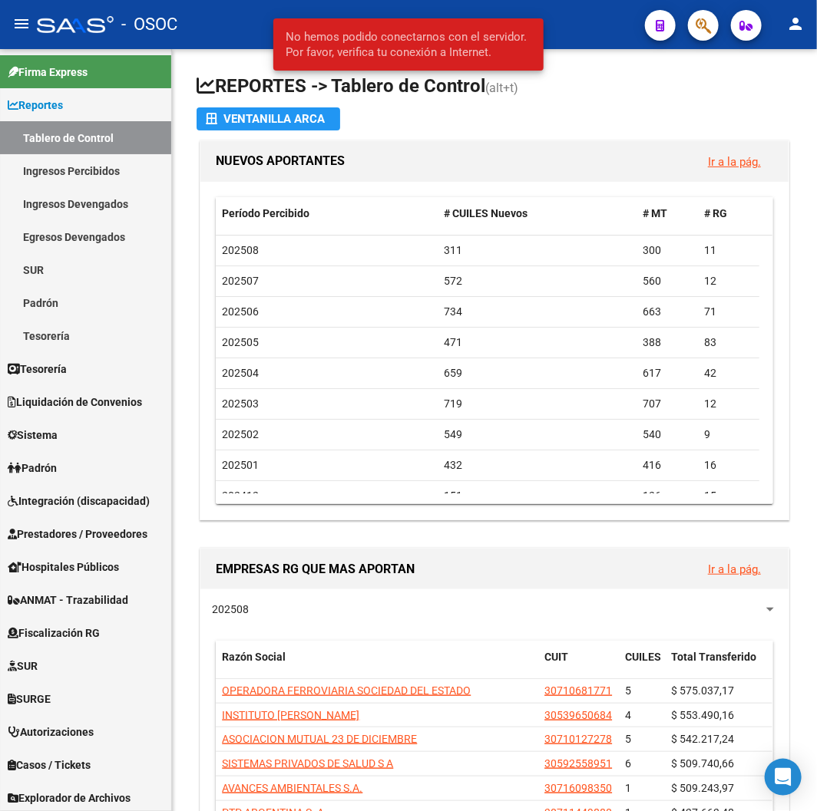
click at [712, 23] on button "button" at bounding box center [703, 25] width 31 height 31
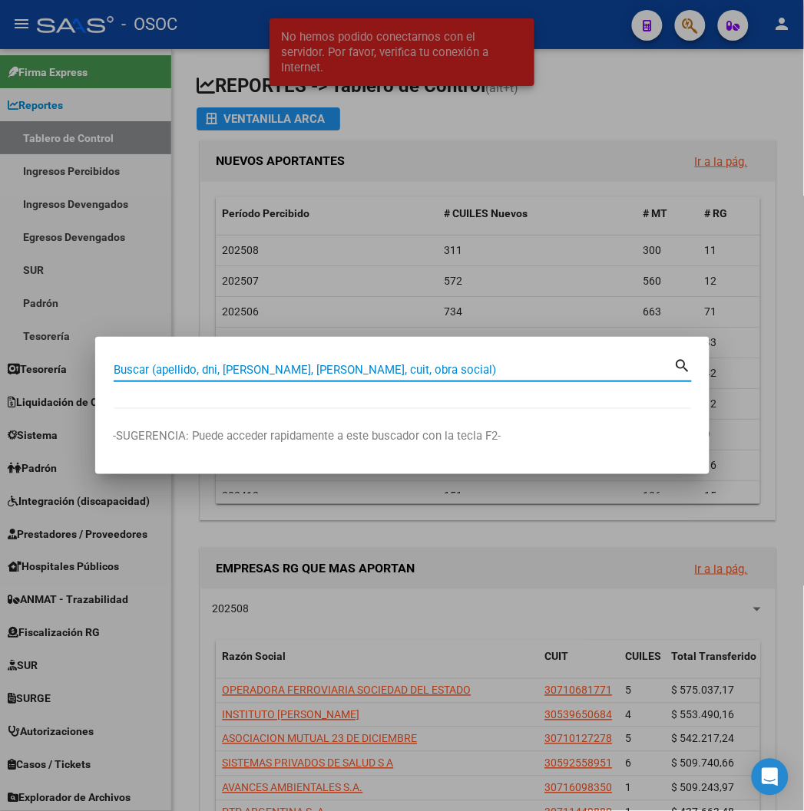
paste input "44209482"
type input "44209482"
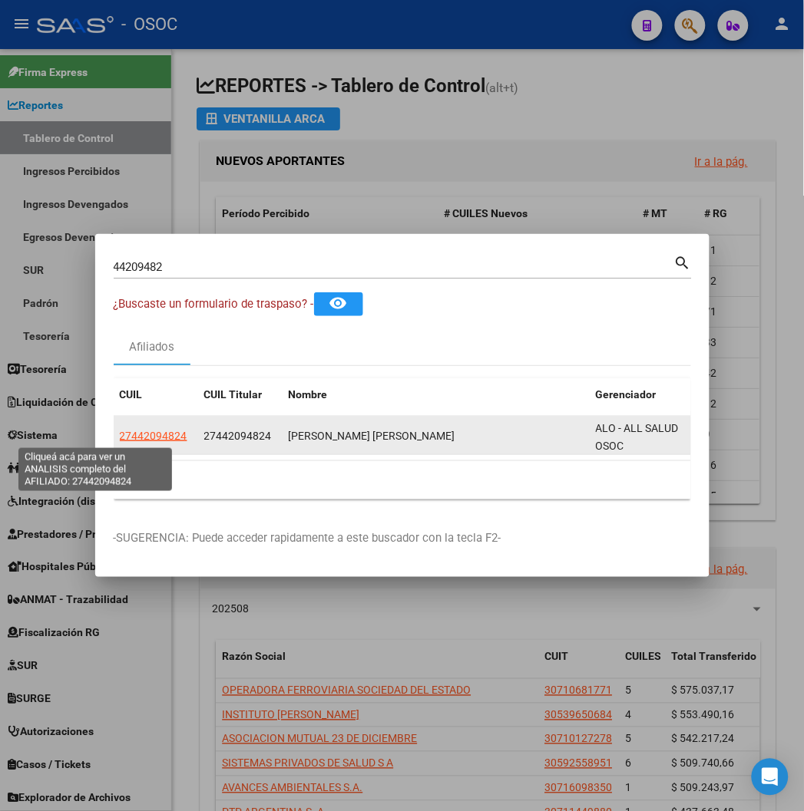
click at [120, 440] on span "27442094824" at bounding box center [154, 436] width 68 height 12
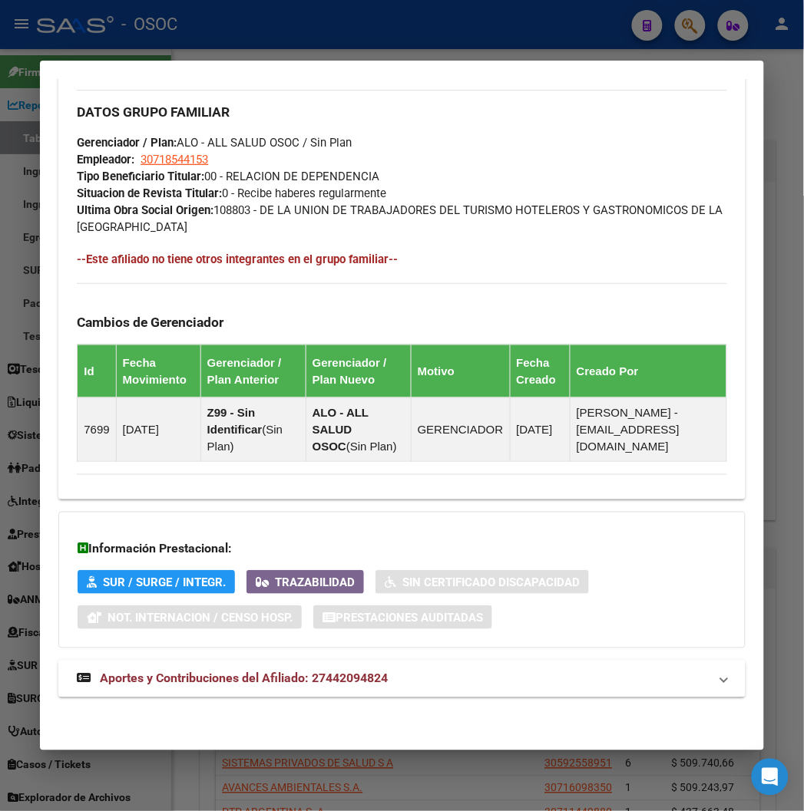
click at [311, 665] on mat-expansion-panel-header "Aportes y Contribuciones del Afiliado: 27442094824" at bounding box center [401, 679] width 686 height 37
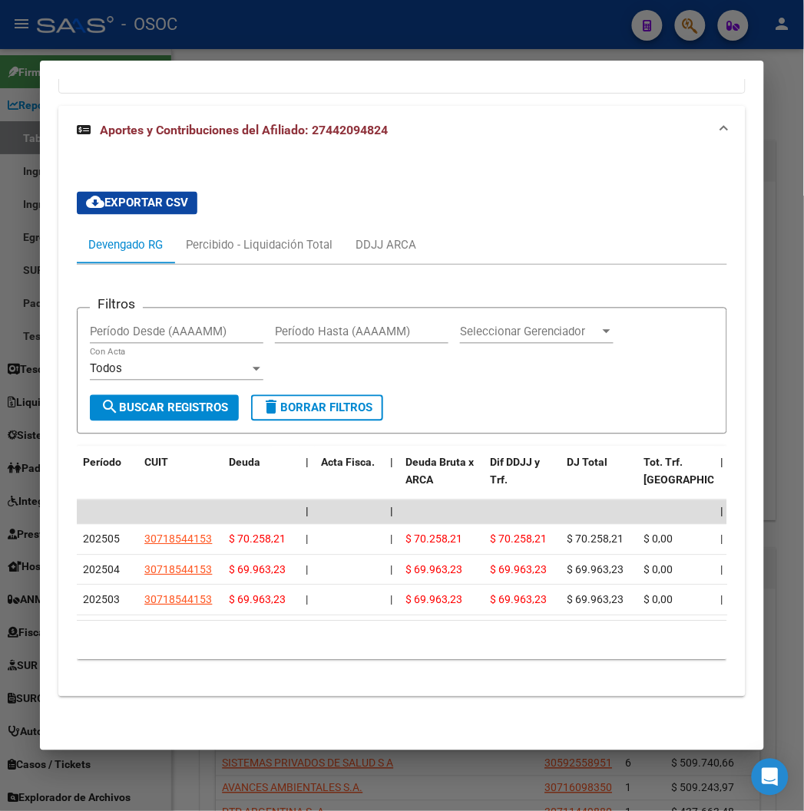
scroll to position [1478, 0]
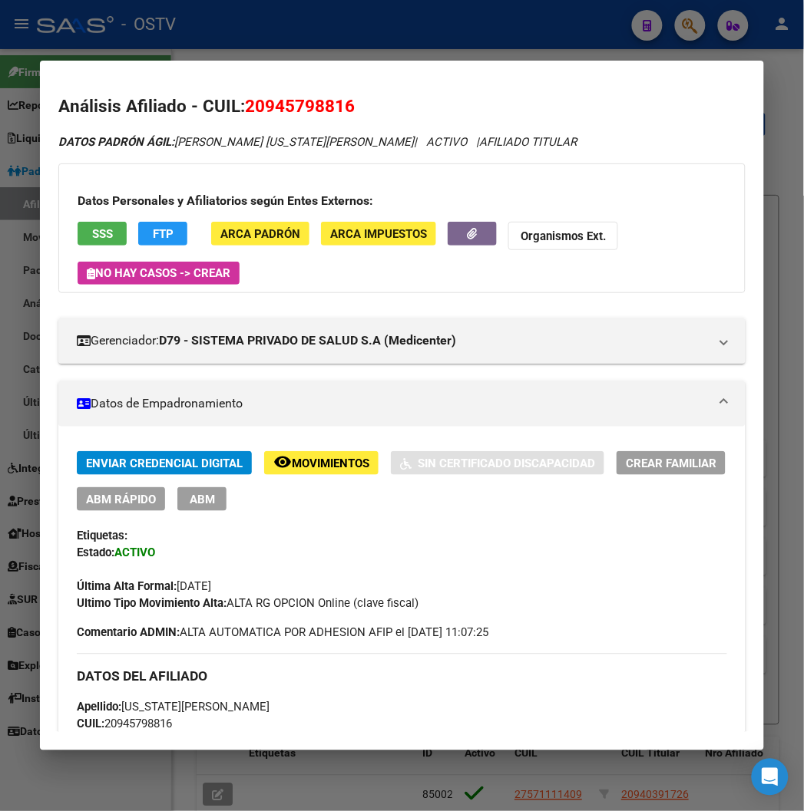
scroll to position [1469, 0]
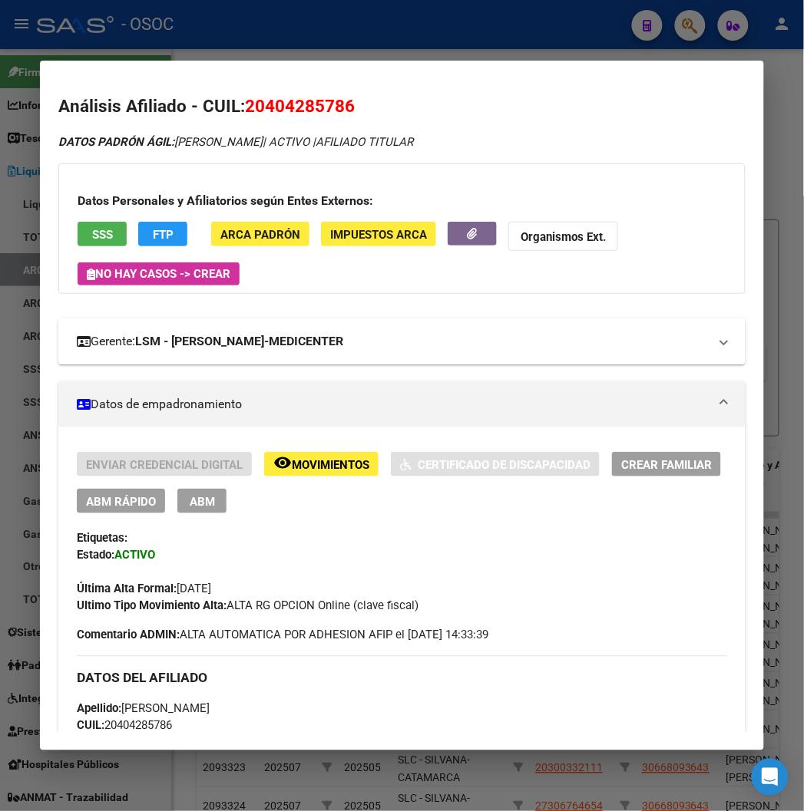
click at [267, 319] on mat-expansion-panel-header "Gerente: LSM - [PERSON_NAME]-MEDICENTER" at bounding box center [401, 342] width 686 height 46
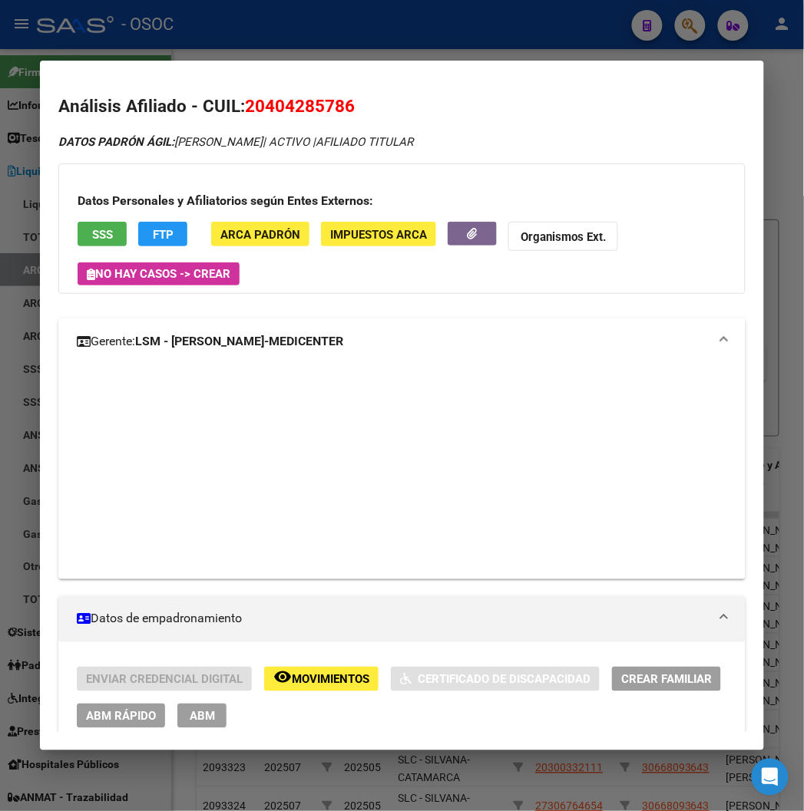
scroll to position [223, 0]
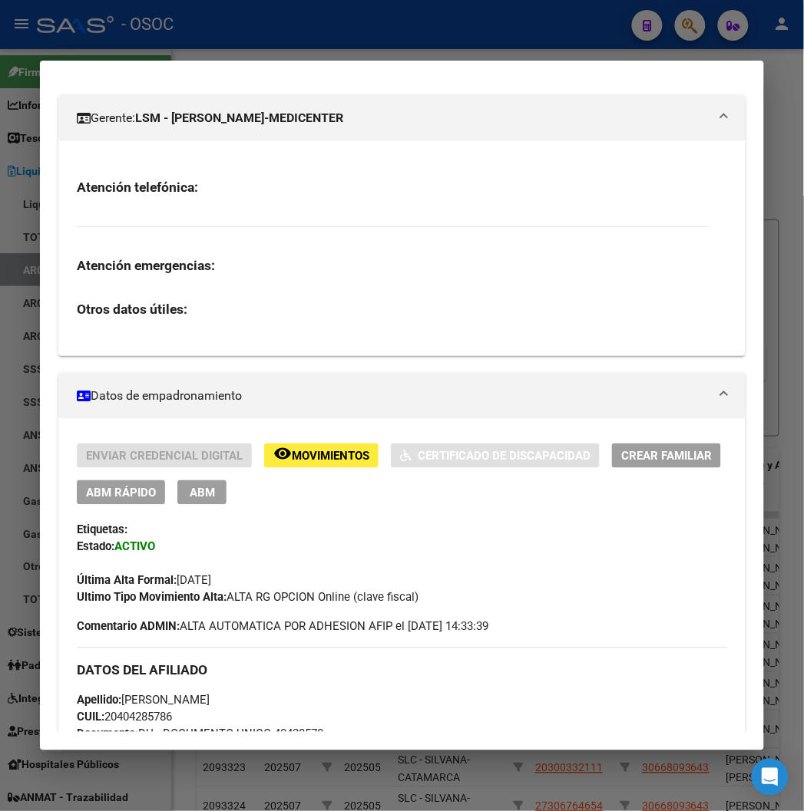
click at [286, 26] on div at bounding box center [402, 405] width 804 height 811
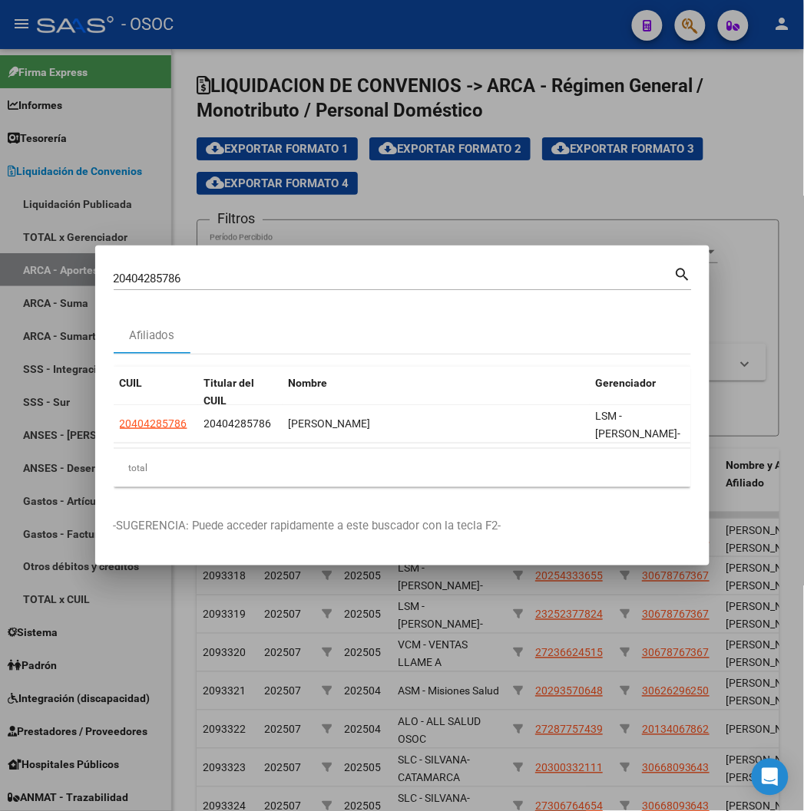
click at [115, 285] on input "20404285786" at bounding box center [394, 279] width 560 height 14
paste input "258048742"
type input "20258048742"
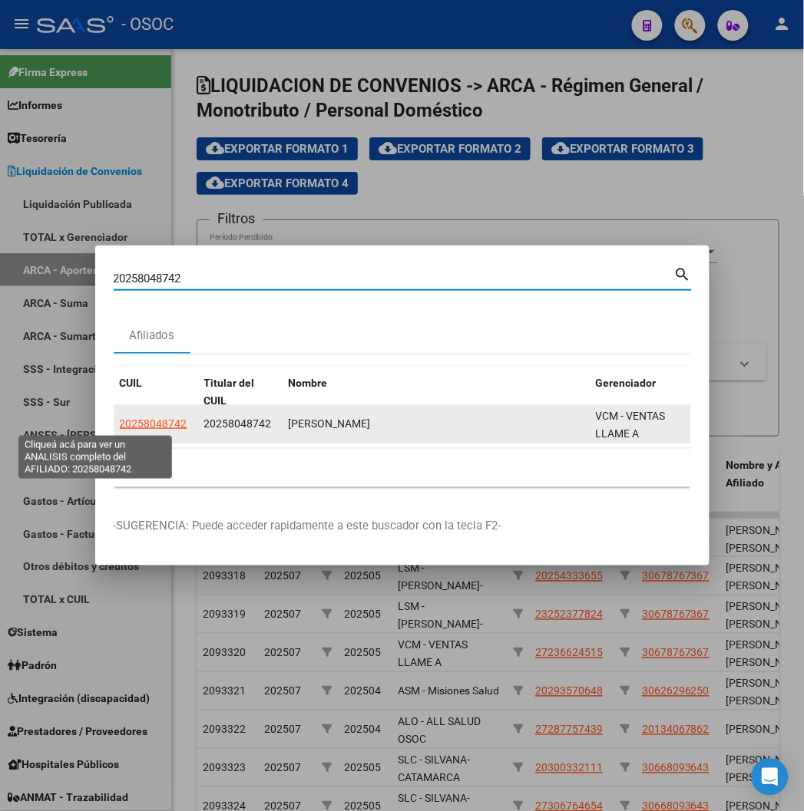
click at [120, 420] on font "20258048742" at bounding box center [154, 424] width 68 height 12
type textarea "20258048742"
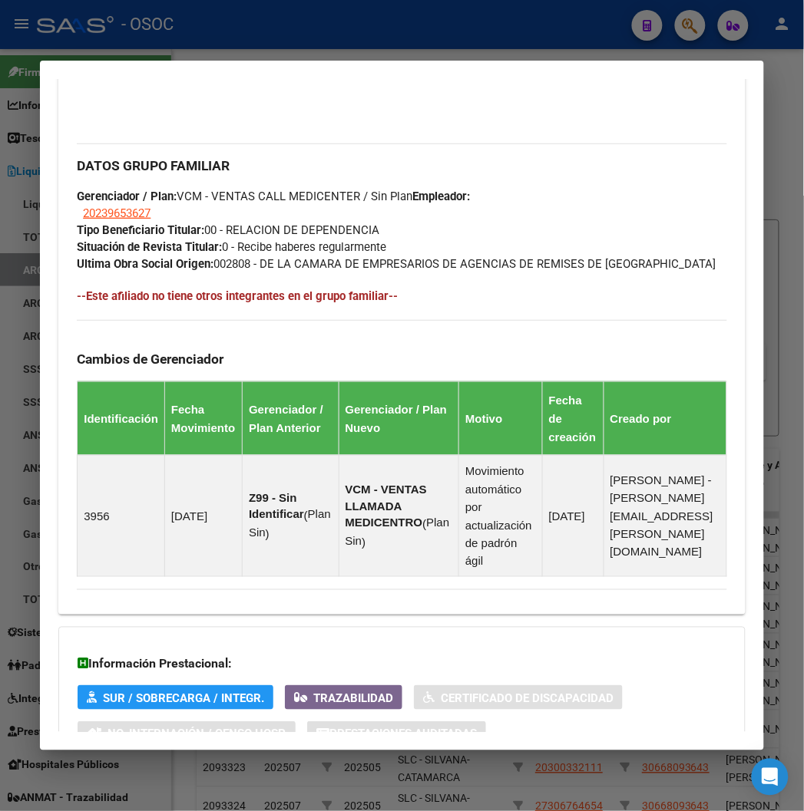
scroll to position [969, 0]
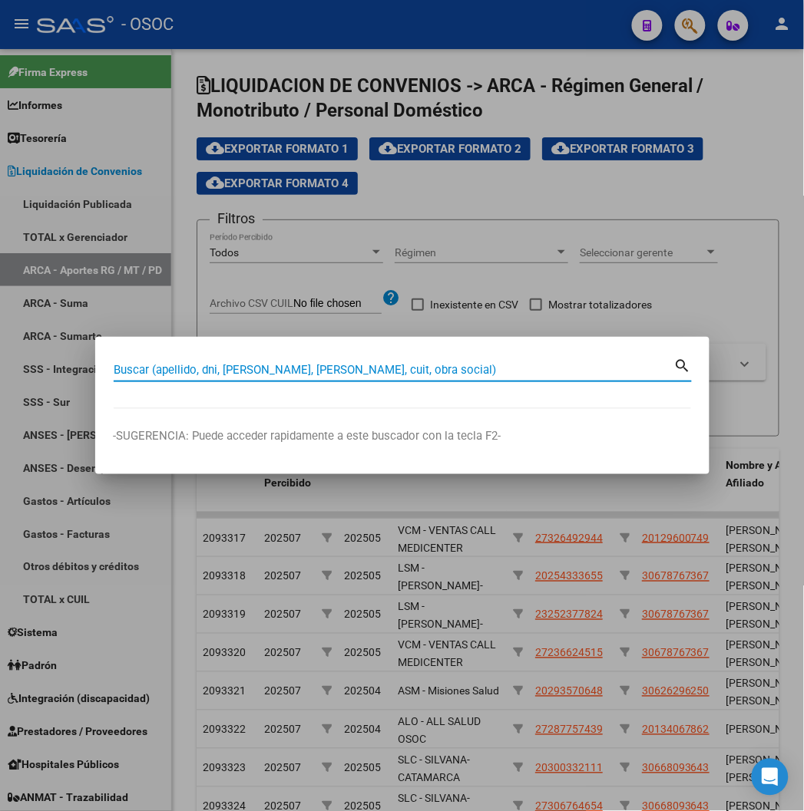
paste input "20258048742"
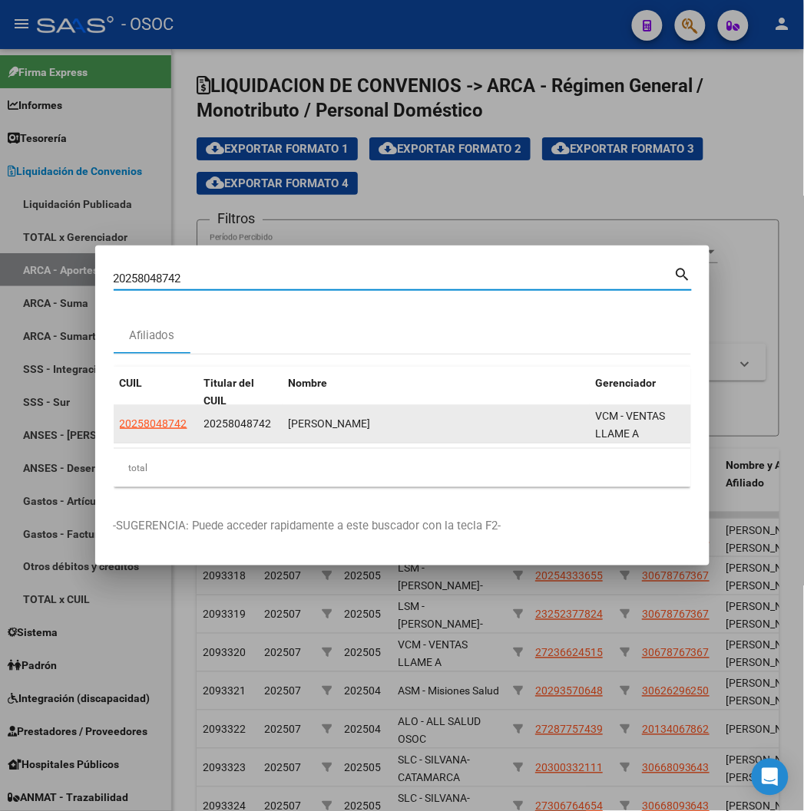
click at [120, 431] on app-link-go-to "20258048742" at bounding box center [154, 424] width 68 height 18
click at [120, 420] on font "20258048742" at bounding box center [154, 424] width 68 height 12
copy font "20258048742"
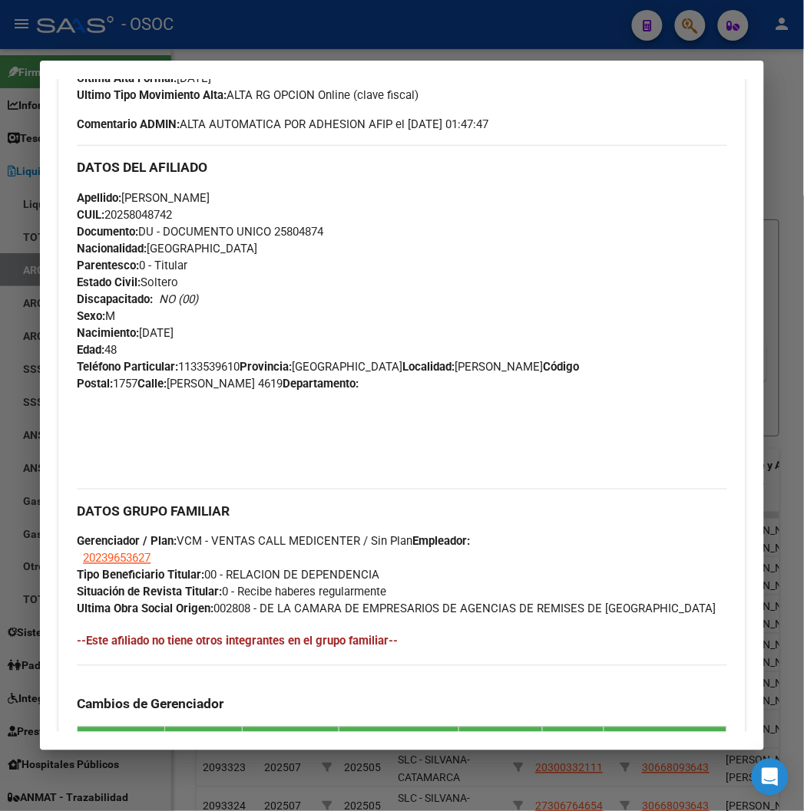
scroll to position [969, 0]
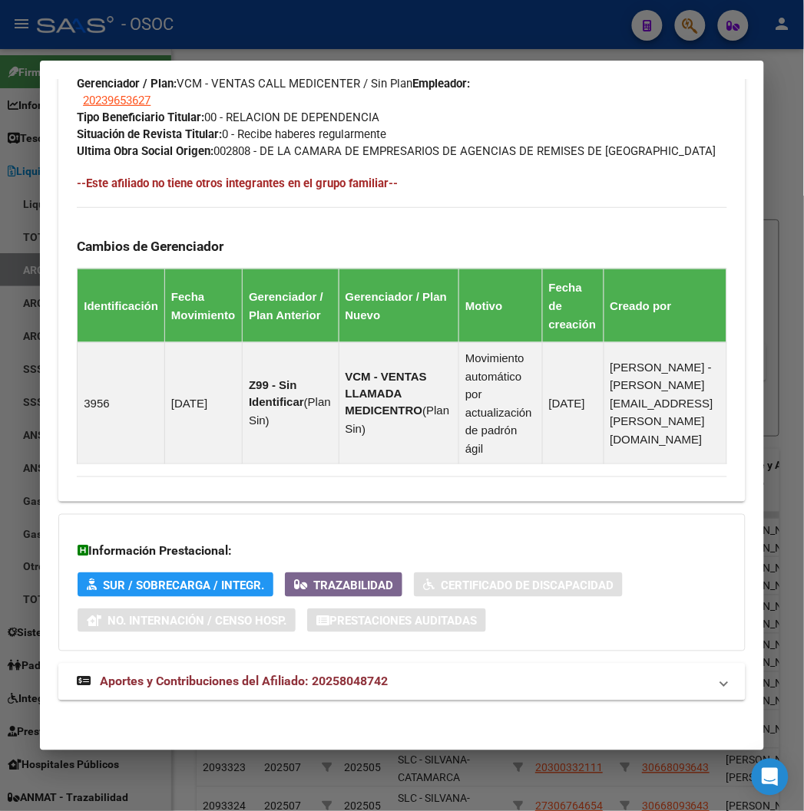
click at [225, 681] on font "Aportes y Contribuciones del Afiliado: 20258048742" at bounding box center [244, 682] width 288 height 15
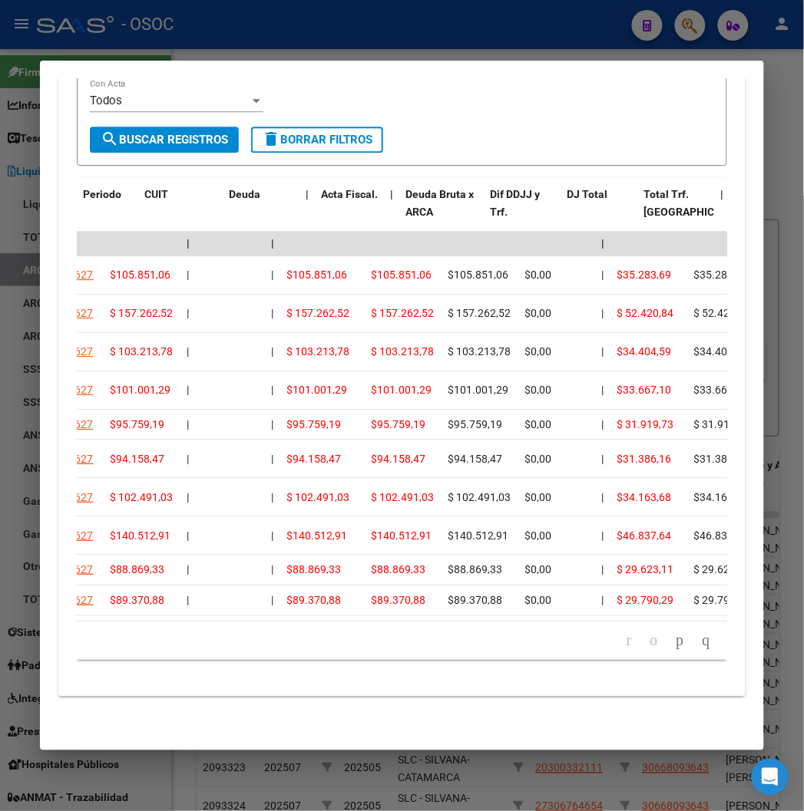
scroll to position [0, 0]
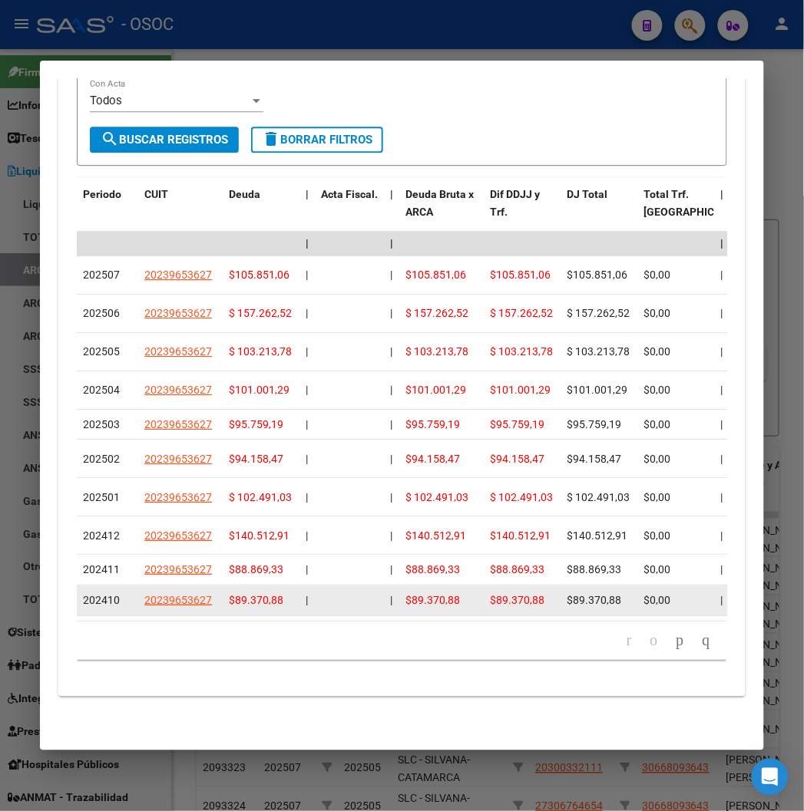
click at [87, 594] on font "202410" at bounding box center [101, 600] width 37 height 12
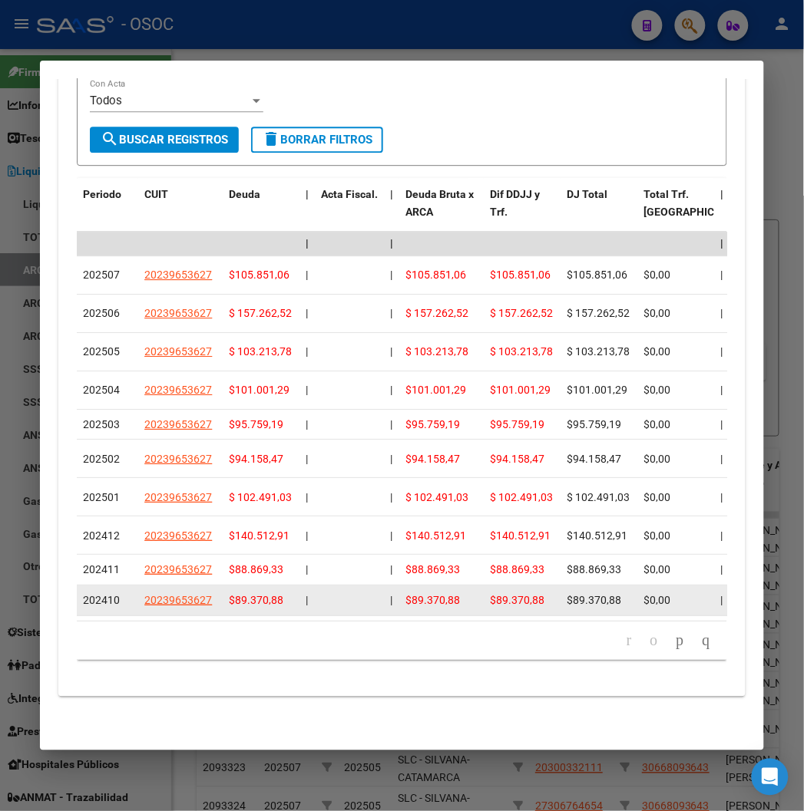
click at [87, 594] on font "202410" at bounding box center [101, 600] width 37 height 12
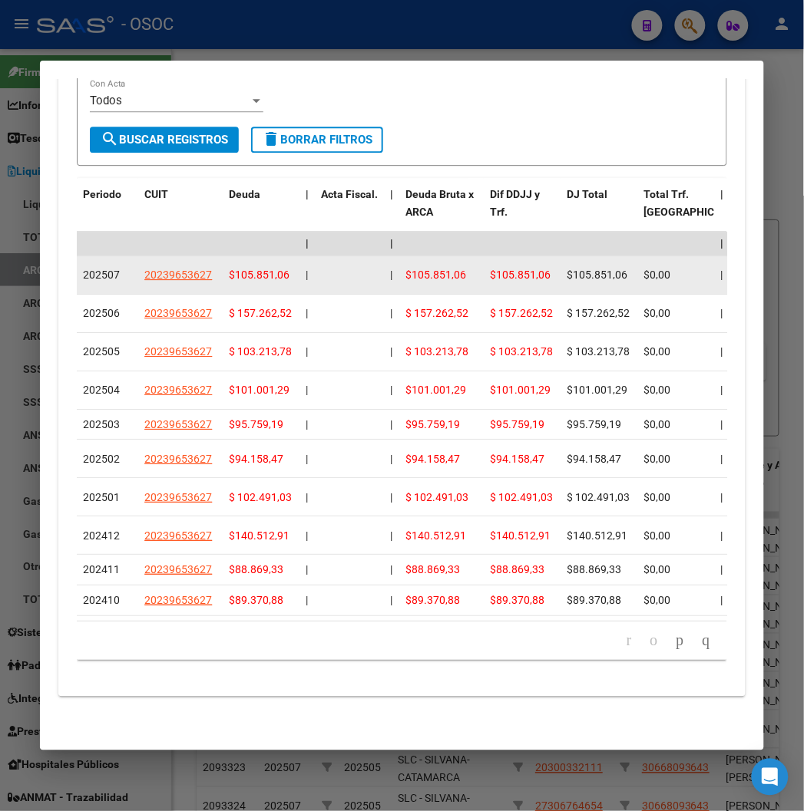
click at [83, 269] on font "202507" at bounding box center [101, 275] width 37 height 12
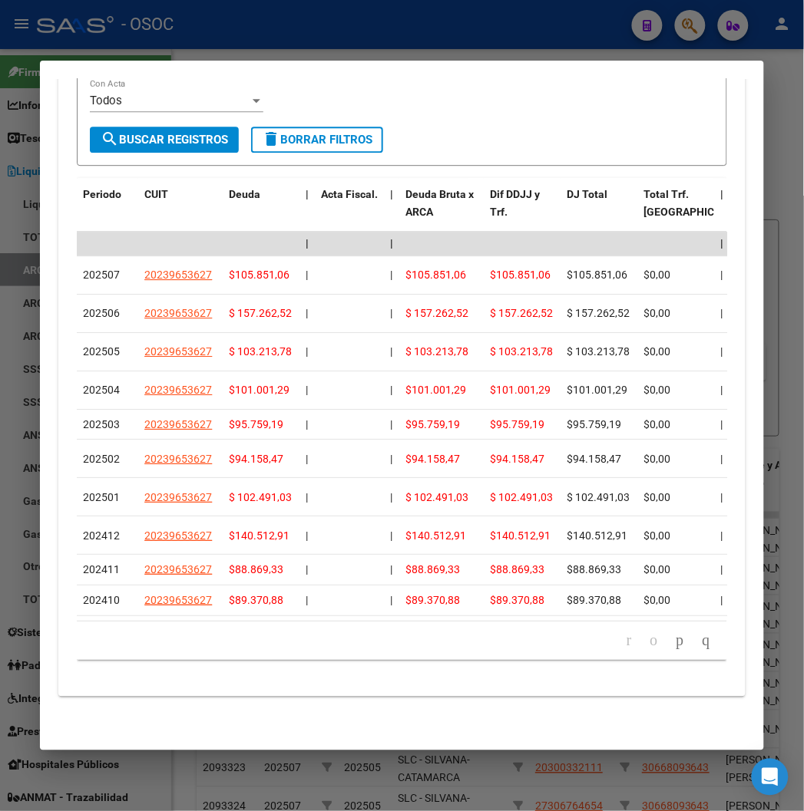
drag, startPoint x: 160, startPoint y: 622, endPoint x: 216, endPoint y: 626, distance: 56.2
click at [216, 626] on div "Periodo CUIT Deuda | Acta Fiscal. | Deuda Bruta x ARCA Dif DDJJ y Trf. DJ Total…" at bounding box center [401, 419] width 649 height 482
click at [276, 33] on div at bounding box center [402, 405] width 804 height 811
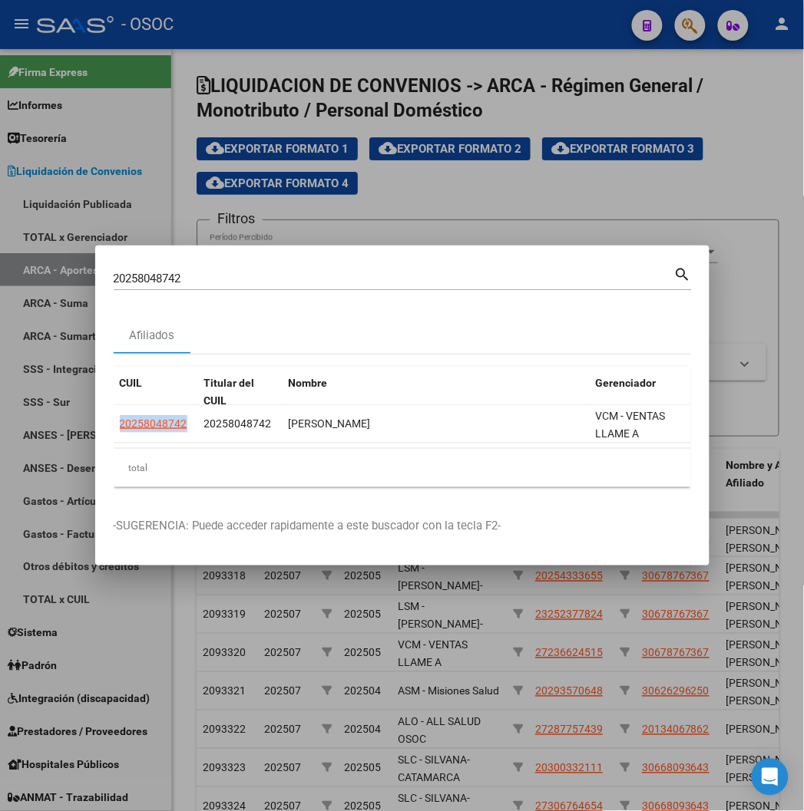
click at [160, 275] on input "20258048742" at bounding box center [394, 279] width 560 height 14
paste input "318247138"
type input "20318247138"
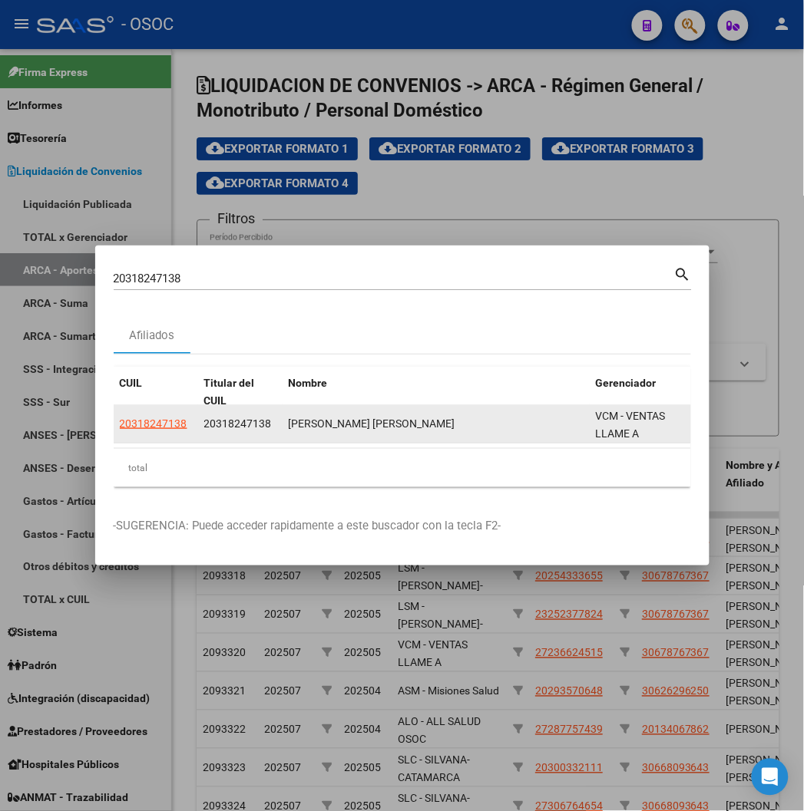
click at [120, 432] on app-link-go-to "20318247138" at bounding box center [154, 424] width 68 height 18
click at [120, 424] on font "20318247138" at bounding box center [154, 424] width 68 height 12
type textarea "20318247138"
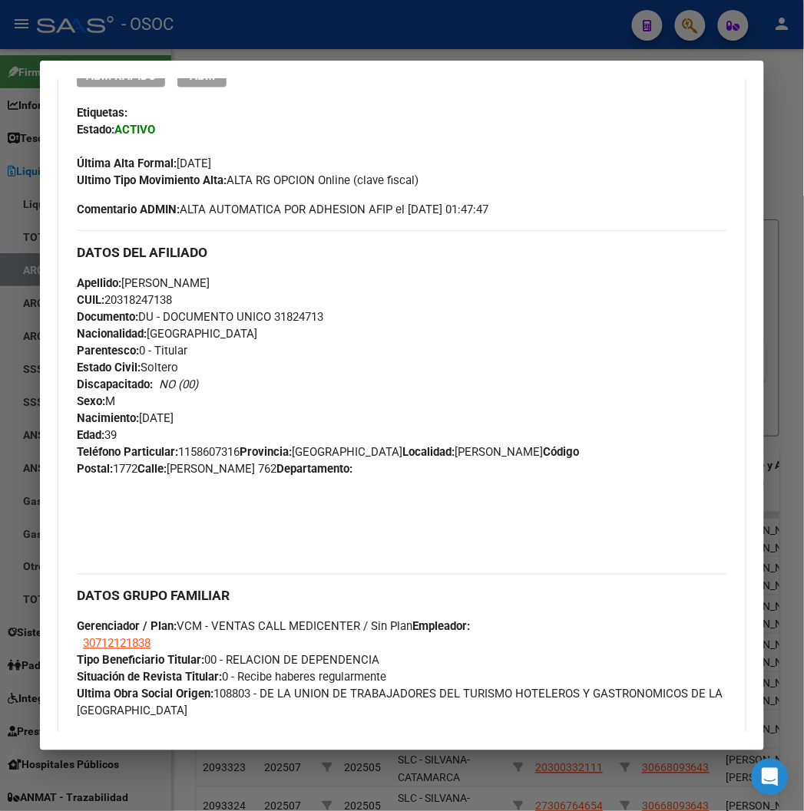
scroll to position [986, 0]
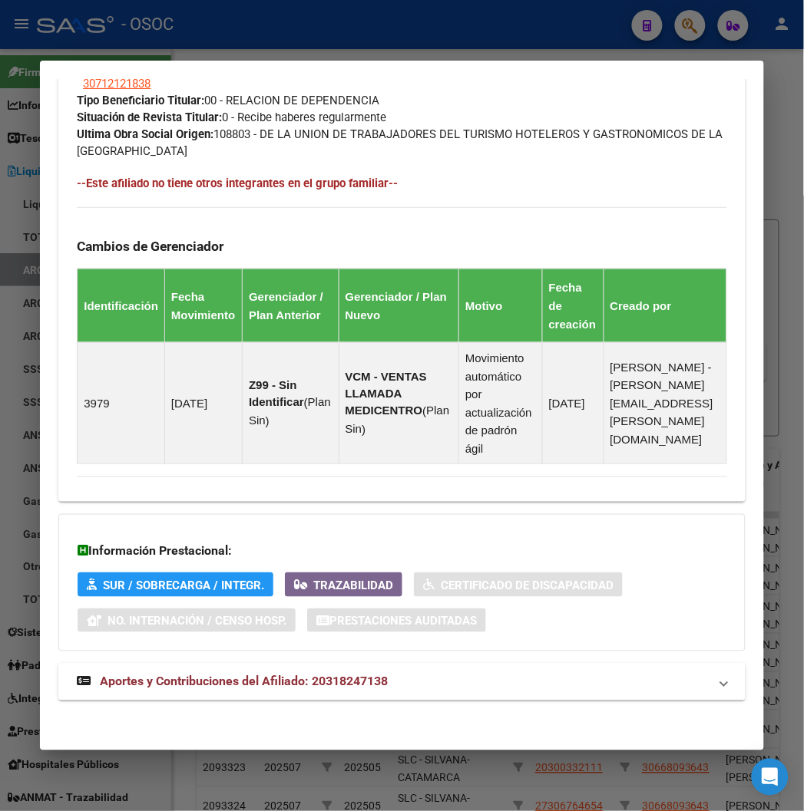
click at [193, 675] on font "Aportes y Contribuciones del Afiliado: 20318247138" at bounding box center [244, 682] width 288 height 15
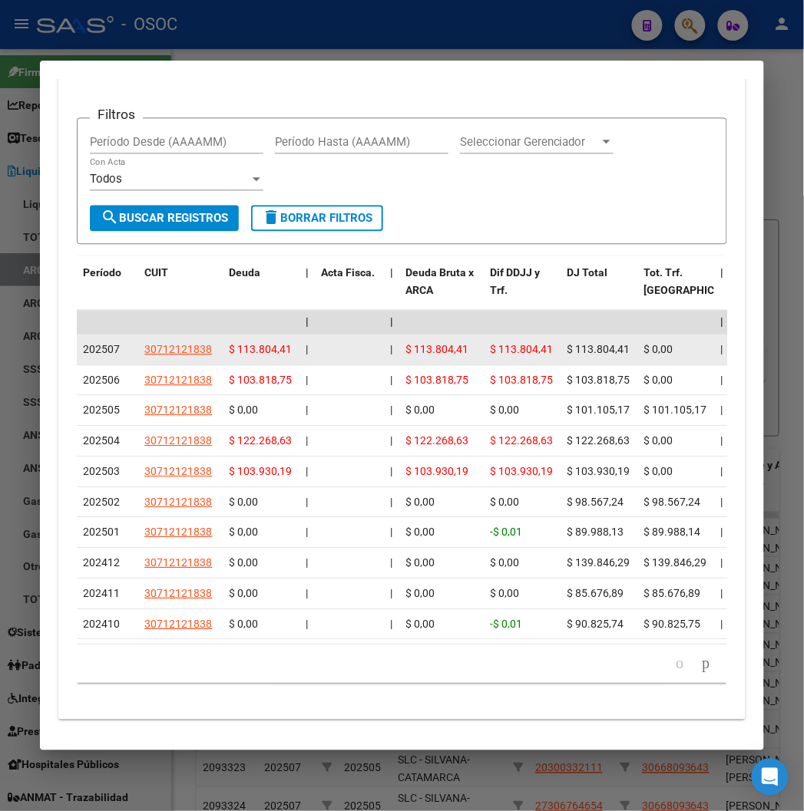
scroll to position [1697, 0]
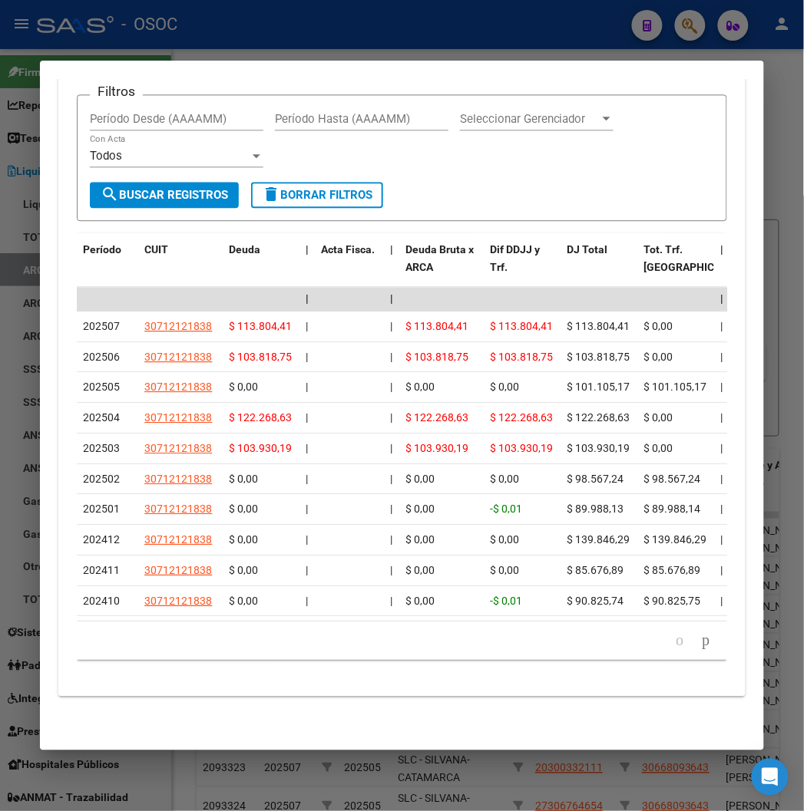
click at [395, 25] on div at bounding box center [402, 405] width 804 height 811
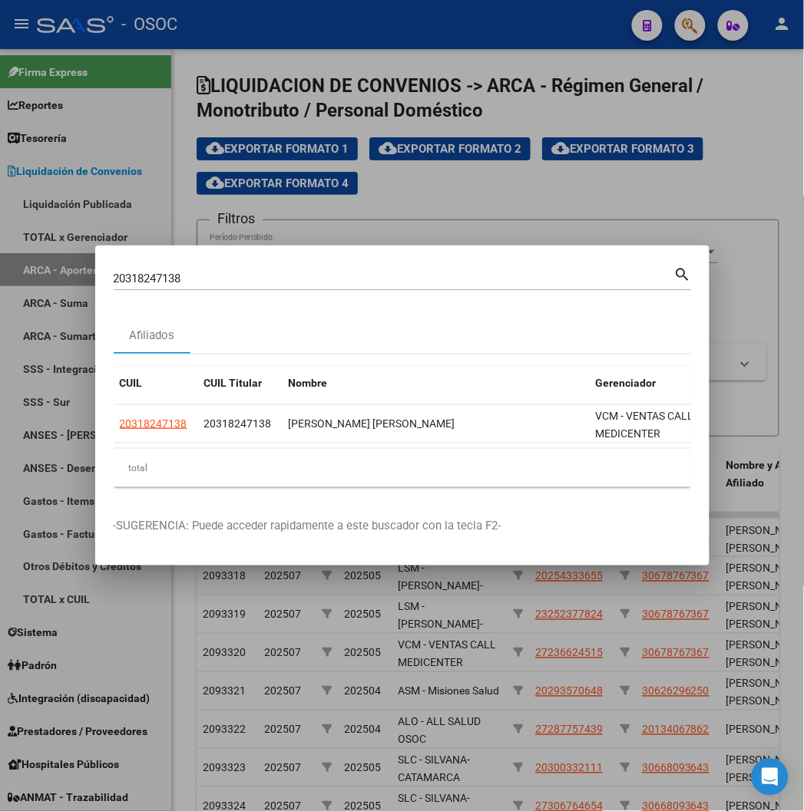
click at [117, 287] on div "20318247138 Buscar (apellido, dni, cuil, nro traspaso, cuit, obra social)" at bounding box center [394, 278] width 560 height 23
click at [117, 282] on input "20318247138" at bounding box center [394, 279] width 560 height 14
paste input "32770808"
type input "32770808"
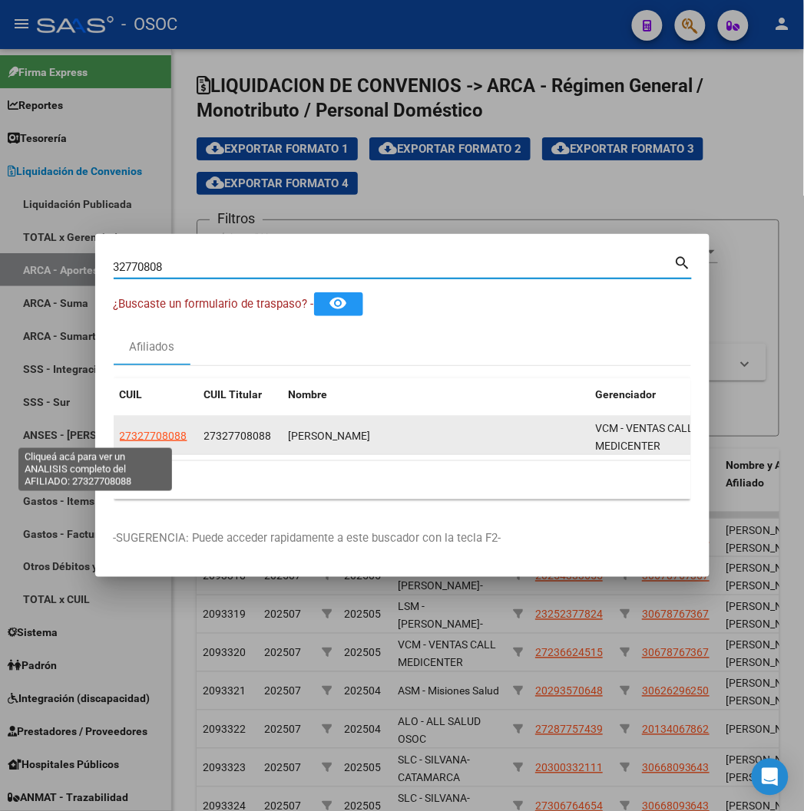
click at [120, 430] on span "27327708088" at bounding box center [154, 436] width 68 height 12
type textarea "27327708088"
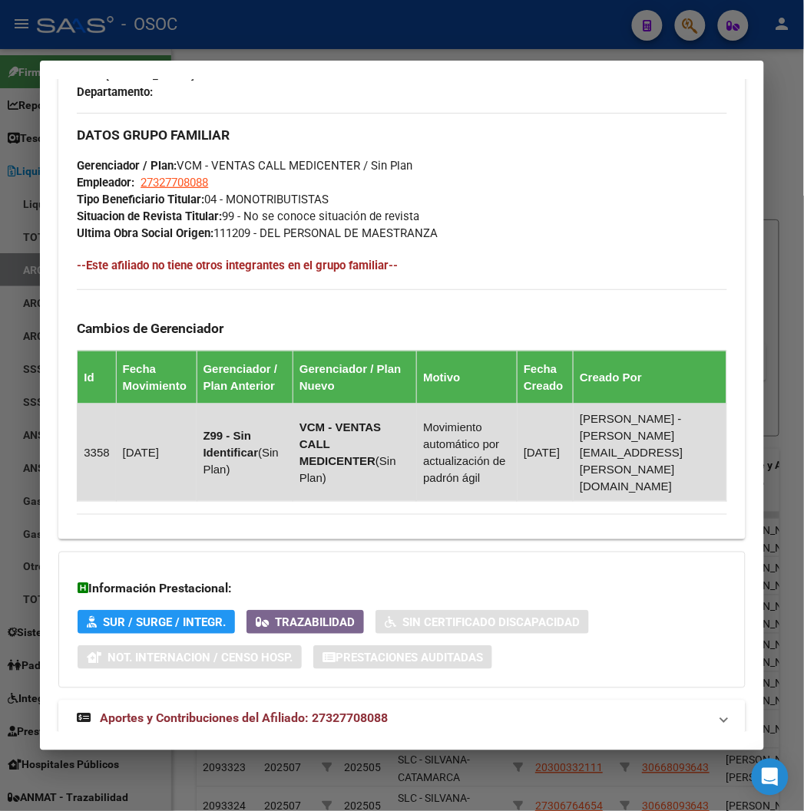
scroll to position [876, 0]
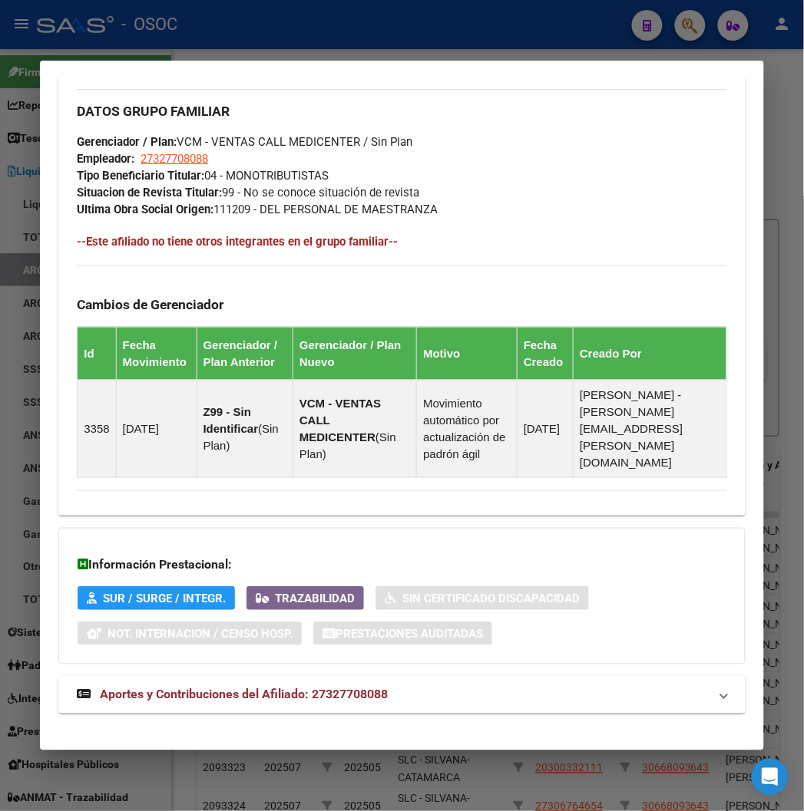
click at [188, 688] on strong "Aportes y Contribuciones del Afiliado: 27327708088" at bounding box center [232, 695] width 311 height 18
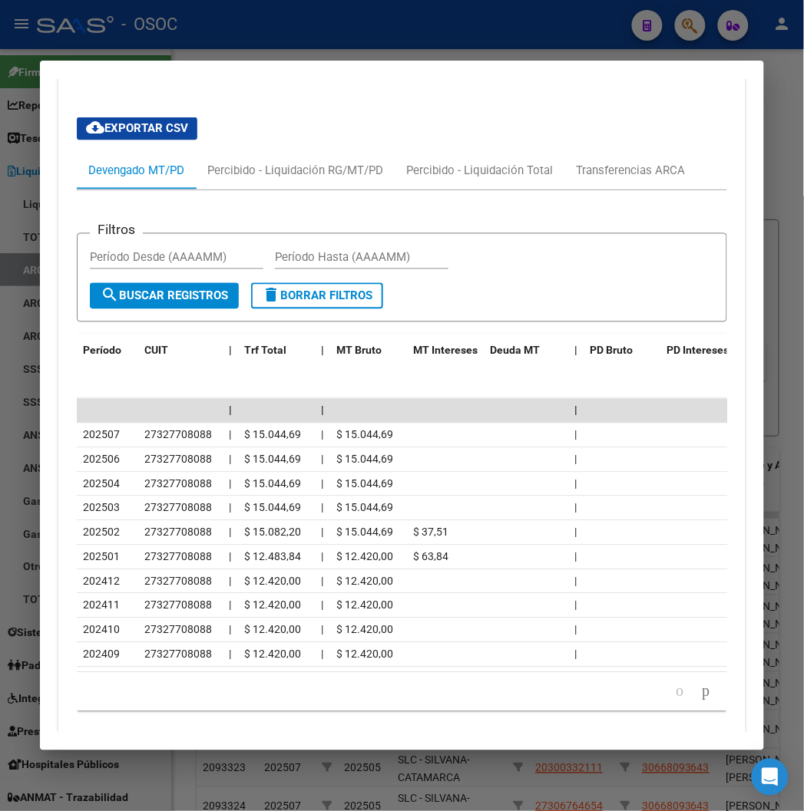
scroll to position [924, 0]
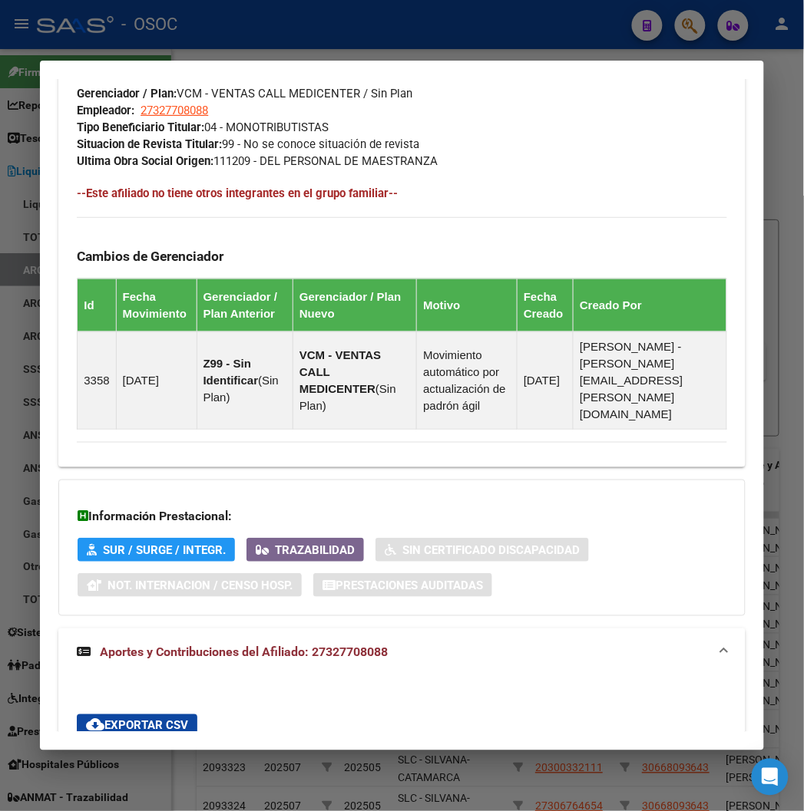
click at [254, 25] on div at bounding box center [402, 405] width 804 height 811
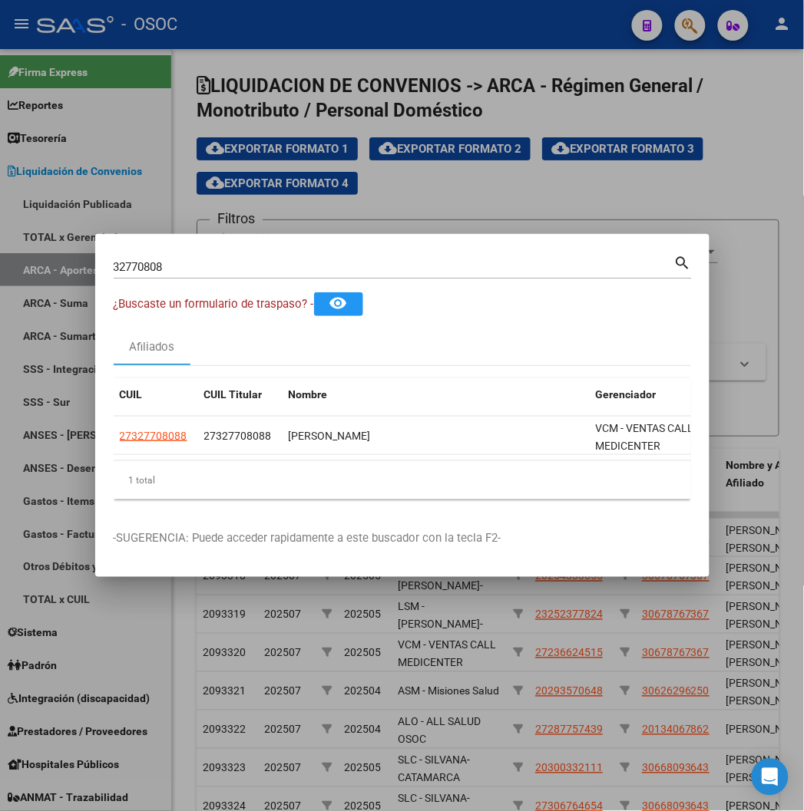
click at [114, 281] on div "32770808 Buscar (apellido, dni, cuil, nro traspaso, cuit, obra social) search" at bounding box center [403, 273] width 578 height 41
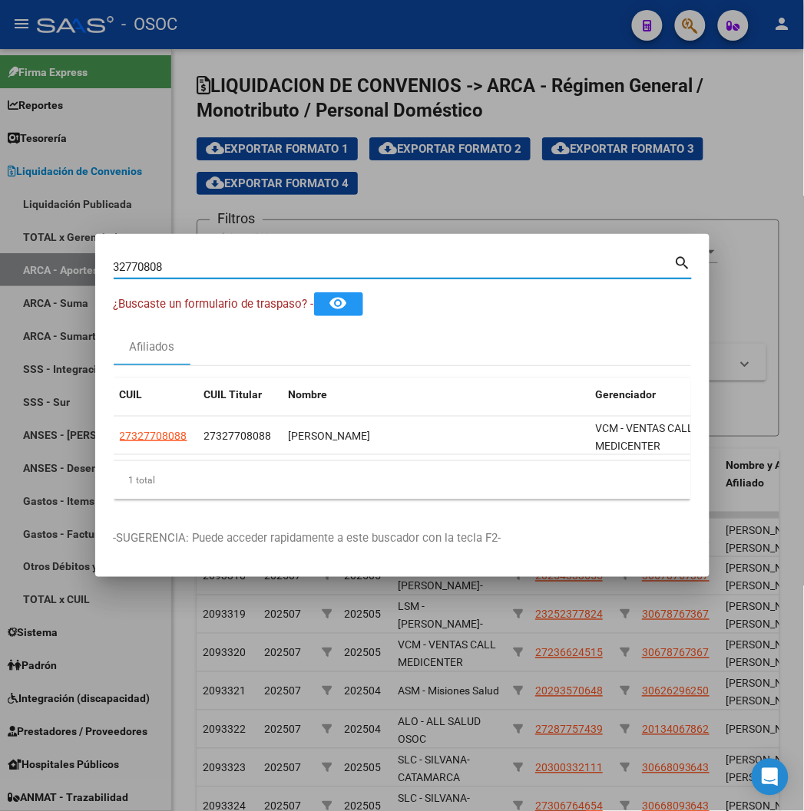
click at [114, 269] on input "32770808" at bounding box center [394, 267] width 560 height 14
paste input "20323866237"
type input "20323866237"
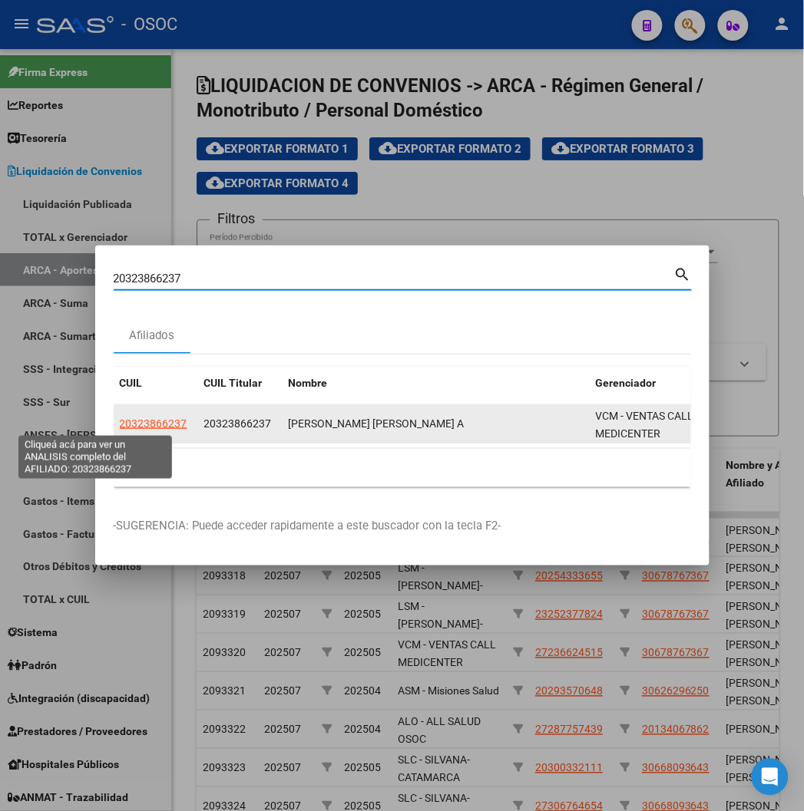
click at [120, 421] on span "20323866237" at bounding box center [154, 424] width 68 height 12
type textarea "20323866237"
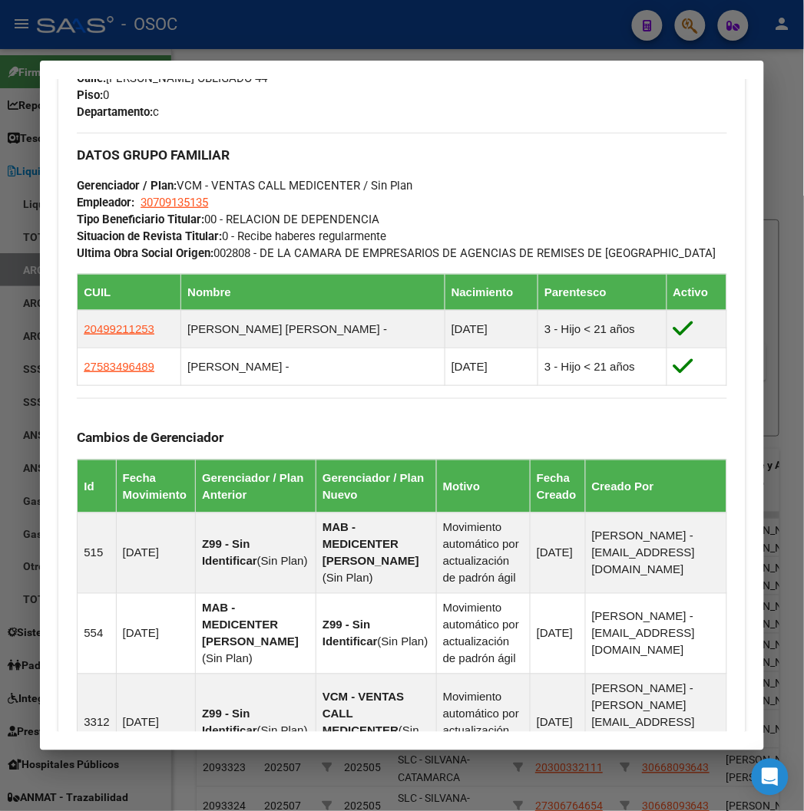
scroll to position [1114, 0]
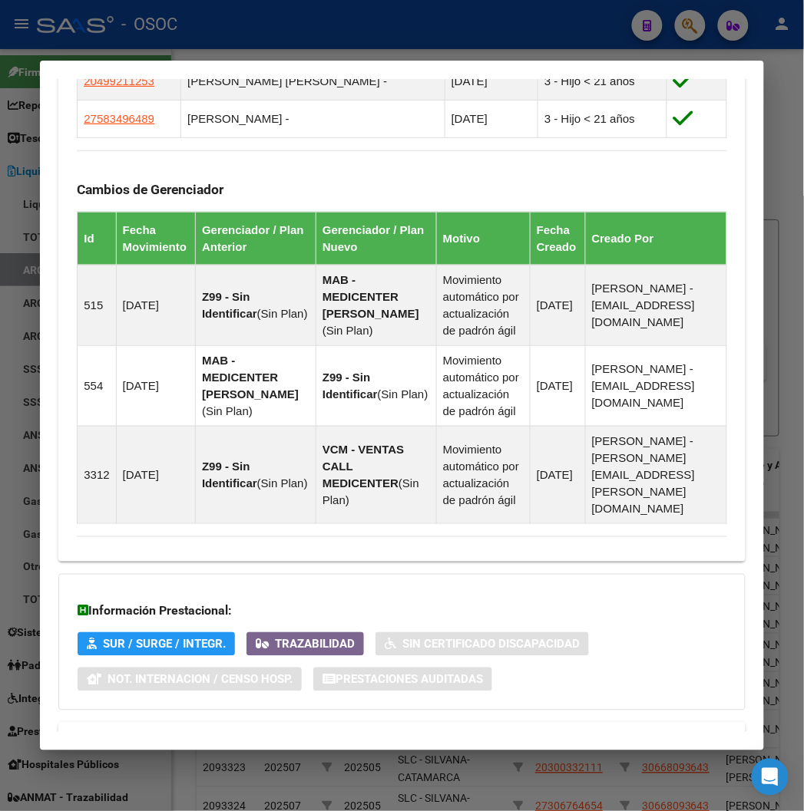
click at [220, 734] on span "Aportes y Contribuciones del Afiliado: 20323866237" at bounding box center [244, 741] width 288 height 15
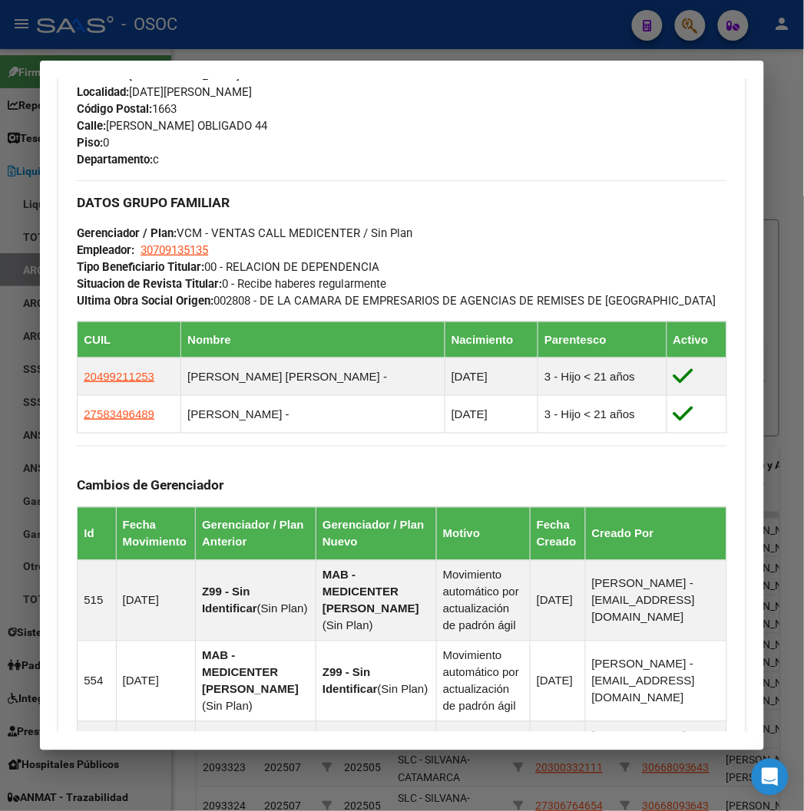
scroll to position [553, 0]
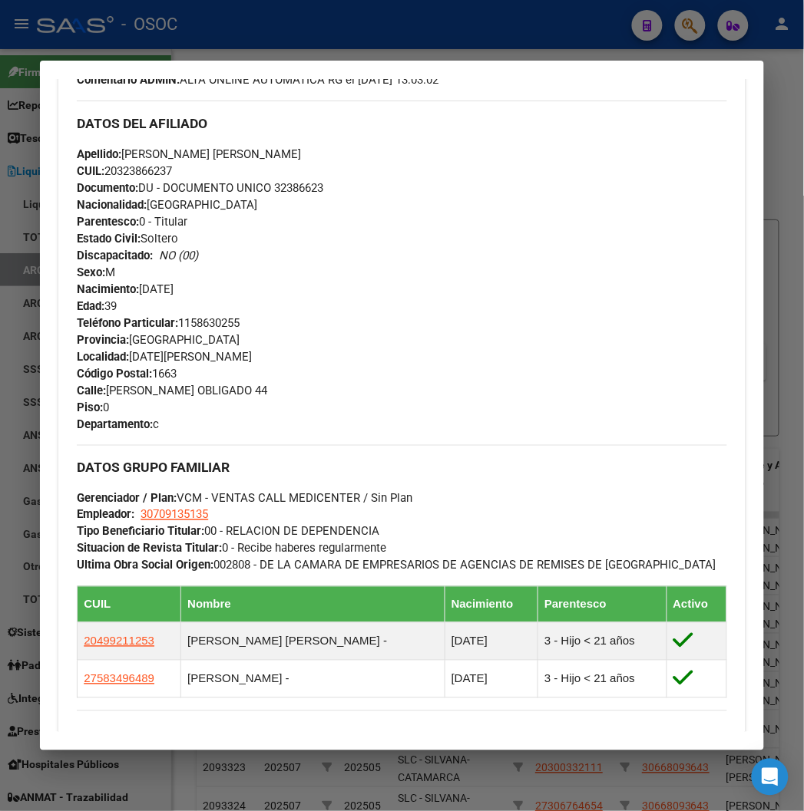
click at [218, 18] on div at bounding box center [402, 405] width 804 height 811
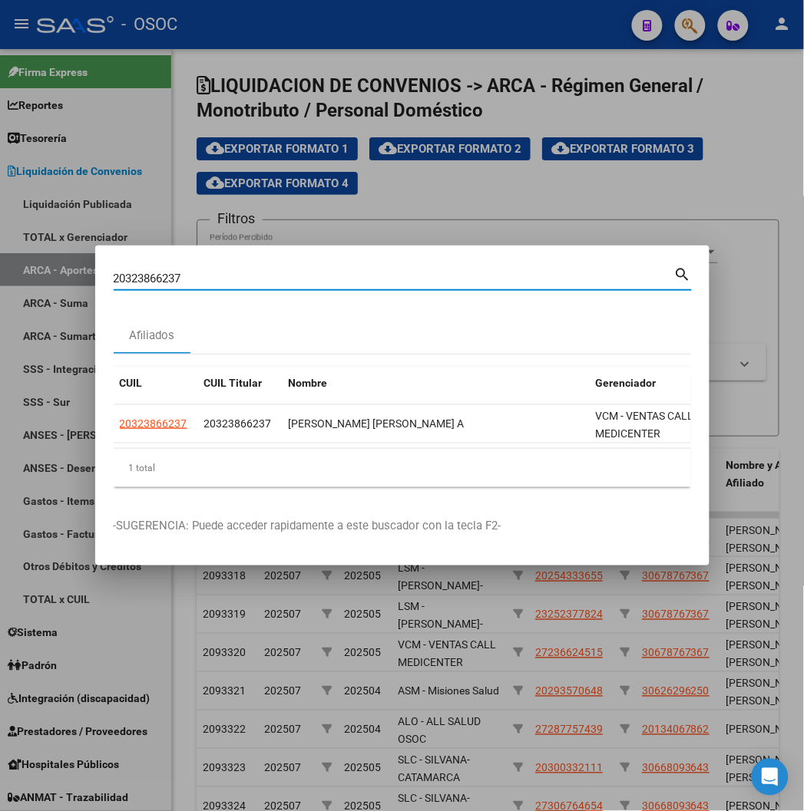
click at [114, 279] on input "20323866237" at bounding box center [394, 279] width 560 height 14
paste input "32386623"
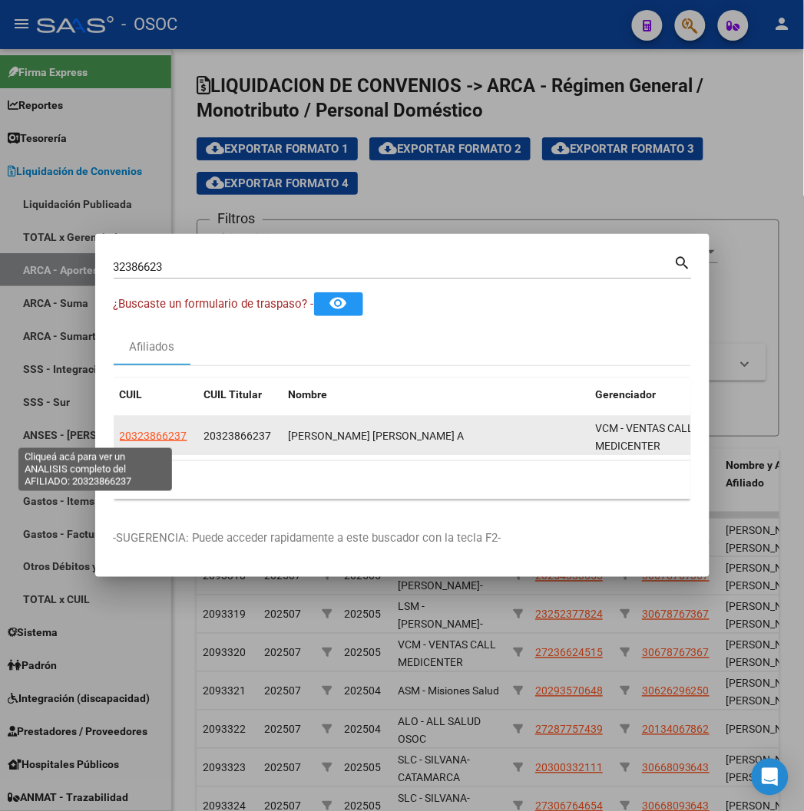
click at [120, 435] on span "20323866237" at bounding box center [154, 436] width 68 height 12
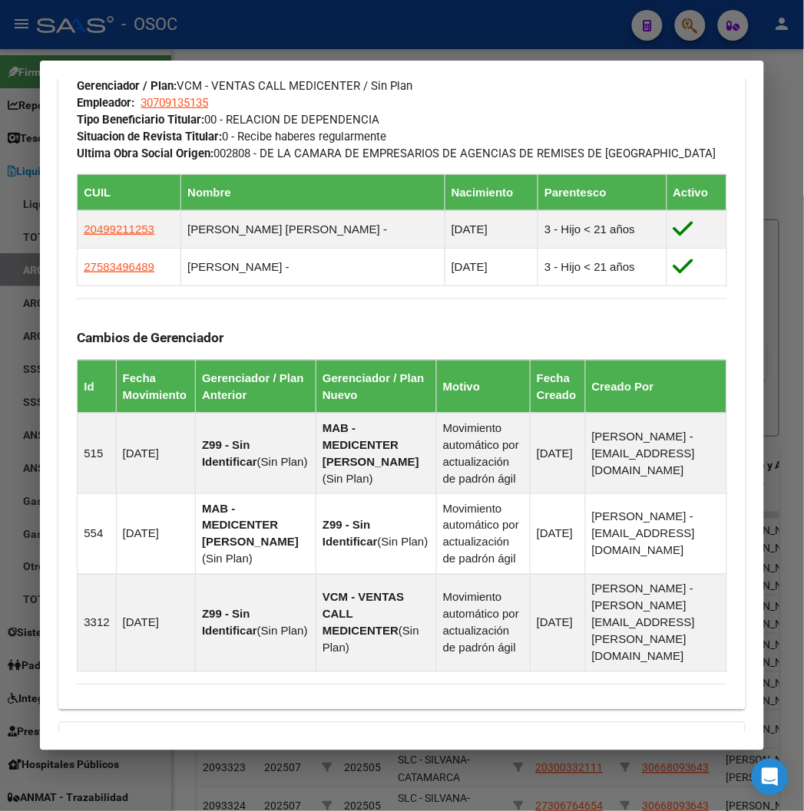
scroll to position [1160, 0]
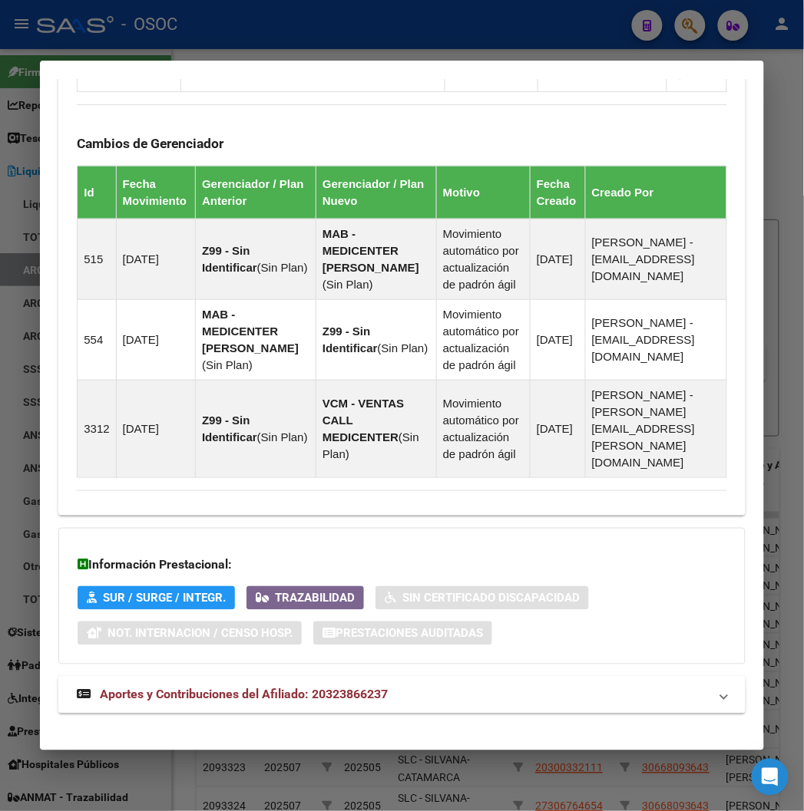
drag, startPoint x: 272, startPoint y: 693, endPoint x: 267, endPoint y: 679, distance: 14.8
click at [272, 693] on mat-expansion-panel-header "Aportes y Contribuciones del Afiliado: 20323866237" at bounding box center [401, 695] width 686 height 37
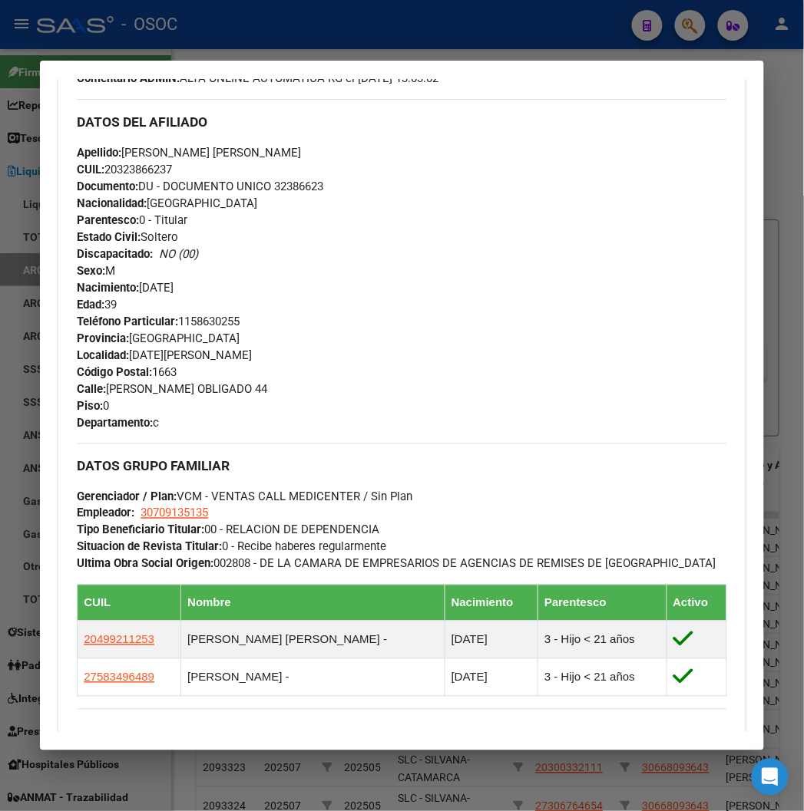
scroll to position [382, 0]
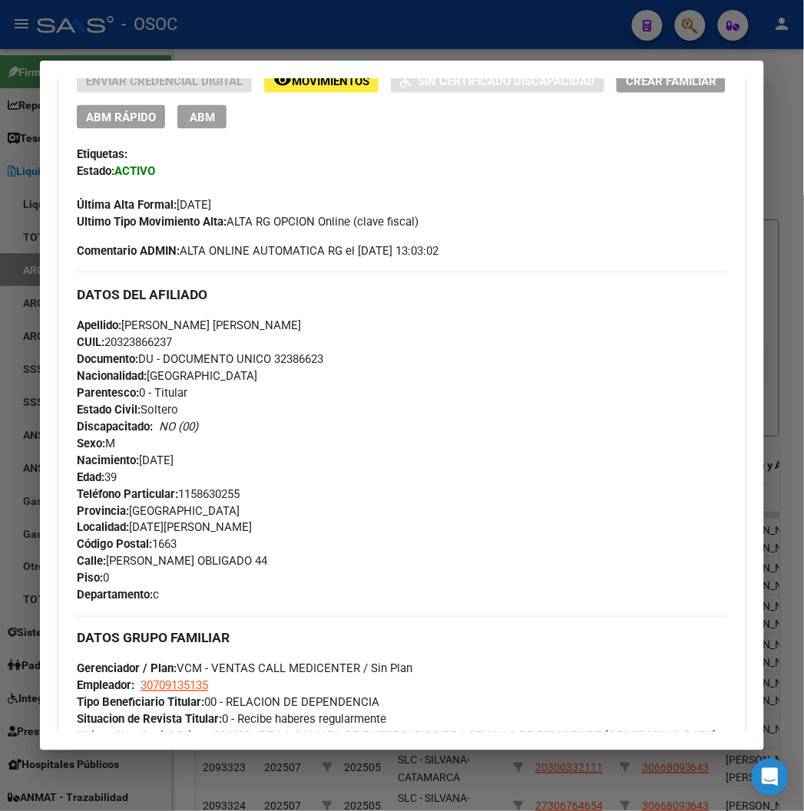
click at [97, 39] on div at bounding box center [402, 405] width 804 height 811
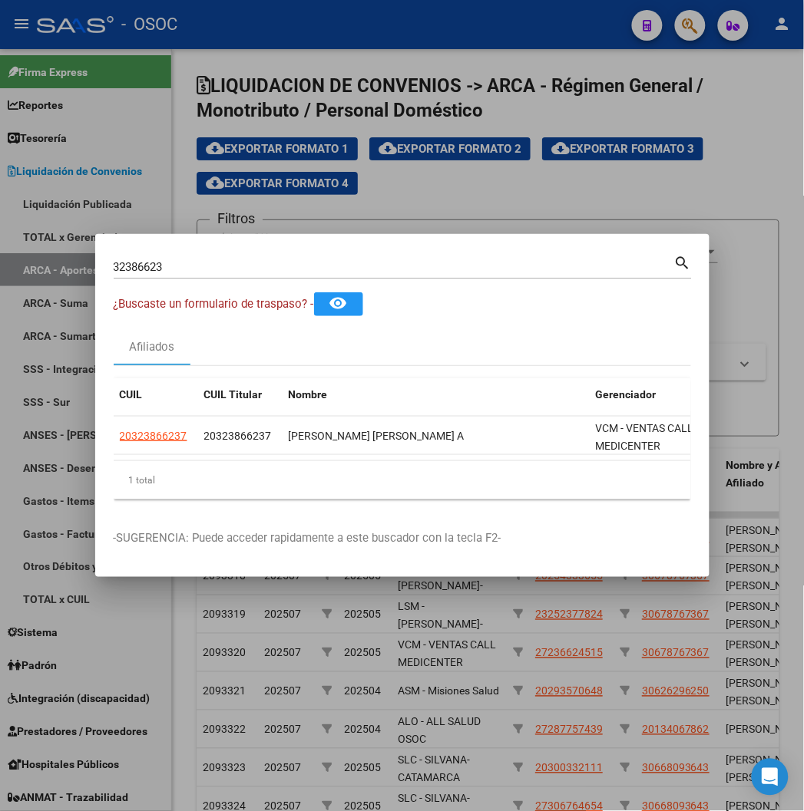
click at [114, 270] on input "32386623" at bounding box center [394, 267] width 560 height 14
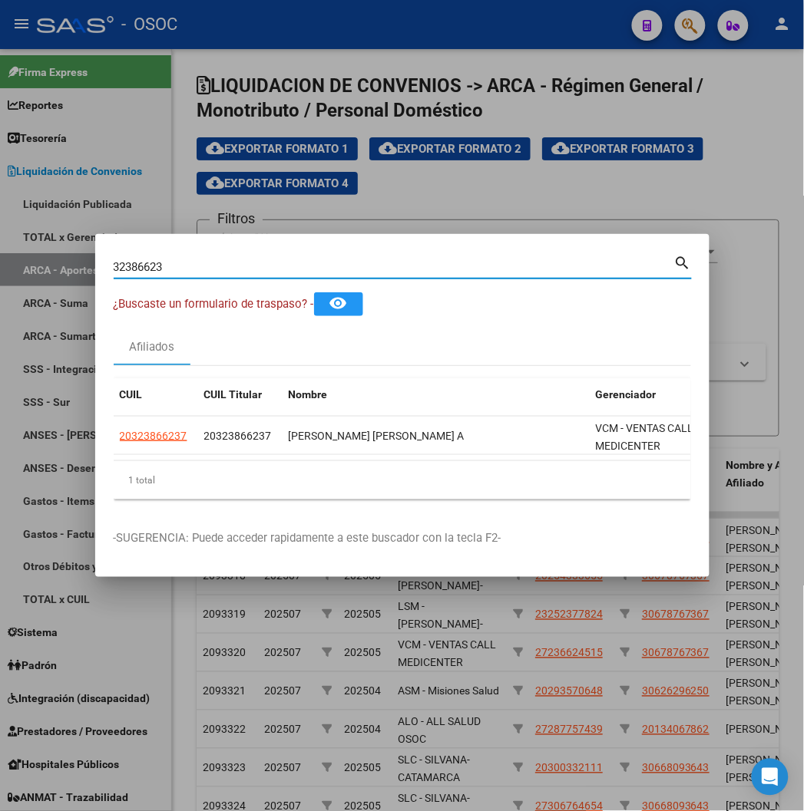
click at [114, 270] on input "32386623" at bounding box center [394, 267] width 560 height 14
paste input "770808"
type input "32770808"
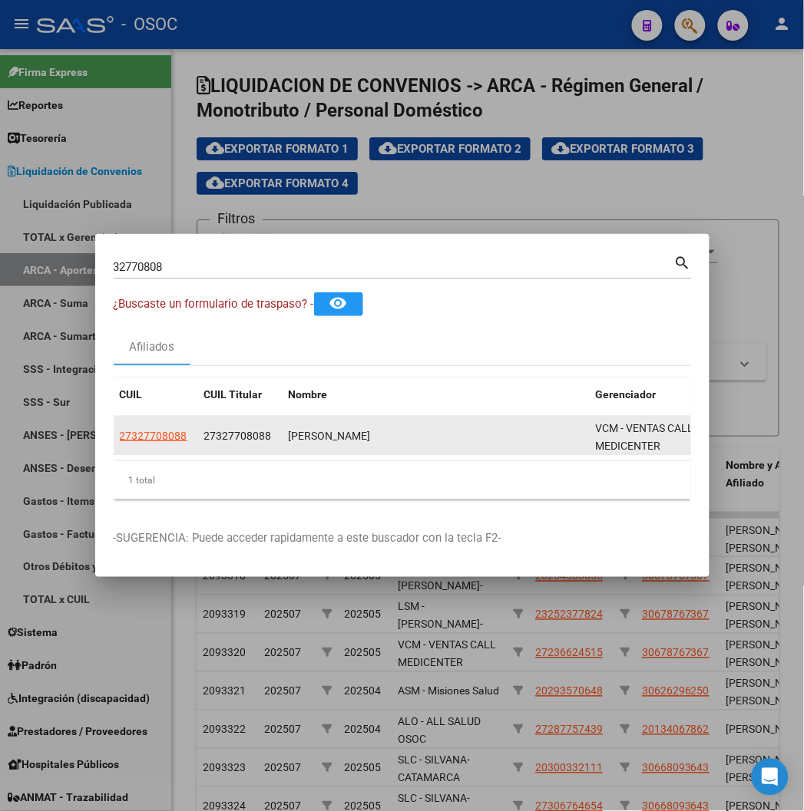
click at [120, 442] on app-link-go-to "27327708088" at bounding box center [154, 437] width 68 height 18
click at [120, 438] on span "27327708088" at bounding box center [154, 436] width 68 height 12
type textarea "27327708088"
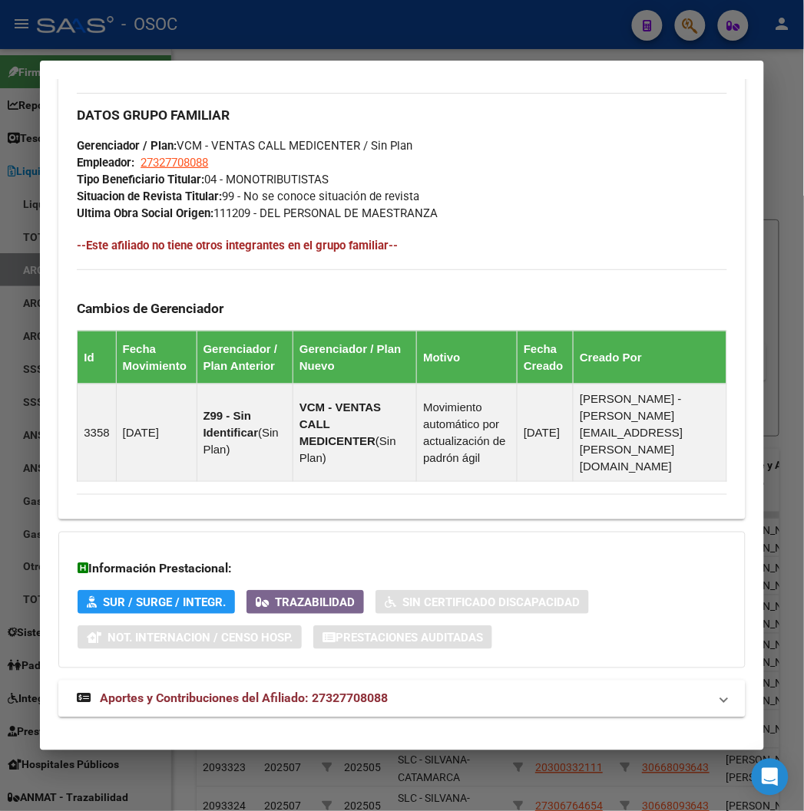
scroll to position [876, 0]
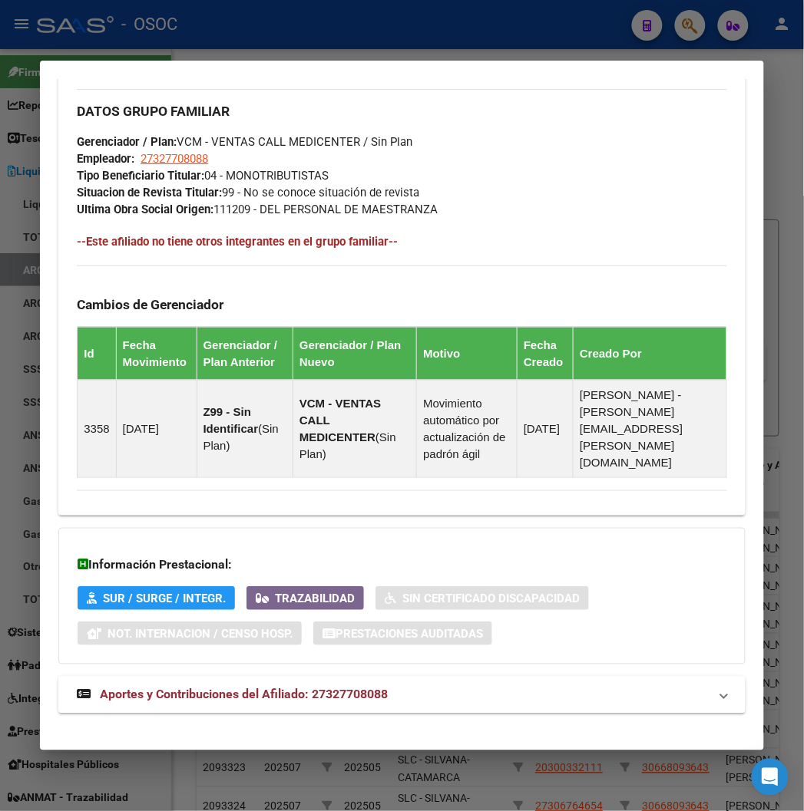
click at [209, 677] on mat-expansion-panel-header "Aportes y Contribuciones del Afiliado: 27327708088" at bounding box center [401, 695] width 686 height 37
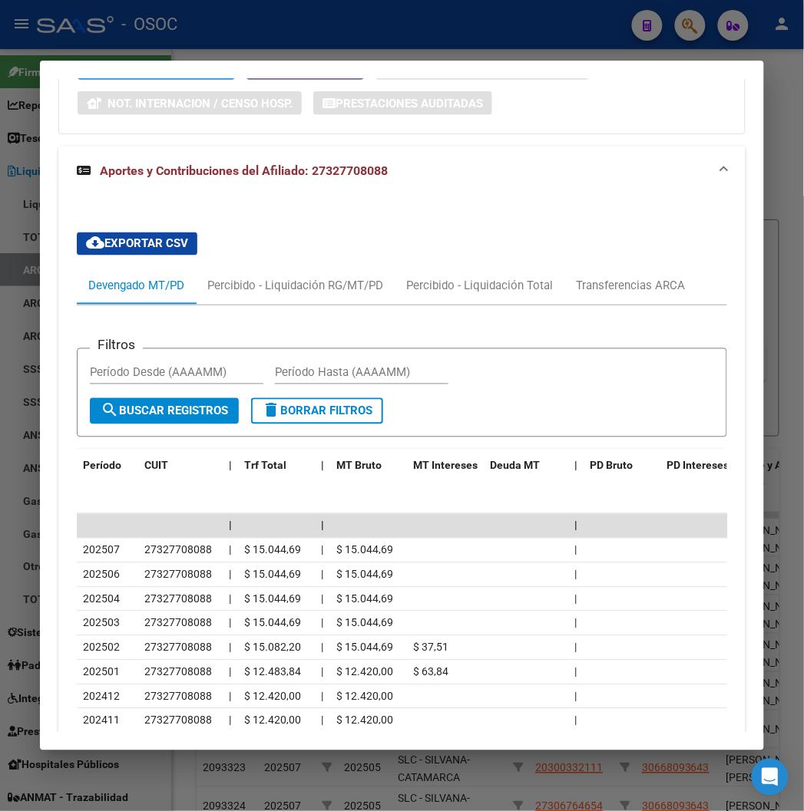
scroll to position [1568, 0]
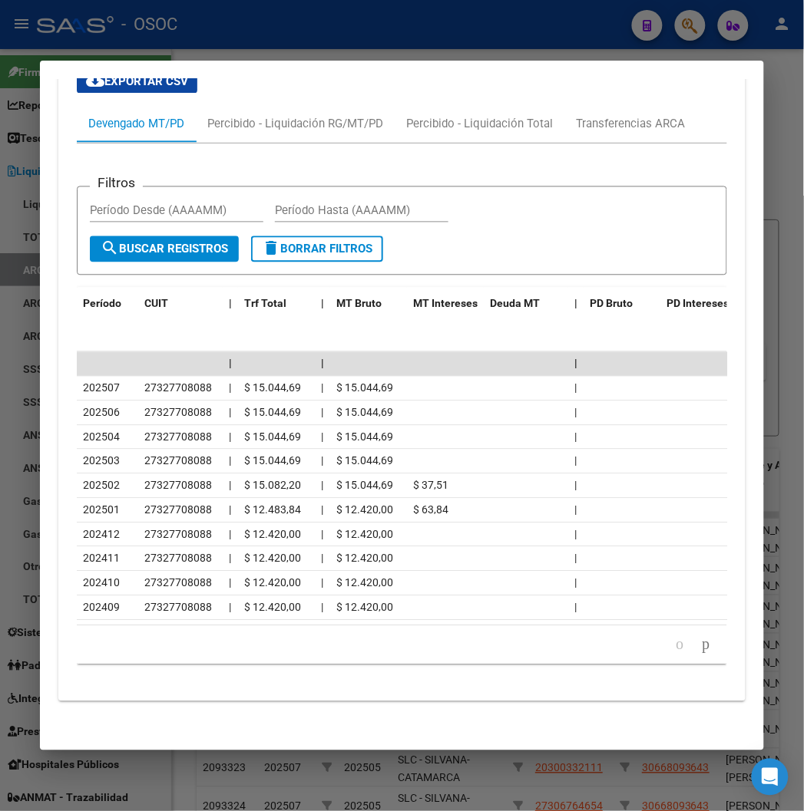
click at [193, 12] on div at bounding box center [402, 405] width 804 height 811
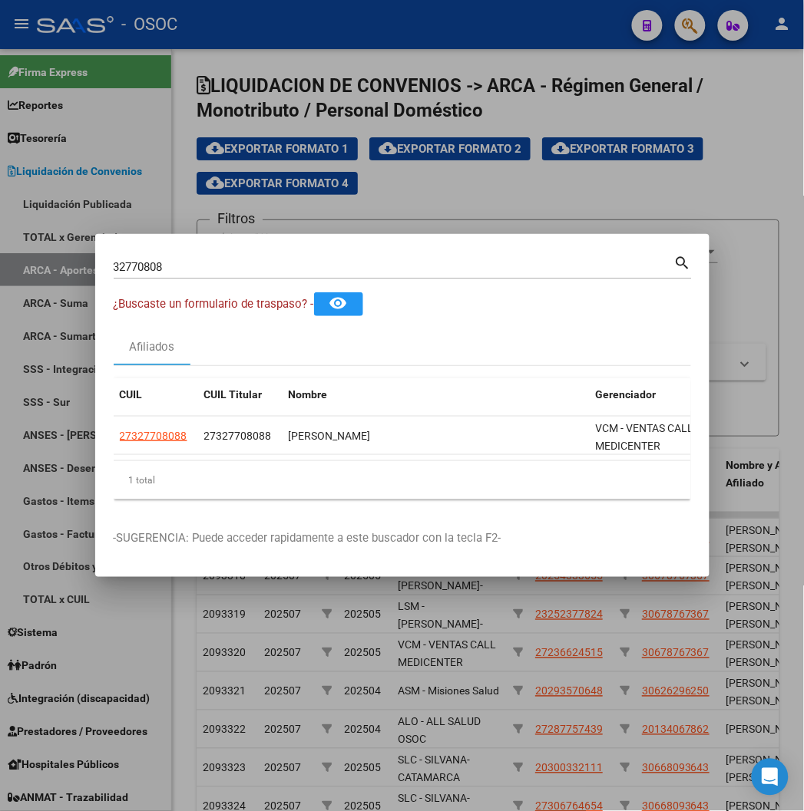
click at [165, 278] on div "32770808 Buscar (apellido, dni, cuil, nro traspaso, cuit, obra social)" at bounding box center [394, 267] width 560 height 23
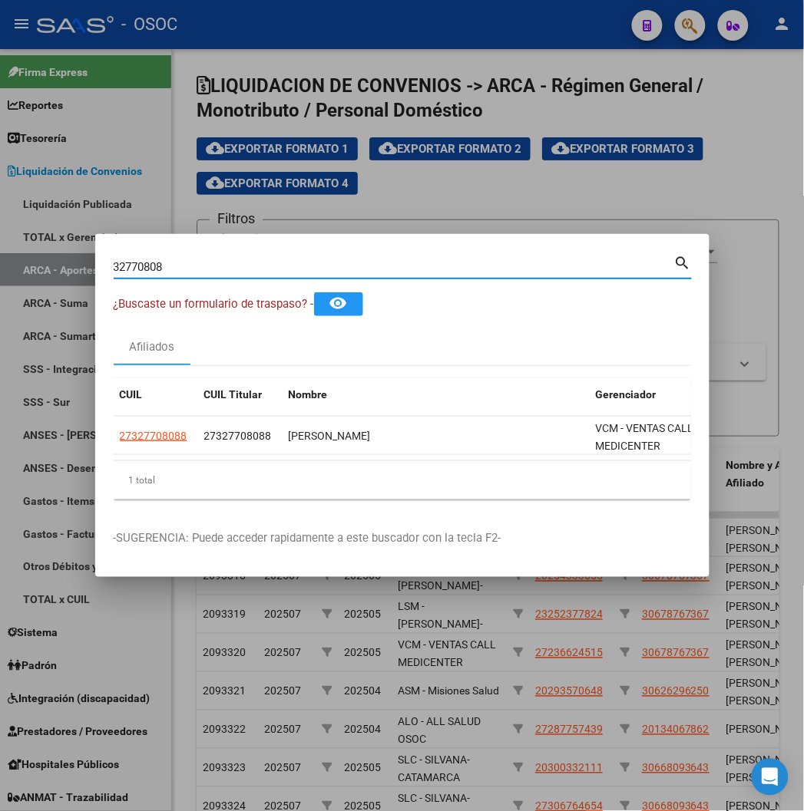
click at [158, 266] on input "32770808" at bounding box center [394, 267] width 560 height 14
paste input "386623"
type input "32386623"
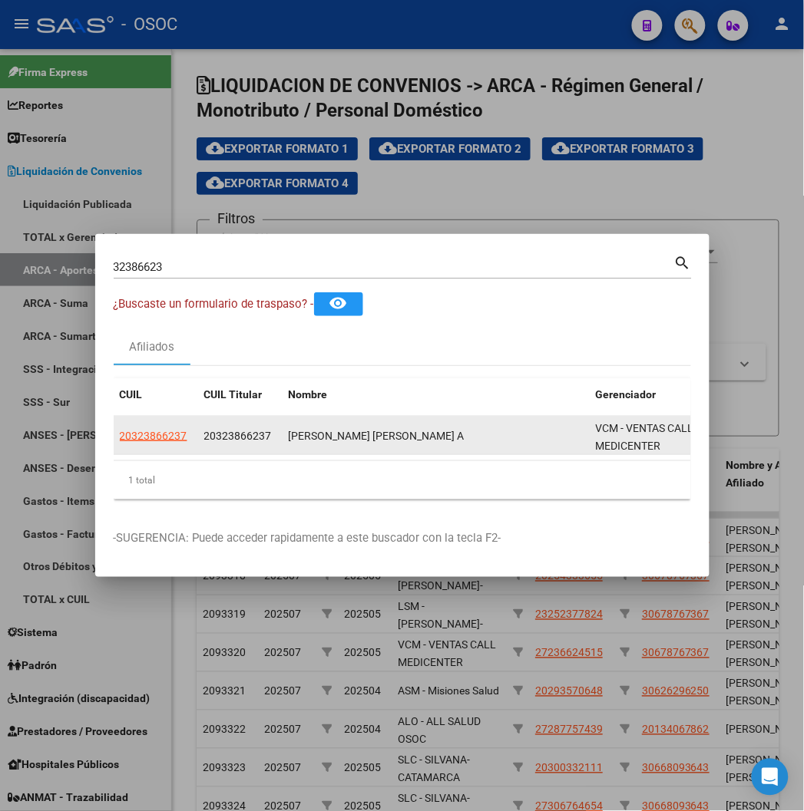
click at [123, 434] on span "20323866237" at bounding box center [154, 436] width 68 height 12
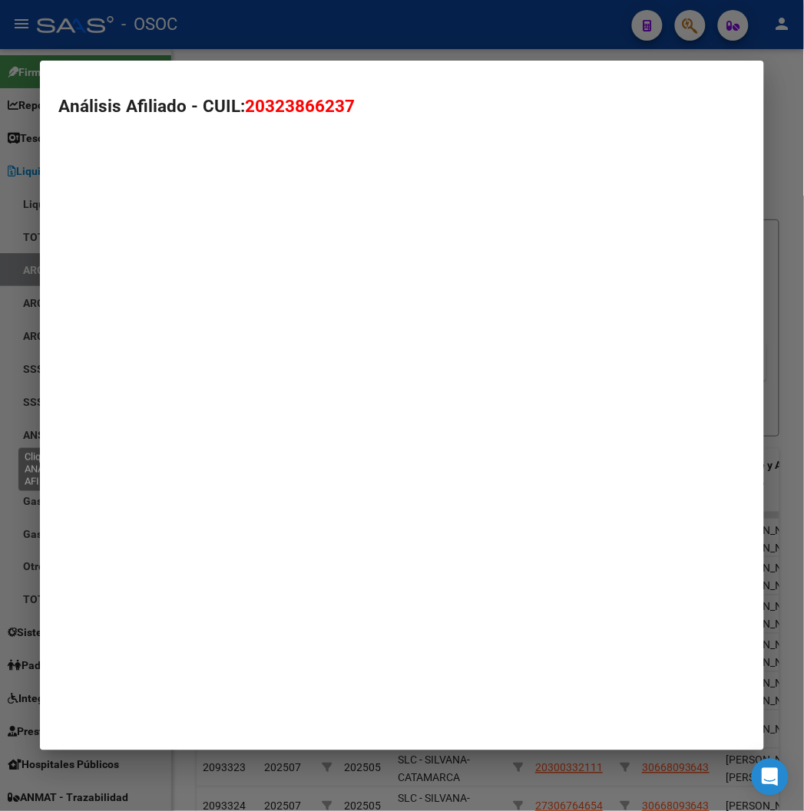
type textarea "20323866237"
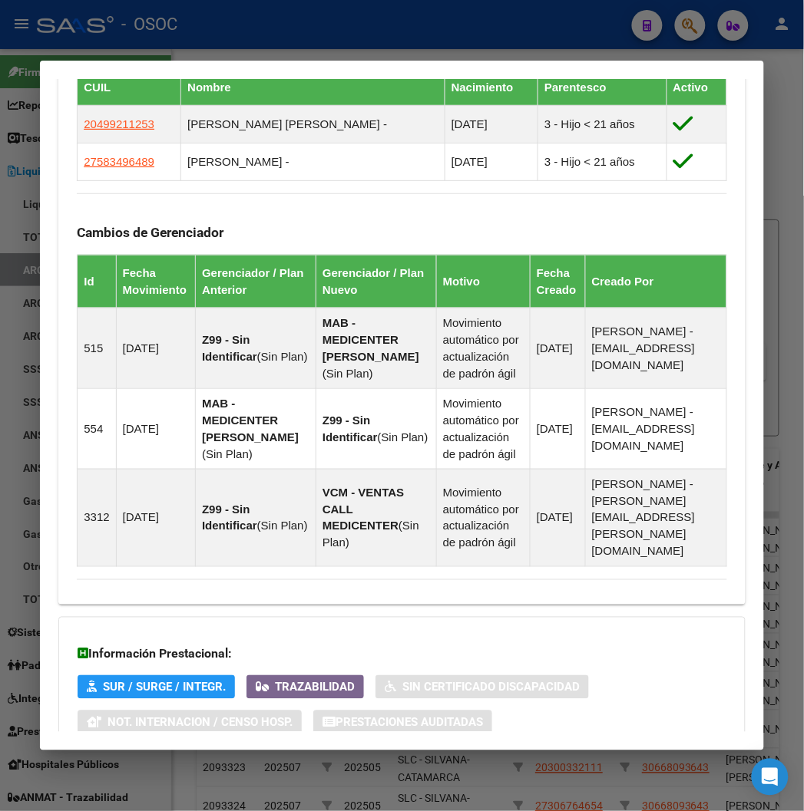
scroll to position [1160, 0]
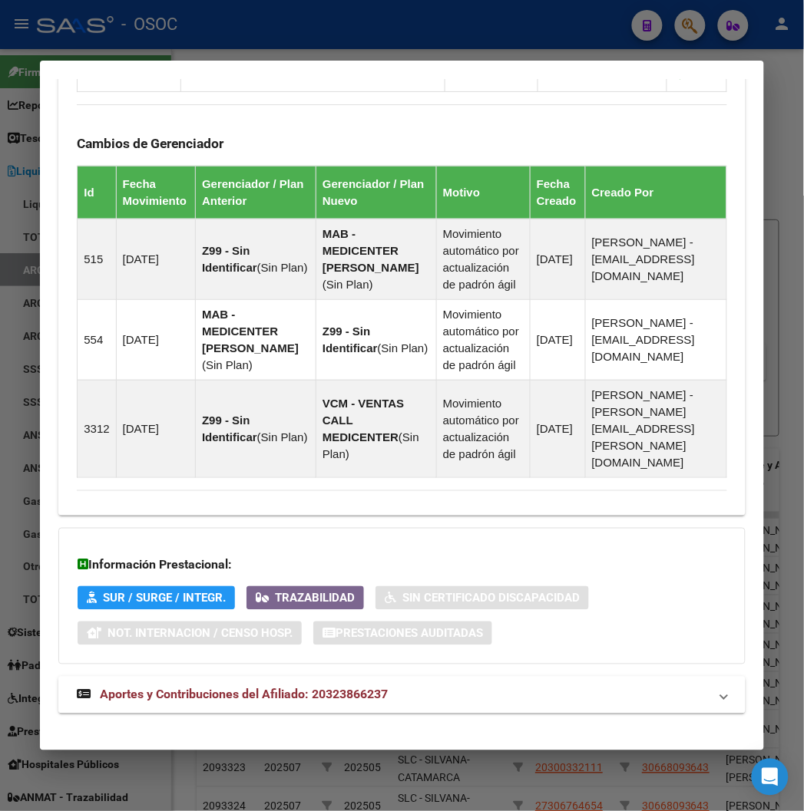
click at [220, 677] on mat-expansion-panel-header "Aportes y Contribuciones del Afiliado: 20323866237" at bounding box center [401, 695] width 686 height 37
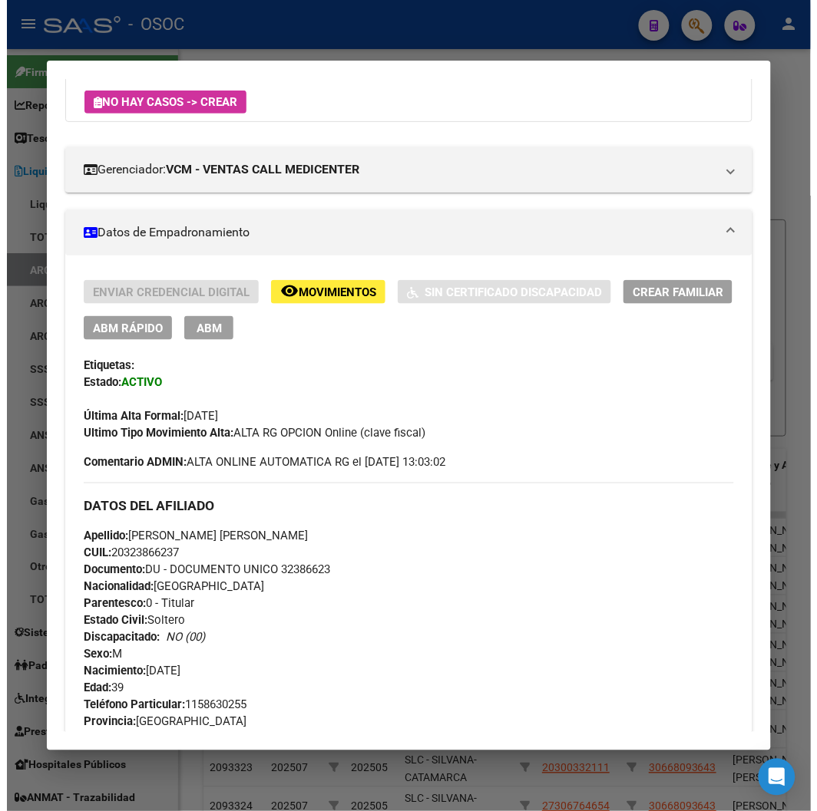
scroll to position [327, 0]
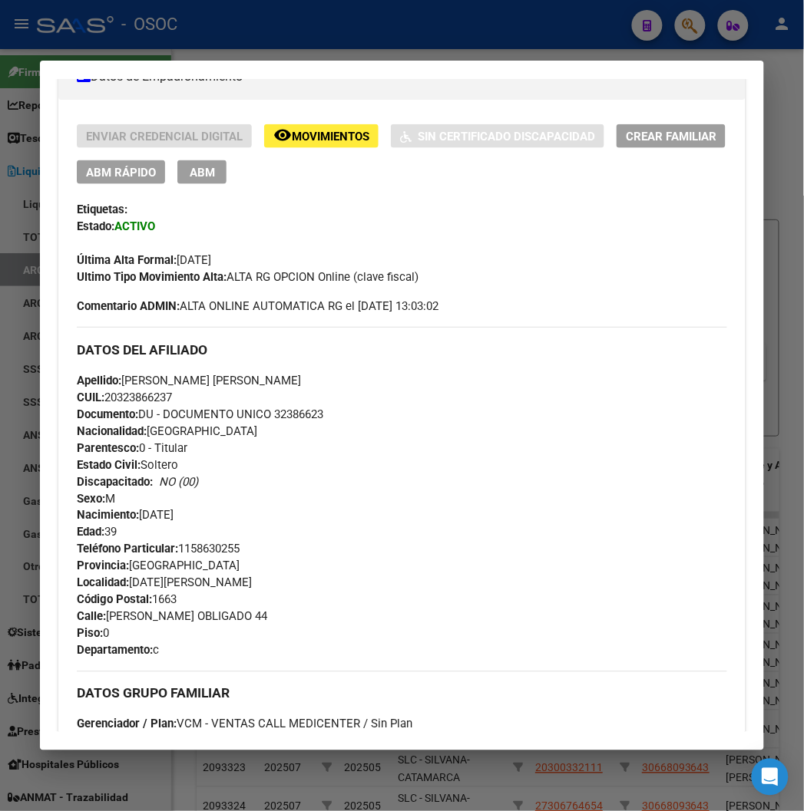
click at [113, 27] on div at bounding box center [402, 405] width 804 height 811
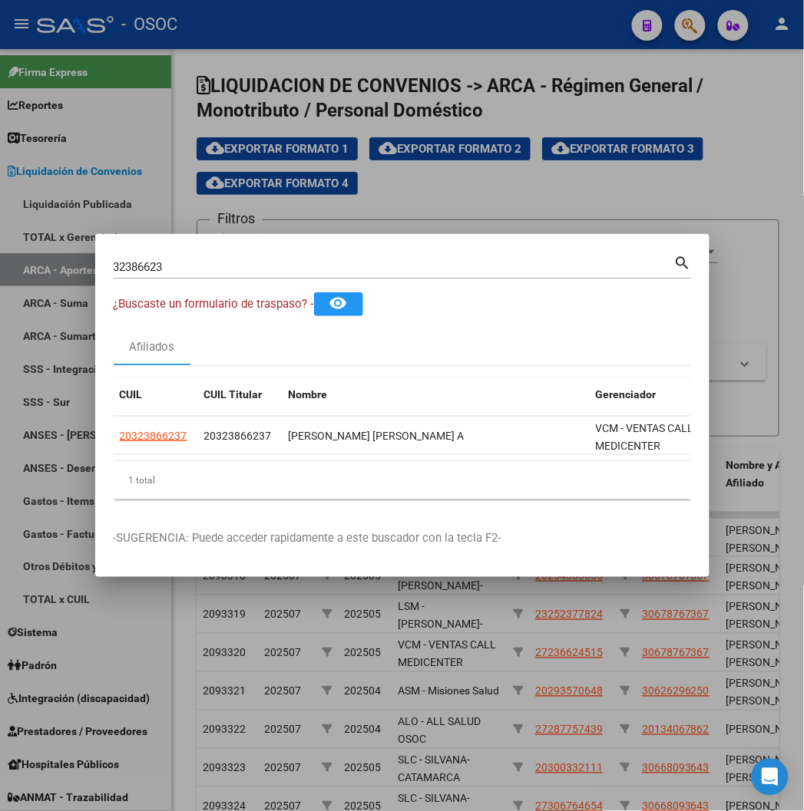
click at [193, 98] on div at bounding box center [402, 405] width 804 height 811
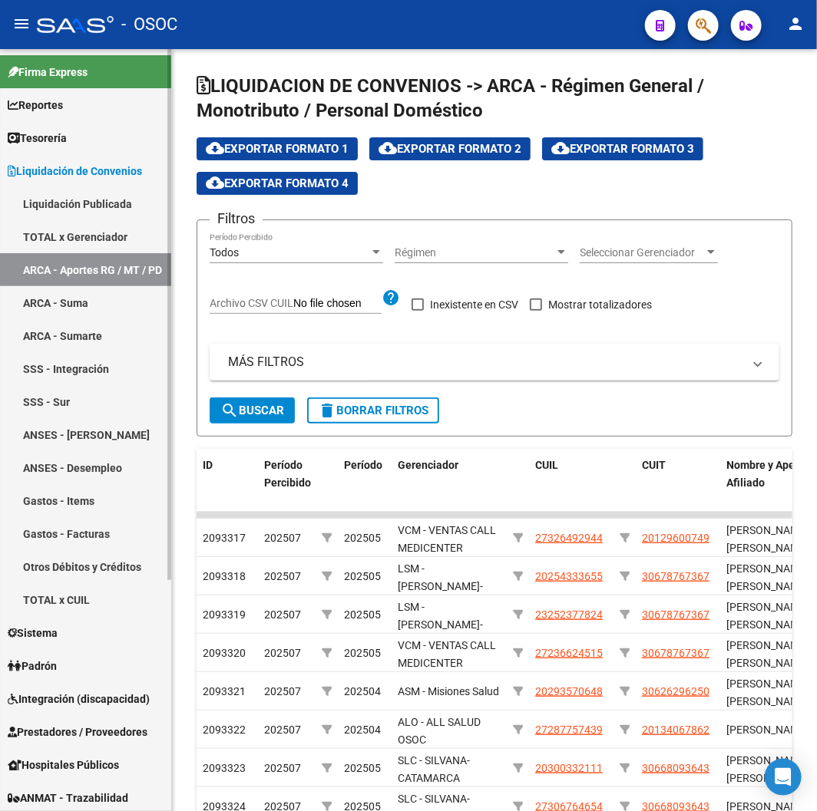
click at [55, 173] on span "Liquidación de Convenios" at bounding box center [75, 171] width 134 height 17
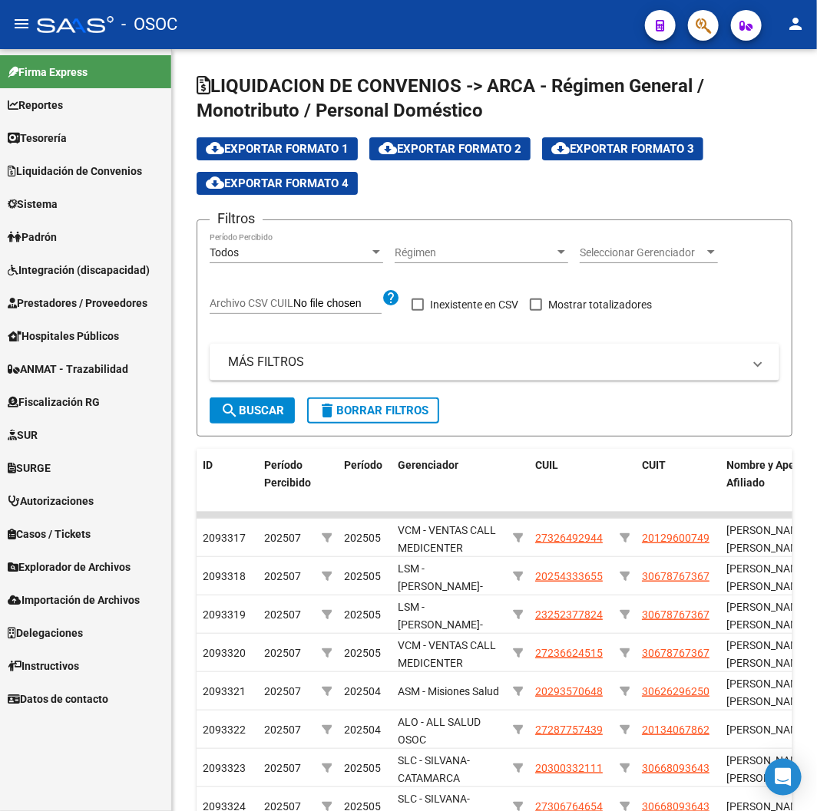
click at [65, 241] on link "Padrón" at bounding box center [85, 236] width 171 height 33
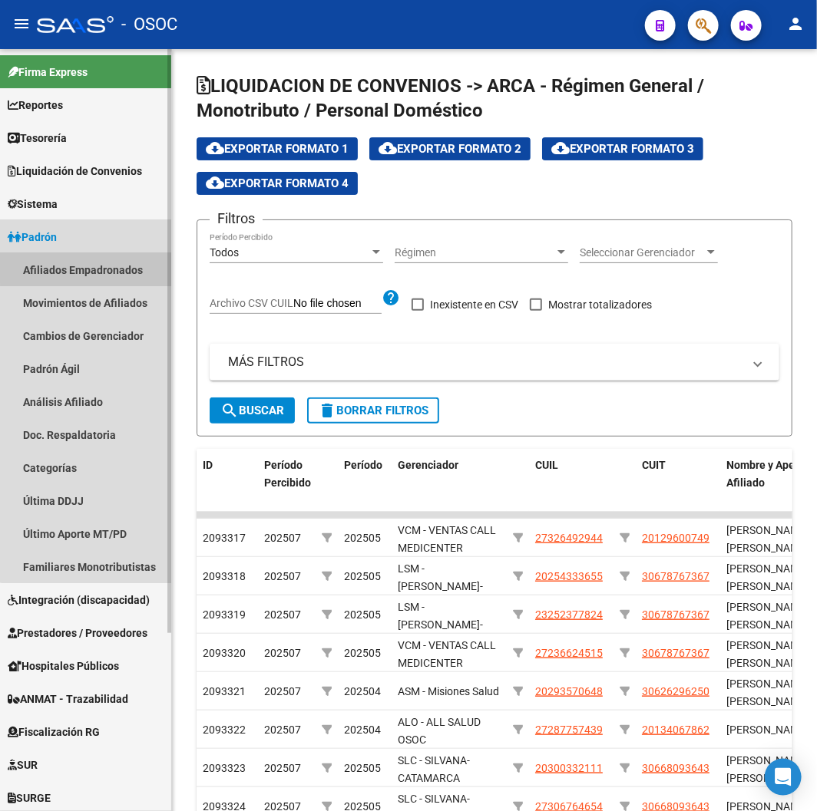
click at [88, 261] on link "Afiliados Empadronados" at bounding box center [85, 269] width 171 height 33
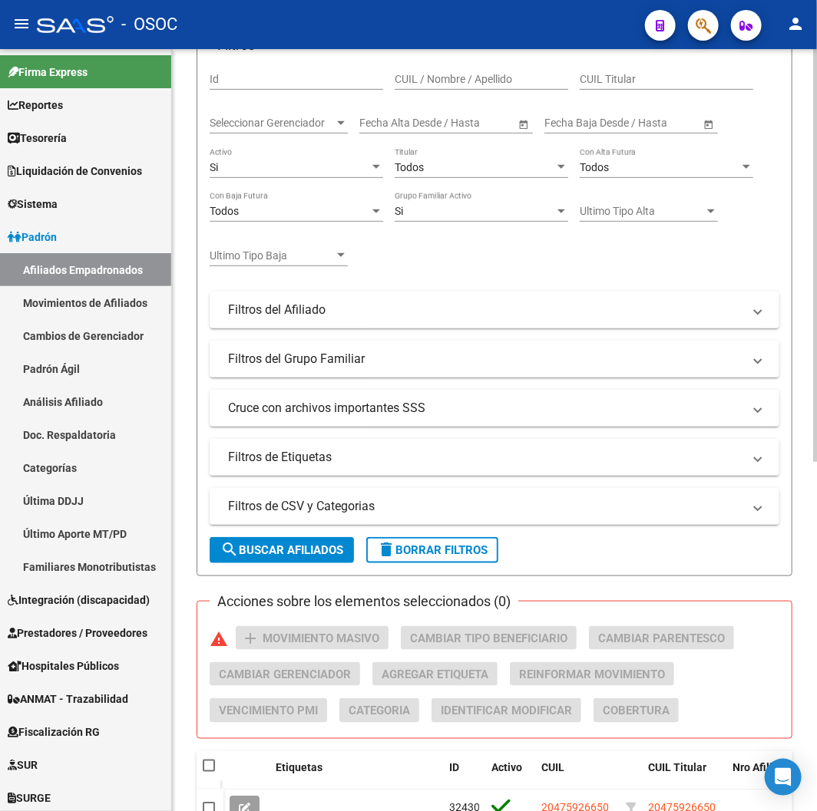
scroll to position [256, 0]
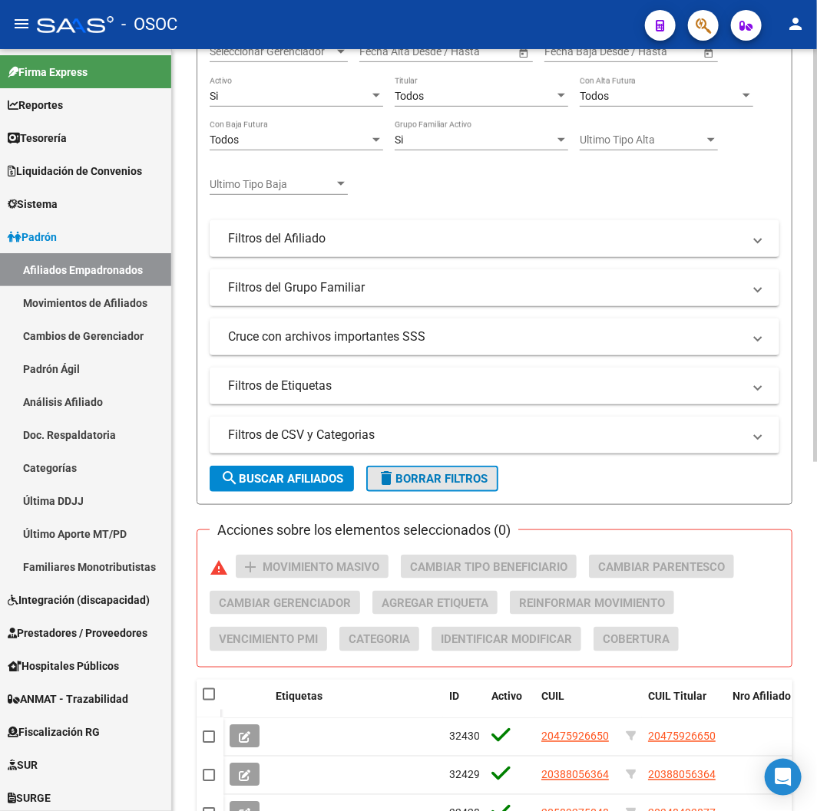
click at [467, 487] on button "delete Borrar Filtros" at bounding box center [432, 479] width 132 height 26
click at [431, 447] on mat-expansion-panel-header "Filtros de CSV y Categorias" at bounding box center [495, 435] width 570 height 37
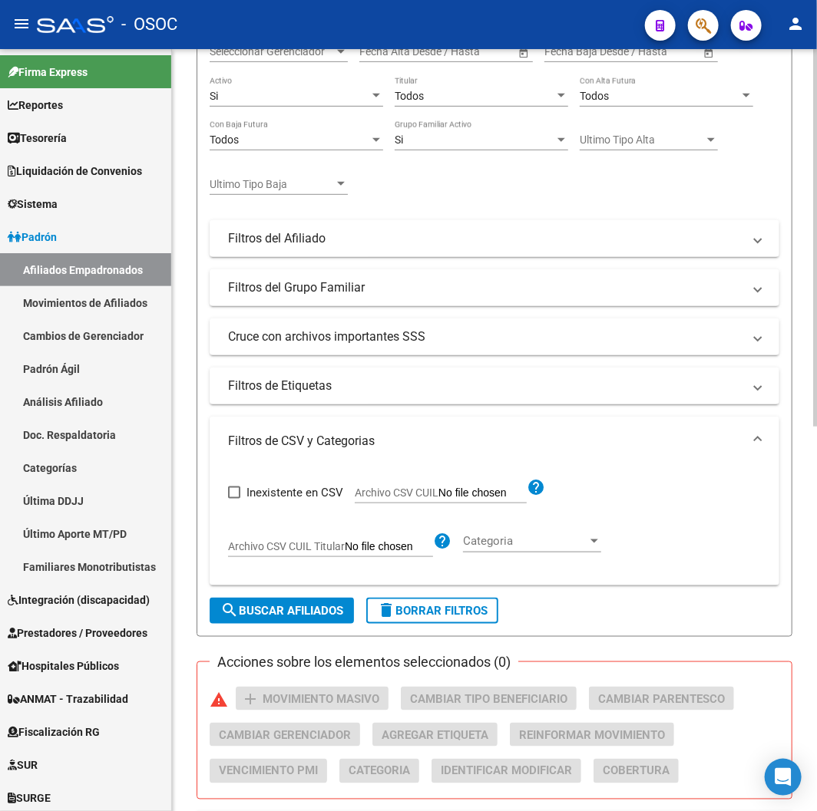
click at [407, 494] on span "Archivo CSV CUIL" at bounding box center [397, 493] width 84 height 12
click at [438, 494] on input "Archivo CSV CUIL" at bounding box center [482, 494] width 88 height 14
type input "C:\fakepath\archivo para filtrar en SAAS.csv"
click at [329, 606] on span "search Buscar Afiliados" at bounding box center [281, 611] width 123 height 14
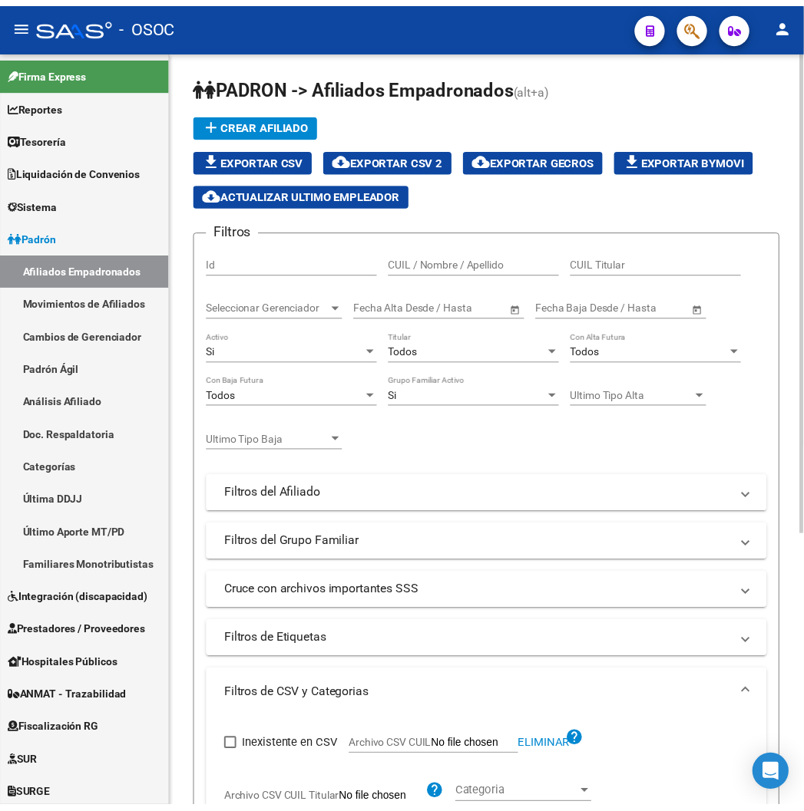
scroll to position [434, 0]
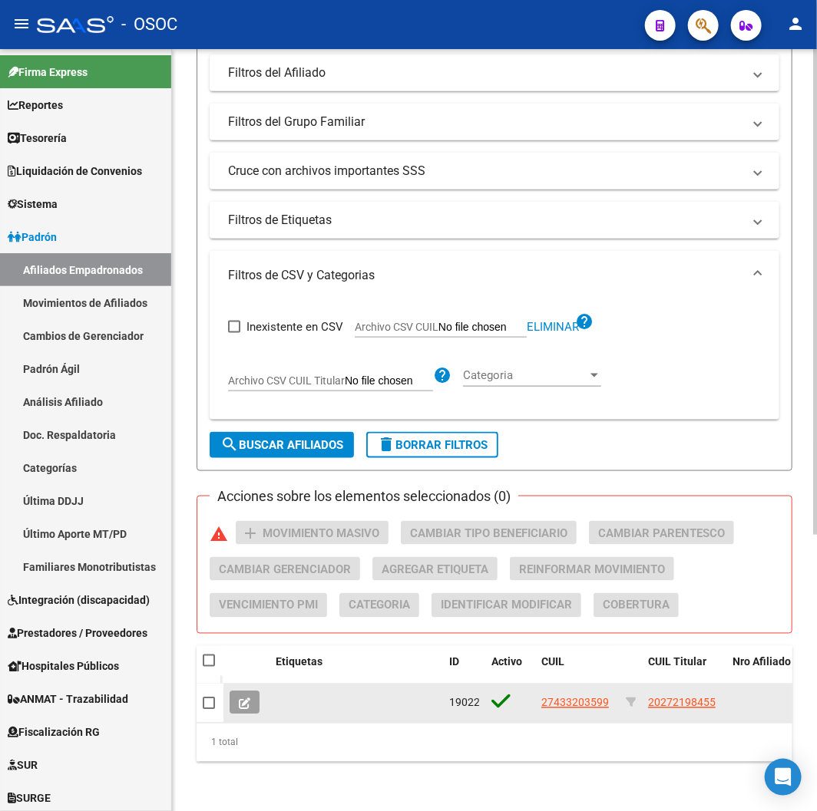
click at [685, 697] on span "20272198455" at bounding box center [682, 703] width 68 height 12
type textarea "20272198455"
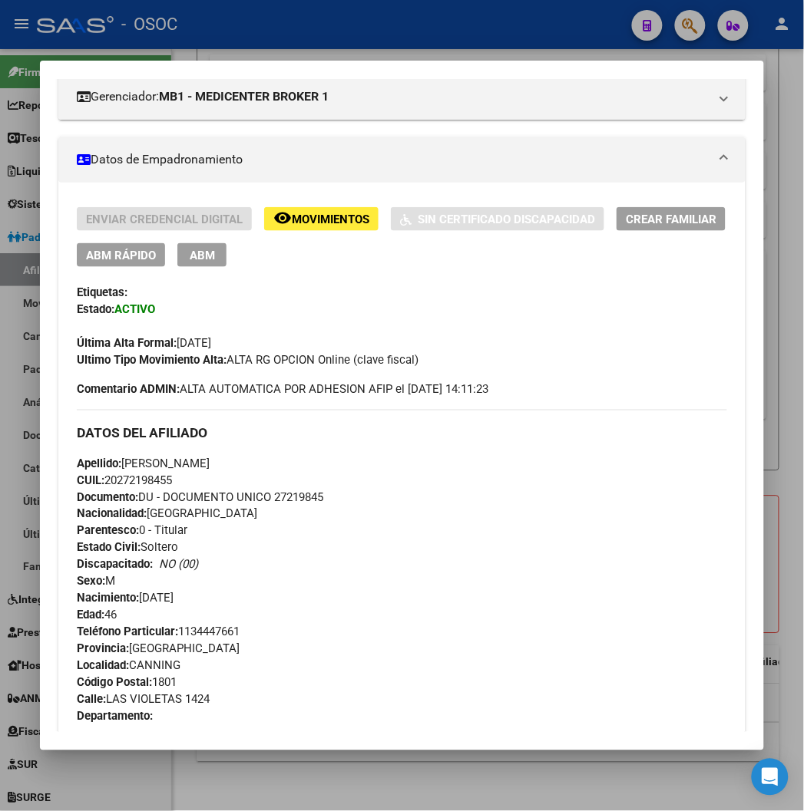
scroll to position [256, 0]
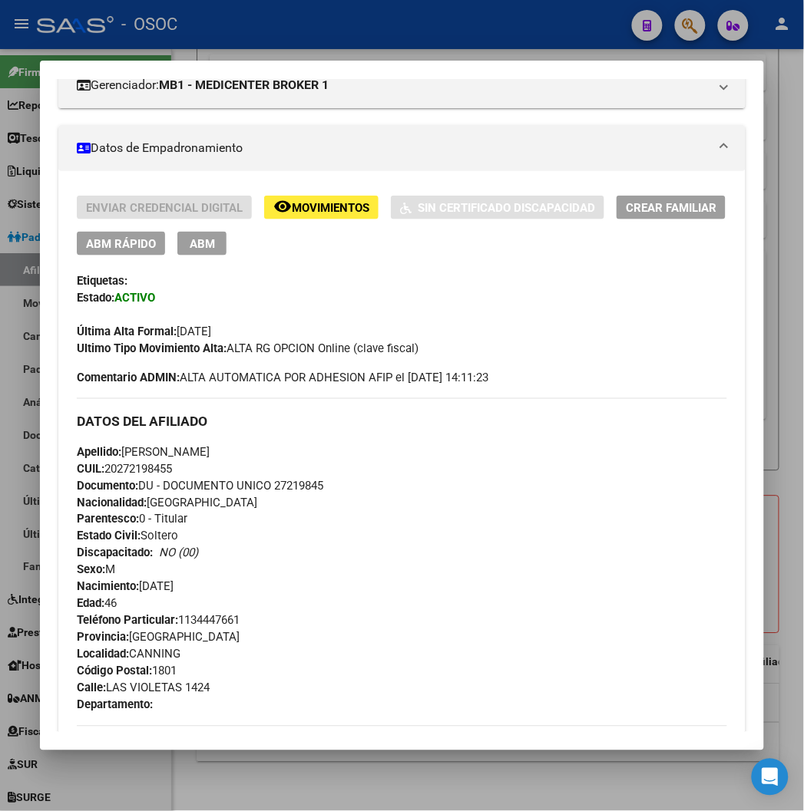
click at [282, 489] on span "Documento: DU - DOCUMENTO UNICO 27219845" at bounding box center [200, 486] width 246 height 14
copy span "27219845"
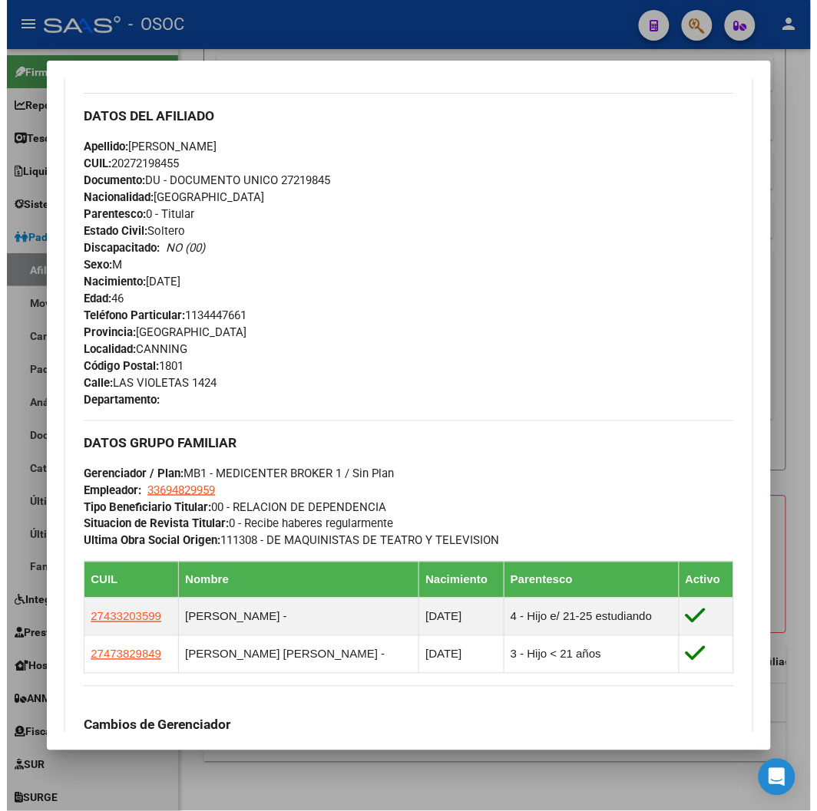
scroll to position [768, 0]
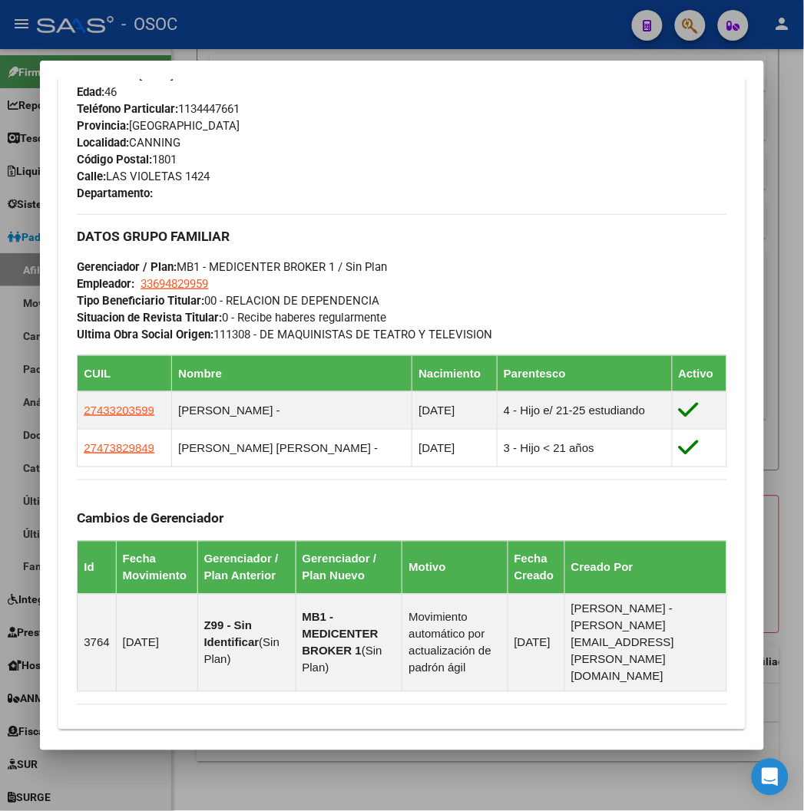
click at [244, 24] on div at bounding box center [402, 405] width 804 height 811
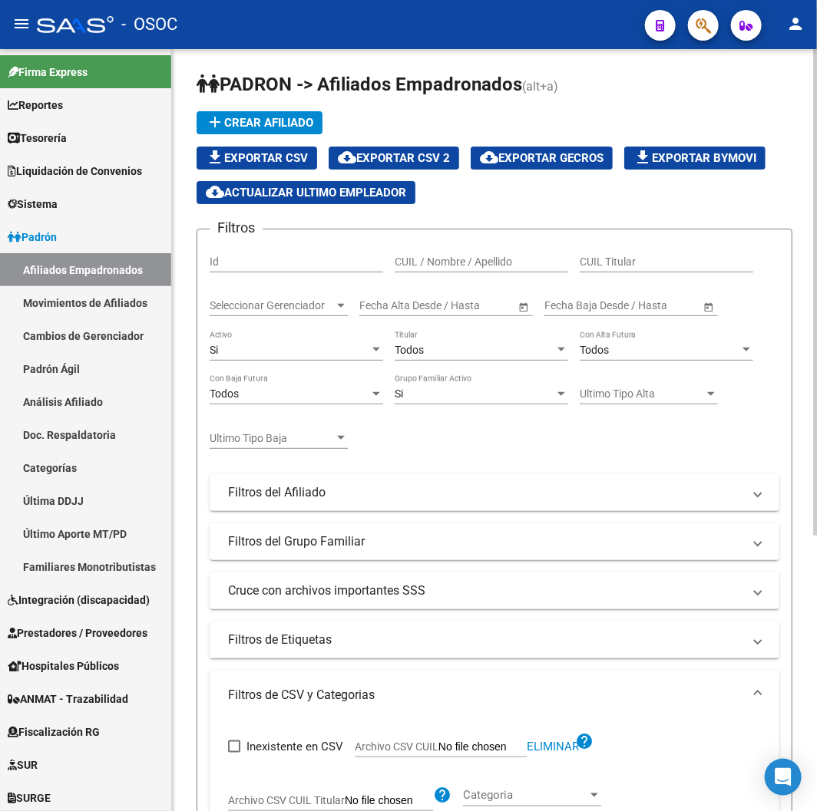
scroll to position [0, 0]
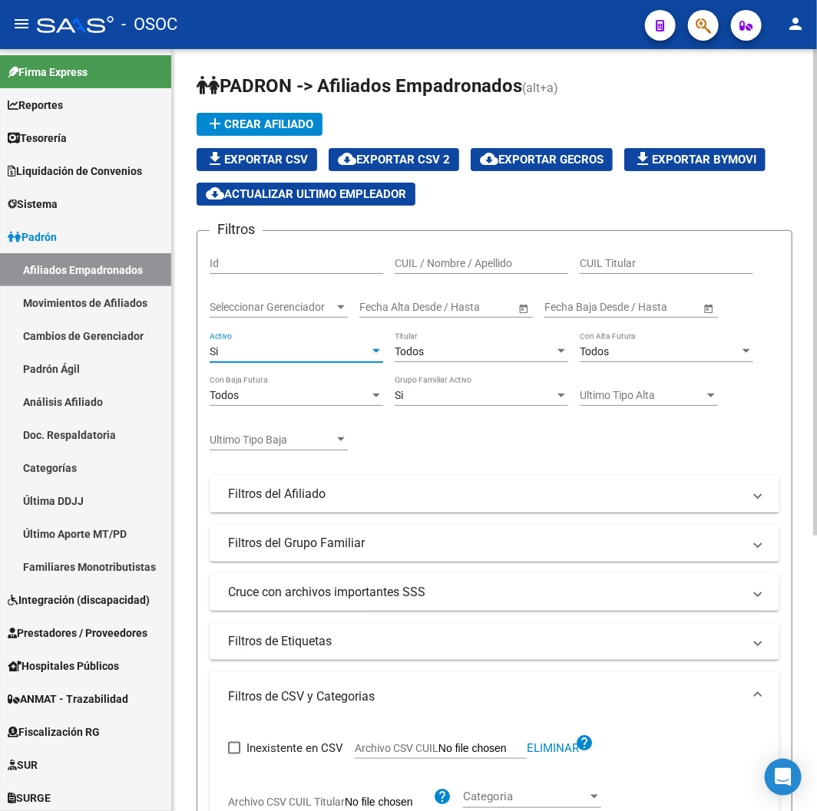
click at [305, 353] on div "Si" at bounding box center [290, 351] width 160 height 13
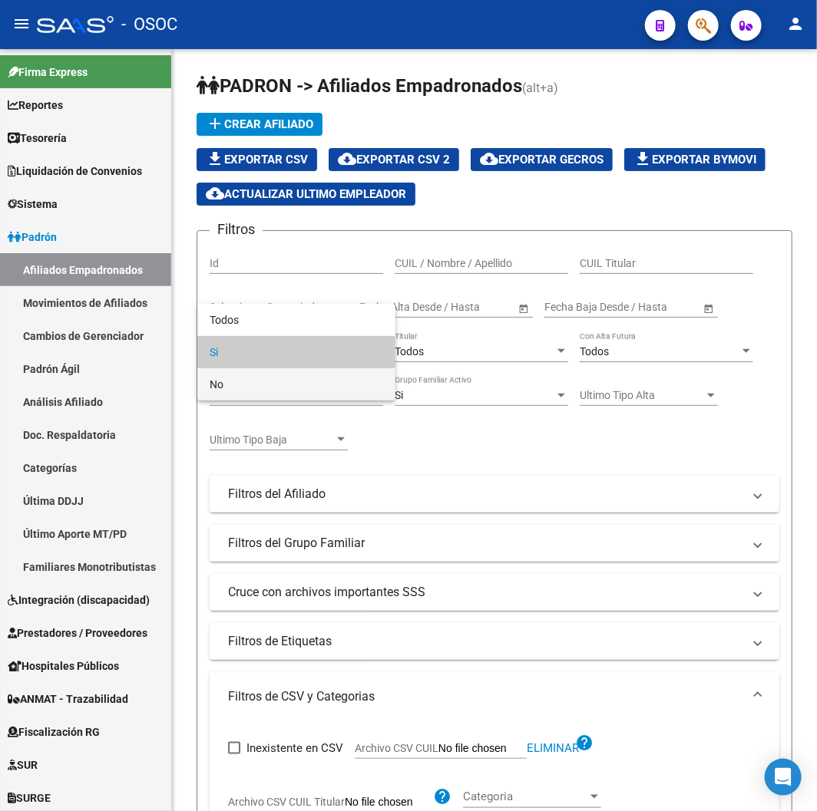
click at [277, 372] on span "No" at bounding box center [296, 384] width 173 height 32
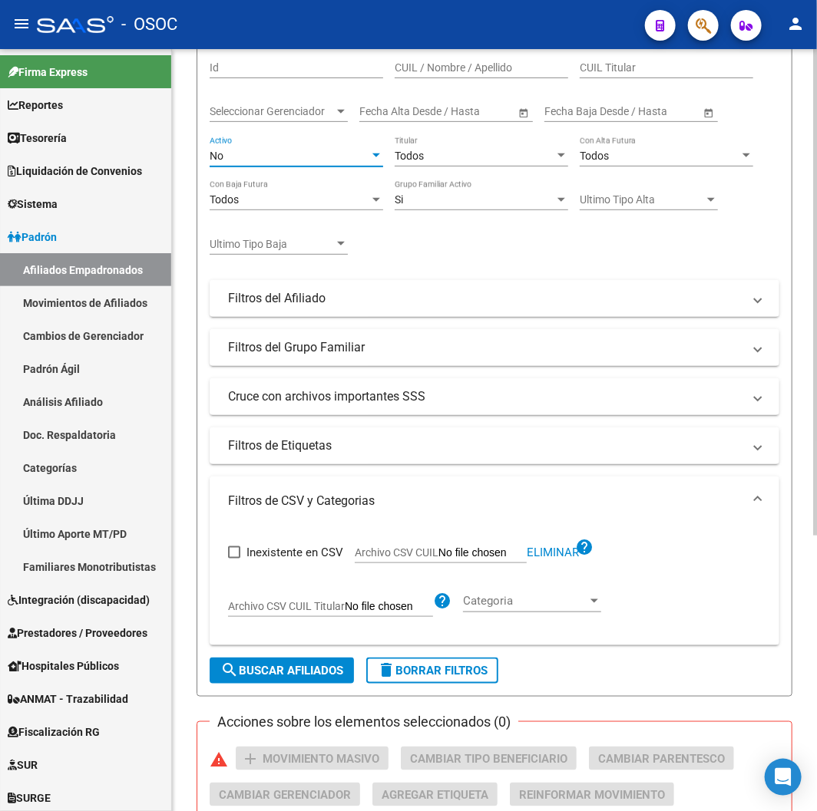
scroll to position [434, 0]
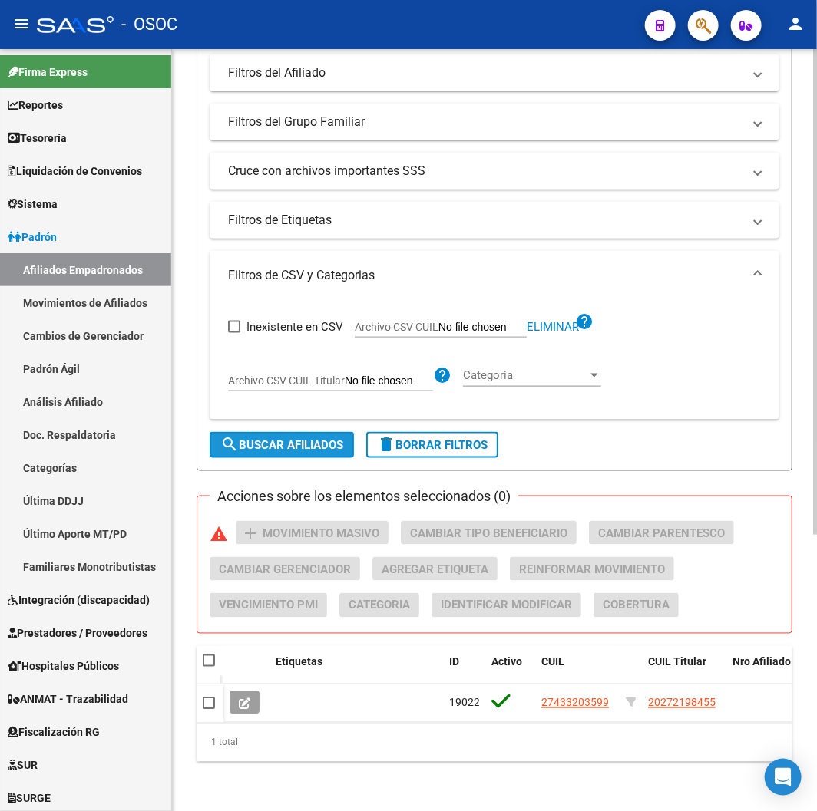
click at [288, 444] on button "search Buscar Afiliados" at bounding box center [282, 445] width 144 height 26
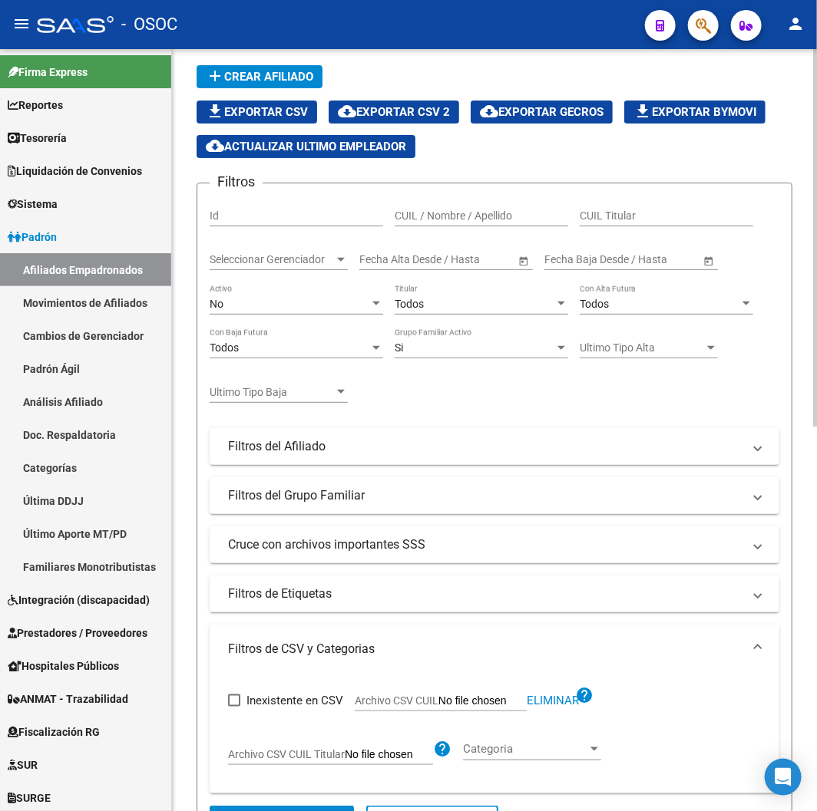
scroll to position [0, 0]
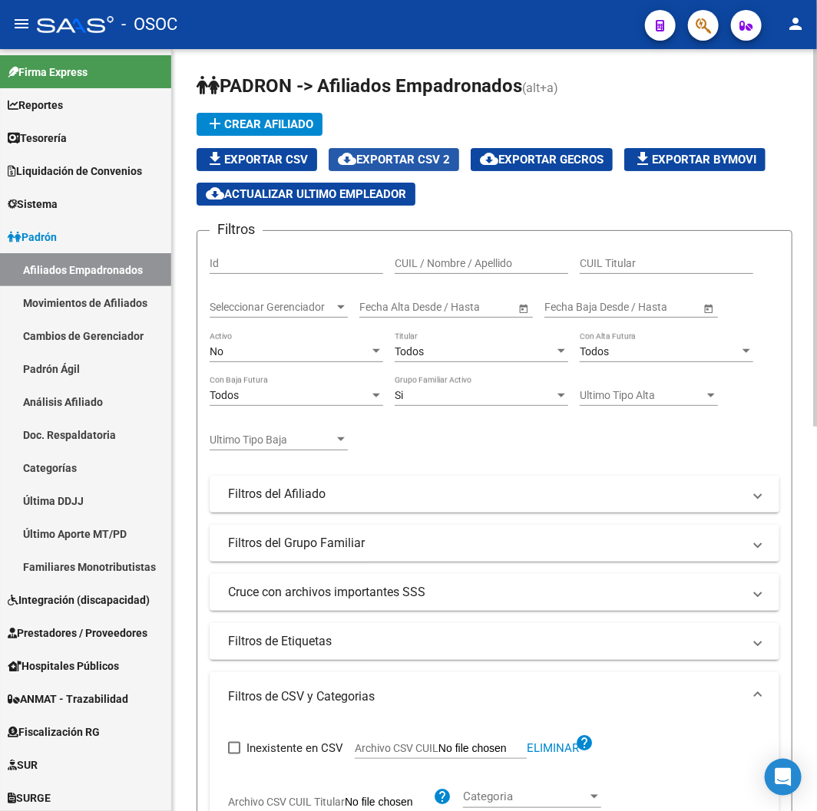
click at [450, 170] on button "cloud_download Exportar CSV 2" at bounding box center [394, 159] width 130 height 23
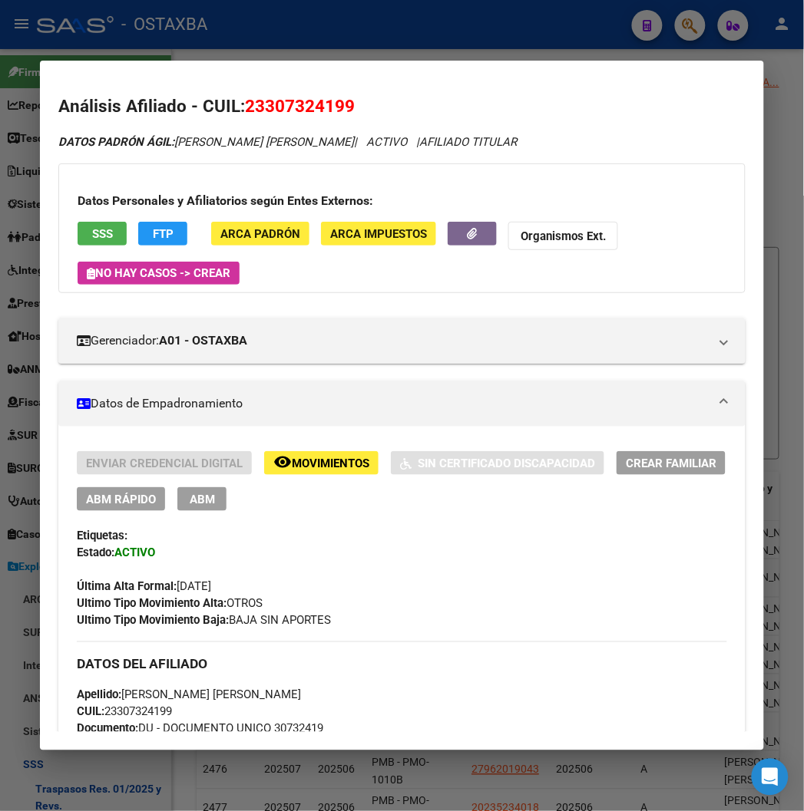
scroll to position [1494, 0]
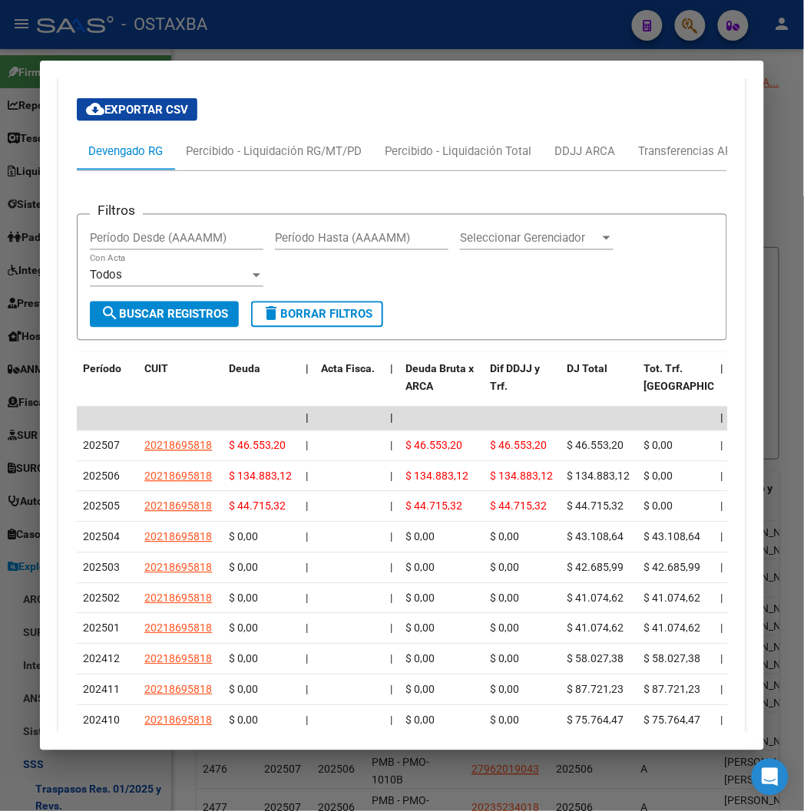
click at [179, 35] on div at bounding box center [402, 405] width 804 height 811
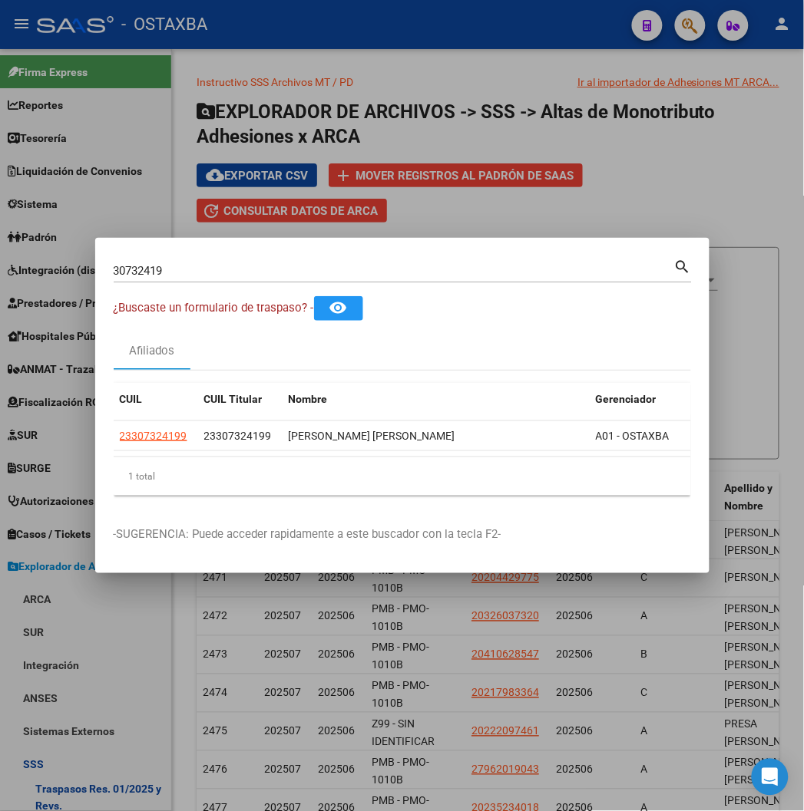
click at [114, 272] on input "30732419" at bounding box center [394, 271] width 560 height 14
paste input "2330732419"
type input "23307324199"
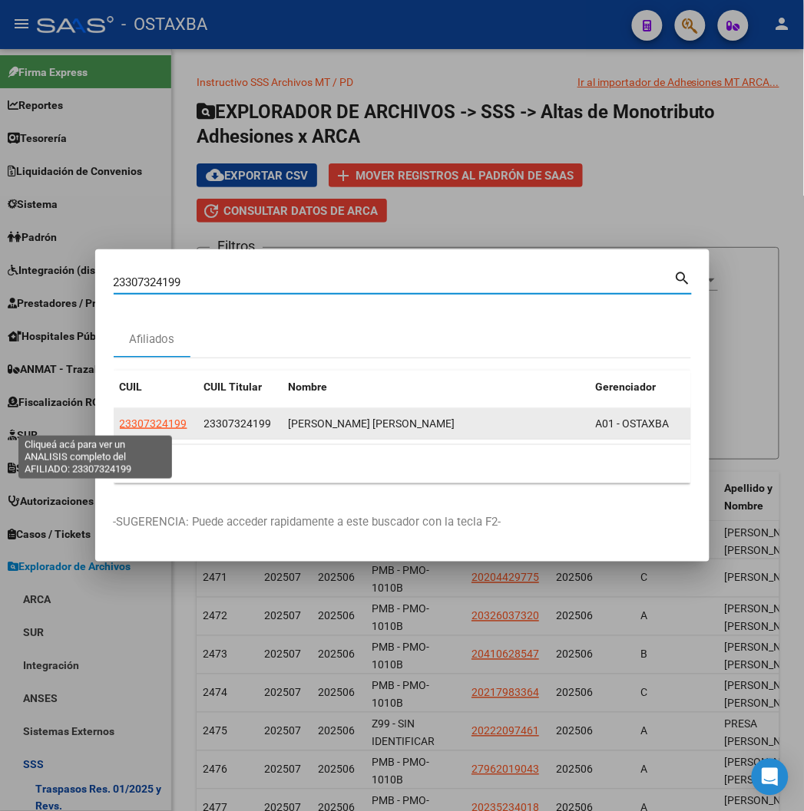
click at [120, 423] on span "23307324199" at bounding box center [154, 424] width 68 height 12
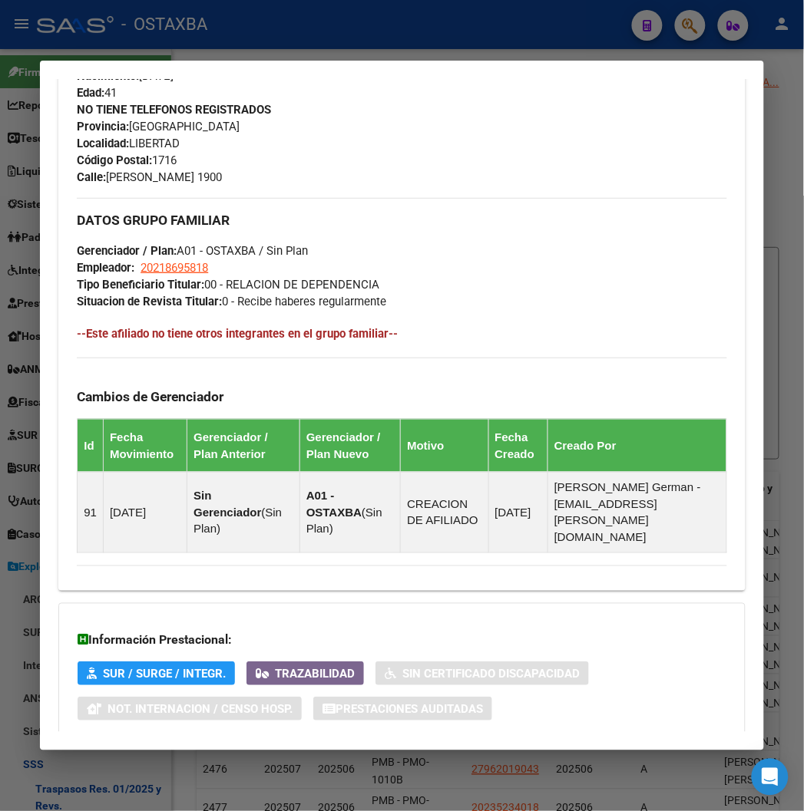
scroll to position [812, 0]
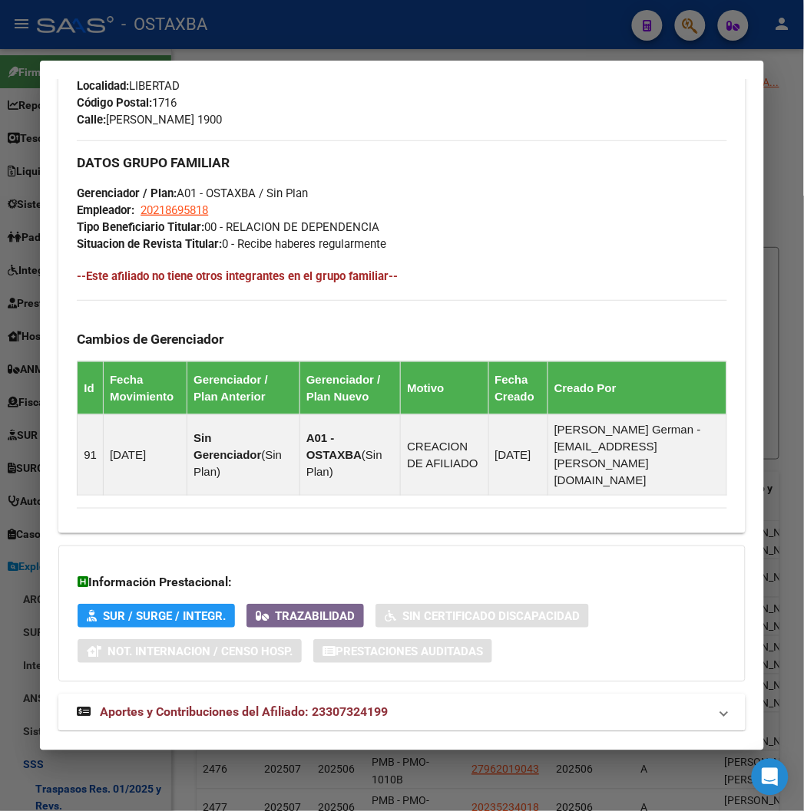
click at [263, 705] on span "Aportes y Contribuciones del Afiliado: 23307324199" at bounding box center [244, 712] width 288 height 15
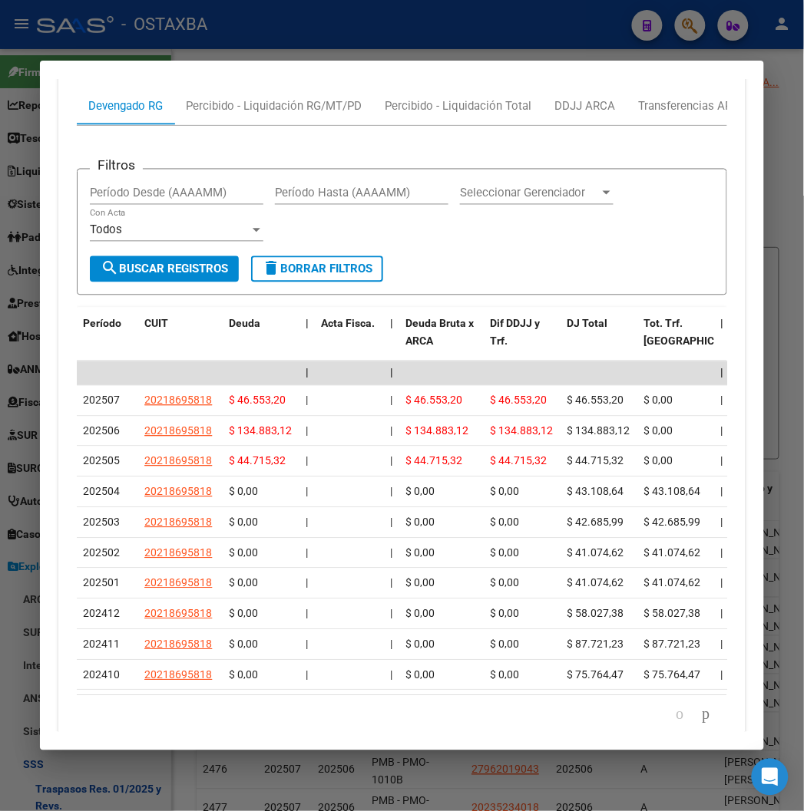
scroll to position [1570, 0]
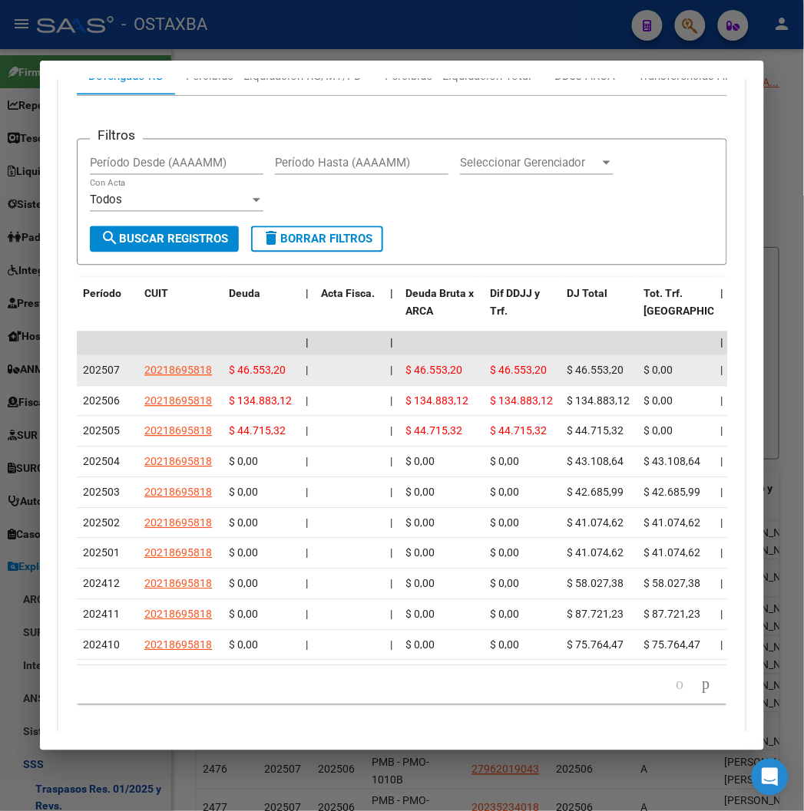
click at [101, 362] on div "202507" at bounding box center [107, 371] width 49 height 18
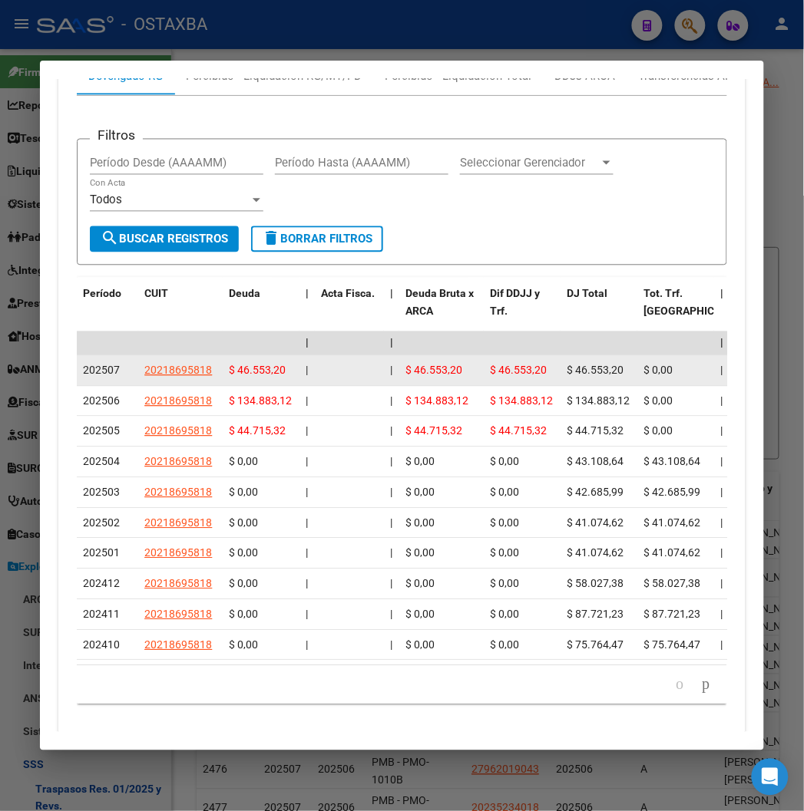
click at [101, 362] on div "202507" at bounding box center [107, 371] width 49 height 18
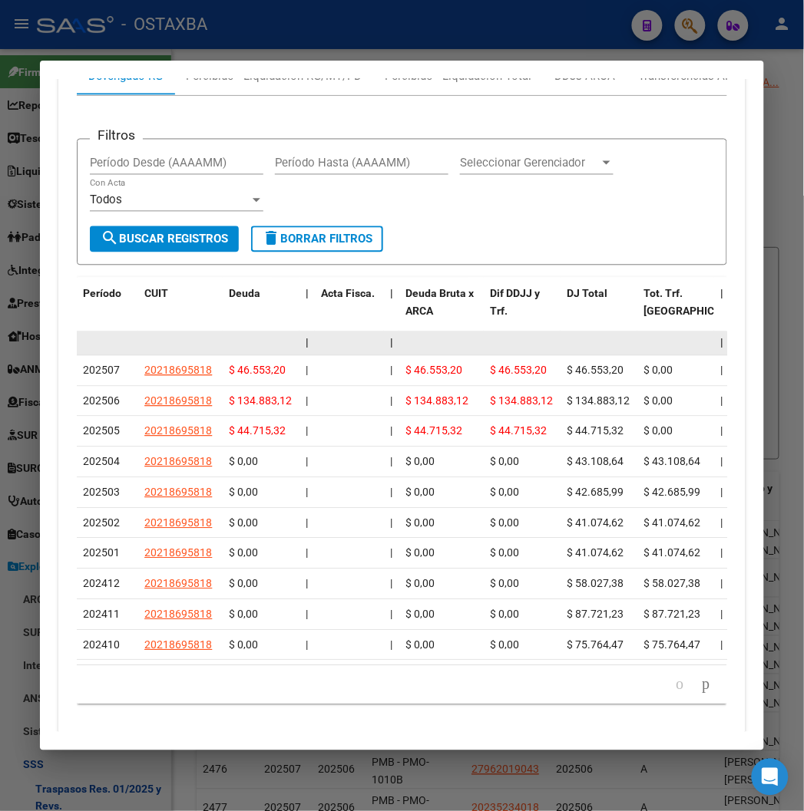
click at [484, 332] on datatable-body-cell at bounding box center [522, 344] width 77 height 24
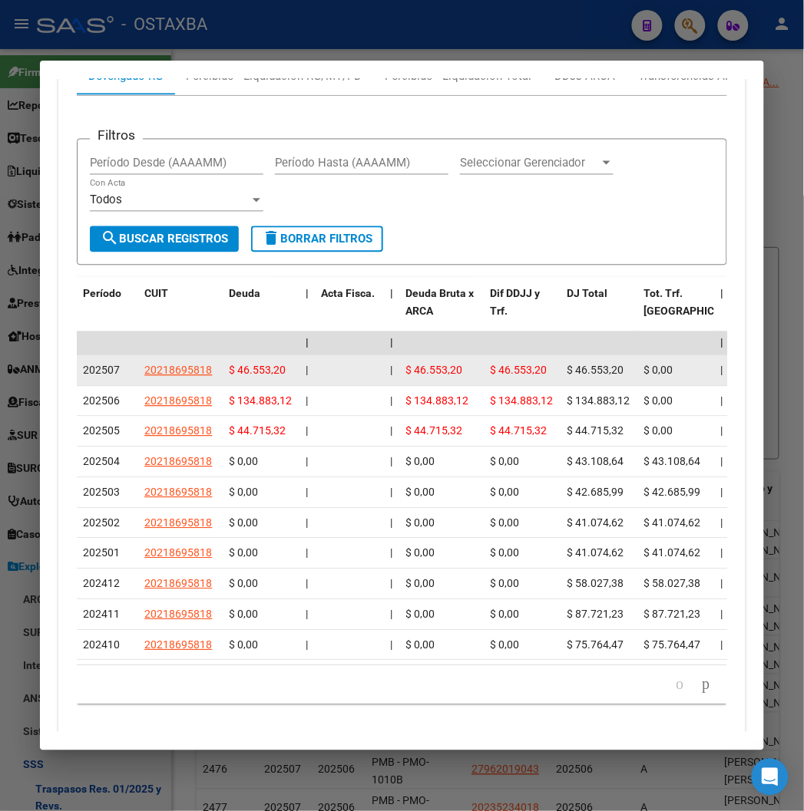
click at [484, 356] on datatable-body-cell "$ 46.553,20" at bounding box center [522, 371] width 77 height 30
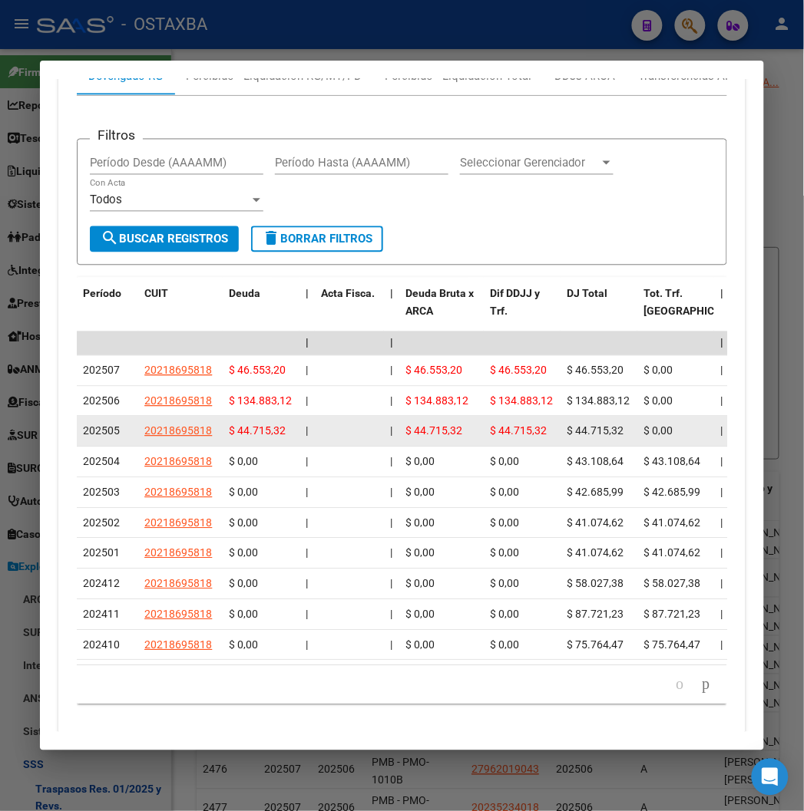
click at [423, 423] on div "$ 44.715,32" at bounding box center [441, 432] width 72 height 18
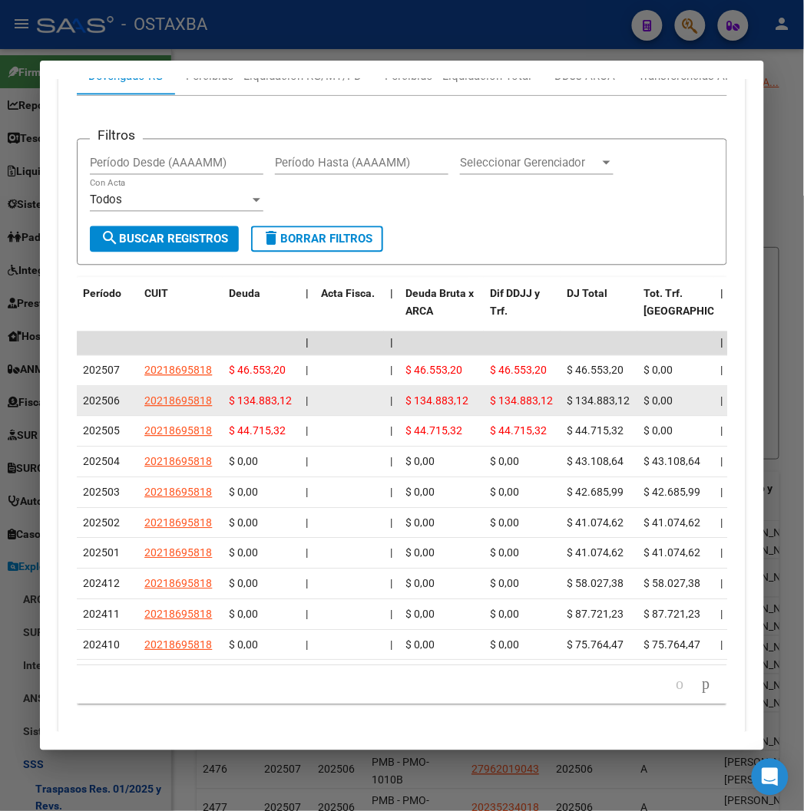
click at [420, 387] on datatable-body-cell "$ 134.883,12" at bounding box center [441, 402] width 84 height 30
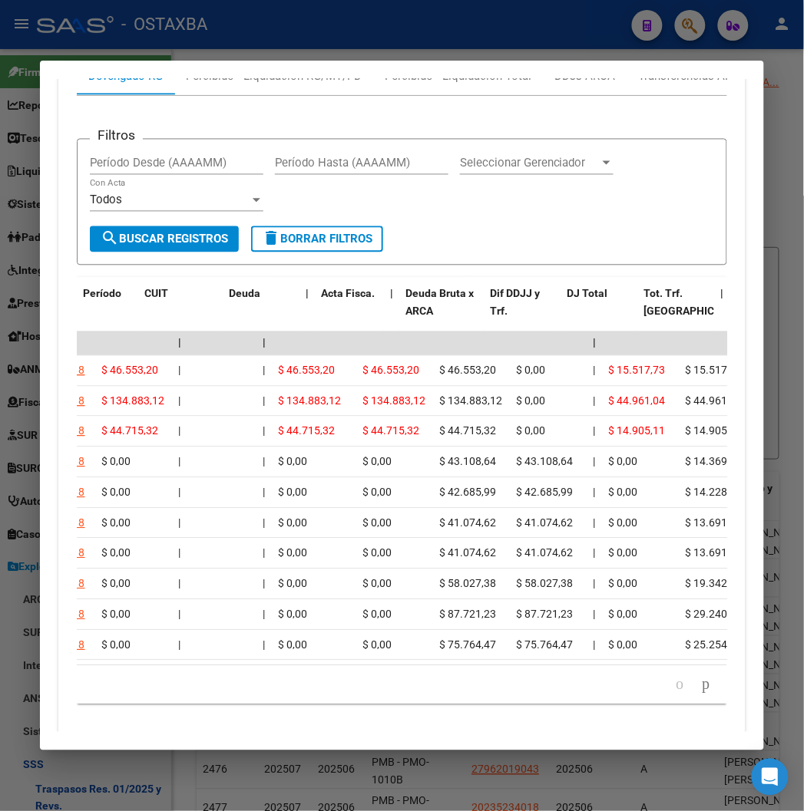
scroll to position [0, 0]
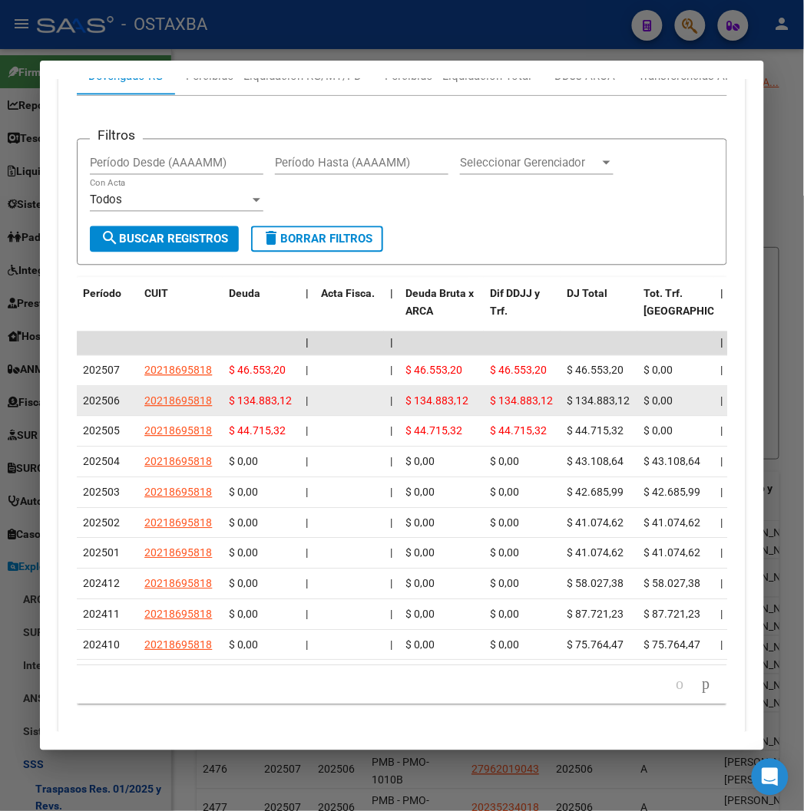
click at [490, 395] on span "$ 134.883,12" at bounding box center [521, 401] width 63 height 12
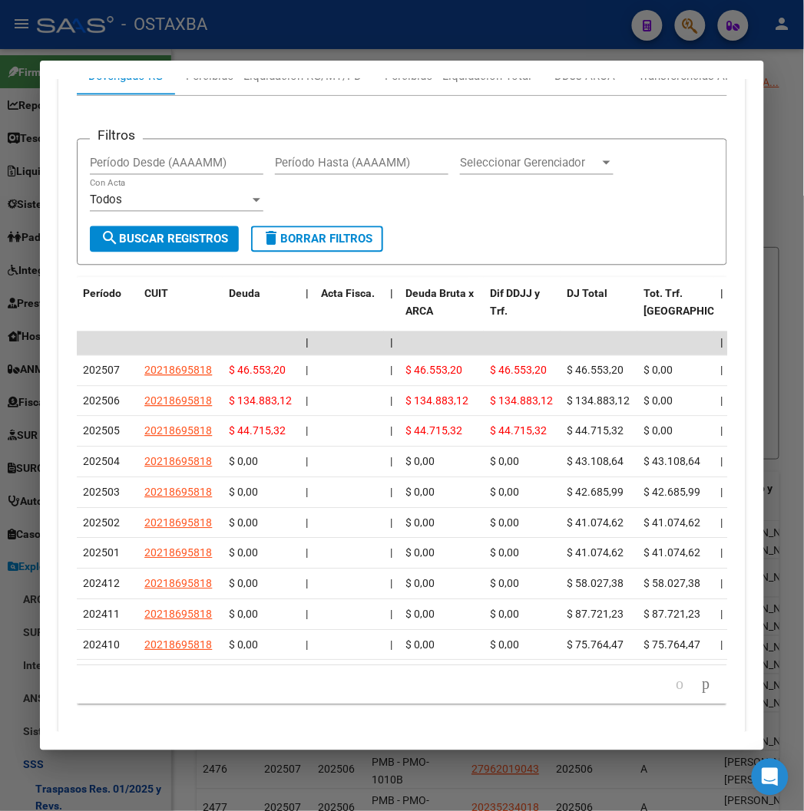
click at [500, 200] on form "Filtros Período Desde (AAAAMM) Período Hasta (AAAAMM) Seleccionar Gerenciador S…" at bounding box center [401, 202] width 649 height 127
